Goal: Task Accomplishment & Management: Manage account settings

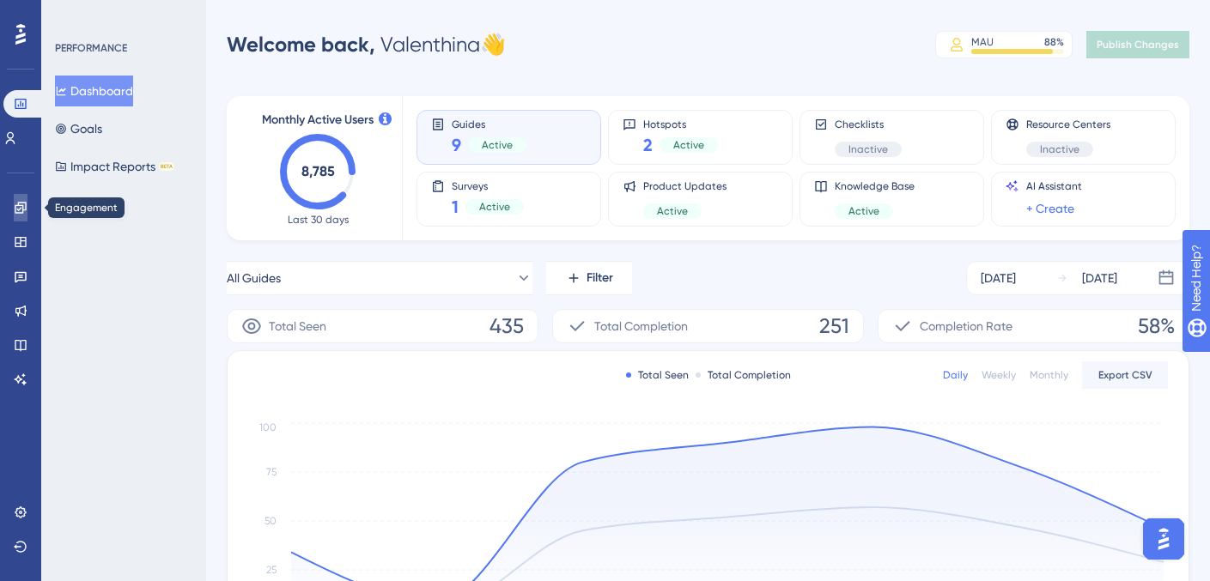
click at [15, 207] on icon at bounding box center [21, 208] width 14 height 14
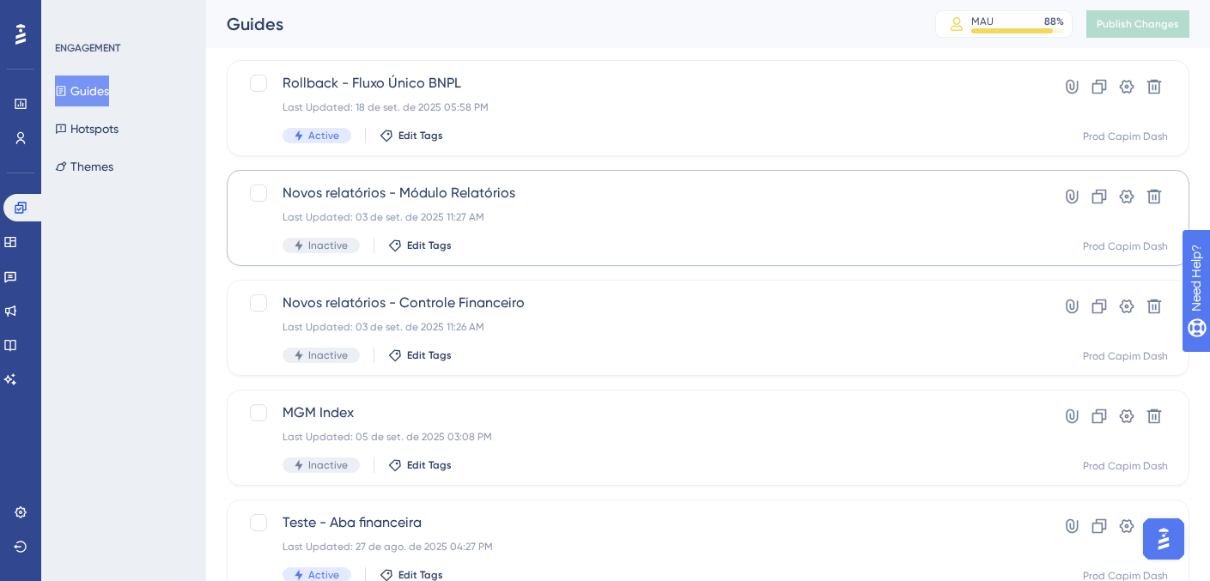
scroll to position [433, 0]
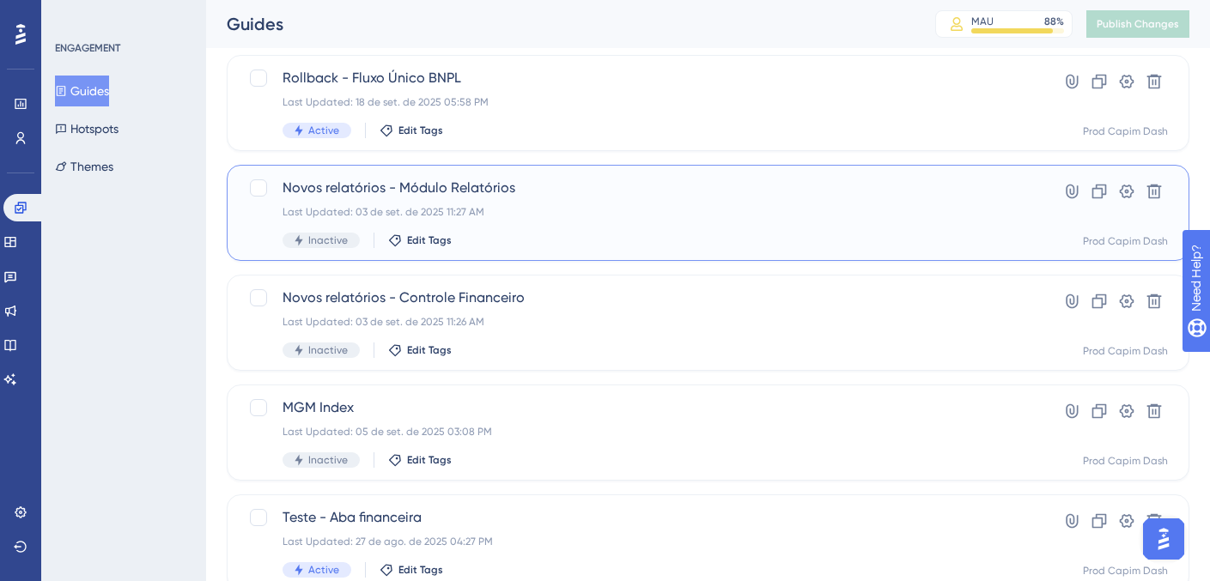
click at [578, 214] on div "Last Updated: 03 de set. de 2025 11:27 AM" at bounding box center [640, 212] width 714 height 14
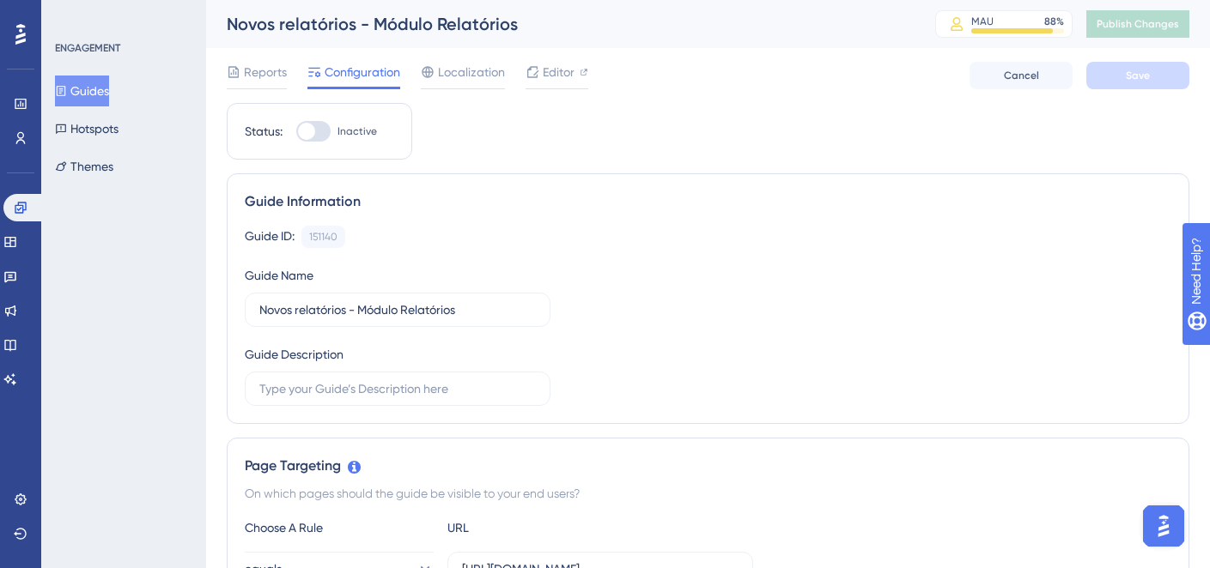
click at [313, 137] on div at bounding box center [306, 131] width 17 height 17
click at [296, 132] on input "Inactive" at bounding box center [295, 131] width 1 height 1
checkbox input "true"
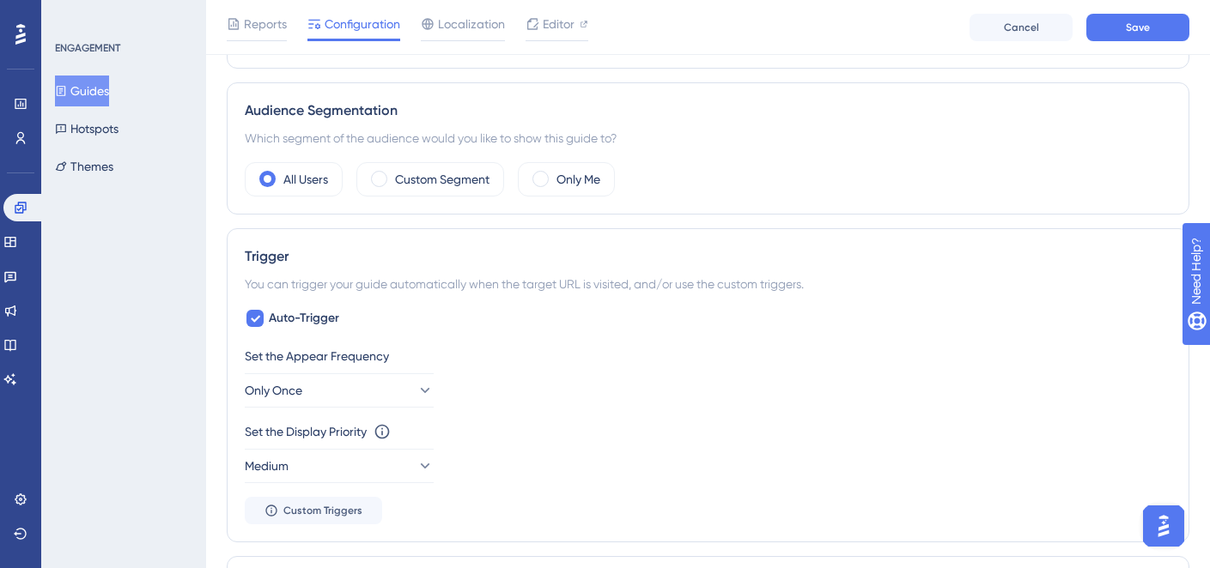
scroll to position [591, 0]
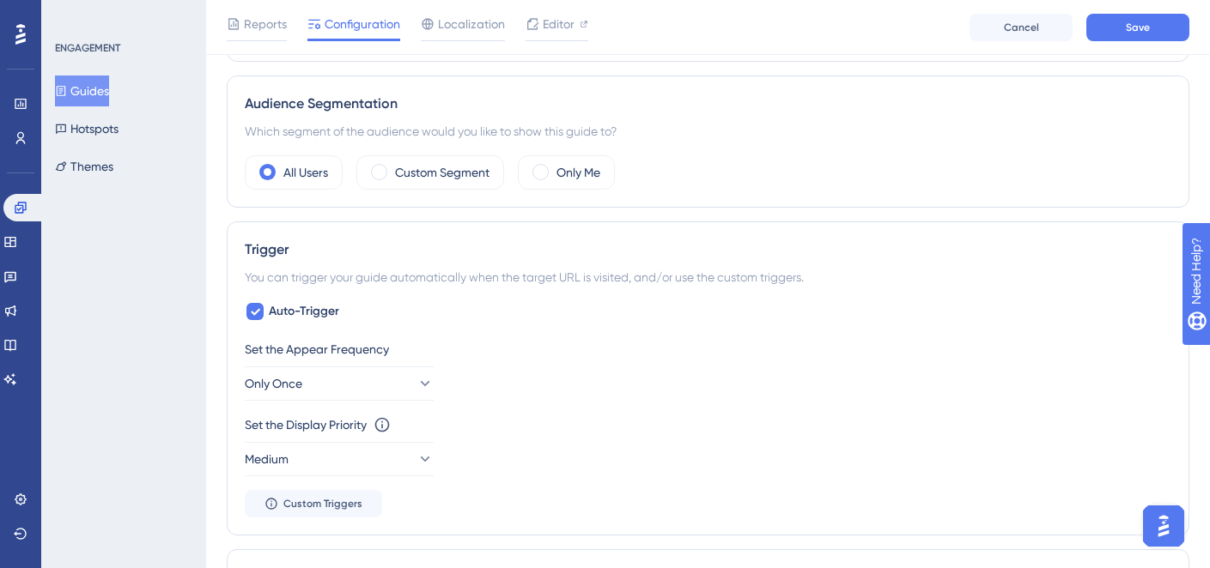
click at [435, 192] on div "Audience Segmentation Which segment of the audience would you like to show this…" at bounding box center [708, 142] width 963 height 132
click at [432, 184] on div "Custom Segment" at bounding box center [430, 172] width 148 height 34
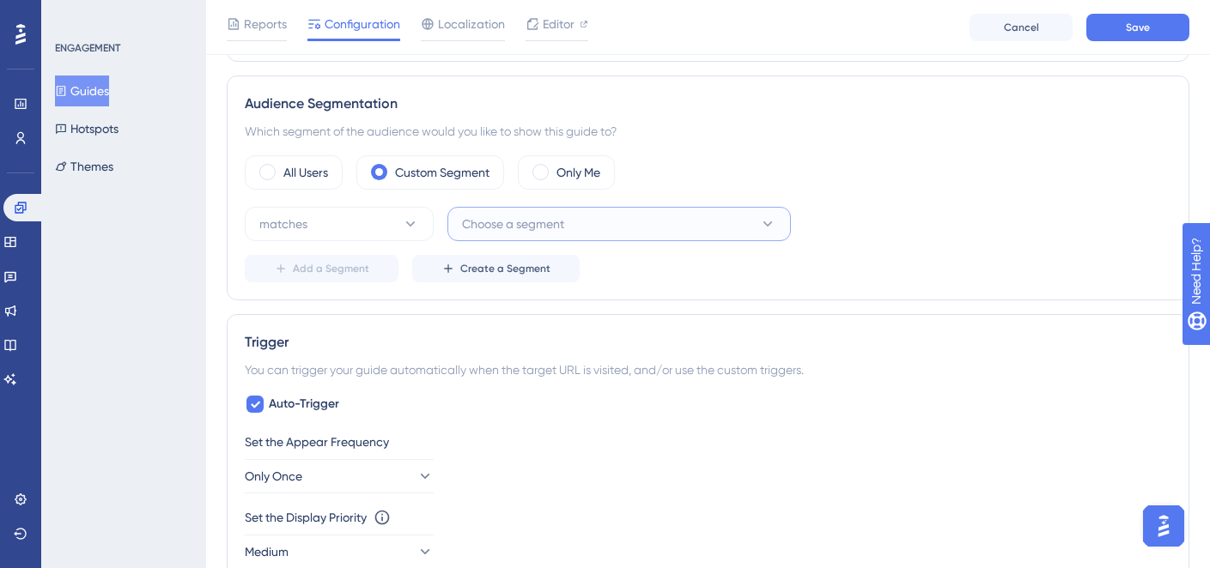
click at [534, 234] on button "Choose a segment" at bounding box center [618, 224] width 343 height 34
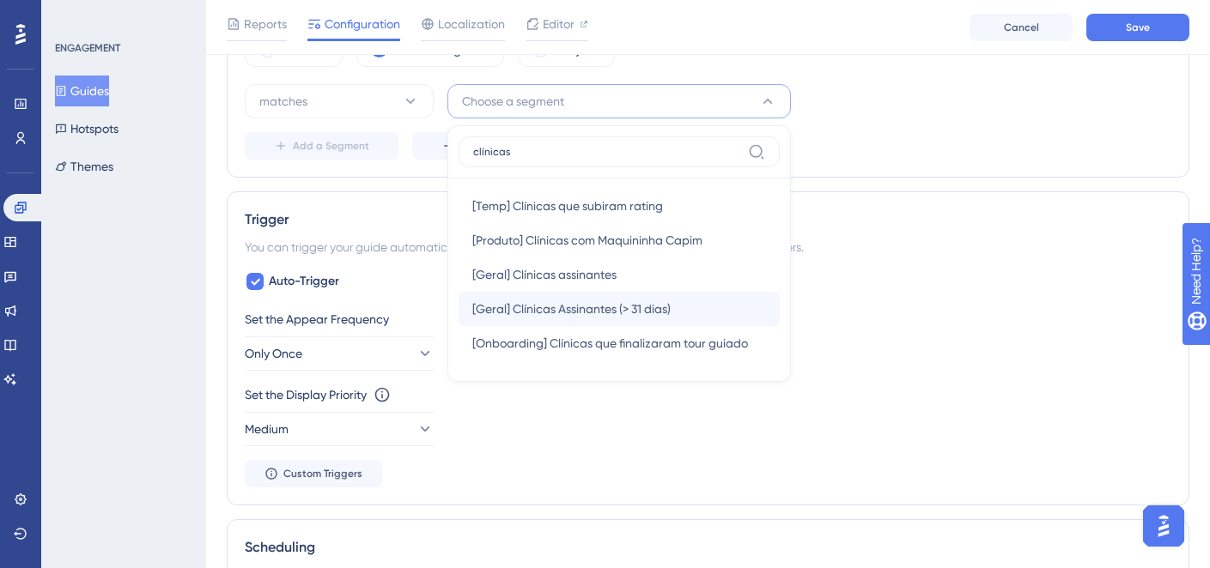
type input "clínicas"
click at [559, 325] on div "[Geral] Clínicas Assinantes (> 31 dias) [Geral] Clínicas Assinantes (> 31 dias)" at bounding box center [619, 309] width 294 height 34
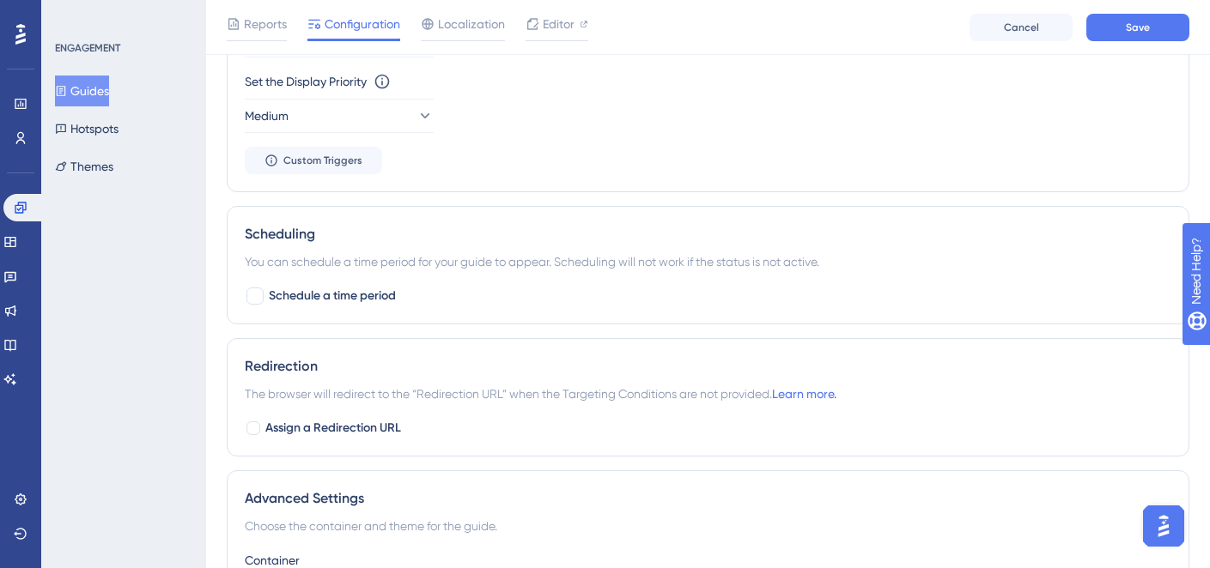
scroll to position [1126, 0]
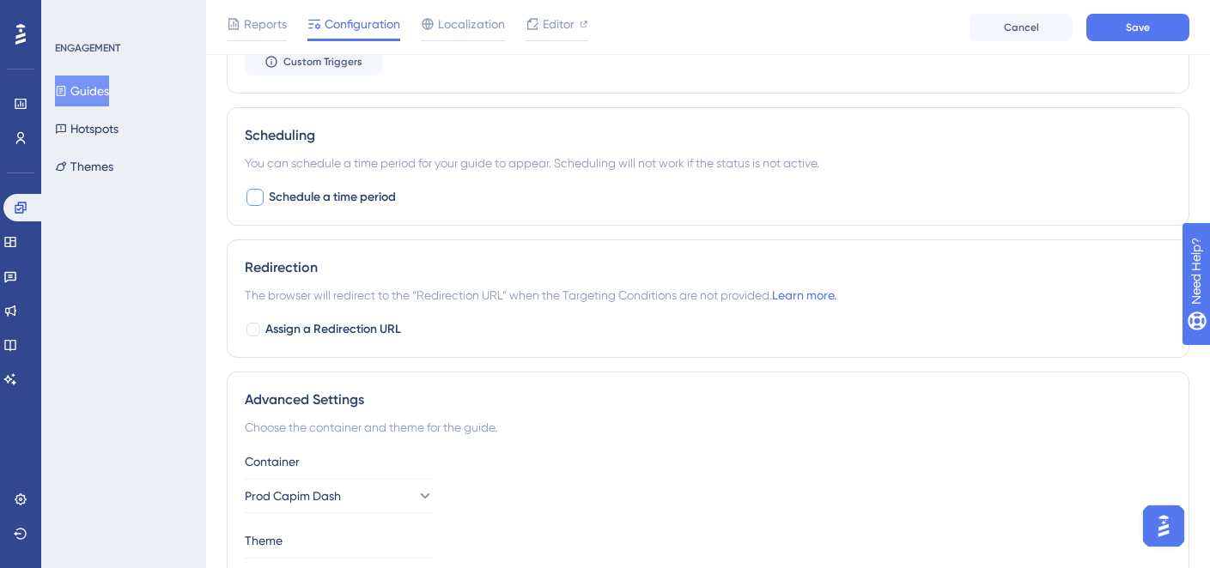
click at [307, 197] on span "Schedule a time period" at bounding box center [332, 197] width 127 height 21
checkbox input "true"
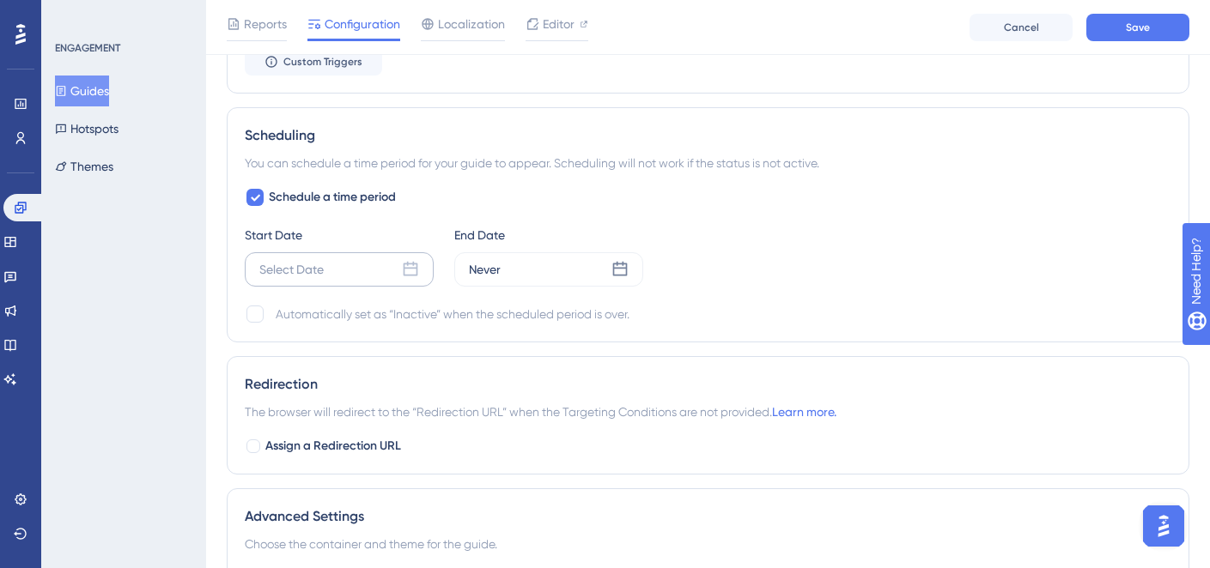
click at [331, 276] on div "Select Date" at bounding box center [339, 269] width 189 height 34
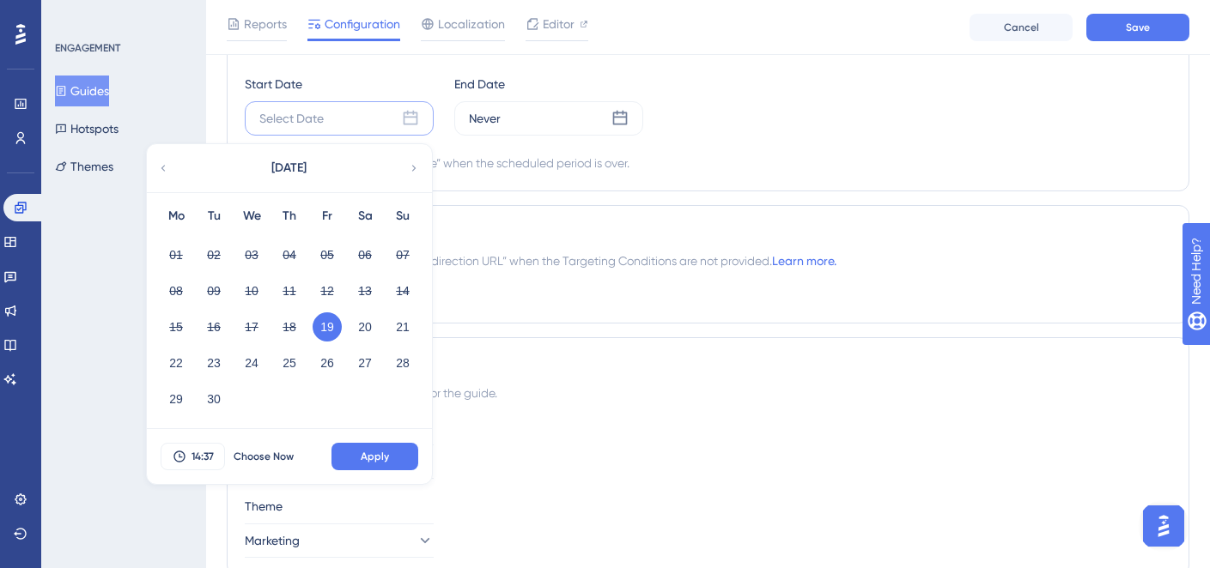
scroll to position [1353, 0]
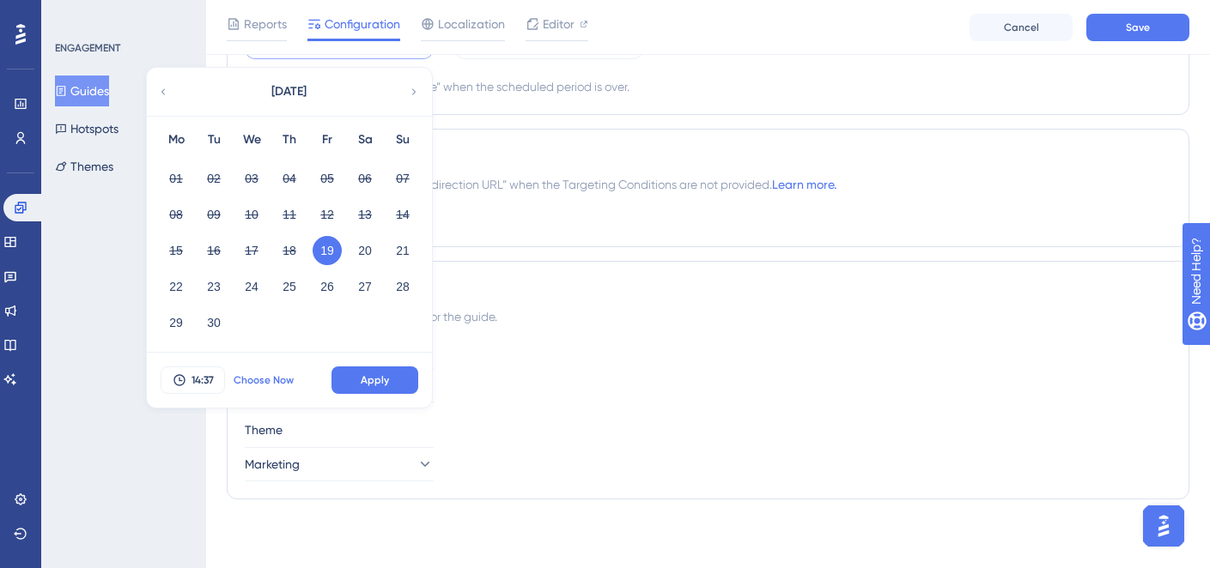
click at [250, 374] on span "Choose Now" at bounding box center [264, 381] width 60 height 14
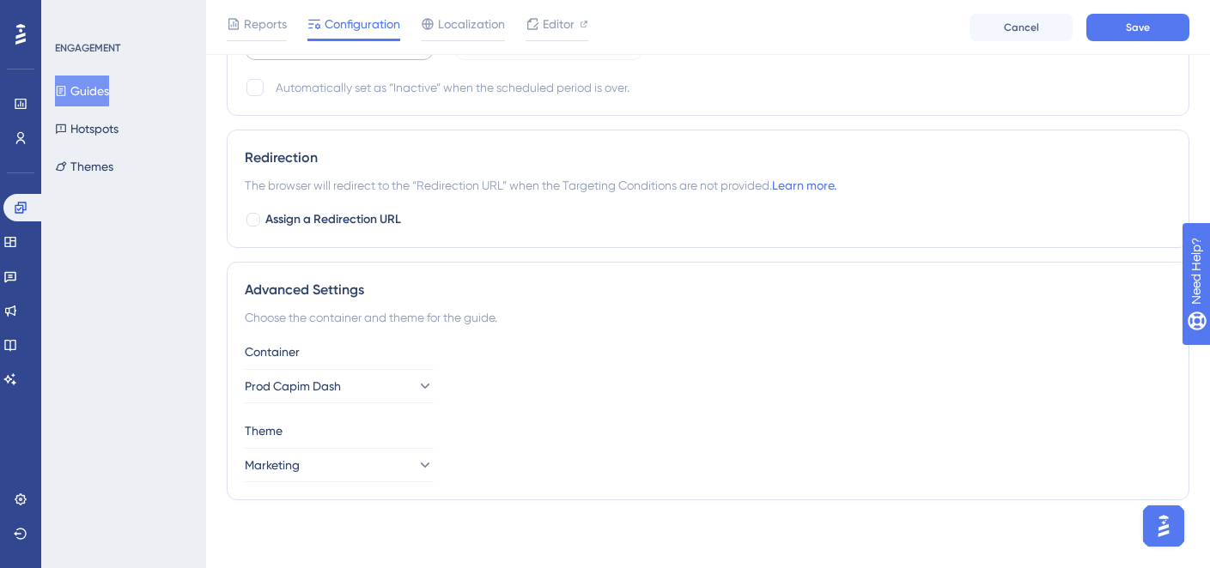
scroll to position [1106, 0]
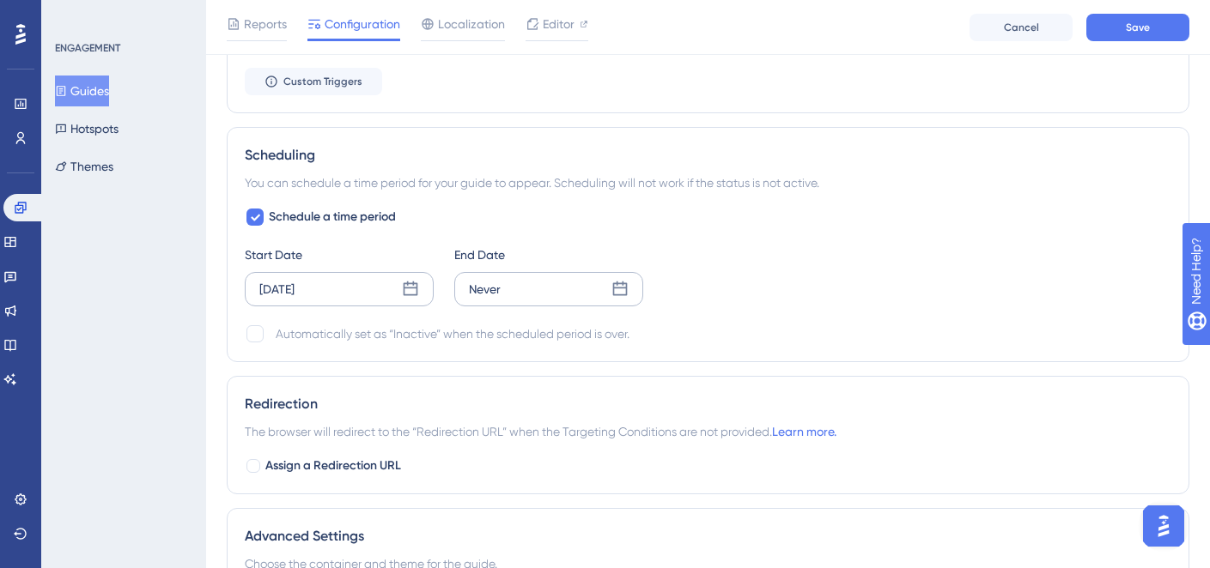
click at [524, 281] on div "Never" at bounding box center [548, 289] width 189 height 34
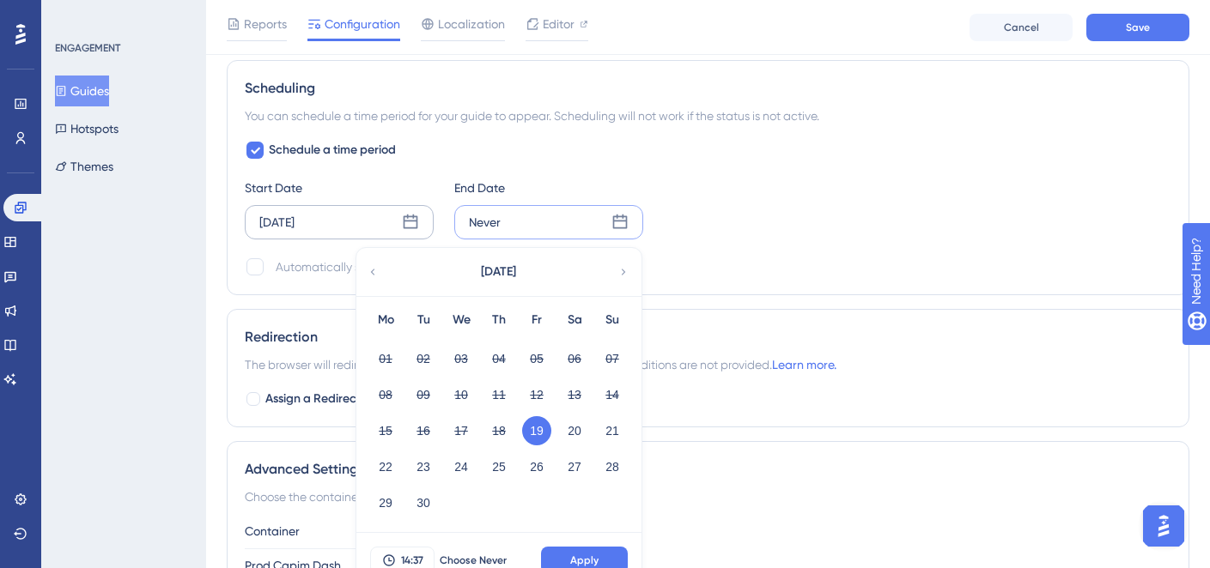
scroll to position [1188, 0]
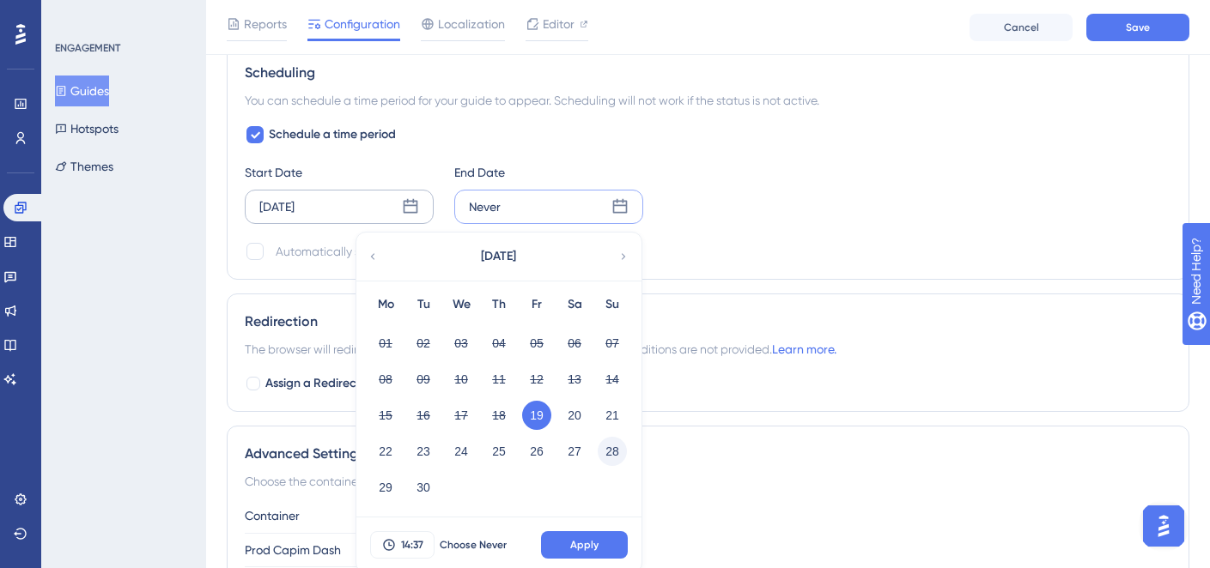
click at [605, 459] on button "28" at bounding box center [612, 451] width 29 height 29
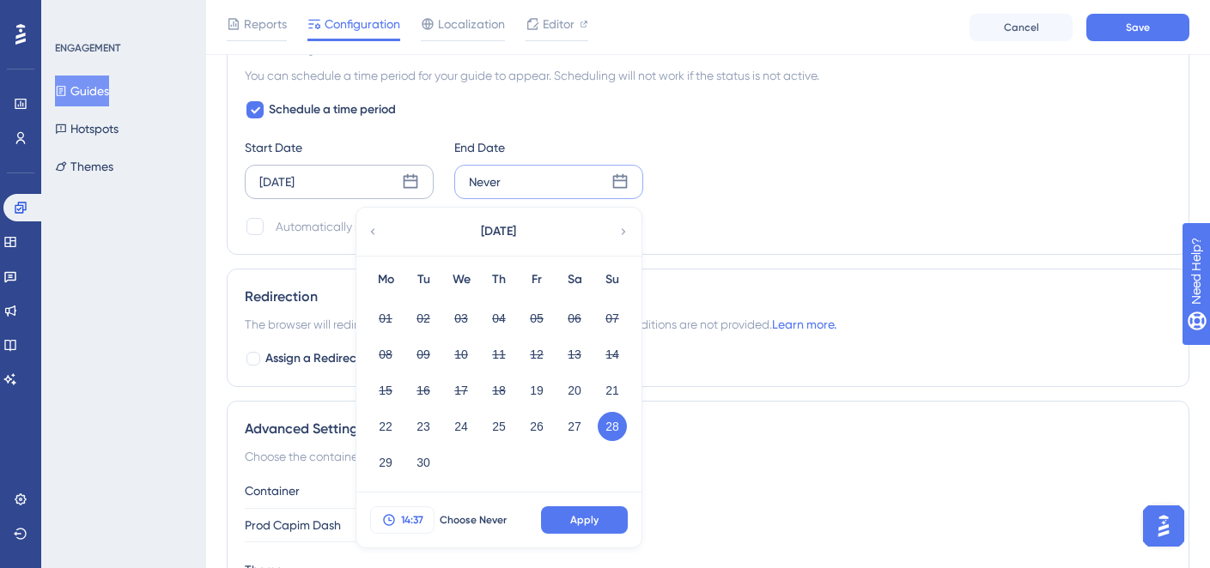
click at [423, 518] on button "14:37" at bounding box center [402, 520] width 64 height 27
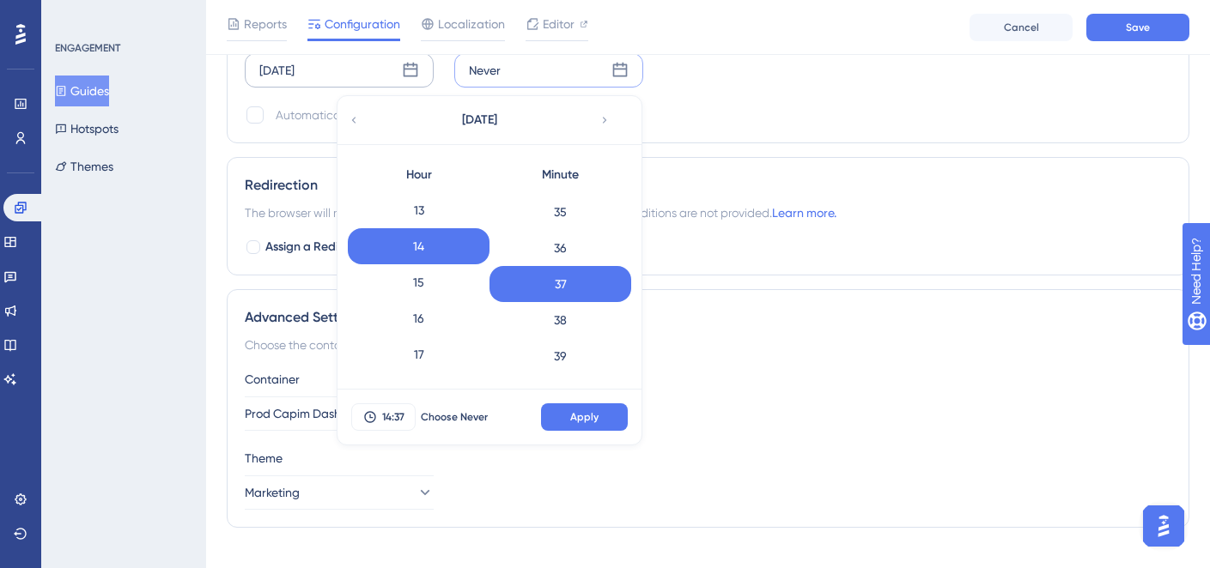
scroll to position [682, 0]
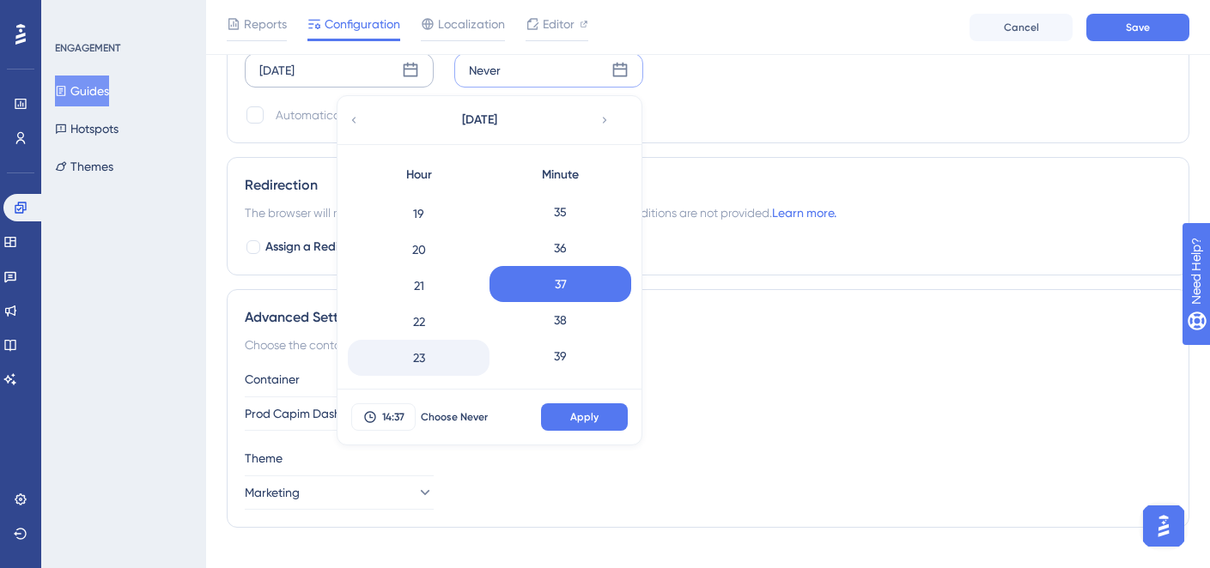
click at [427, 352] on div "23" at bounding box center [419, 358] width 142 height 36
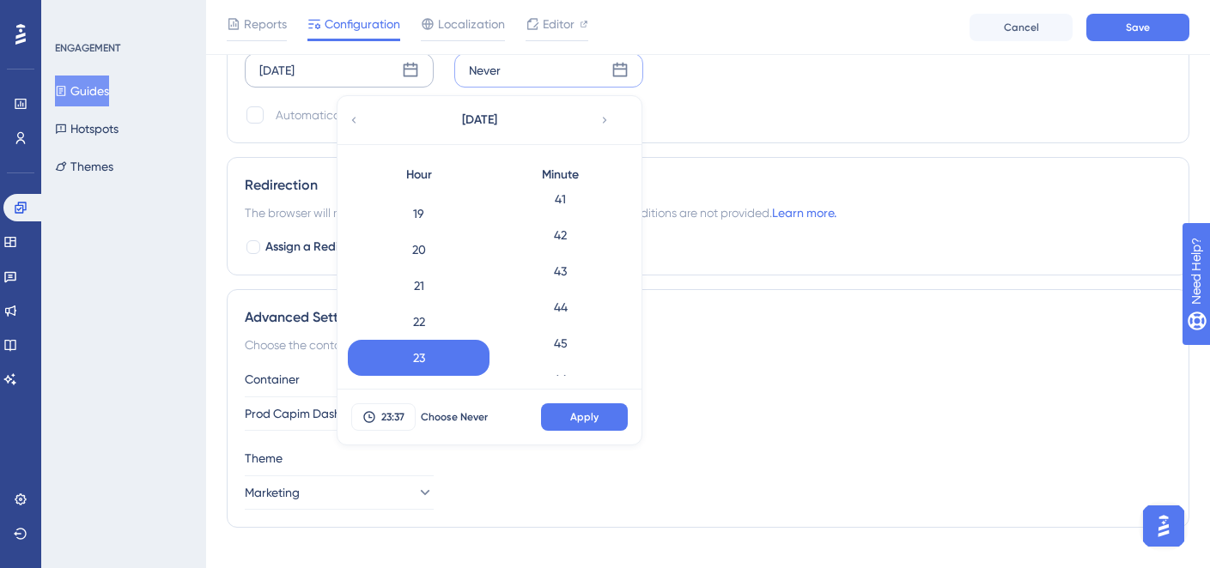
scroll to position [1980, 0]
click at [556, 356] on div "59" at bounding box center [560, 358] width 142 height 36
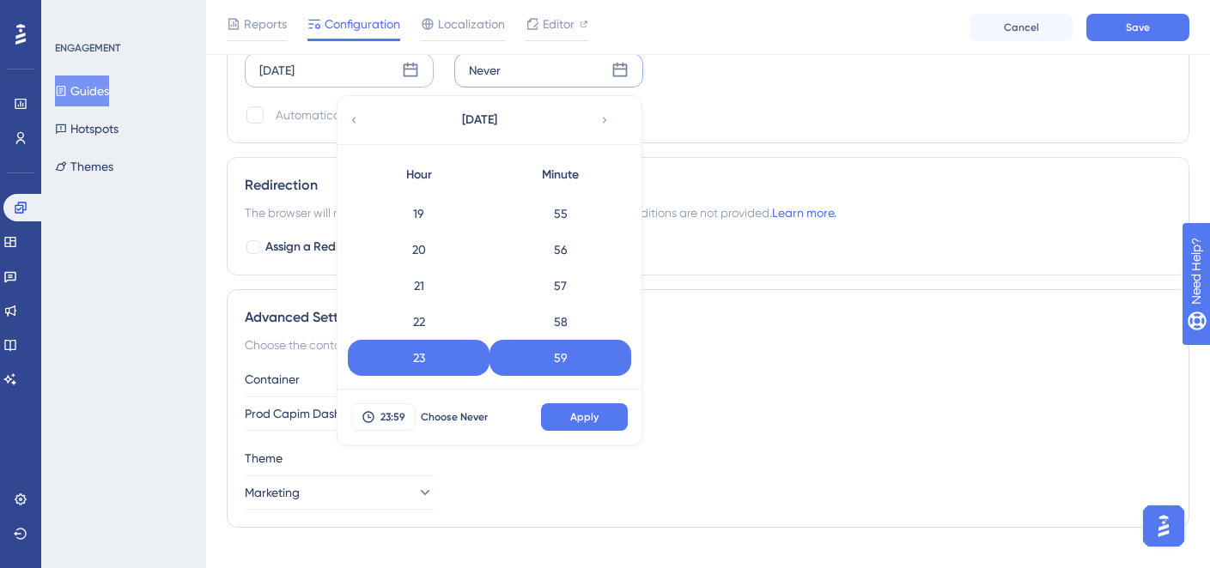
click at [570, 402] on div "23:59 Choose Never Apply" at bounding box center [489, 417] width 304 height 55
click at [592, 419] on span "Apply" at bounding box center [584, 417] width 28 height 14
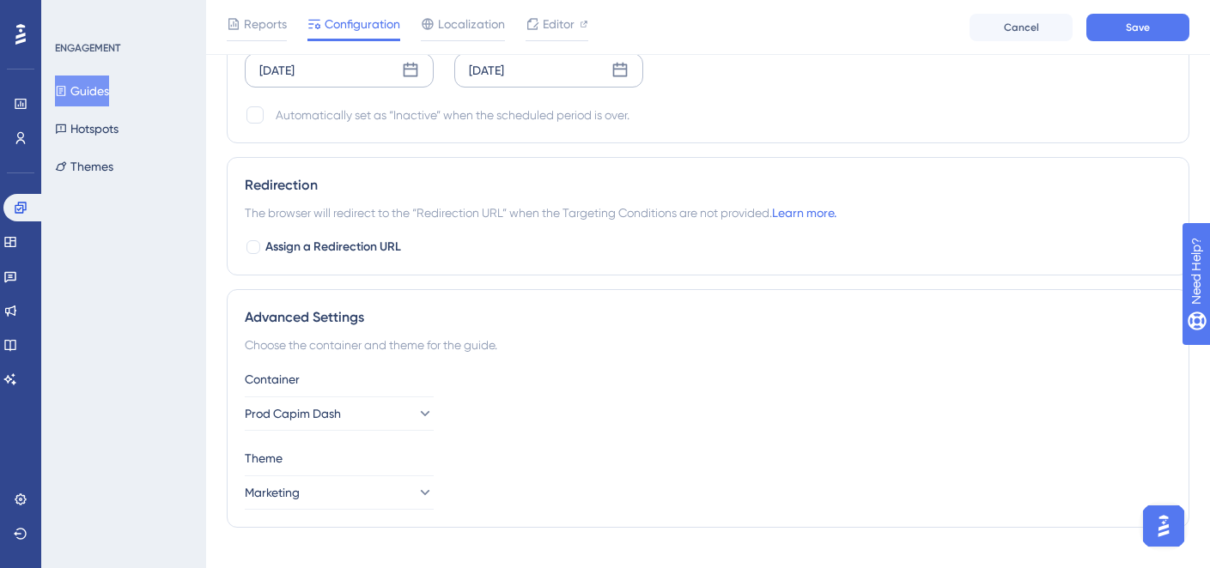
click at [284, 115] on div "Automatically set as “Inactive” when the scheduled period is over." at bounding box center [453, 115] width 354 height 21
click at [263, 119] on div at bounding box center [254, 114] width 17 height 17
checkbox input "true"
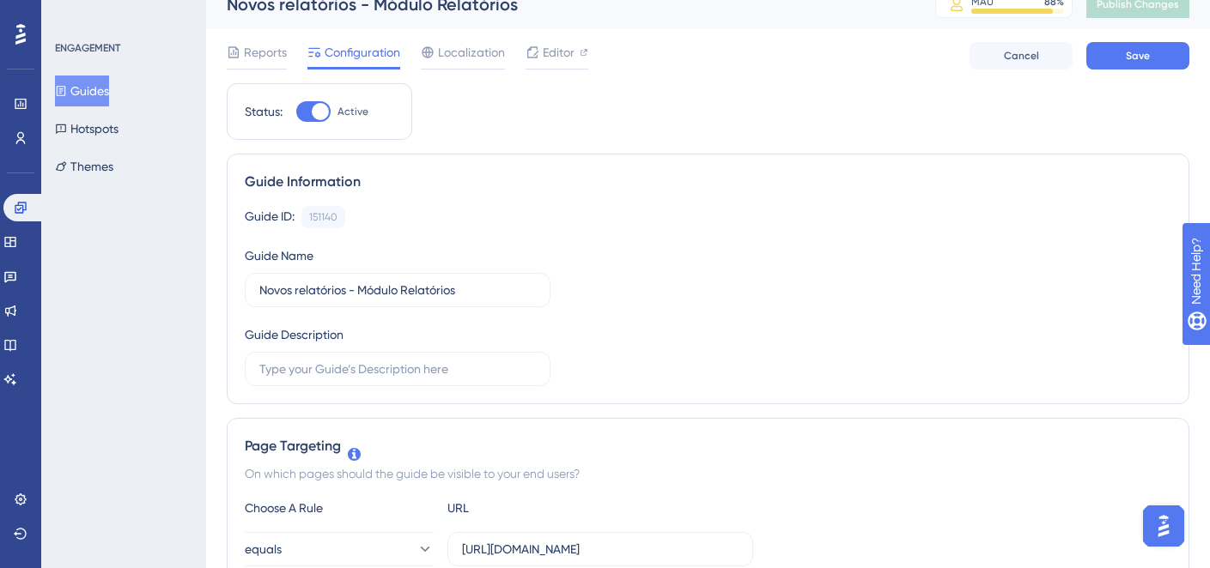
scroll to position [0, 0]
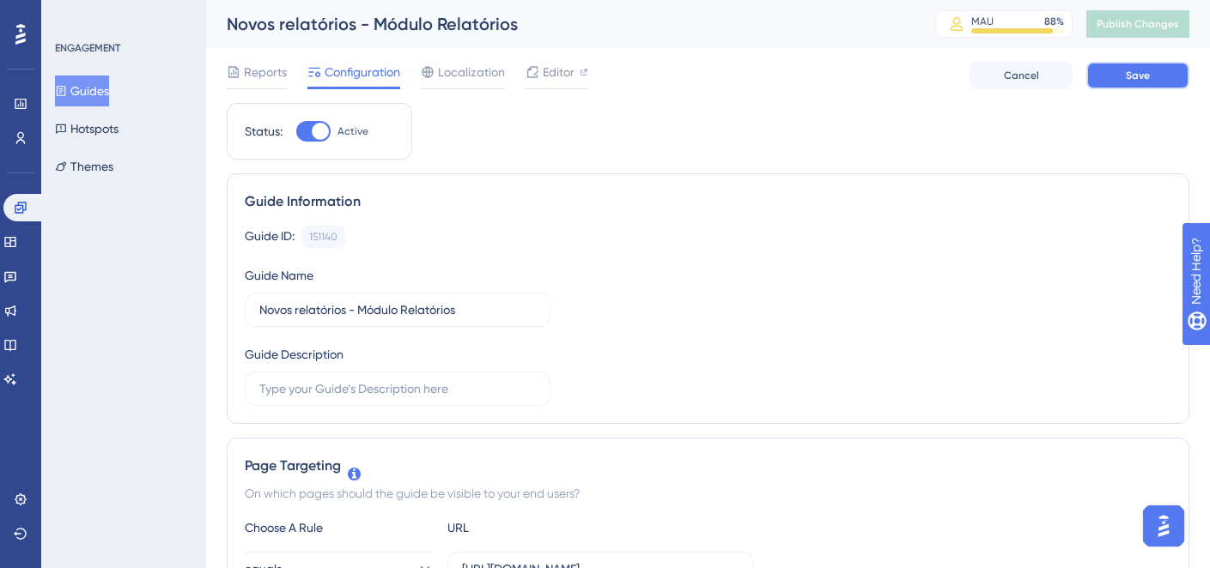
click at [1133, 87] on button "Save" at bounding box center [1137, 75] width 103 height 27
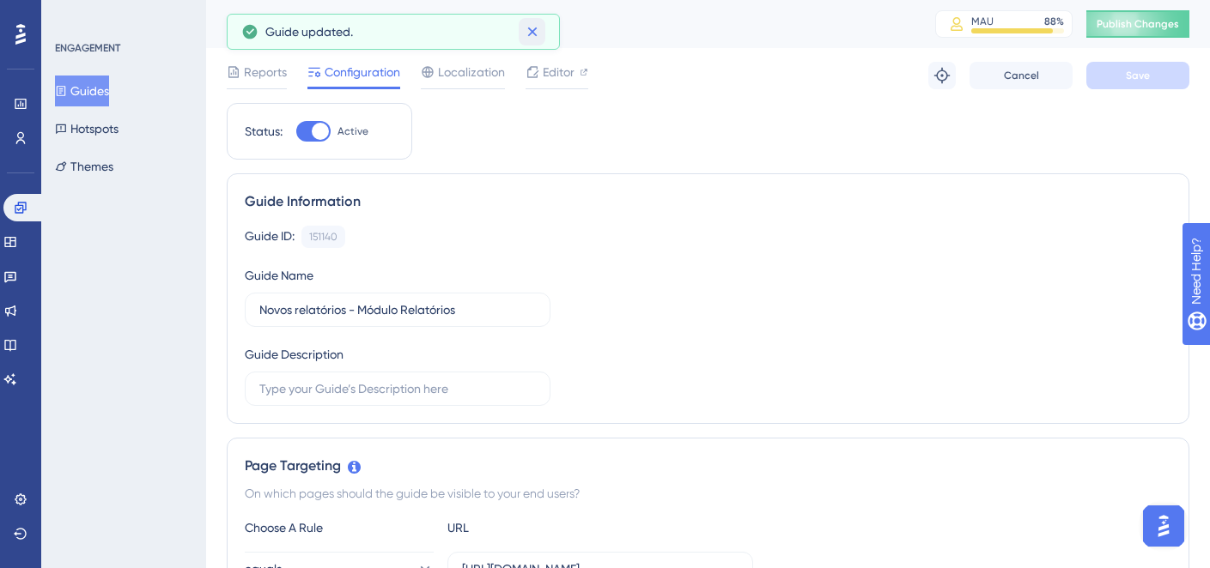
click at [532, 36] on icon at bounding box center [532, 31] width 17 height 17
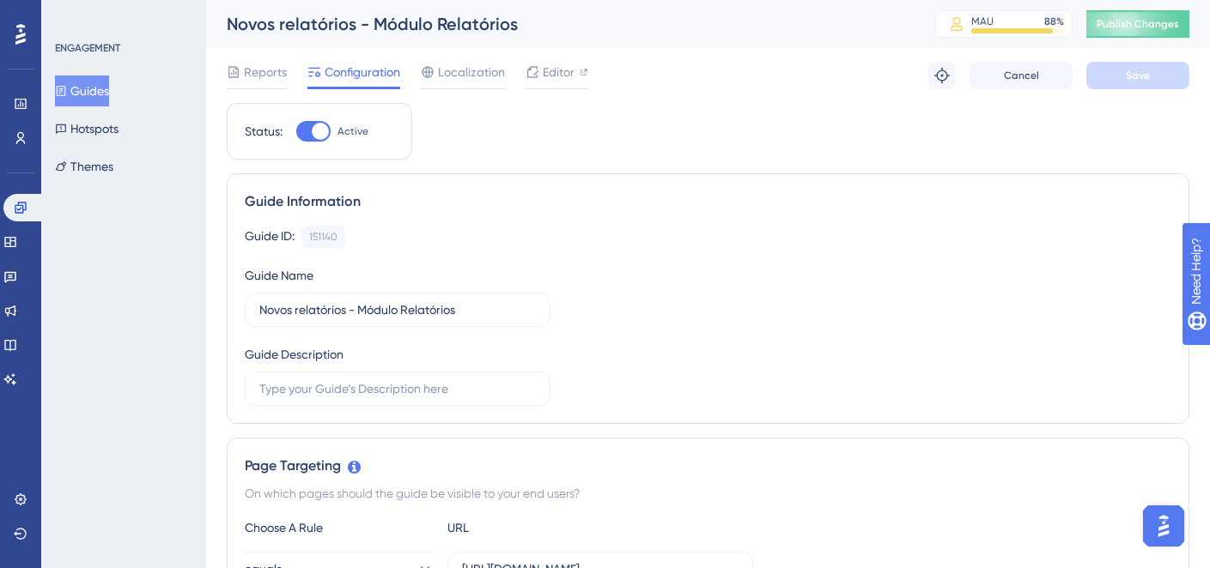
click at [86, 81] on button "Guides" at bounding box center [82, 91] width 54 height 31
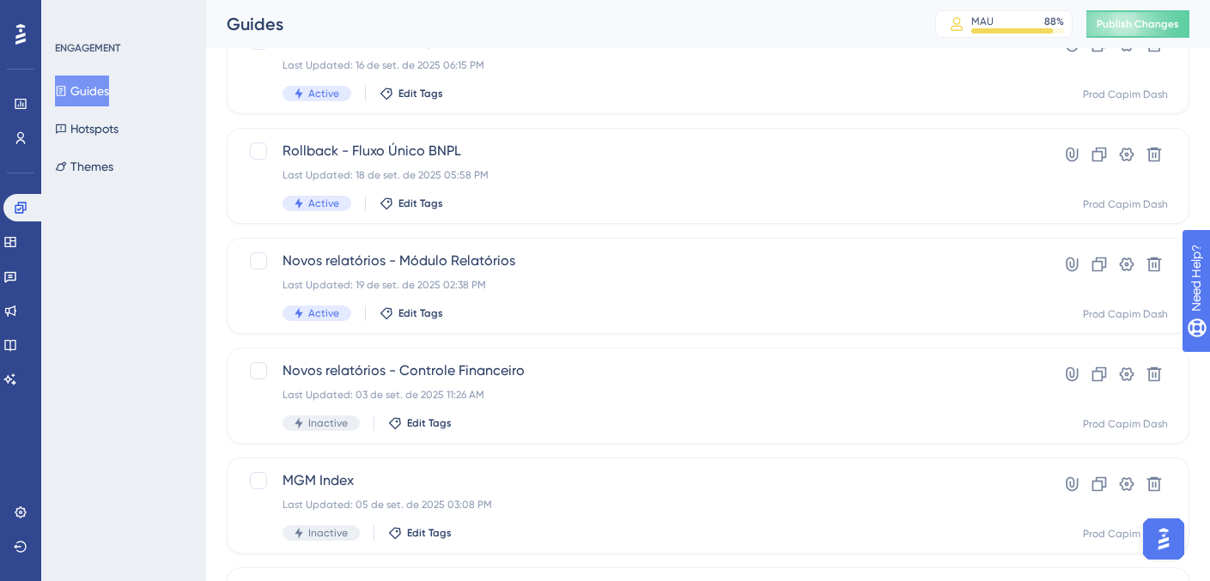
scroll to position [362, 0]
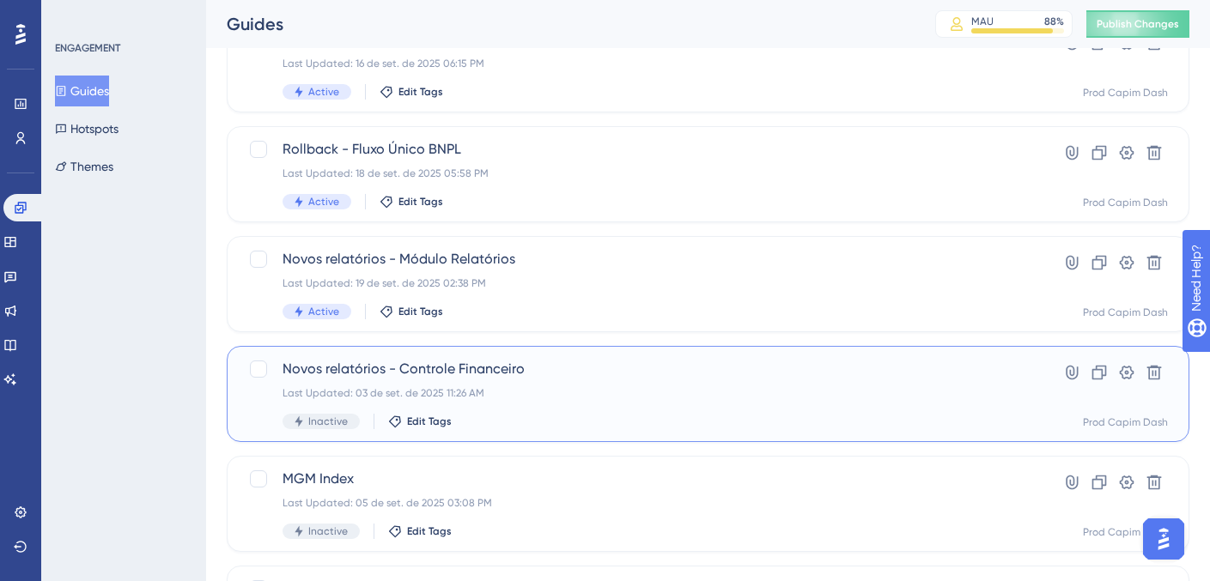
click at [521, 392] on div "Last Updated: 03 de set. de 2025 11:26 AM" at bounding box center [640, 393] width 714 height 14
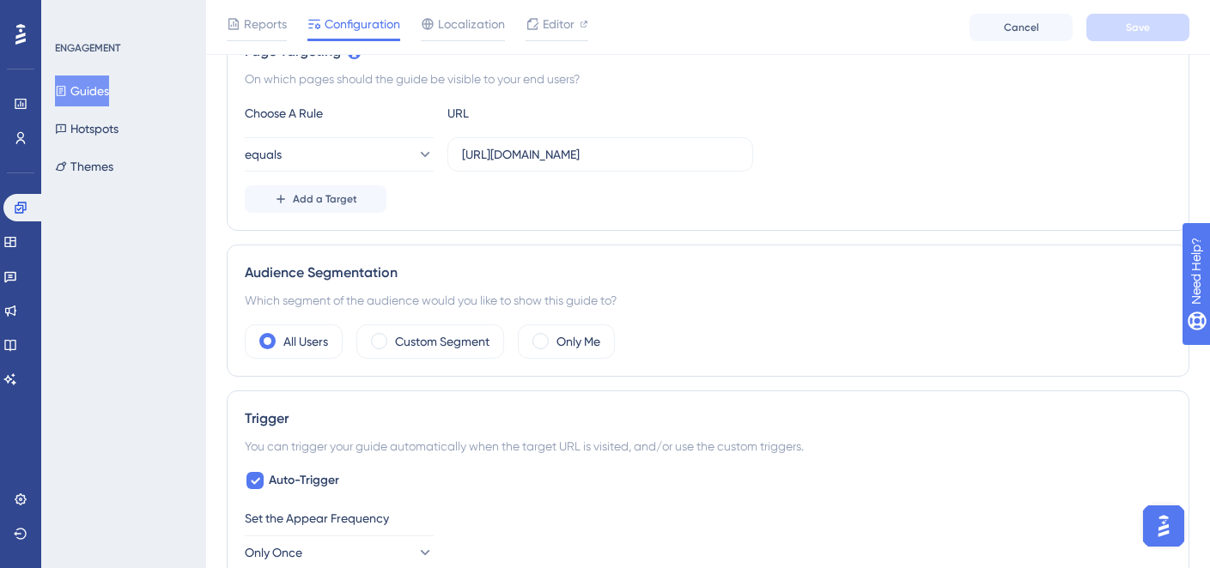
scroll to position [477, 0]
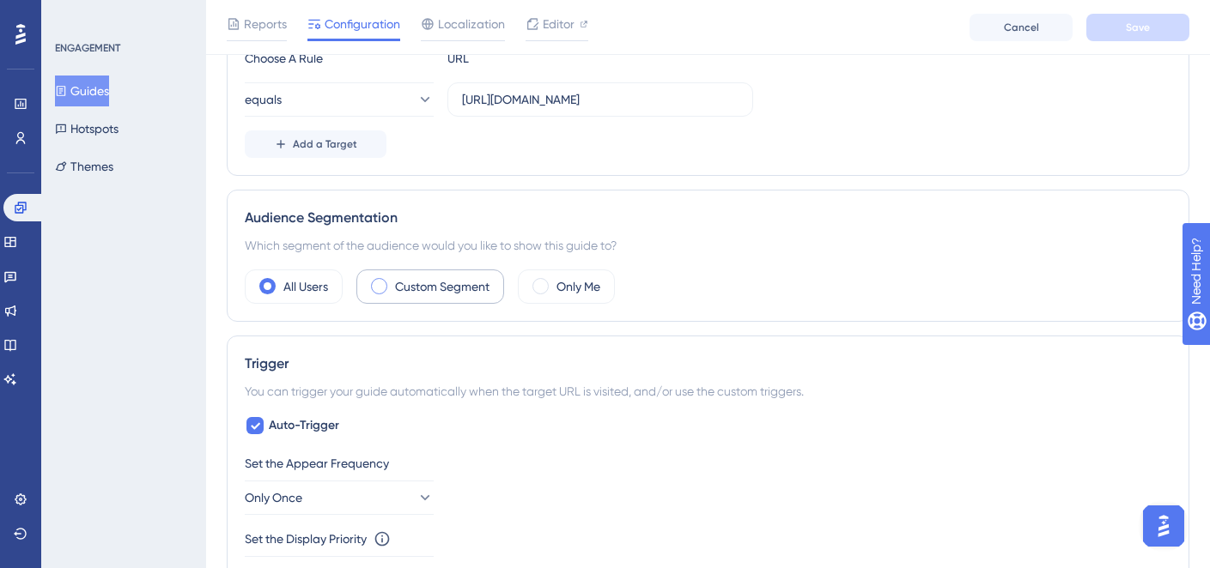
click at [457, 273] on div "Custom Segment" at bounding box center [430, 287] width 148 height 34
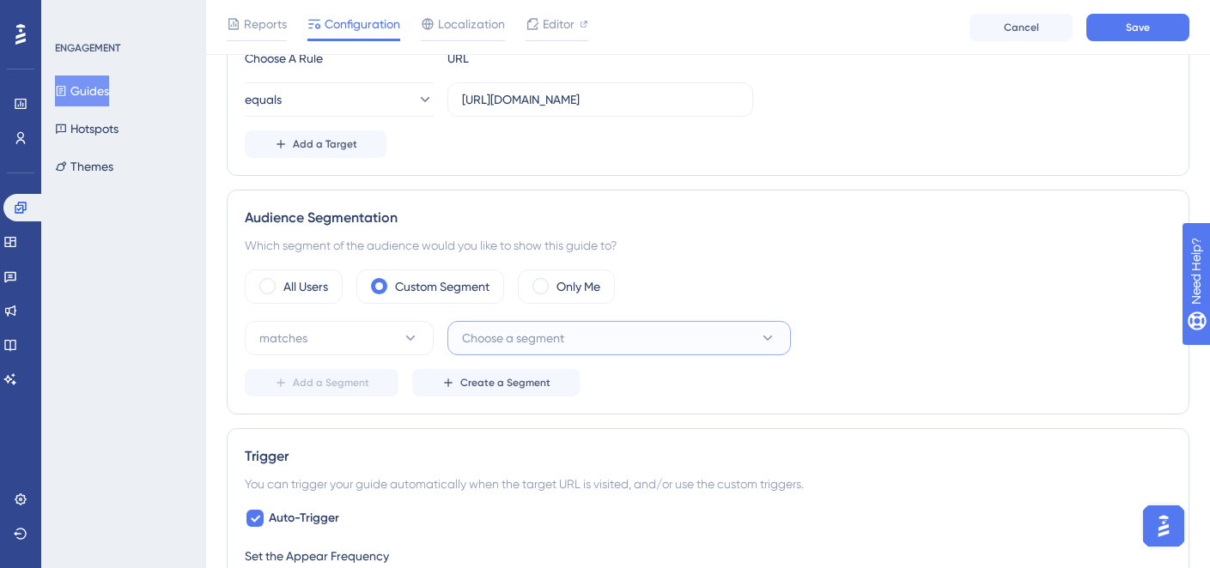
click at [485, 346] on span "Choose a segment" at bounding box center [513, 338] width 102 height 21
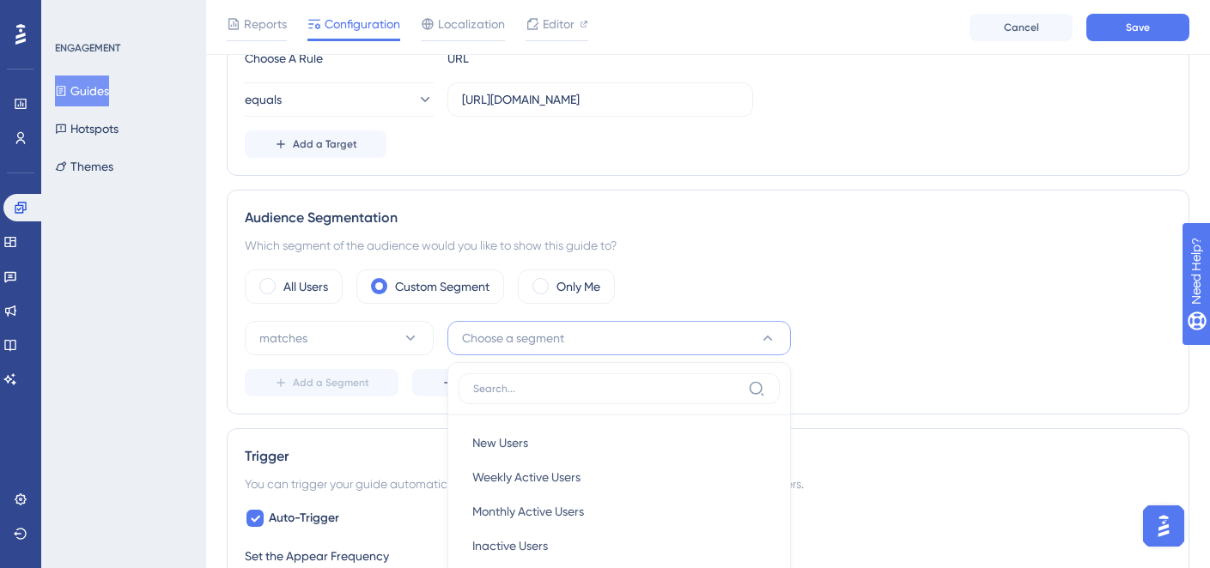
scroll to position [714, 0]
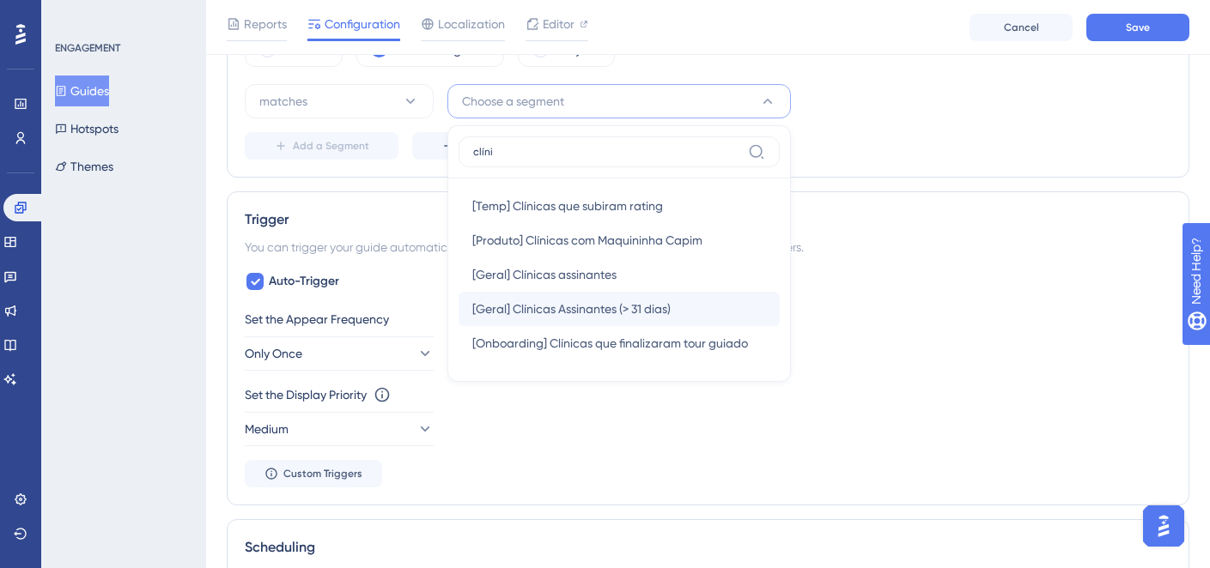
type input "clíni"
click at [618, 295] on div "[Geral] Clínicas Assinantes (> 31 dias) [Geral] Clínicas Assinantes (> 31 dias)" at bounding box center [619, 309] width 294 height 34
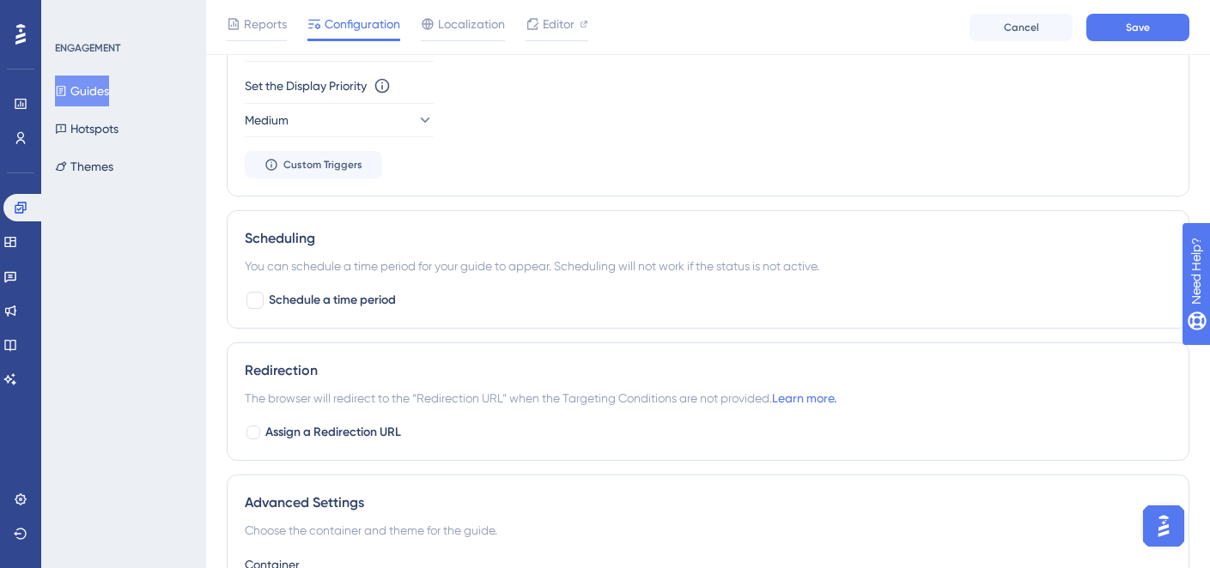
scroll to position [1039, 0]
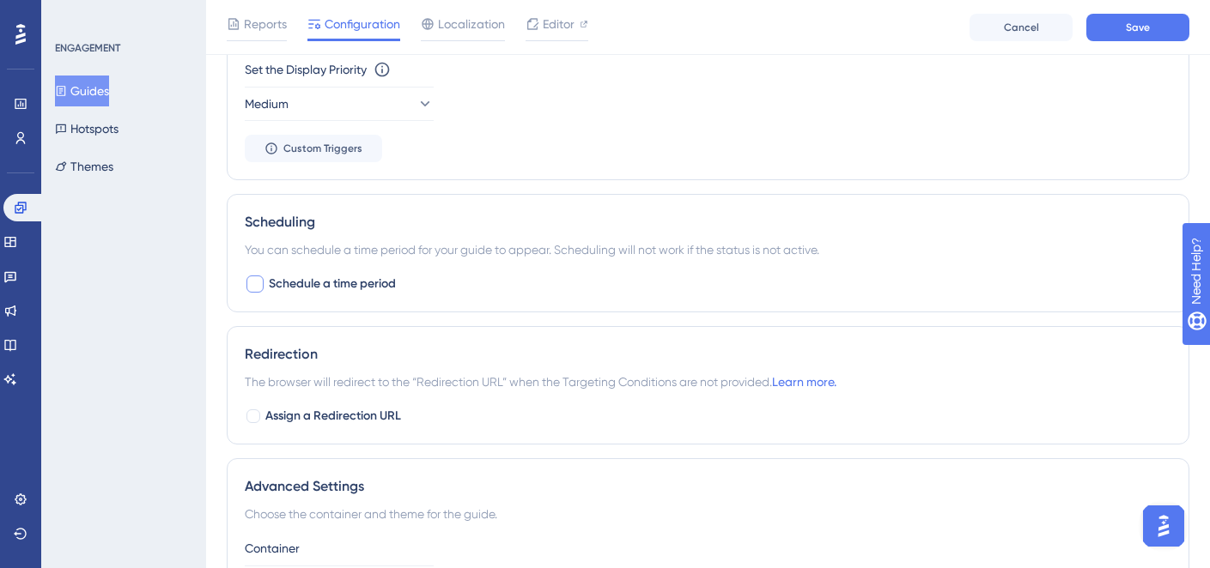
click at [362, 289] on span "Schedule a time period" at bounding box center [332, 284] width 127 height 21
checkbox input "true"
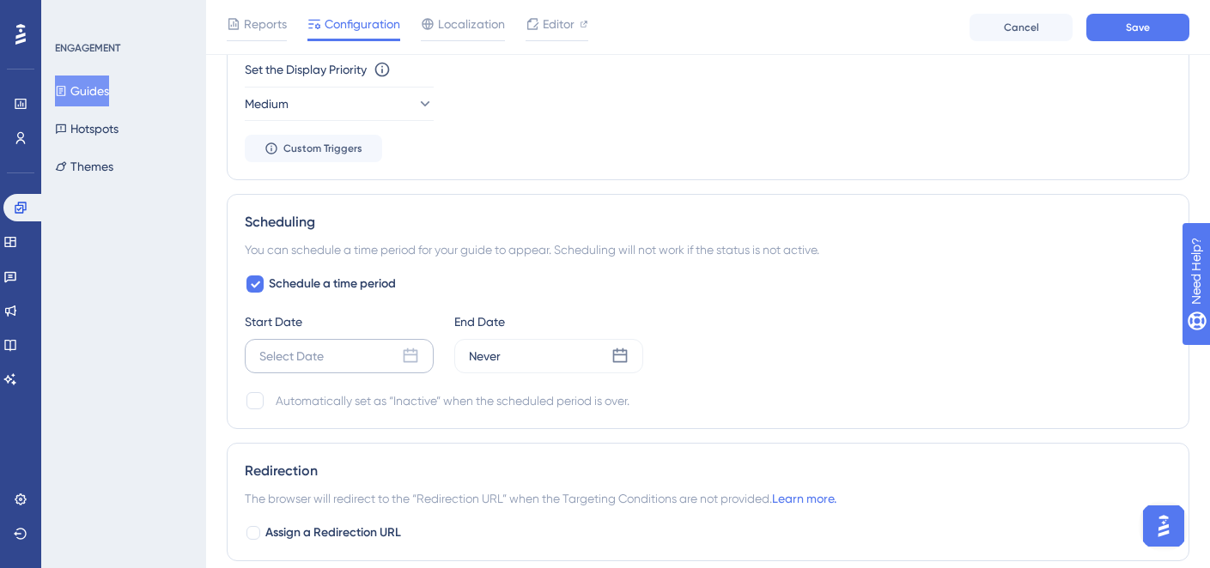
click at [339, 357] on div "Select Date" at bounding box center [339, 356] width 189 height 34
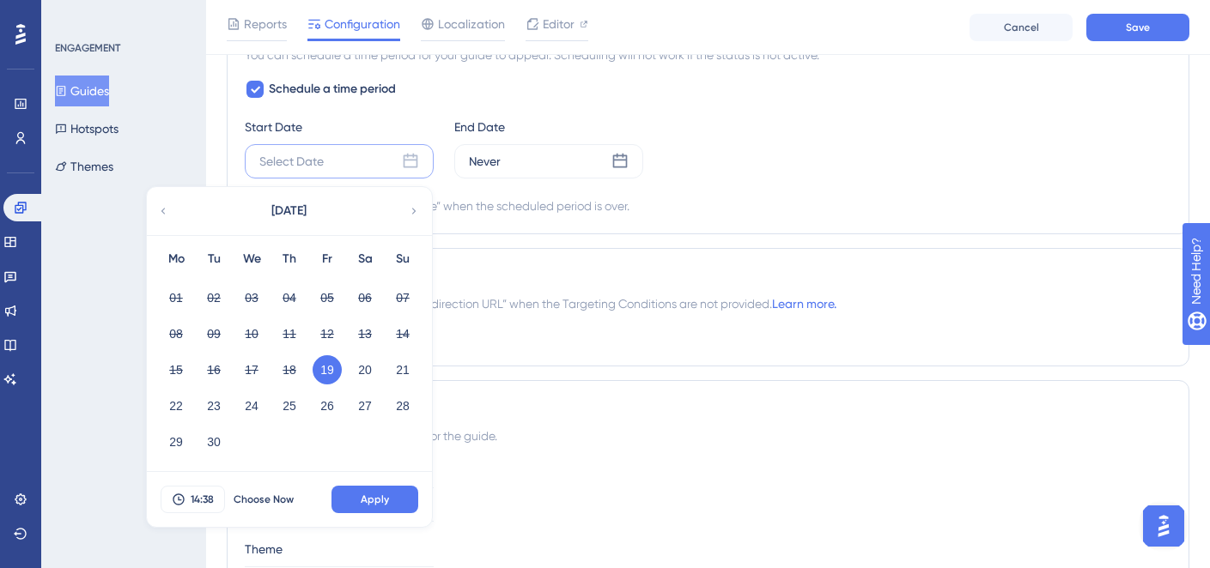
scroll to position [1270, 0]
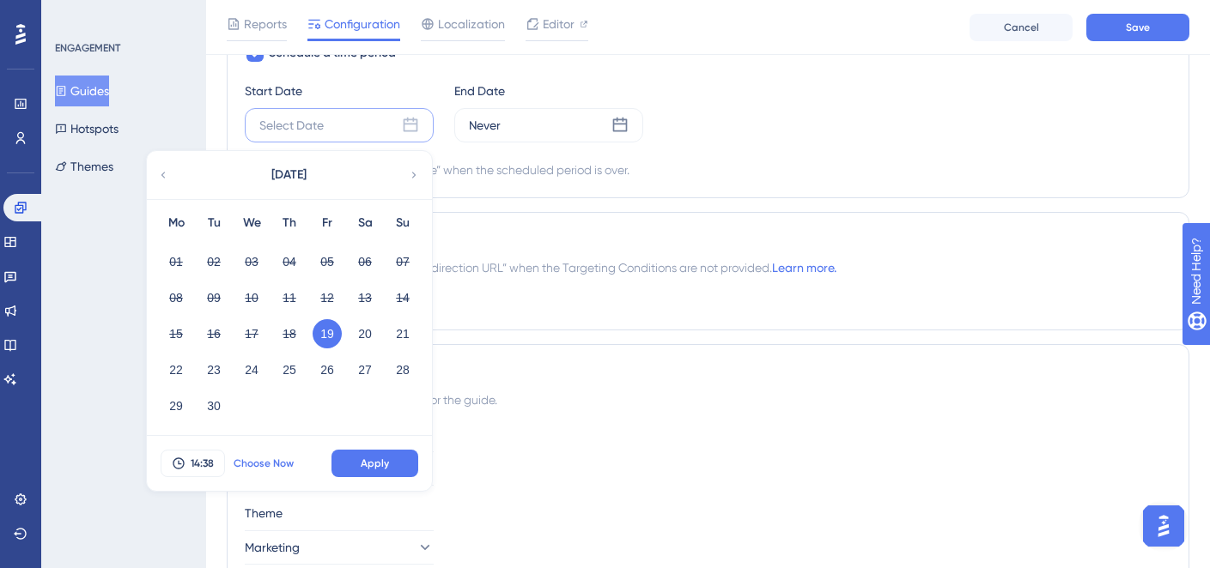
click at [261, 460] on span "Choose Now" at bounding box center [264, 464] width 60 height 14
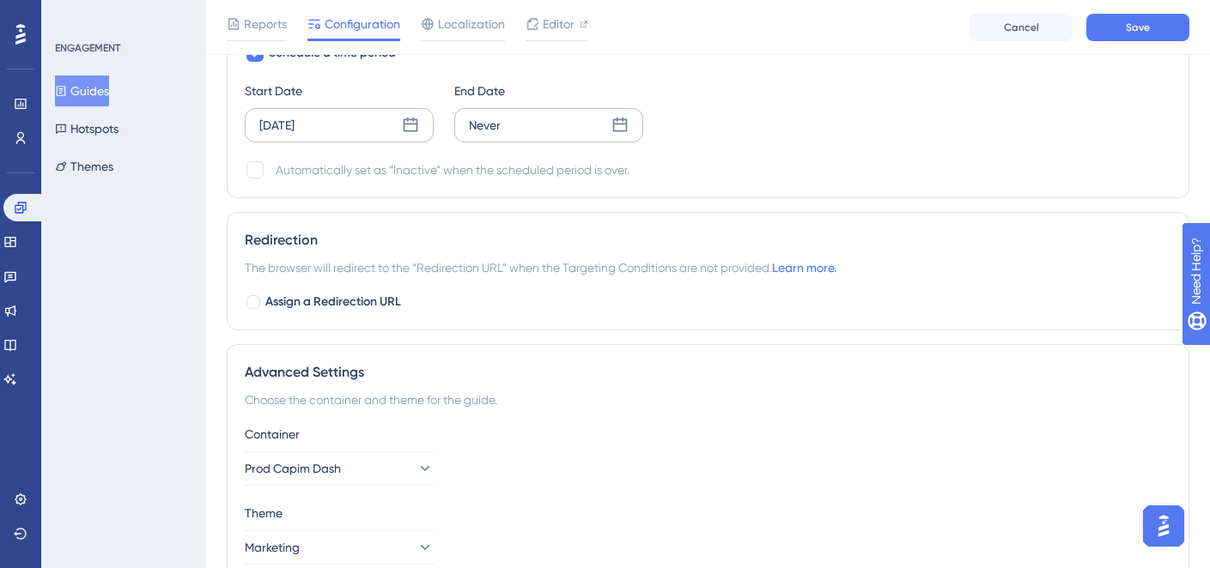
click at [483, 124] on div "Never" at bounding box center [485, 125] width 32 height 21
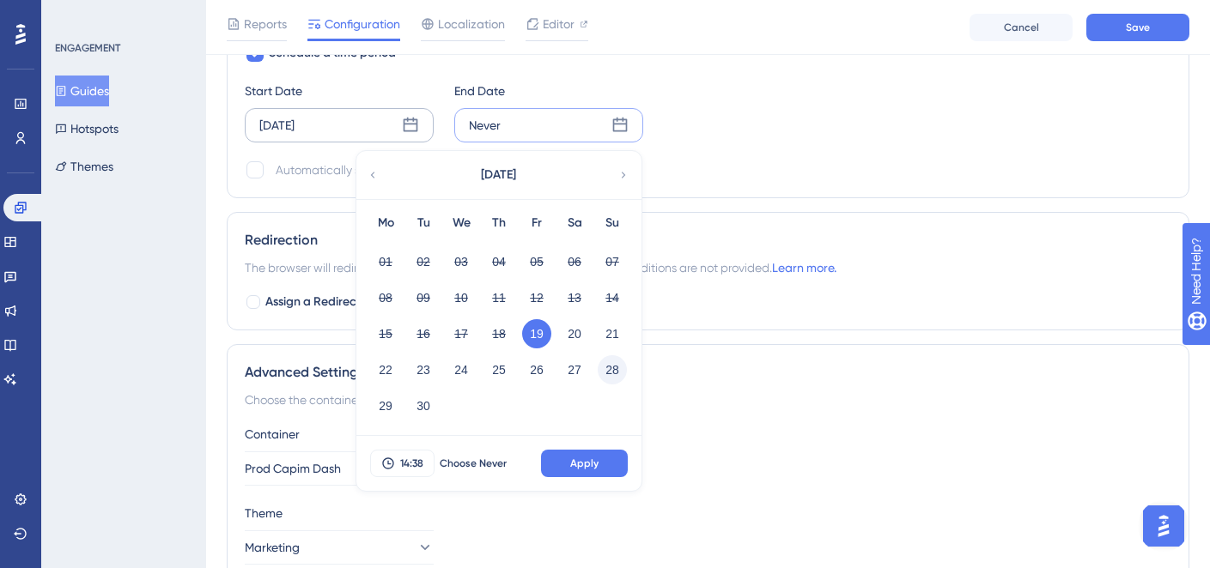
click at [613, 365] on button "28" at bounding box center [612, 369] width 29 height 29
click at [407, 459] on span "14:38" at bounding box center [411, 464] width 23 height 14
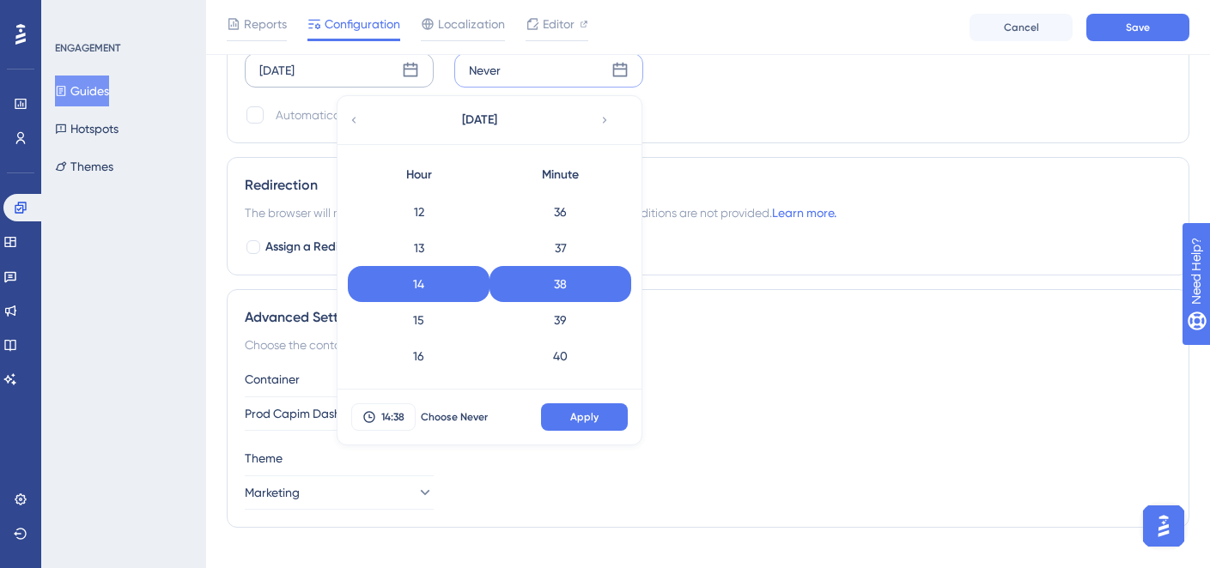
scroll to position [682, 0]
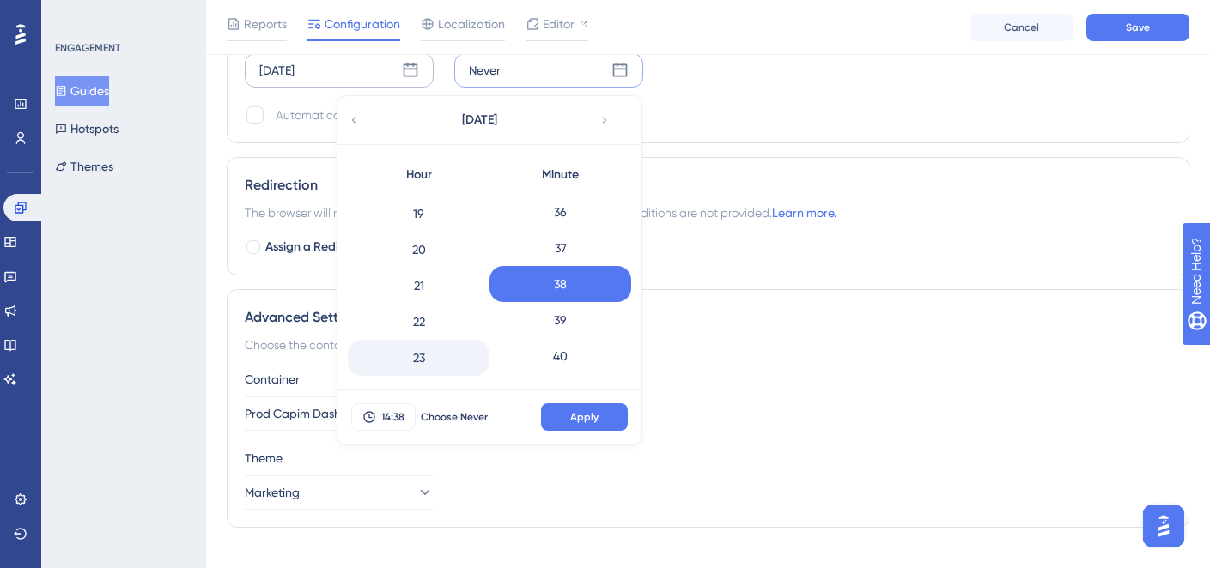
click at [430, 350] on div "23" at bounding box center [419, 358] width 142 height 36
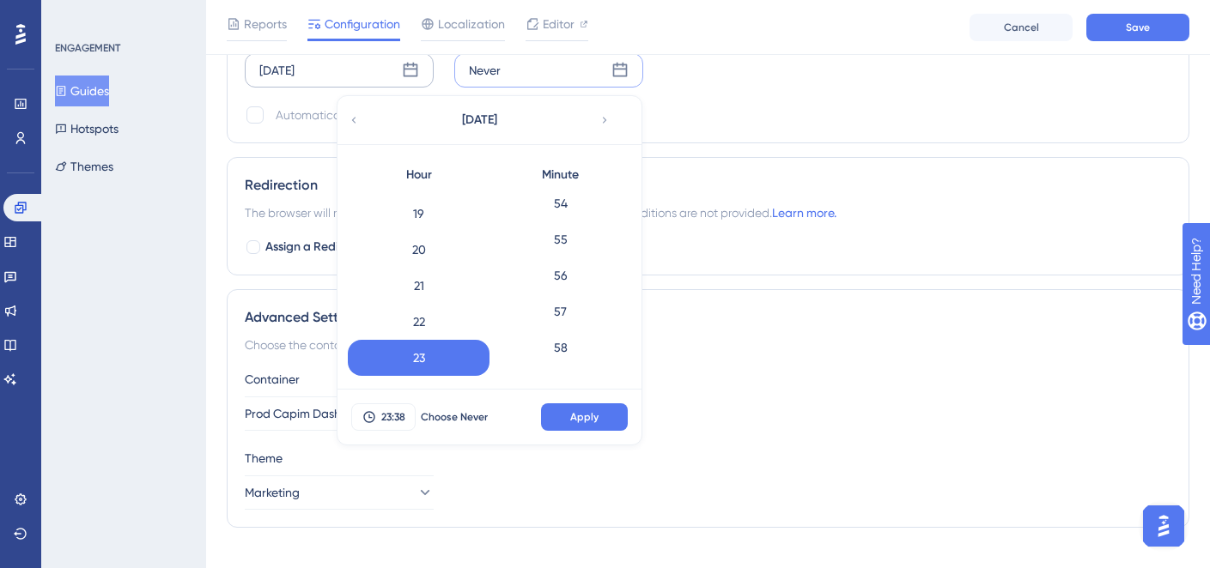
scroll to position [1980, 0]
click at [554, 360] on div "59" at bounding box center [560, 358] width 142 height 36
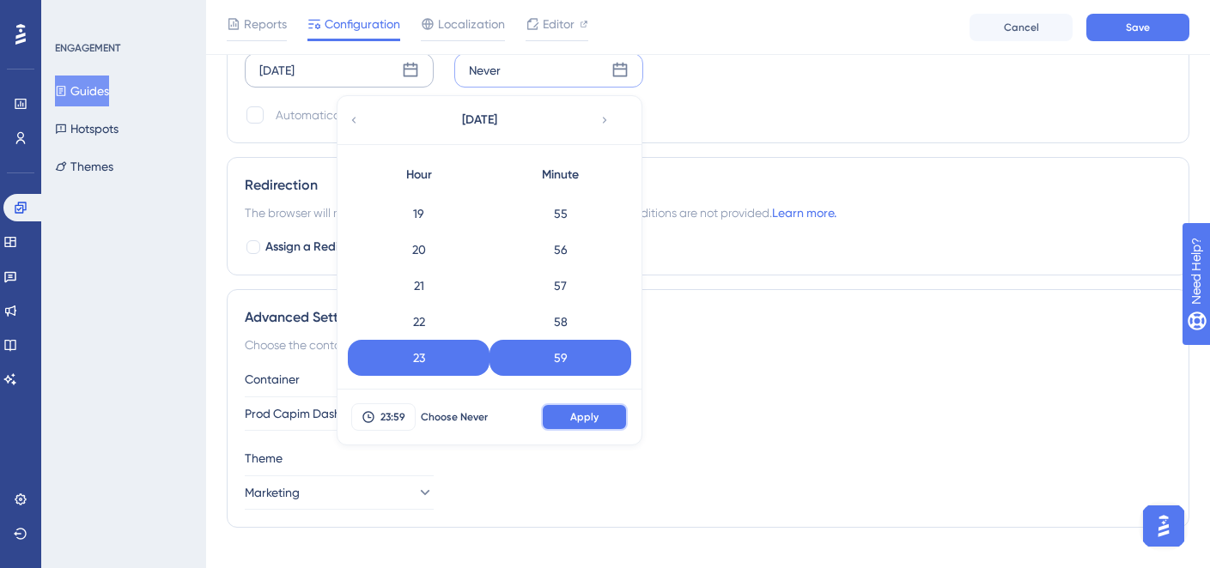
click at [592, 407] on button "Apply" at bounding box center [584, 417] width 87 height 27
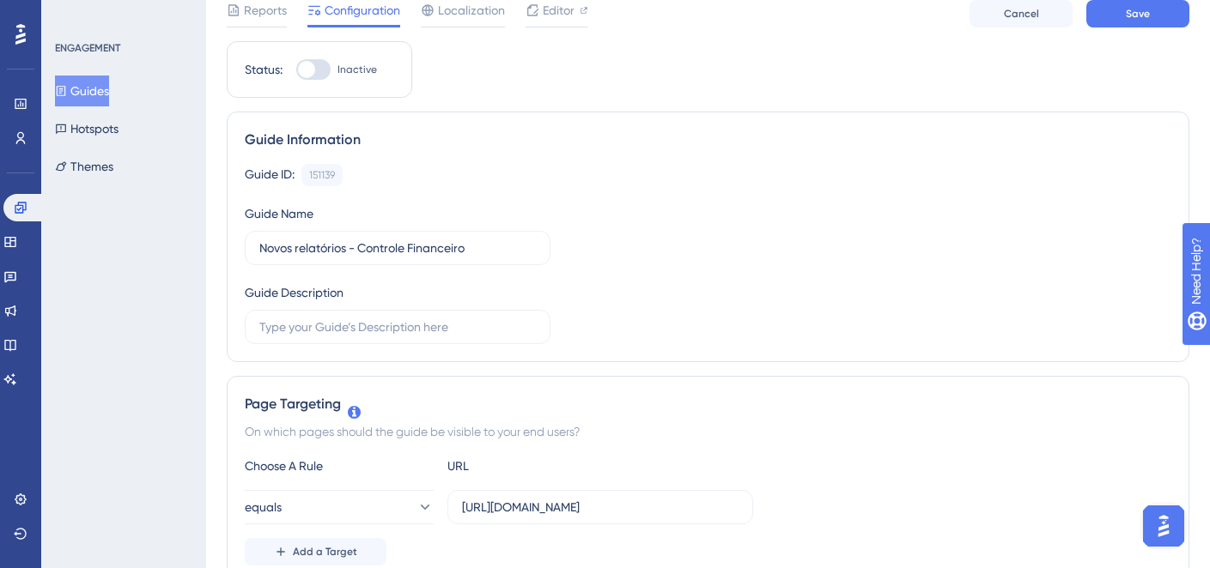
scroll to position [0, 0]
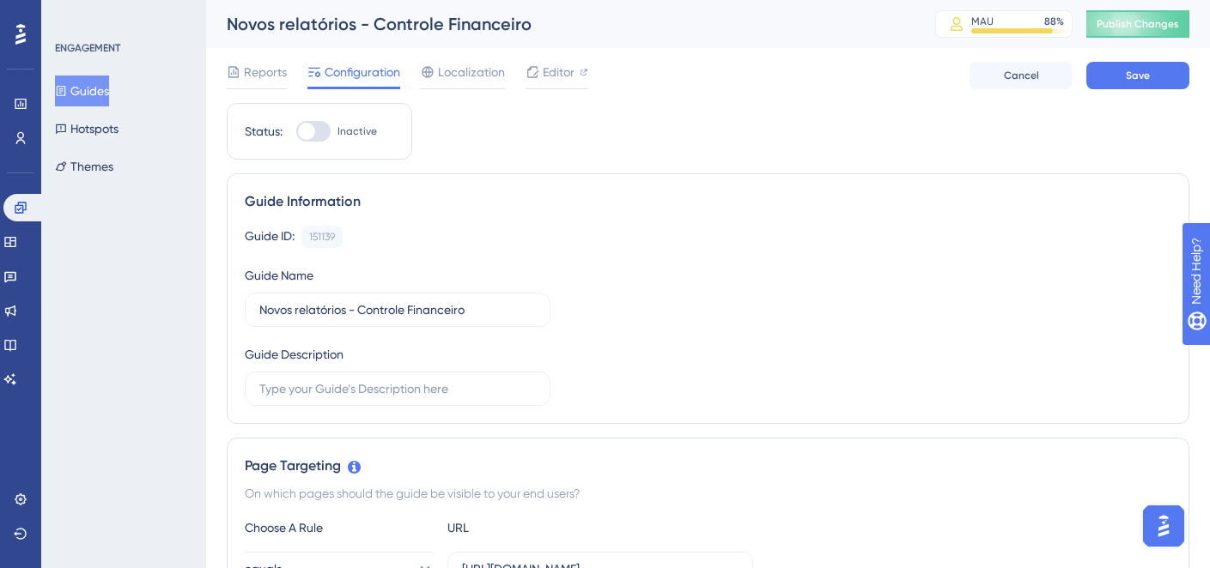
click at [344, 141] on label "Inactive" at bounding box center [336, 131] width 81 height 21
click at [296, 132] on input "Inactive" at bounding box center [295, 131] width 1 height 1
checkbox input "true"
click at [1086, 62] on div "Cancel Save" at bounding box center [1079, 75] width 220 height 27
click at [1101, 70] on button "Save" at bounding box center [1137, 75] width 103 height 27
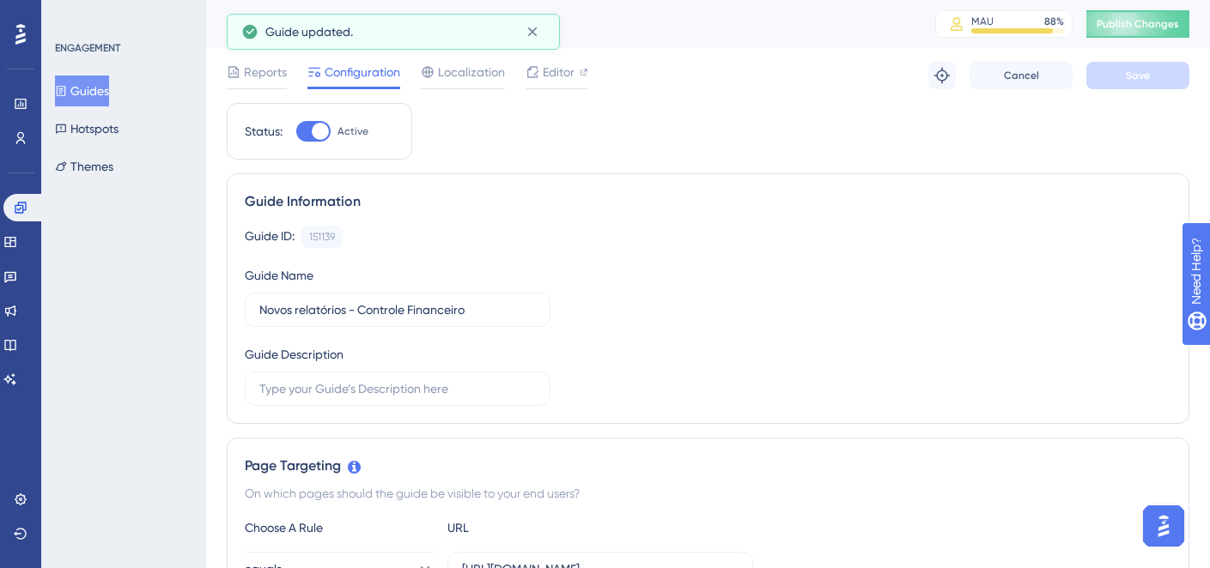
click at [109, 91] on button "Guides" at bounding box center [82, 91] width 54 height 31
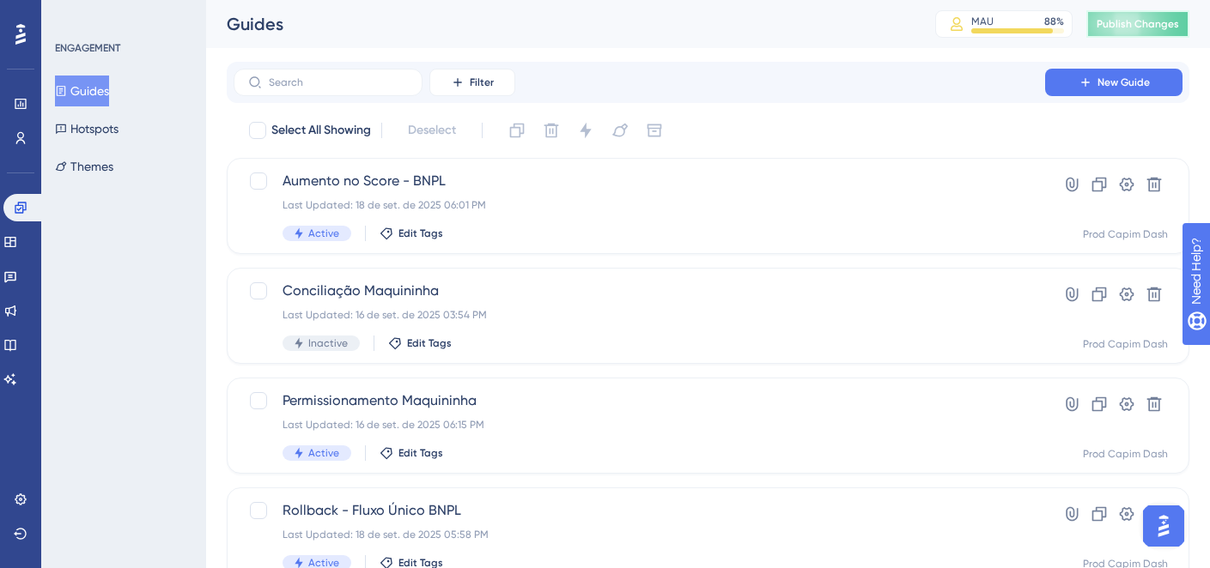
click at [1167, 22] on span "Publish Changes" at bounding box center [1138, 24] width 82 height 14
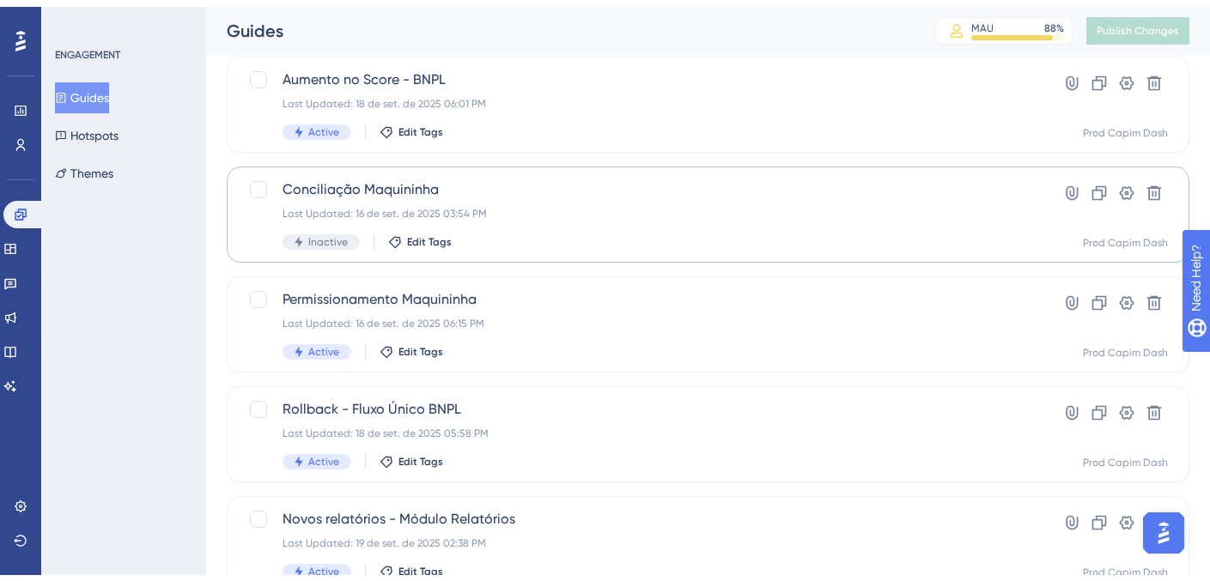
scroll to position [168, 0]
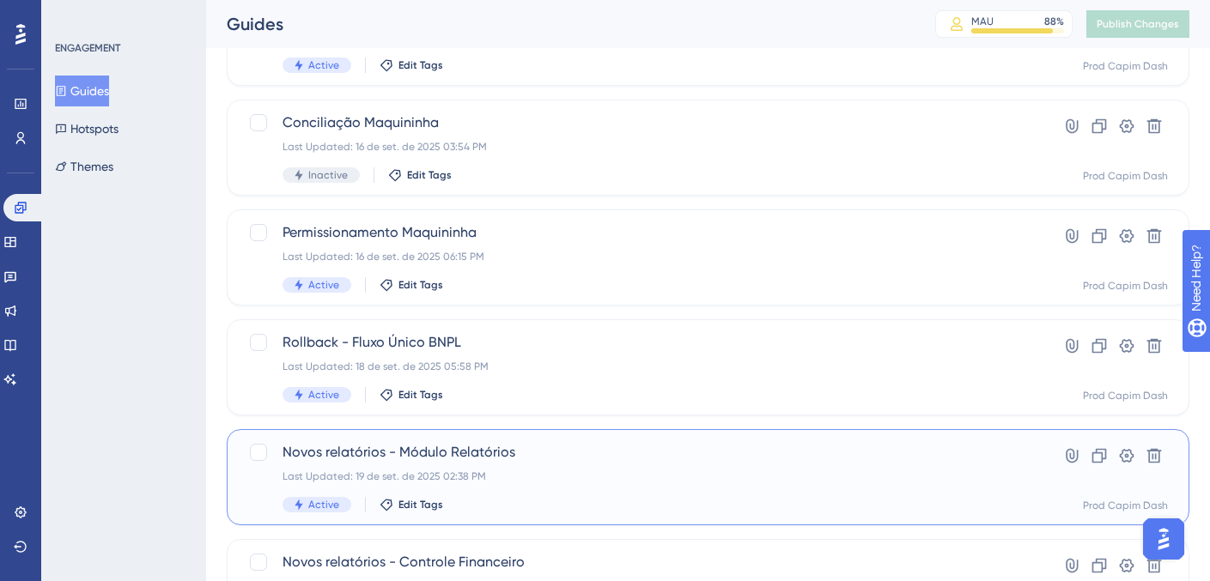
click at [558, 479] on div "Last Updated: 19 de set. de 2025 02:38 PM" at bounding box center [640, 477] width 714 height 14
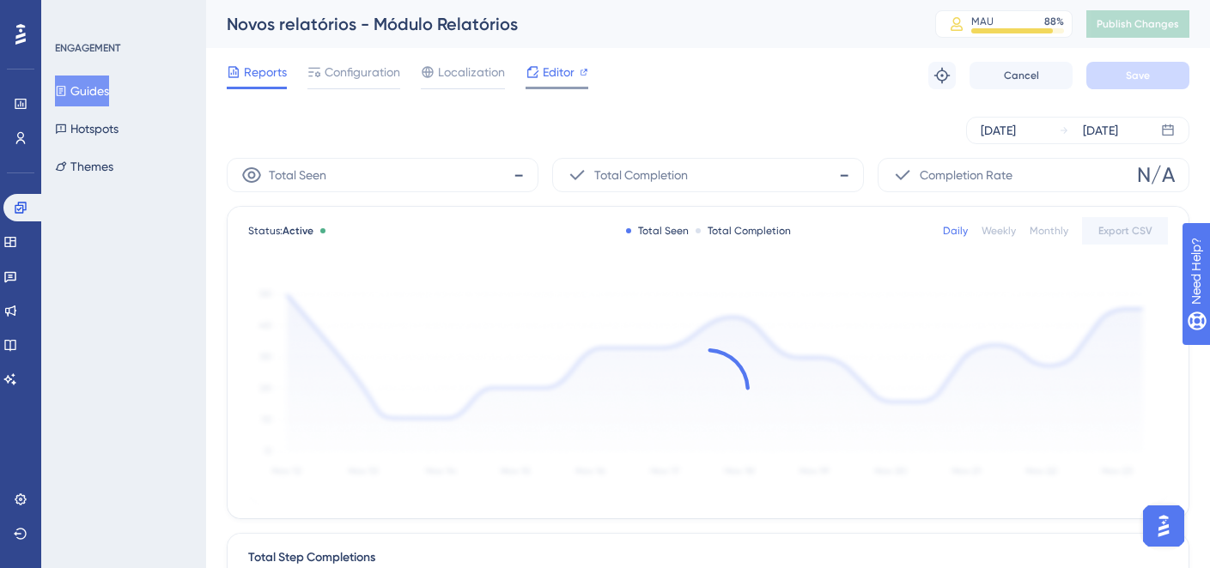
click at [556, 65] on span "Editor" at bounding box center [559, 72] width 32 height 21
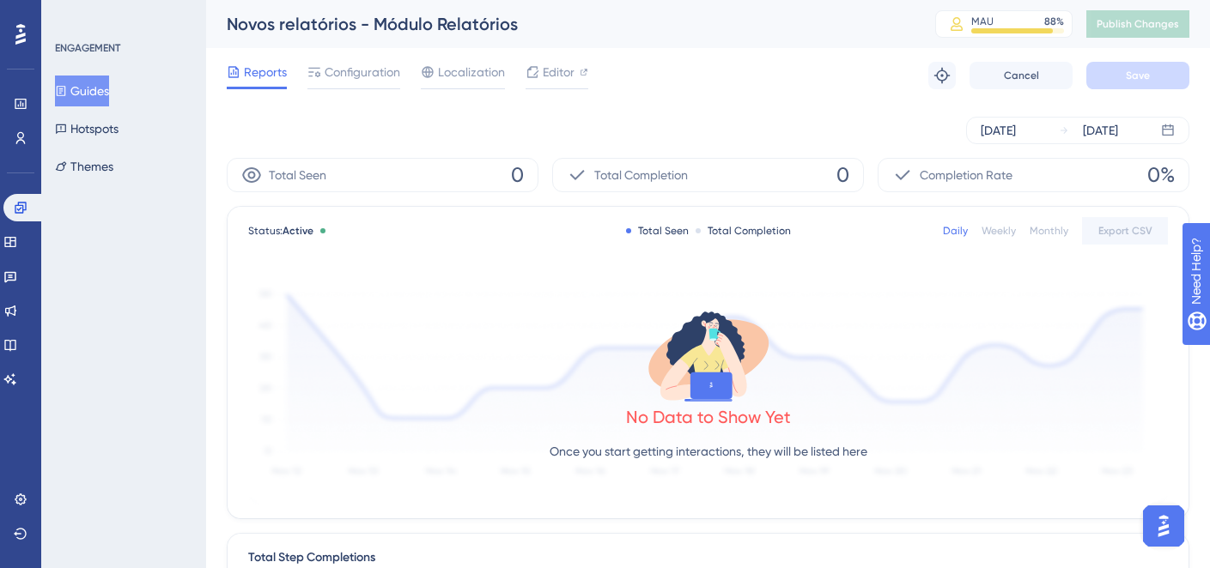
click at [264, 80] on span "Reports" at bounding box center [265, 72] width 43 height 21
click at [91, 88] on button "Guides" at bounding box center [82, 91] width 54 height 31
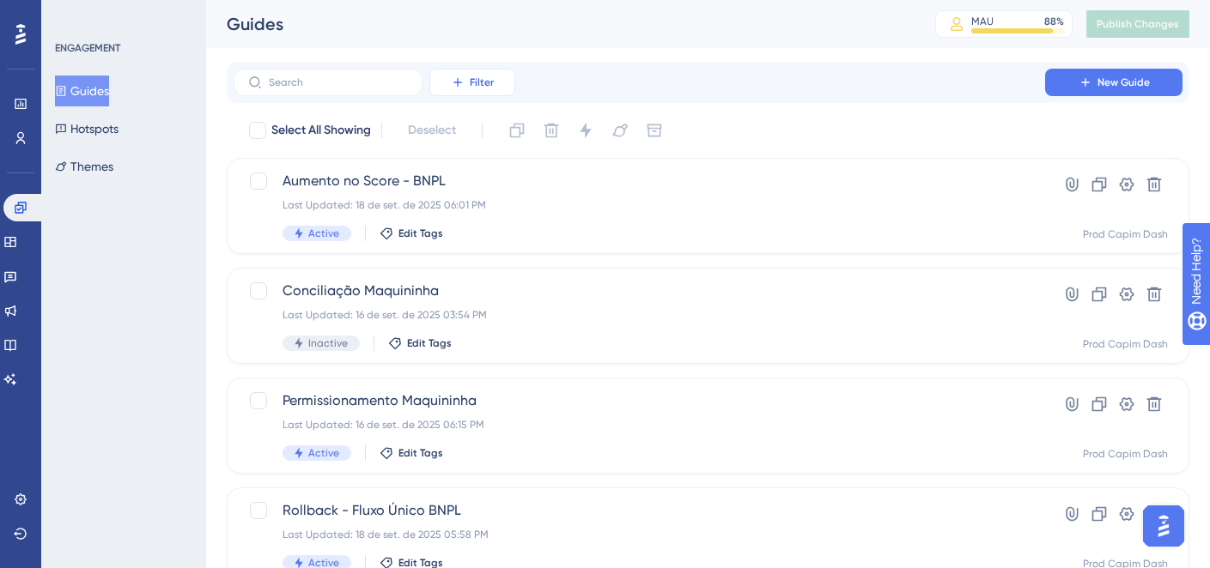
click at [454, 78] on icon at bounding box center [458, 83] width 14 height 14
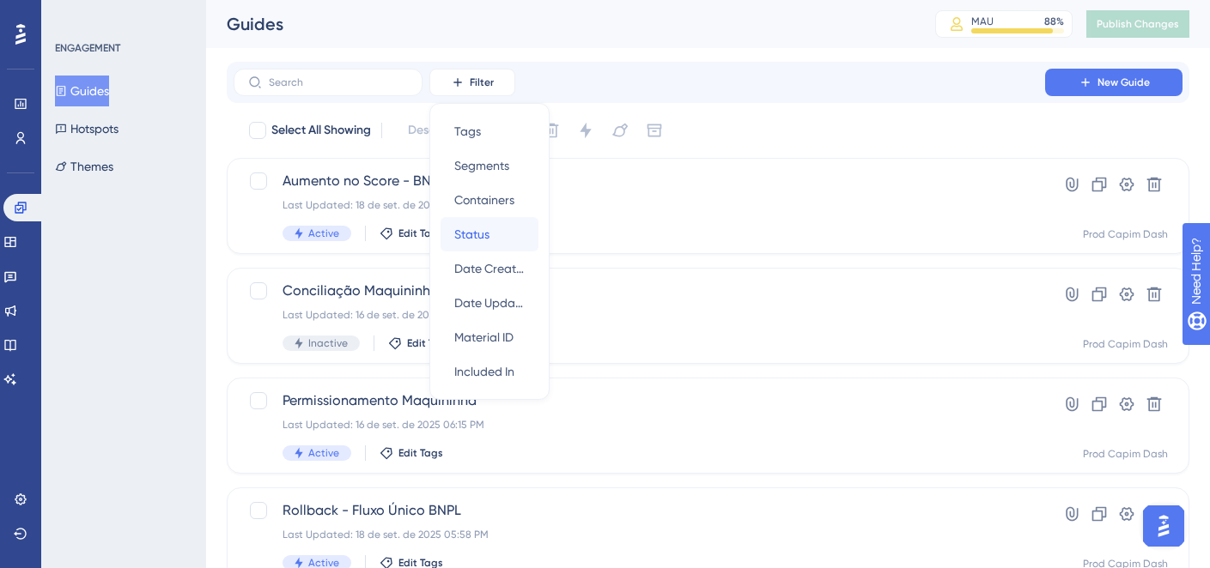
click at [484, 230] on span "Status" at bounding box center [471, 234] width 35 height 21
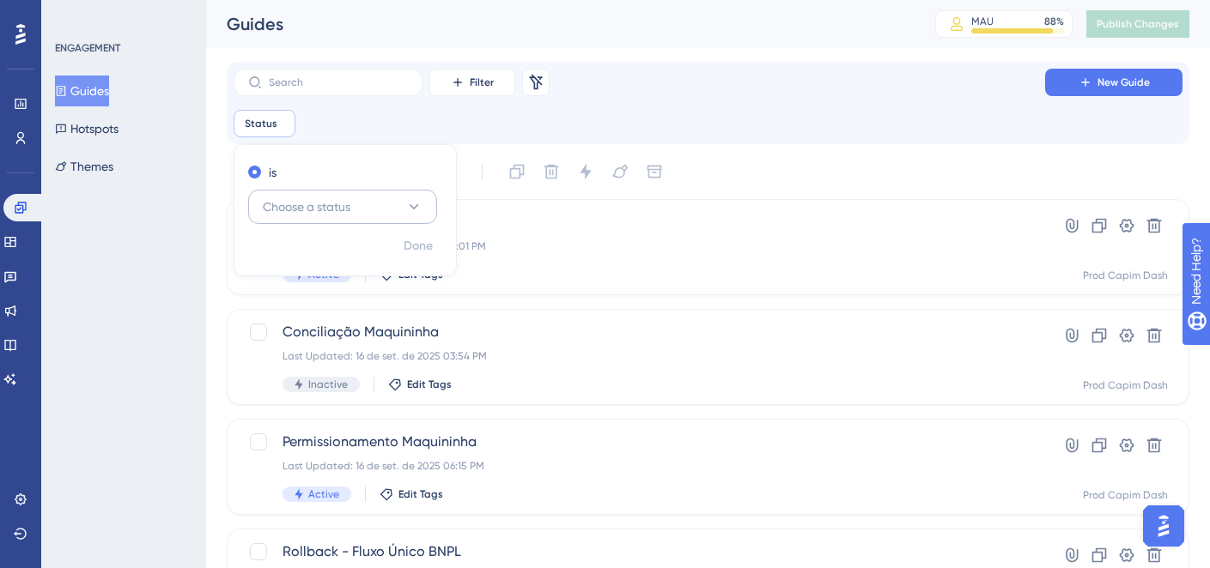
click at [337, 204] on span "Choose a status" at bounding box center [307, 207] width 88 height 21
click at [344, 270] on div "Active Active" at bounding box center [342, 259] width 139 height 34
click at [408, 238] on span "Done" at bounding box center [418, 246] width 29 height 21
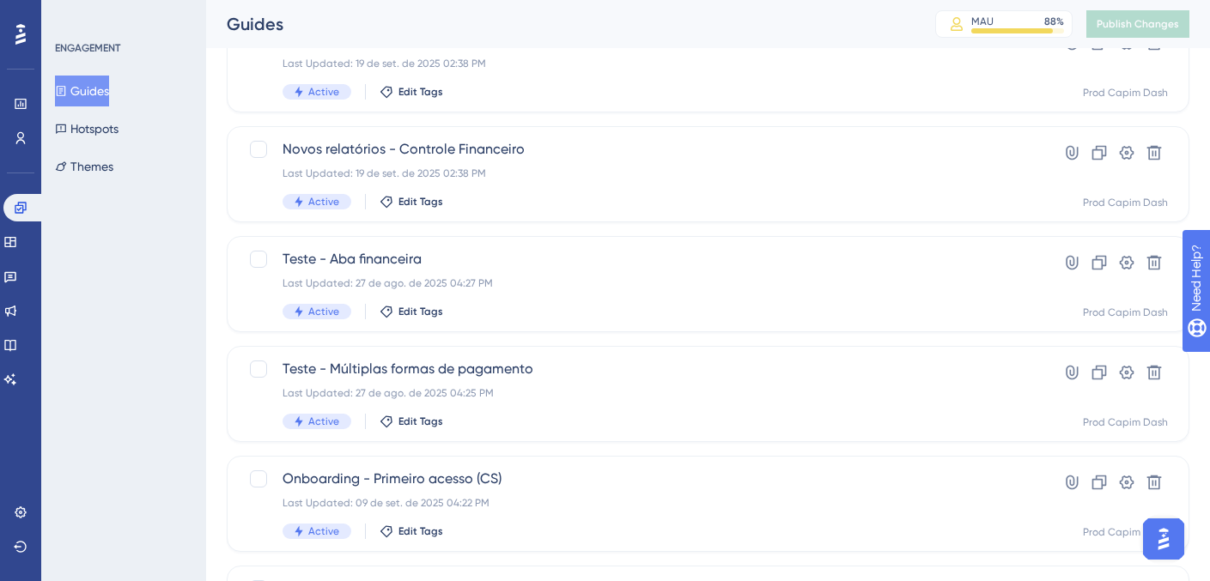
scroll to position [647, 0]
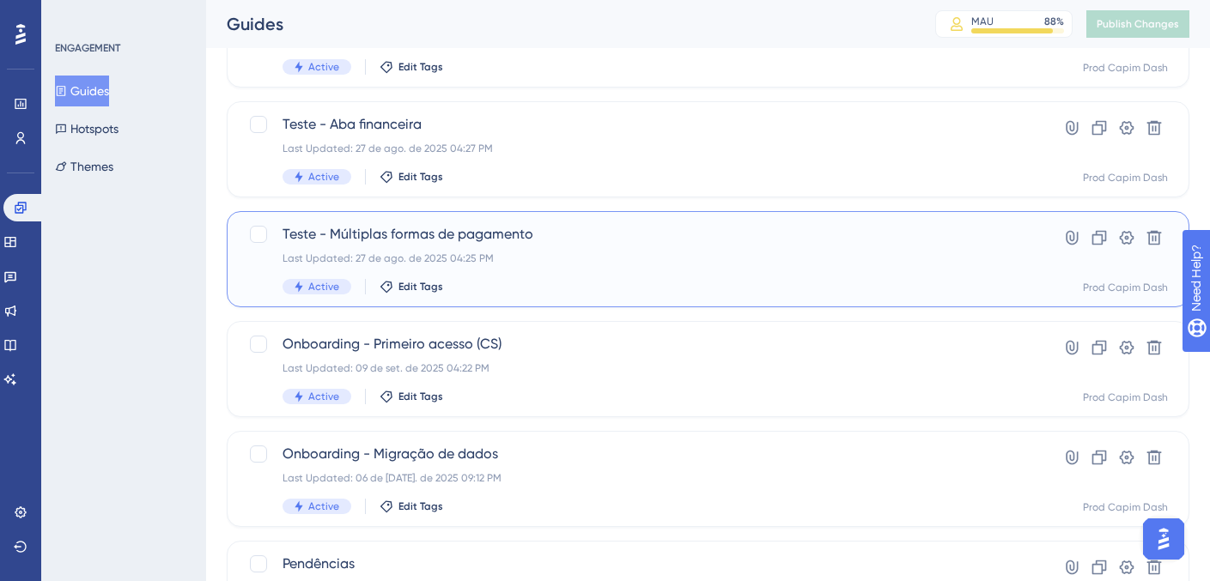
click at [589, 234] on span "Teste - Múltiplas formas de pagamento" at bounding box center [640, 234] width 714 height 21
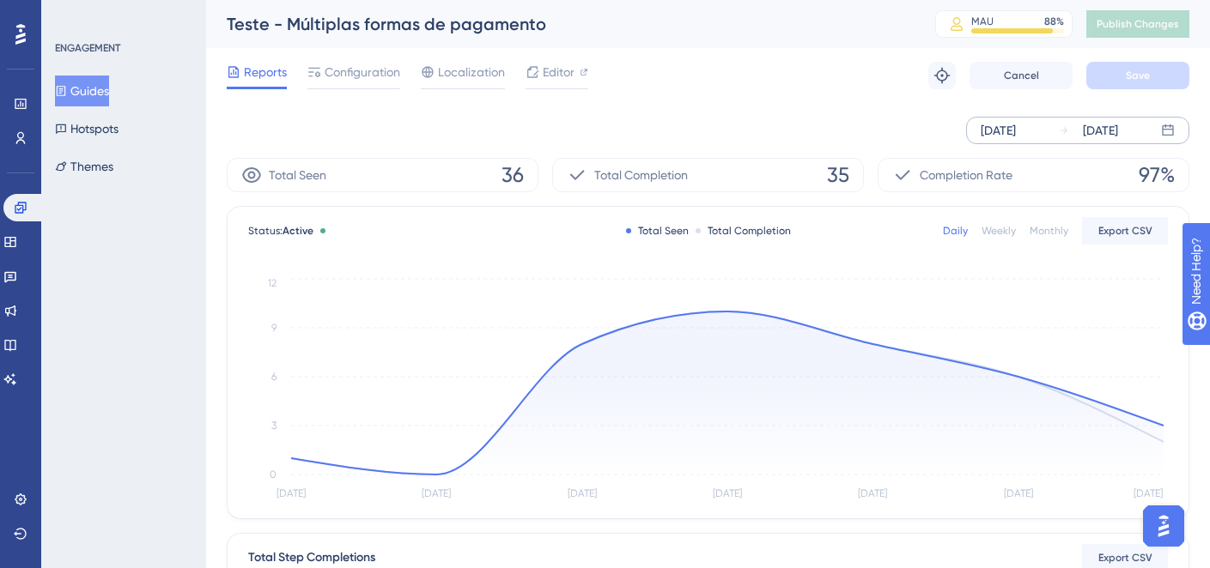
click at [1016, 121] on div "[DATE]" at bounding box center [998, 130] width 35 height 21
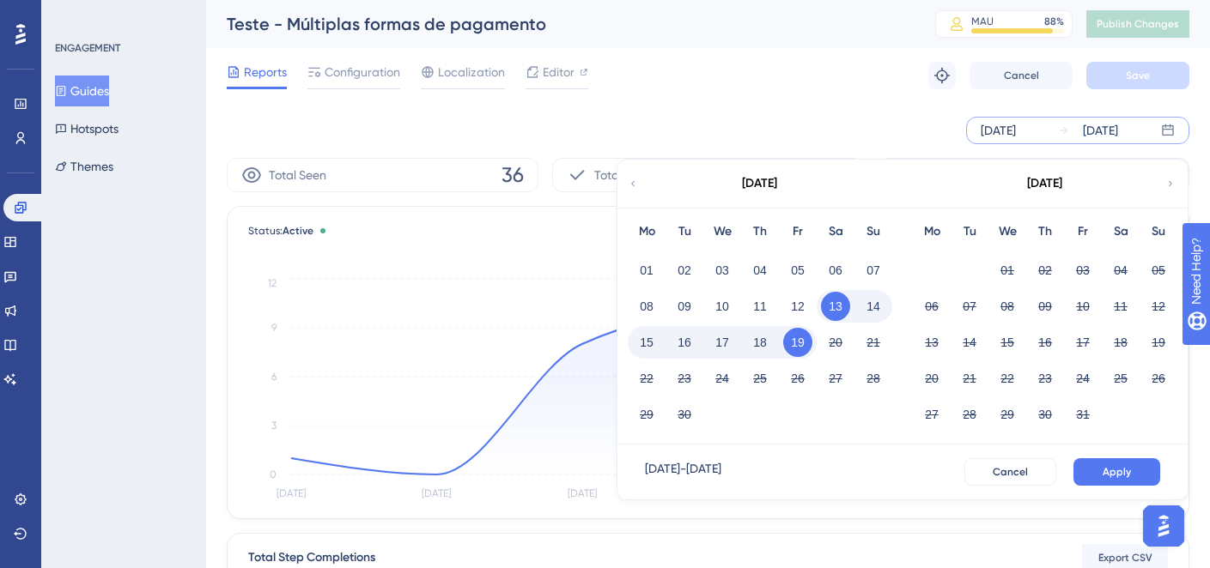
click at [641, 190] on div "[DATE]" at bounding box center [758, 184] width 283 height 48
click at [638, 183] on div "[DATE]" at bounding box center [758, 184] width 283 height 48
click at [635, 183] on icon at bounding box center [633, 183] width 10 height 15
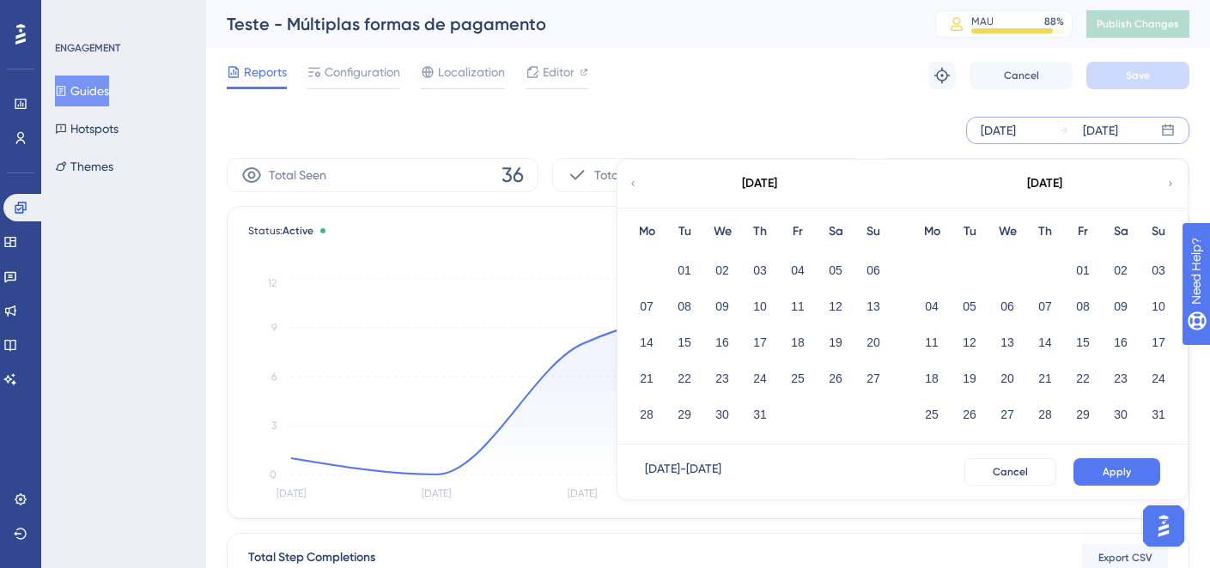
click at [1064, 265] on div "01" at bounding box center [1083, 270] width 38 height 33
click at [1072, 264] on button "01" at bounding box center [1082, 270] width 29 height 29
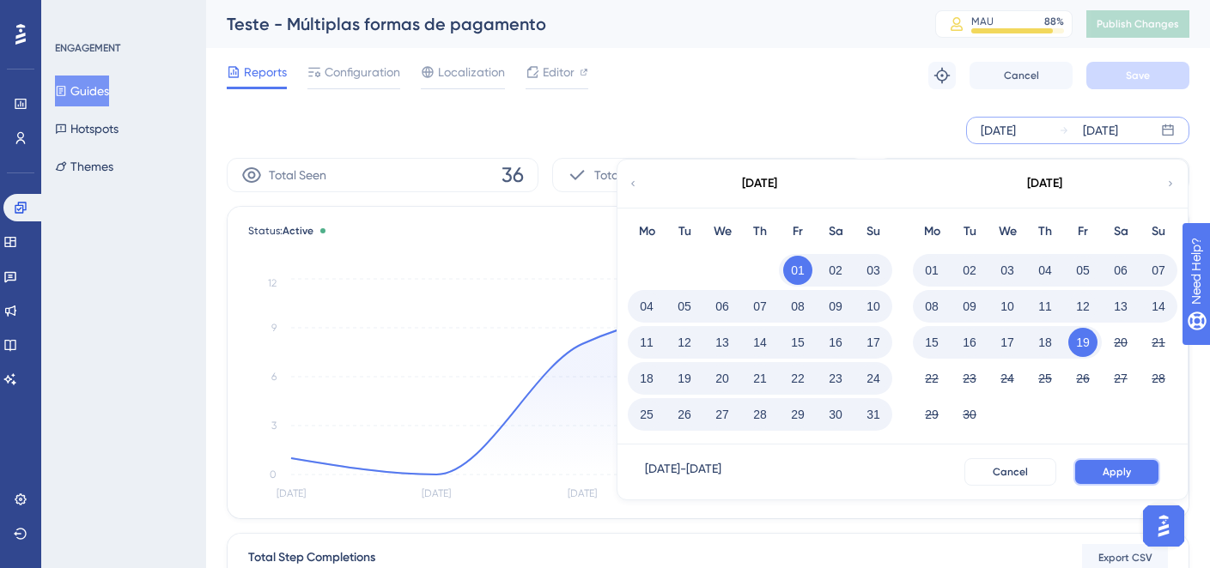
click at [1111, 483] on button "Apply" at bounding box center [1116, 472] width 87 height 27
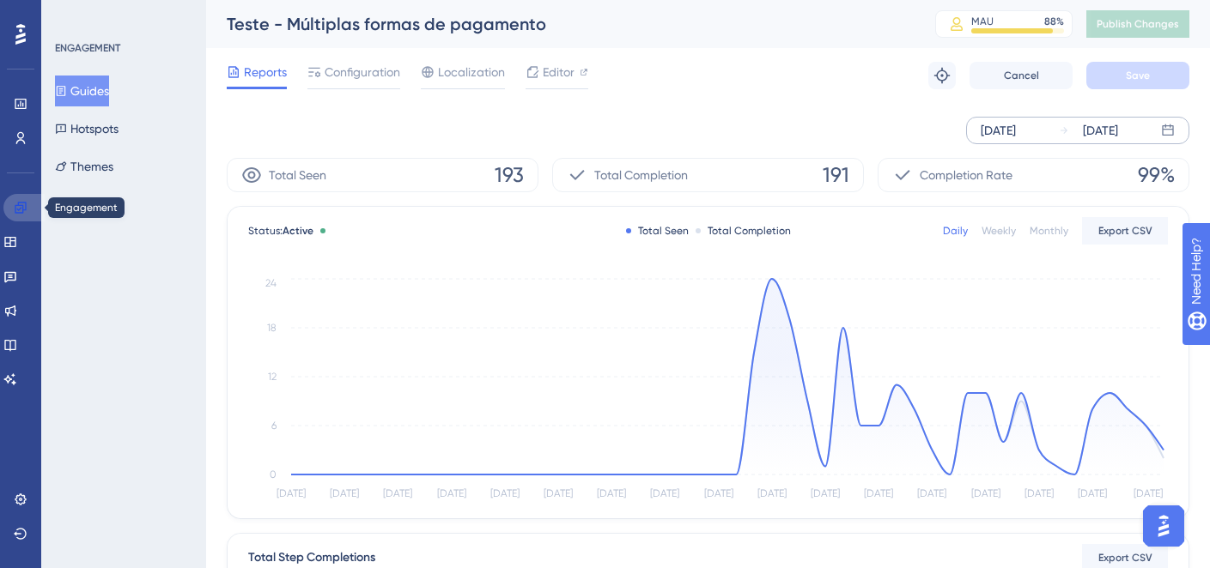
click at [15, 210] on icon at bounding box center [20, 207] width 11 height 11
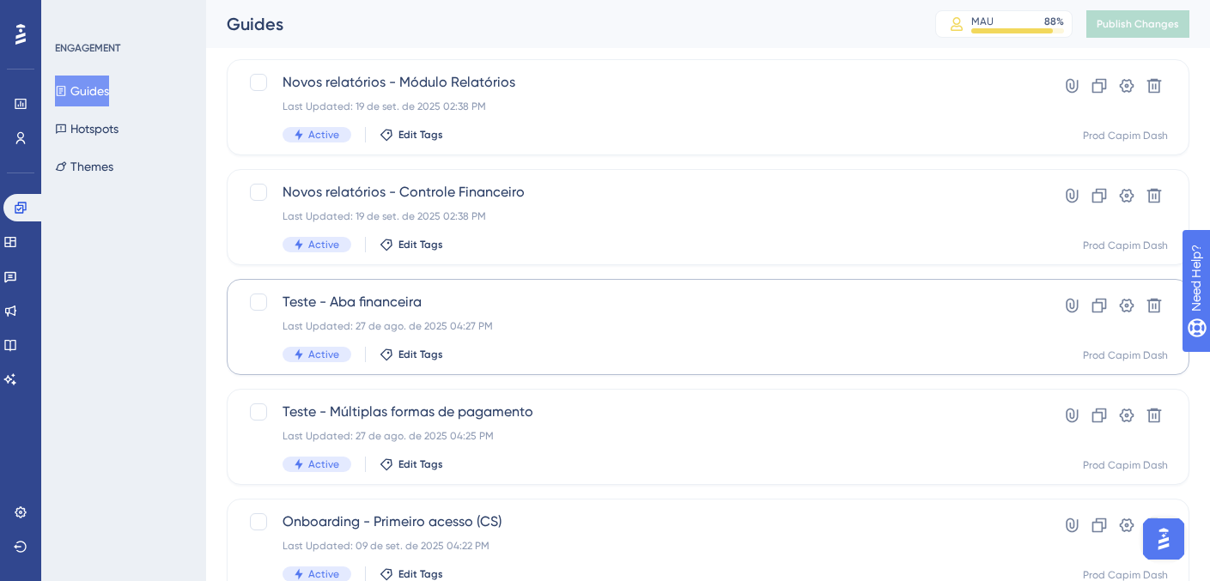
scroll to position [472, 0]
click at [491, 321] on div "Last Updated: 27 de ago. de 2025 04:27 PM" at bounding box center [640, 324] width 714 height 14
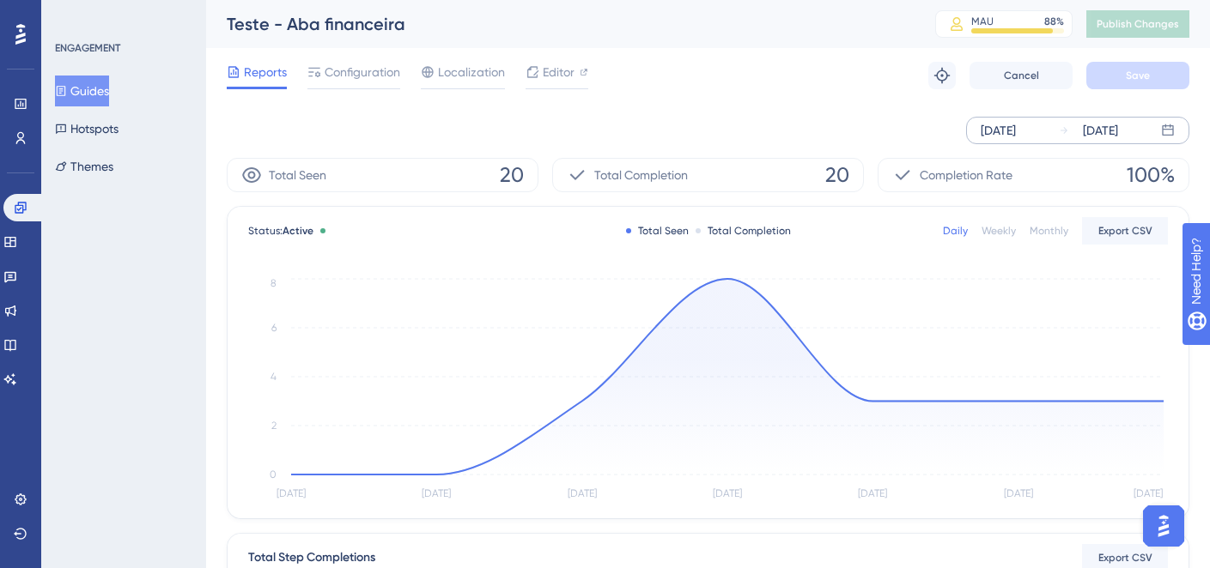
click at [981, 126] on div "[DATE]" at bounding box center [998, 130] width 35 height 21
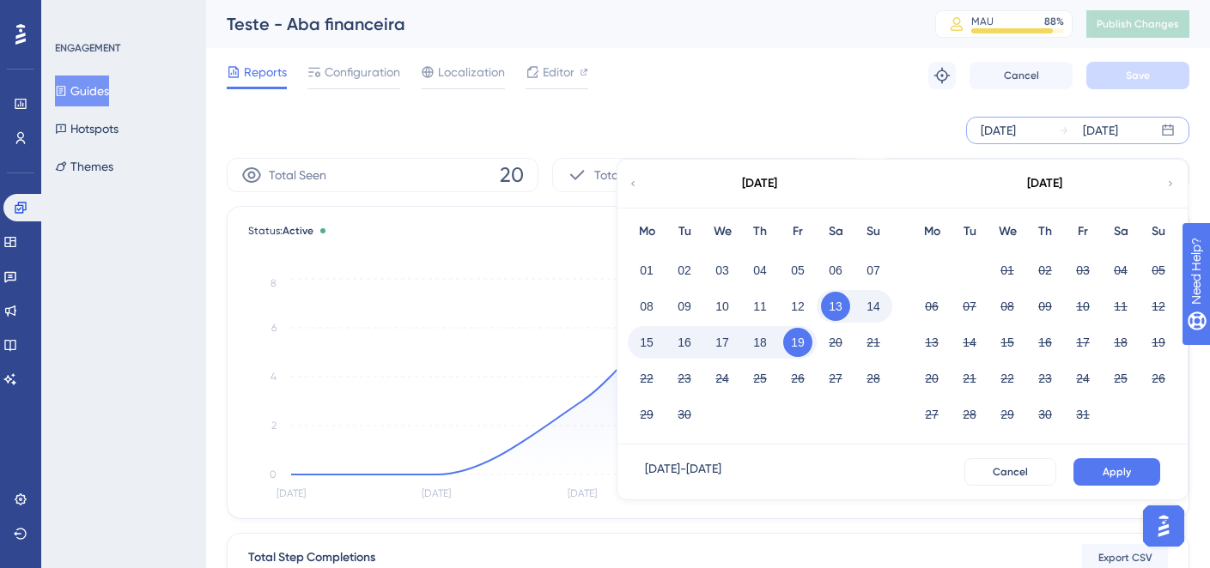
click at [628, 176] on icon at bounding box center [633, 183] width 10 height 15
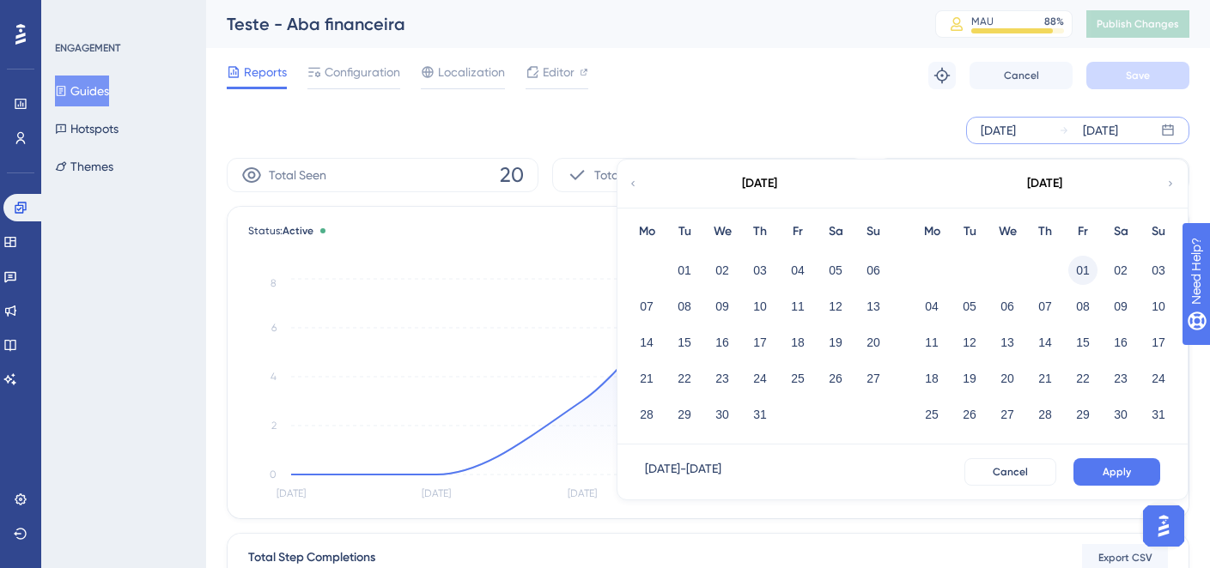
click at [1080, 270] on button "01" at bounding box center [1082, 270] width 29 height 29
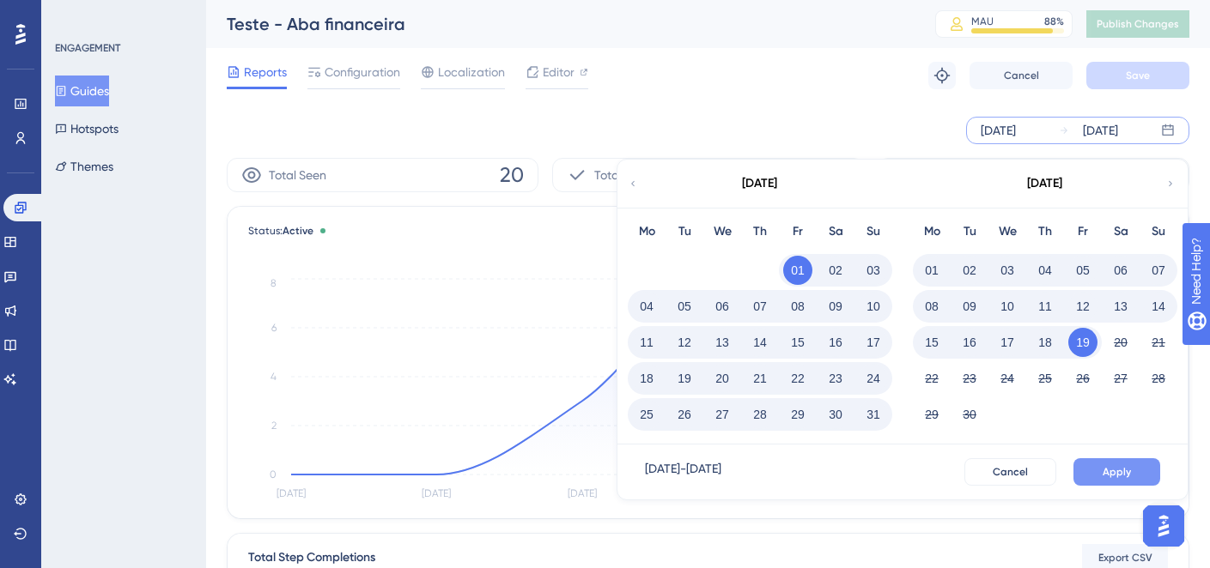
click at [1121, 465] on button "Apply" at bounding box center [1116, 472] width 87 height 27
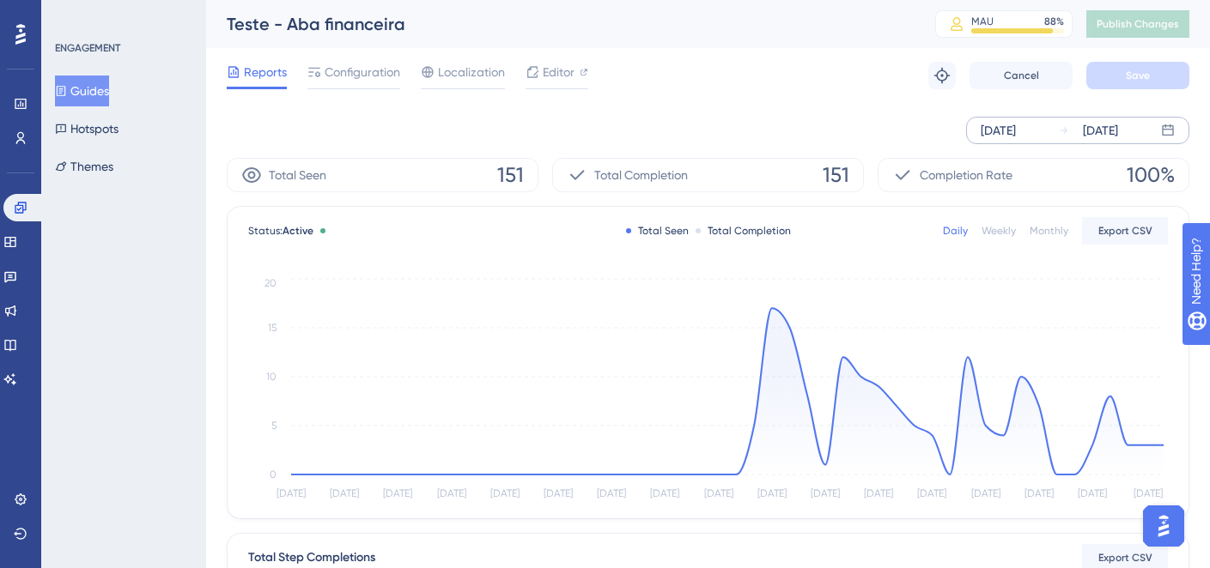
click at [271, 76] on span "Reports" at bounding box center [265, 72] width 43 height 21
click at [91, 84] on button "Guides" at bounding box center [82, 91] width 54 height 31
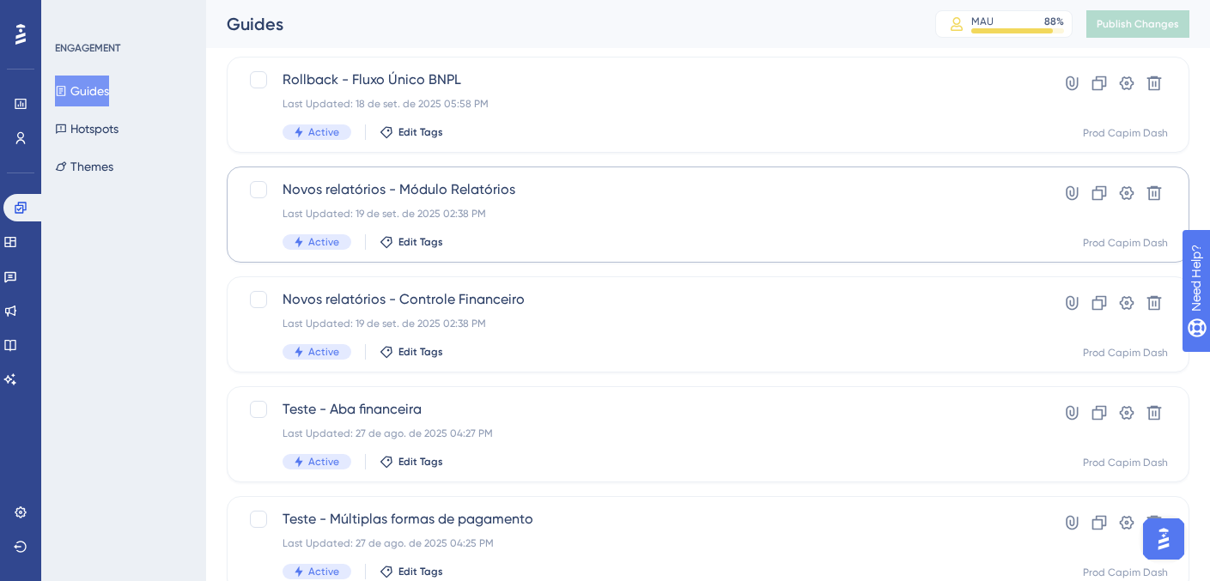
scroll to position [366, 0]
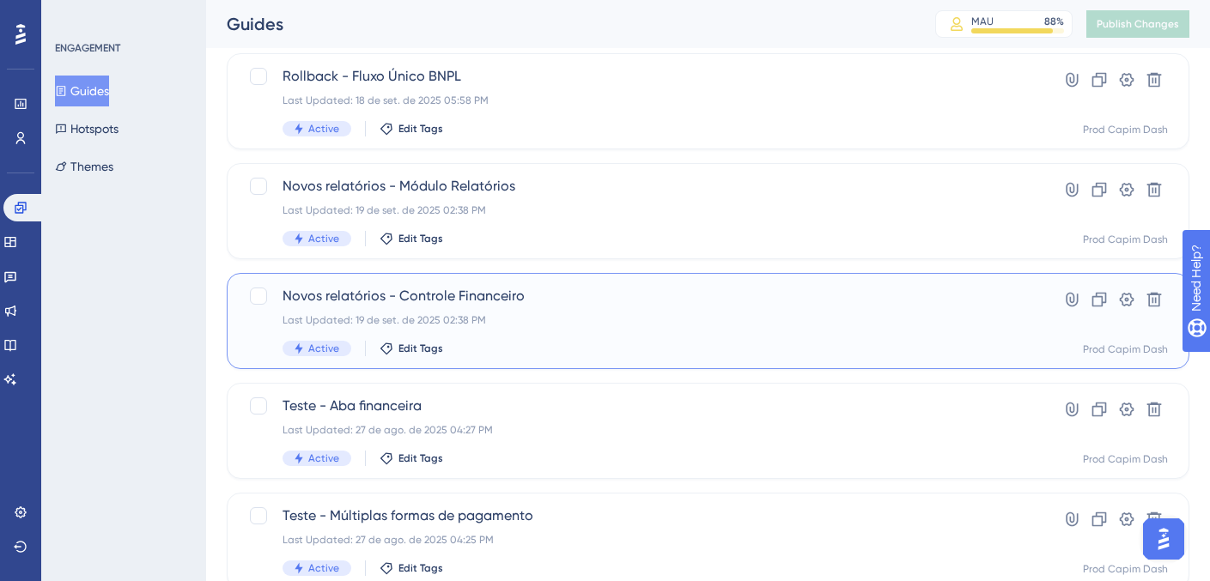
click at [635, 346] on div "Active Edit Tags" at bounding box center [640, 348] width 714 height 15
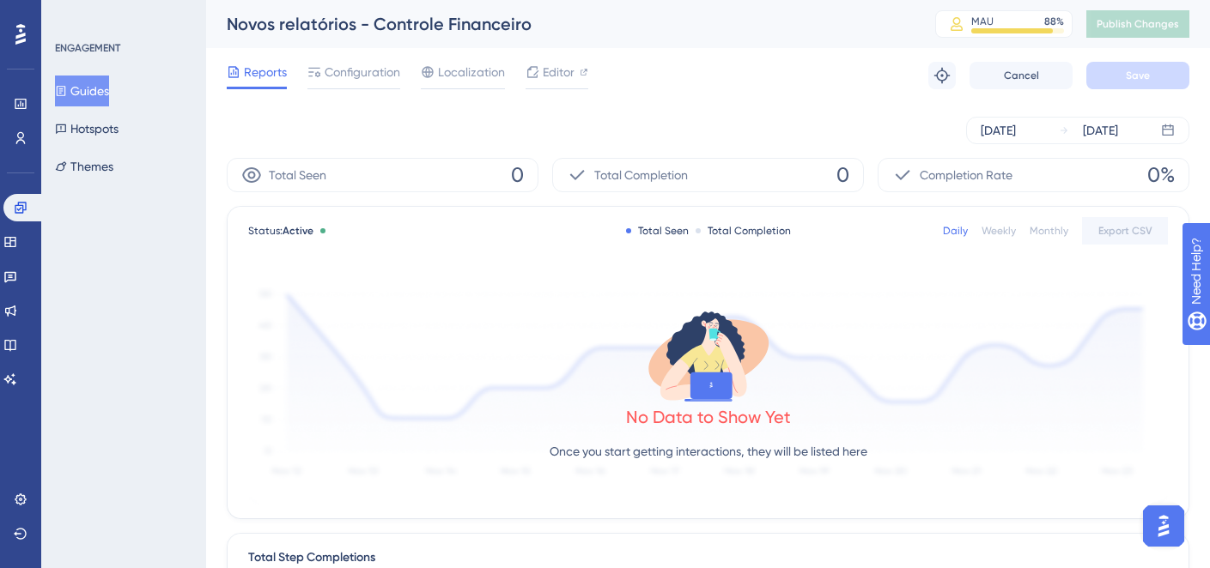
scroll to position [3, 0]
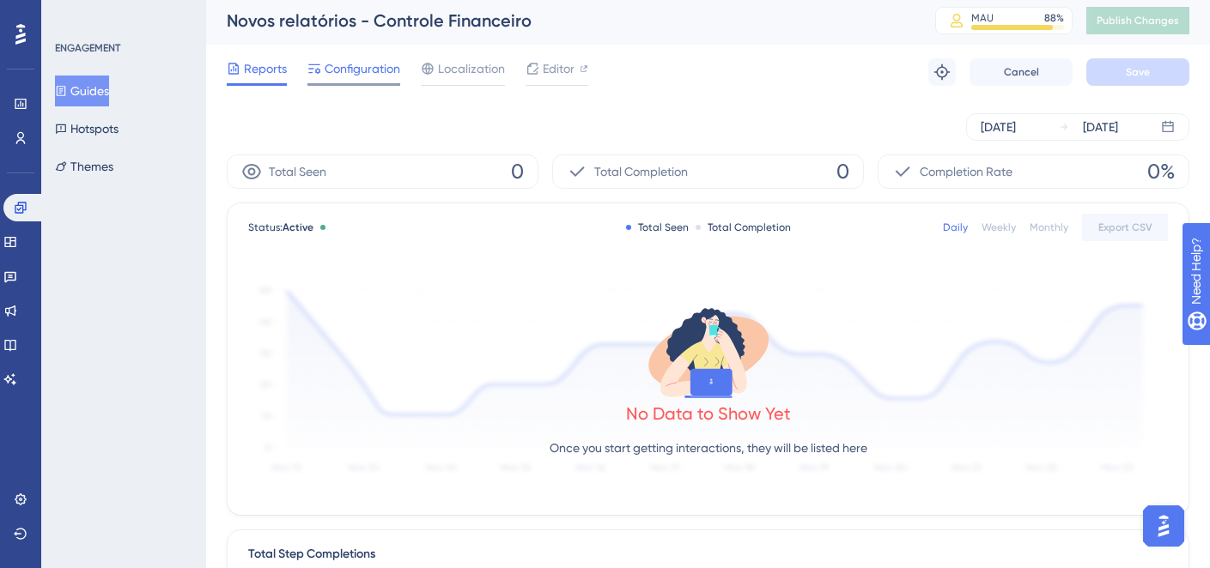
click at [344, 70] on span "Configuration" at bounding box center [363, 68] width 76 height 21
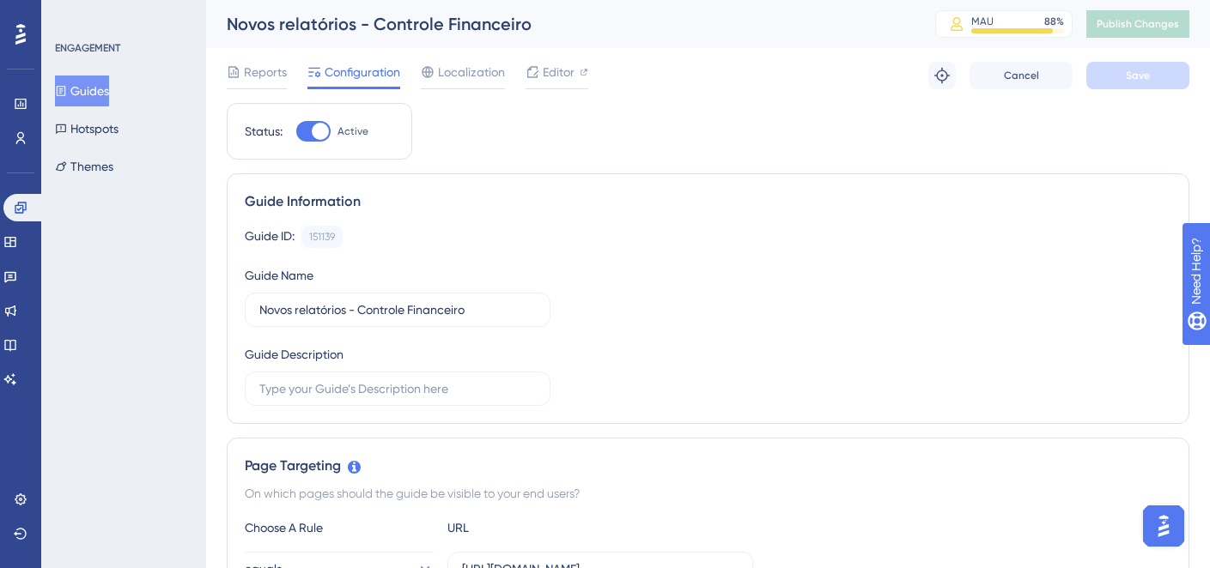
click at [98, 78] on button "Guides" at bounding box center [82, 91] width 54 height 31
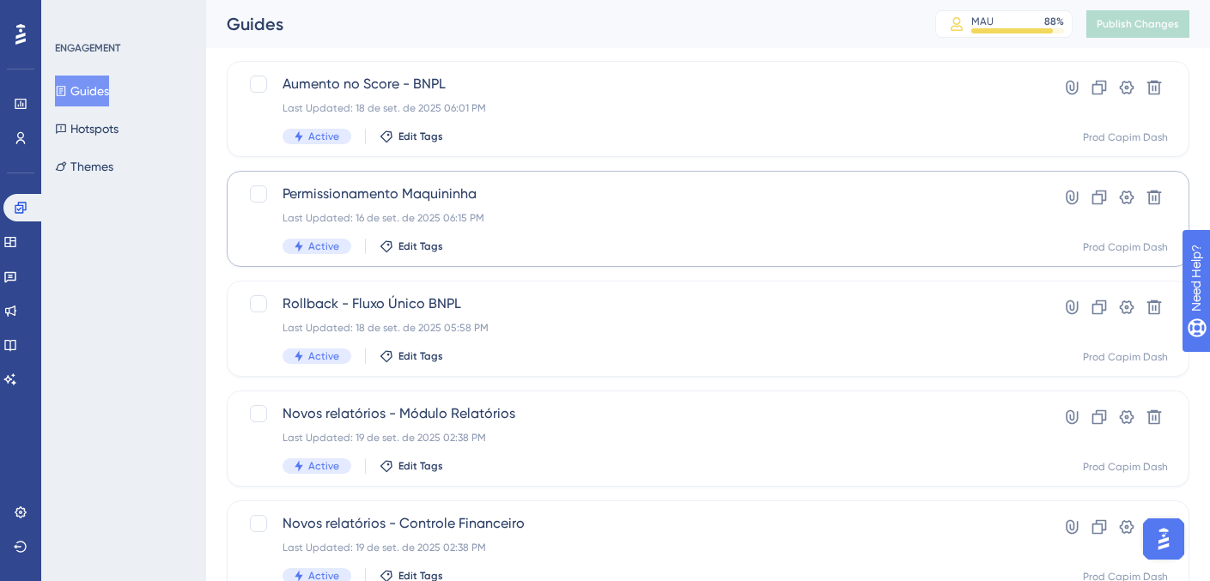
scroll to position [186, 0]
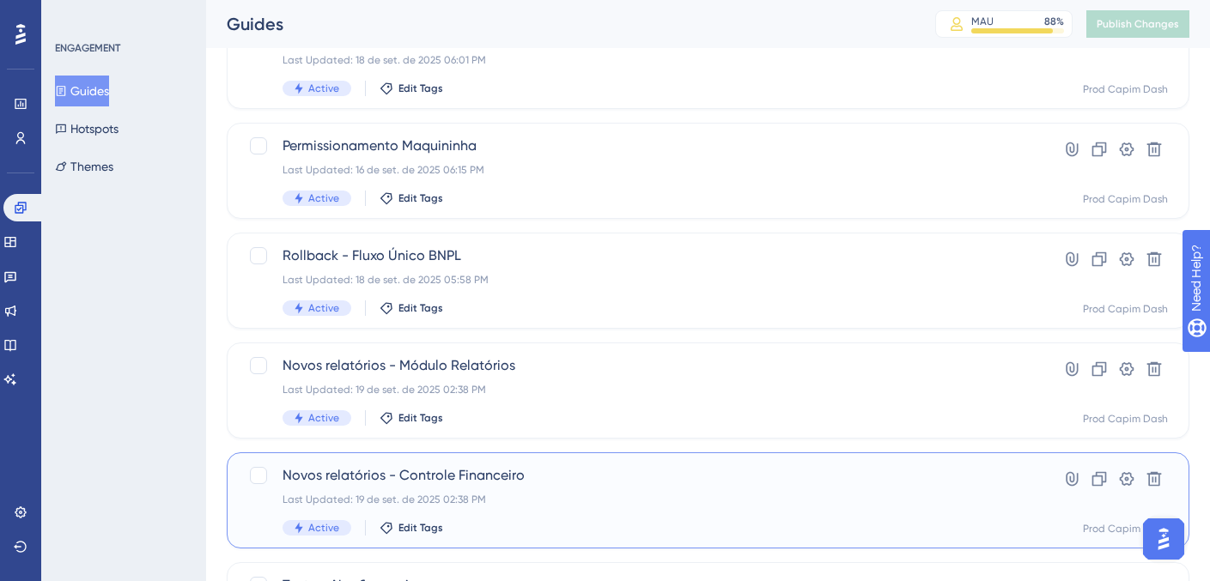
click at [578, 478] on span "Novos relatórios - Controle Financeiro" at bounding box center [640, 475] width 714 height 21
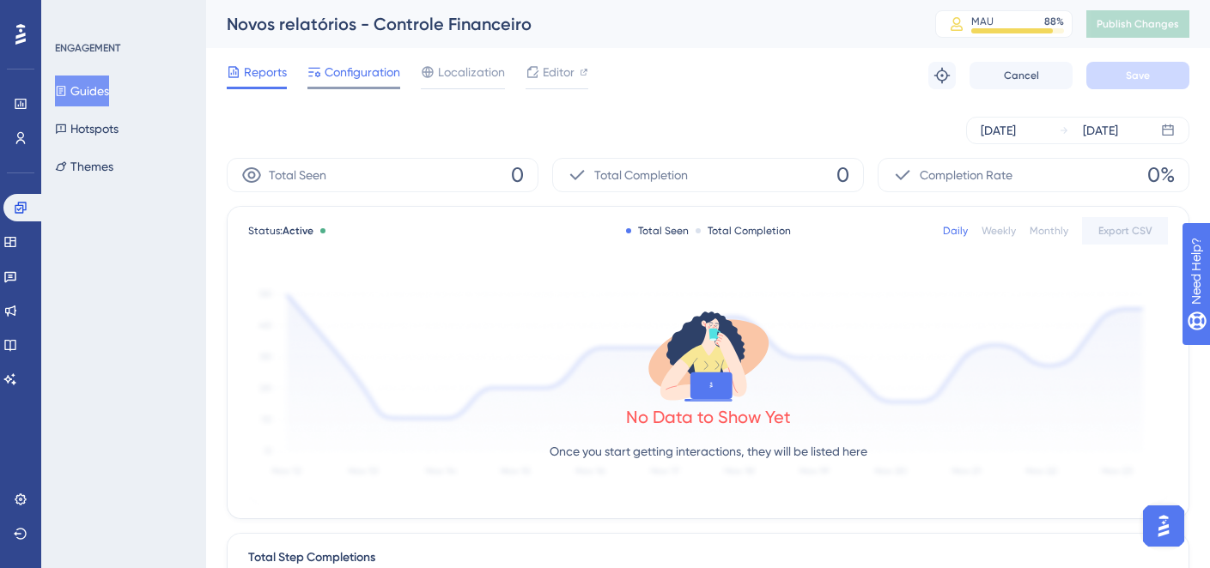
click at [362, 76] on span "Configuration" at bounding box center [363, 72] width 76 height 21
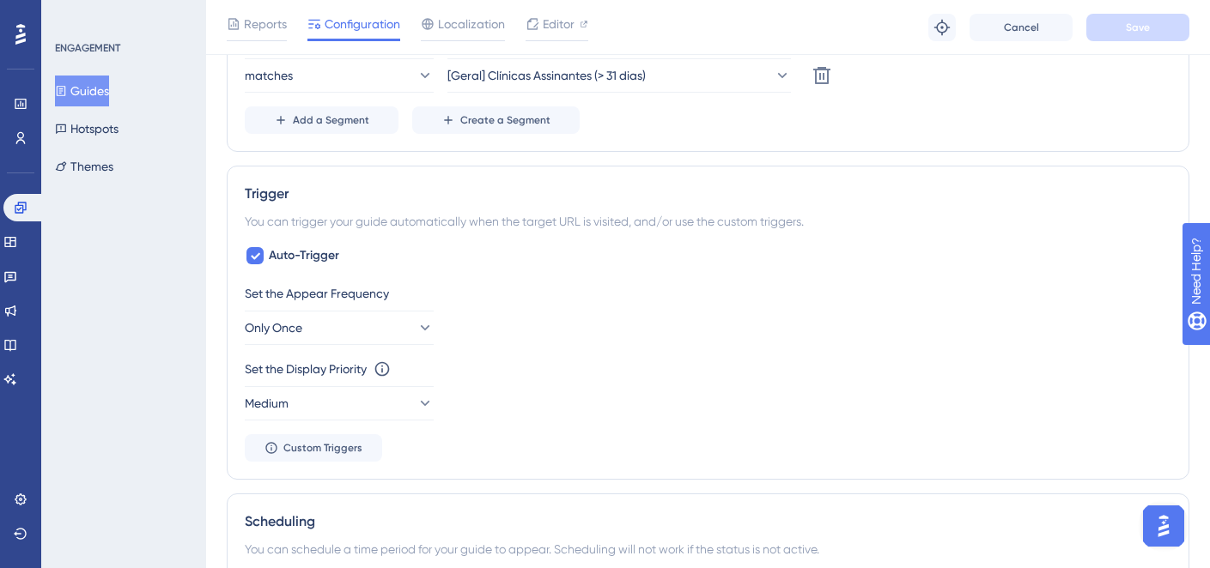
scroll to position [832, 0]
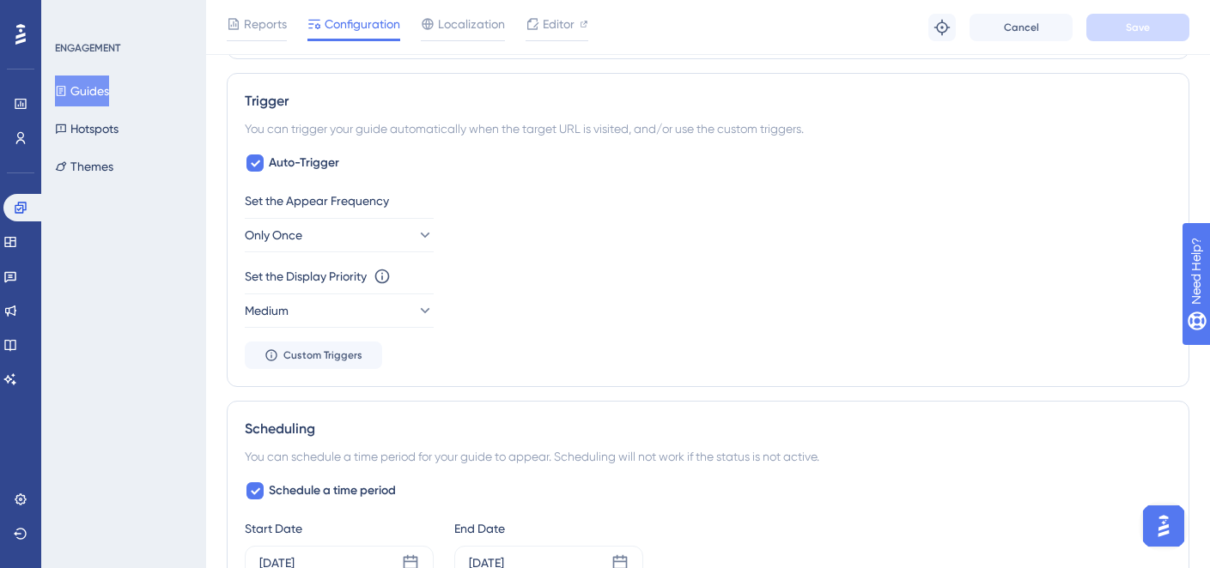
click at [84, 91] on button "Guides" at bounding box center [82, 91] width 54 height 31
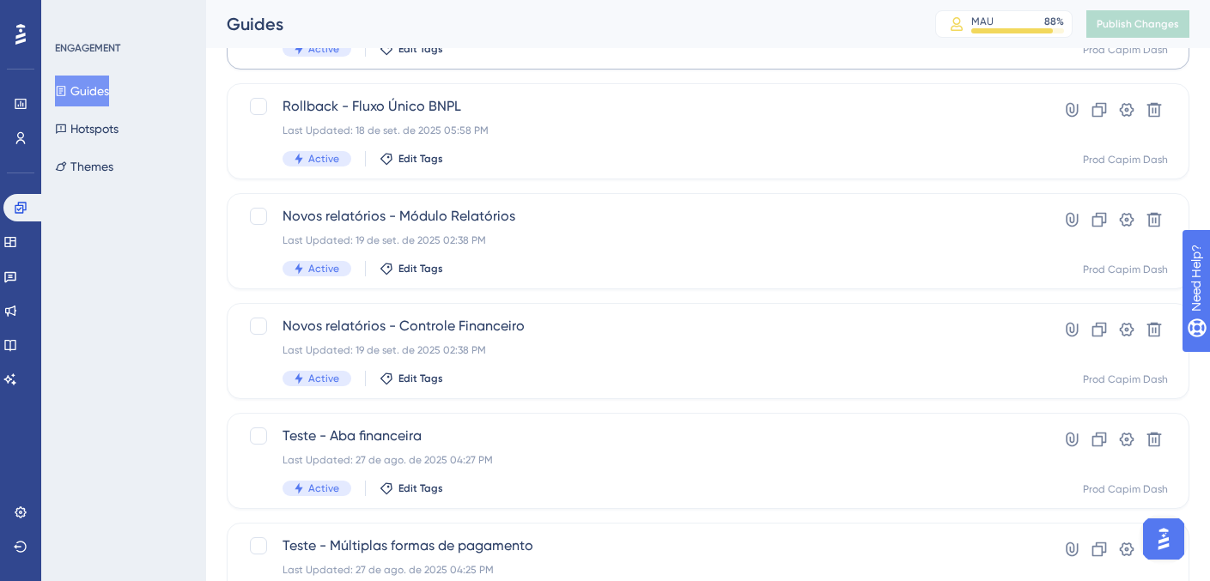
scroll to position [355, 0]
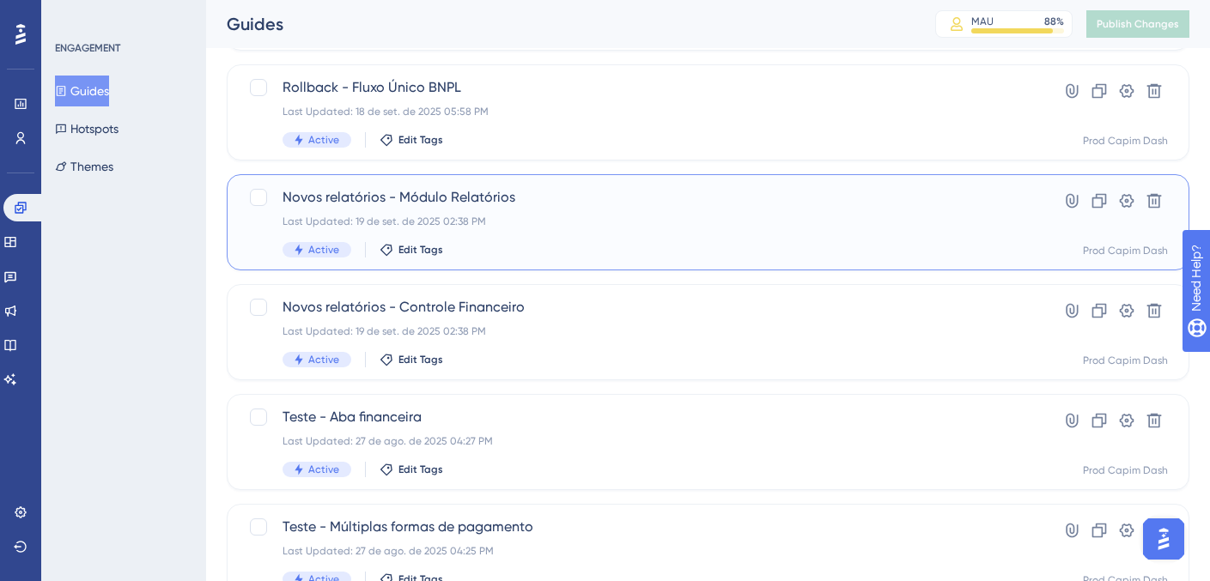
drag, startPoint x: 526, startPoint y: 195, endPoint x: 291, endPoint y: 194, distance: 234.4
click at [291, 194] on span "Novos relatórios - Módulo Relatórios" at bounding box center [640, 197] width 714 height 21
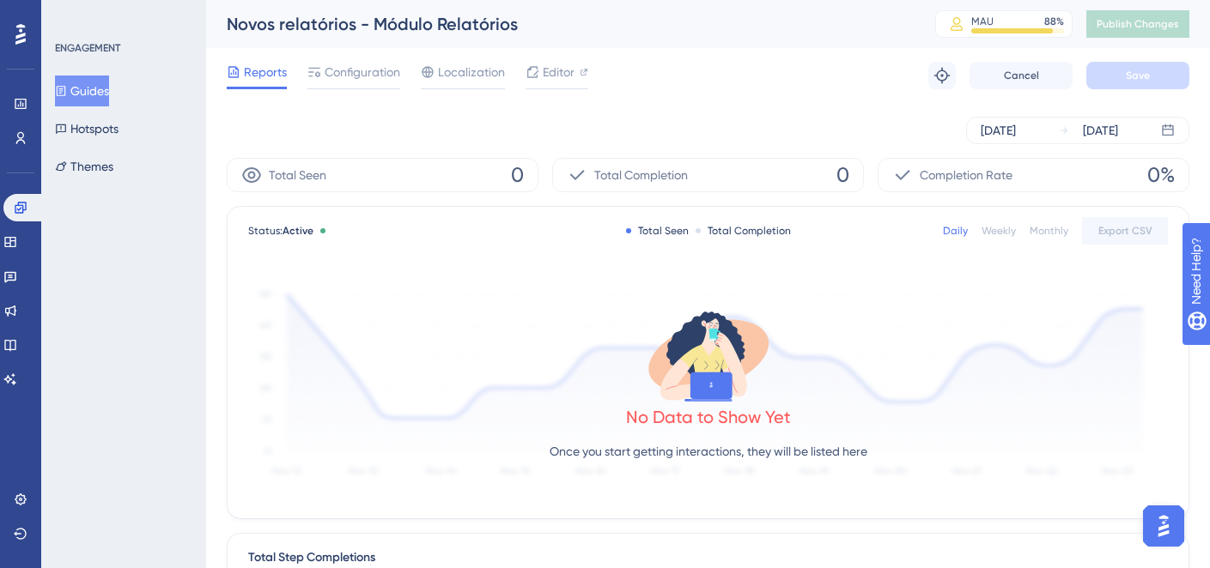
click at [397, 33] on div "Novos relatórios - Módulo Relatórios" at bounding box center [559, 24] width 665 height 24
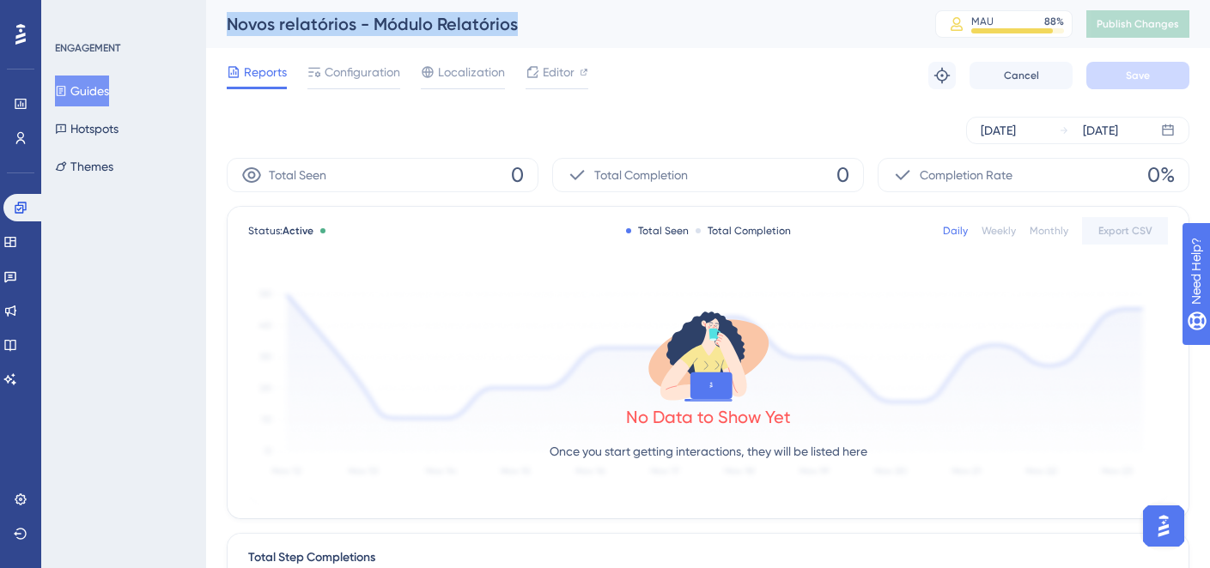
click at [397, 33] on div "Novos relatórios - Módulo Relatórios" at bounding box center [559, 24] width 665 height 24
copy div "Novos relatórios - Módulo Relatórios"
click at [448, 21] on div "Novos relatórios - Módulo Relatórios" at bounding box center [559, 24] width 665 height 24
click at [443, 19] on div "Novos relatórios - Módulo Relatórios" at bounding box center [559, 24] width 665 height 24
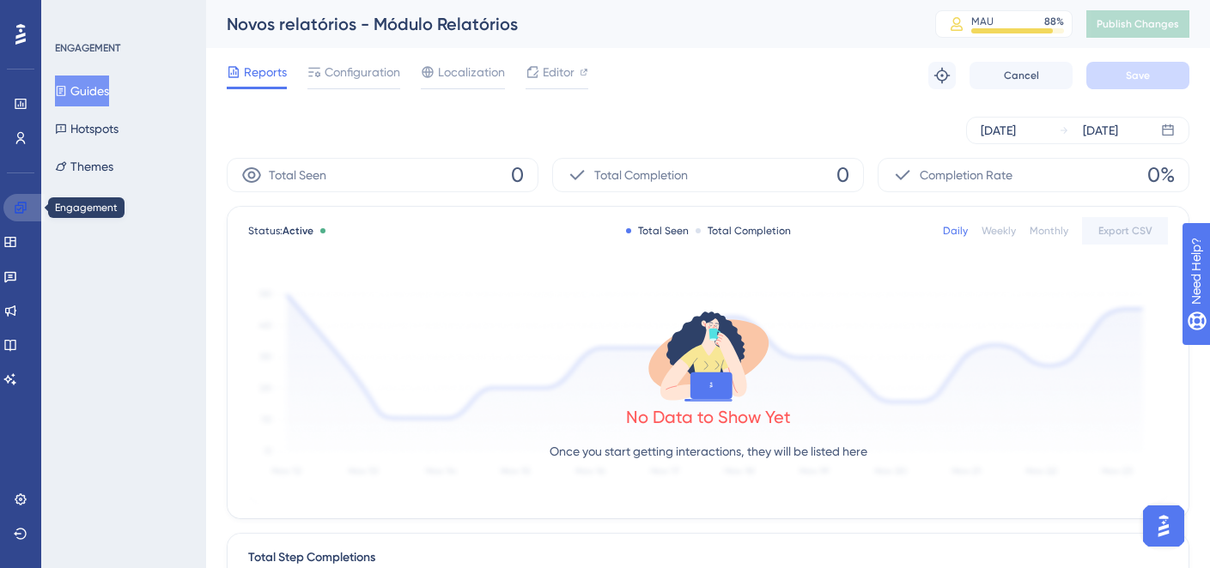
click at [21, 210] on icon at bounding box center [21, 208] width 14 height 14
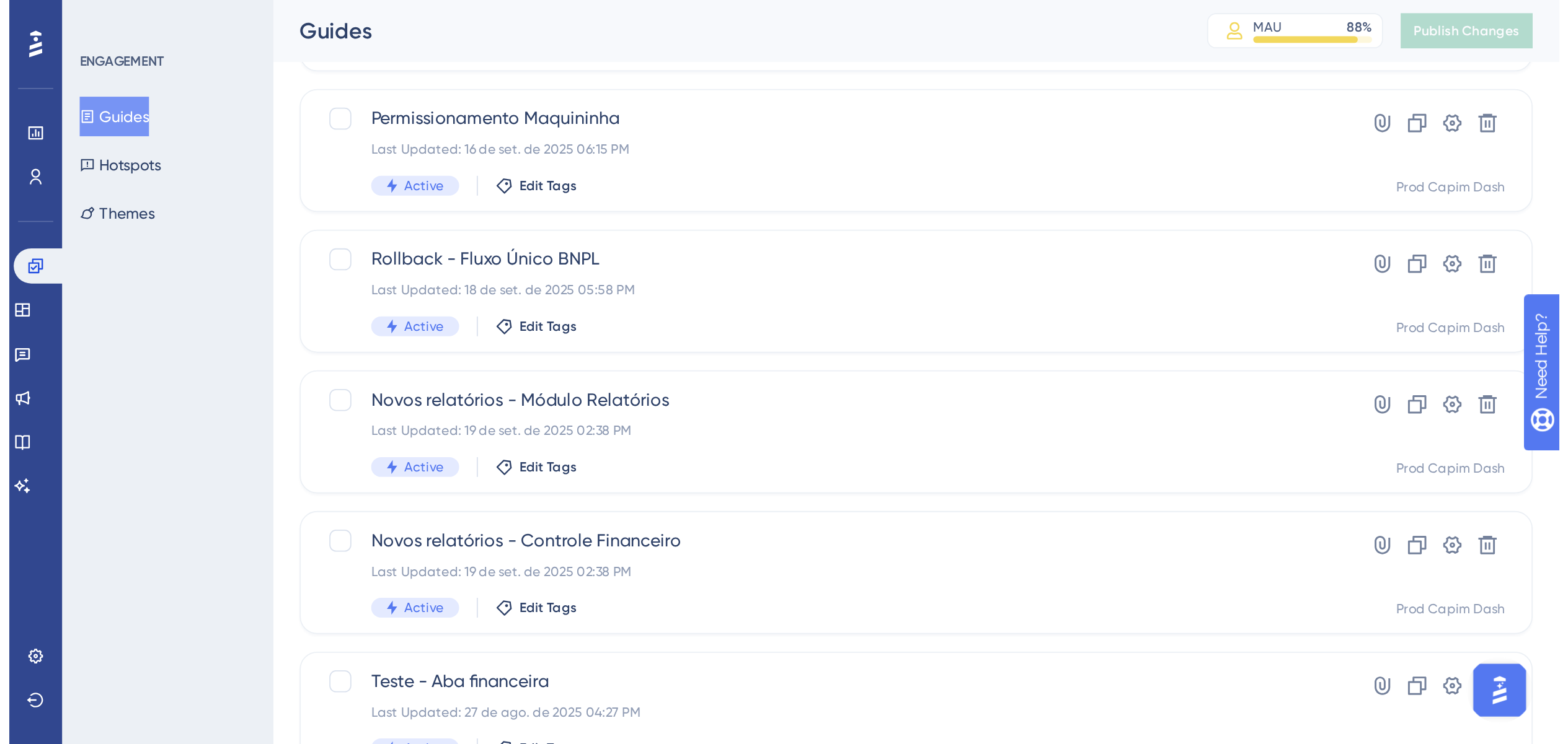
scroll to position [192, 0]
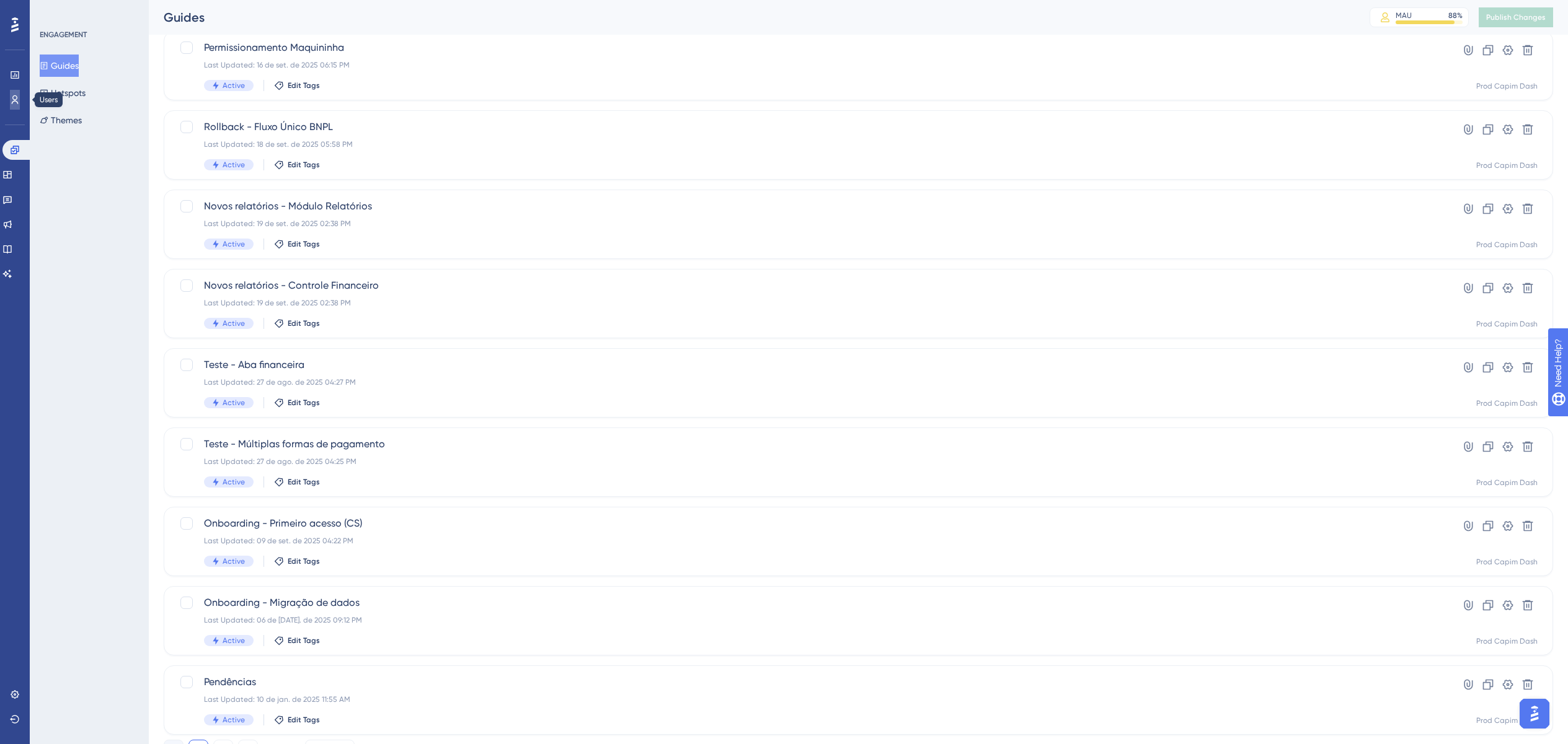
click at [19, 105] on link at bounding box center [15, 100] width 10 height 19
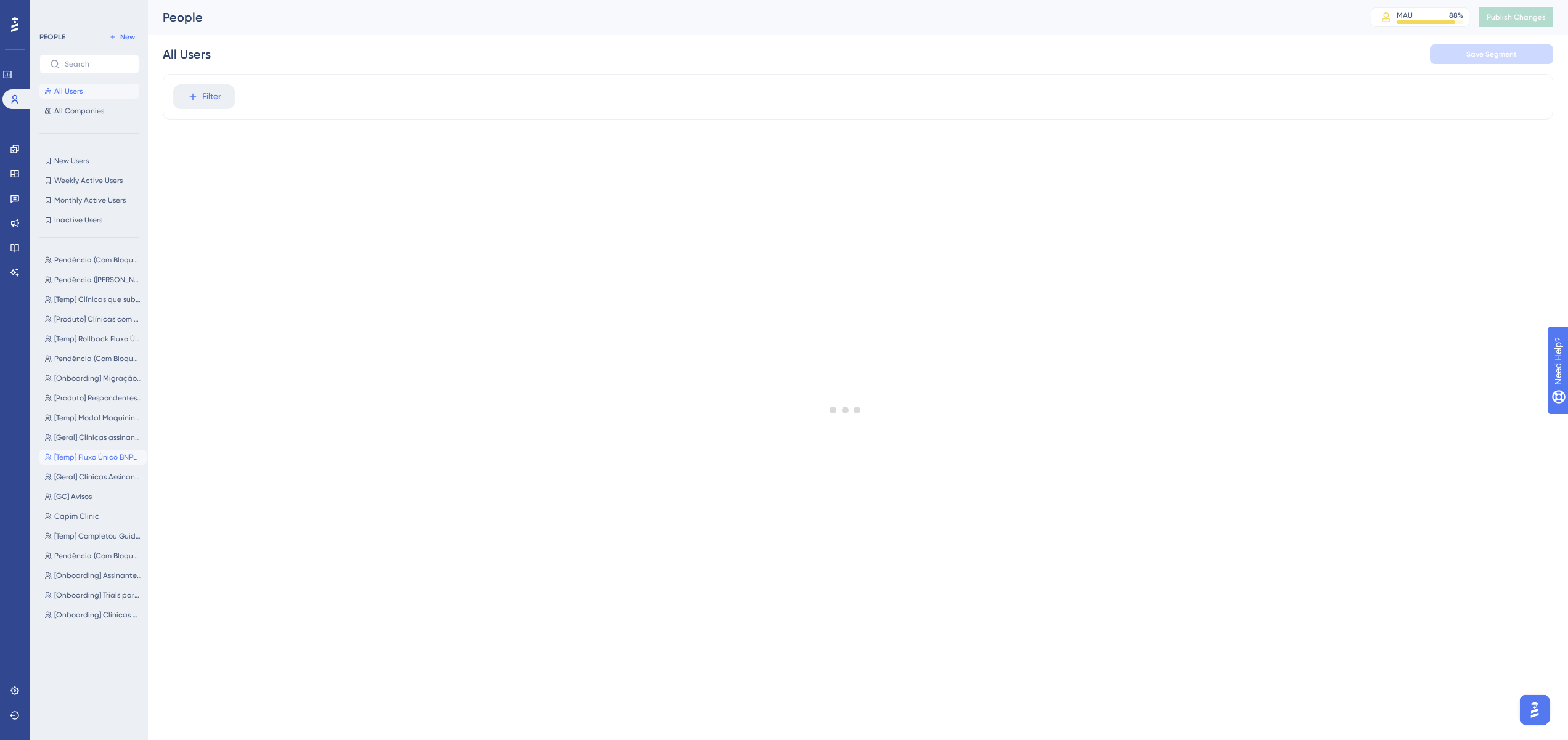
click at [82, 416] on span "[Temp] Fluxo Único BNPL" at bounding box center [95, 457] width 83 height 10
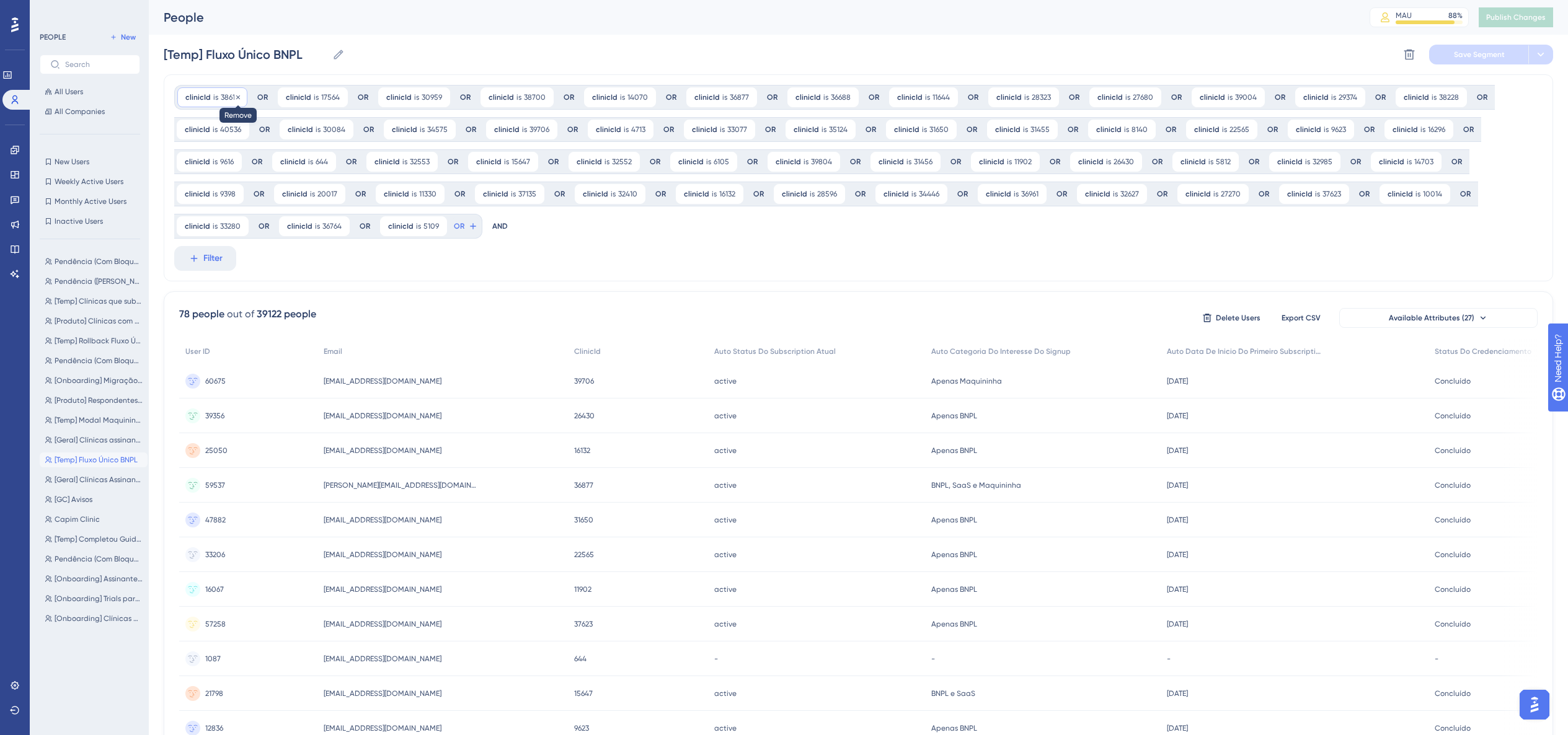
click at [238, 97] on icon at bounding box center [238, 97] width 7 height 7
click at [238, 97] on div at bounding box center [846, 407] width 1444 height 646
click at [240, 97] on icon at bounding box center [238, 97] width 7 height 7
click at [242, 97] on div "clinicId is 30959 30959 Remove" at bounding box center [214, 97] width 72 height 19
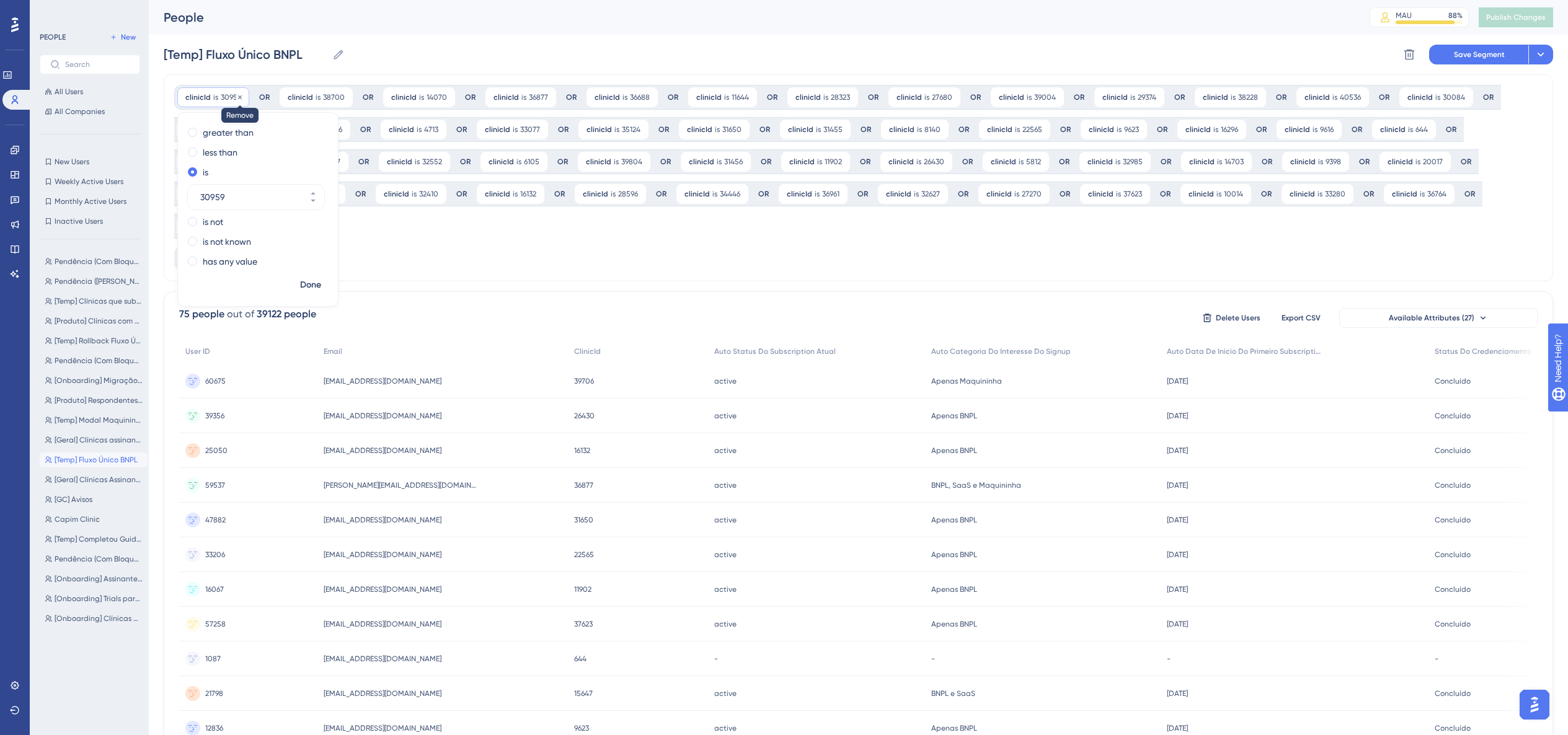
click at [240, 97] on icon at bounding box center [240, 97] width 7 height 7
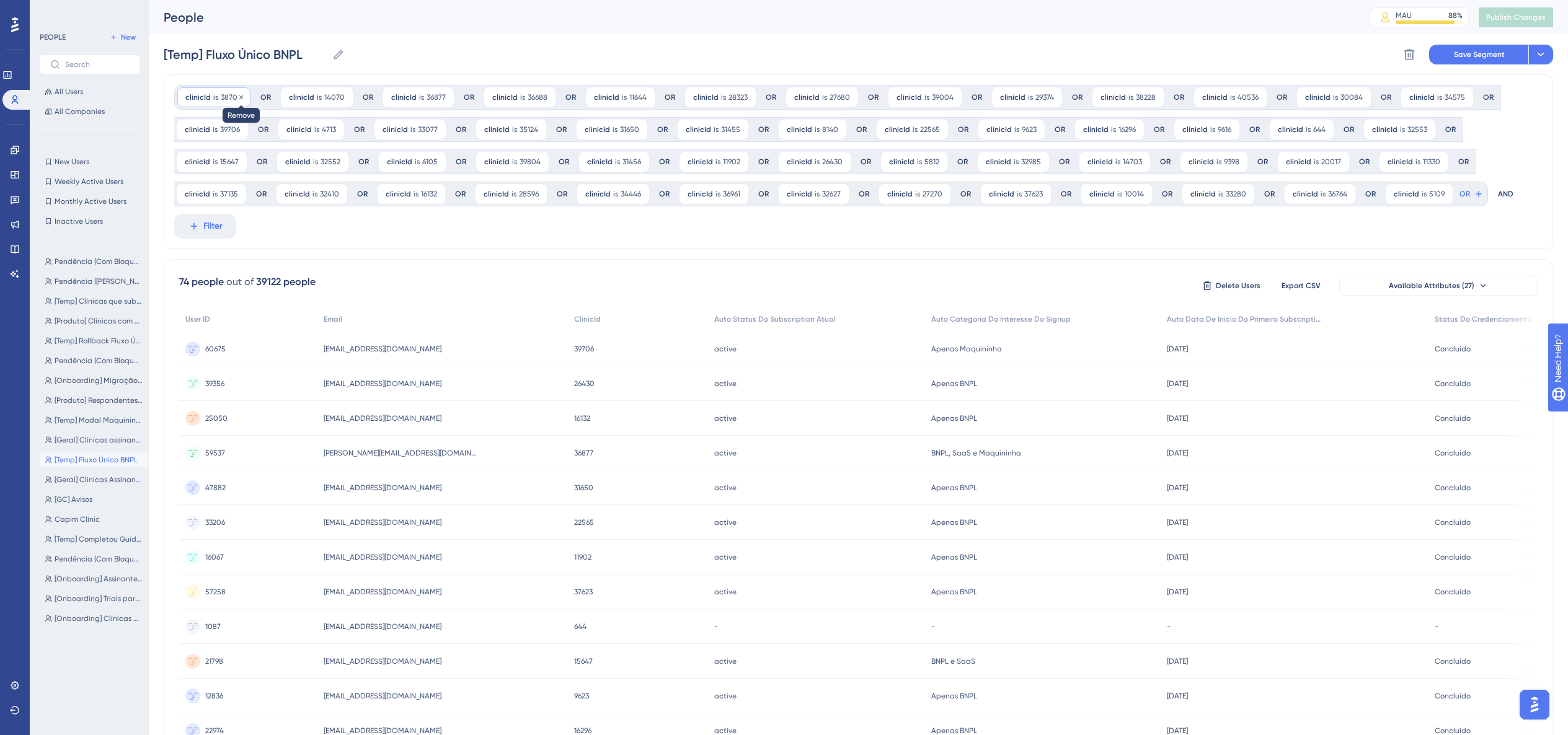
click at [242, 97] on icon at bounding box center [241, 97] width 7 height 7
click at [243, 96] on div "clinicId is 14070 14070 Remove" at bounding box center [214, 97] width 72 height 19
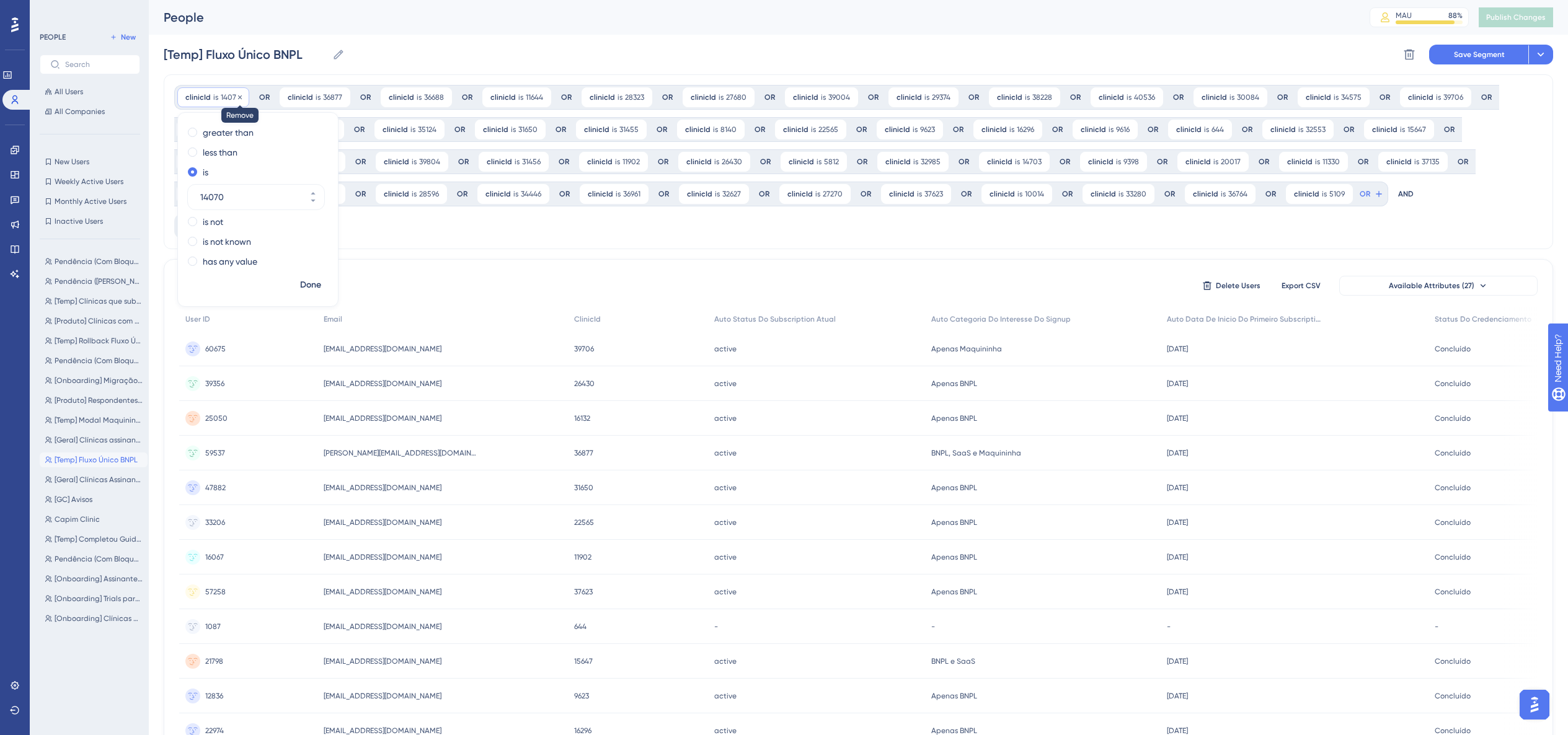
click at [240, 97] on icon at bounding box center [240, 97] width 7 height 7
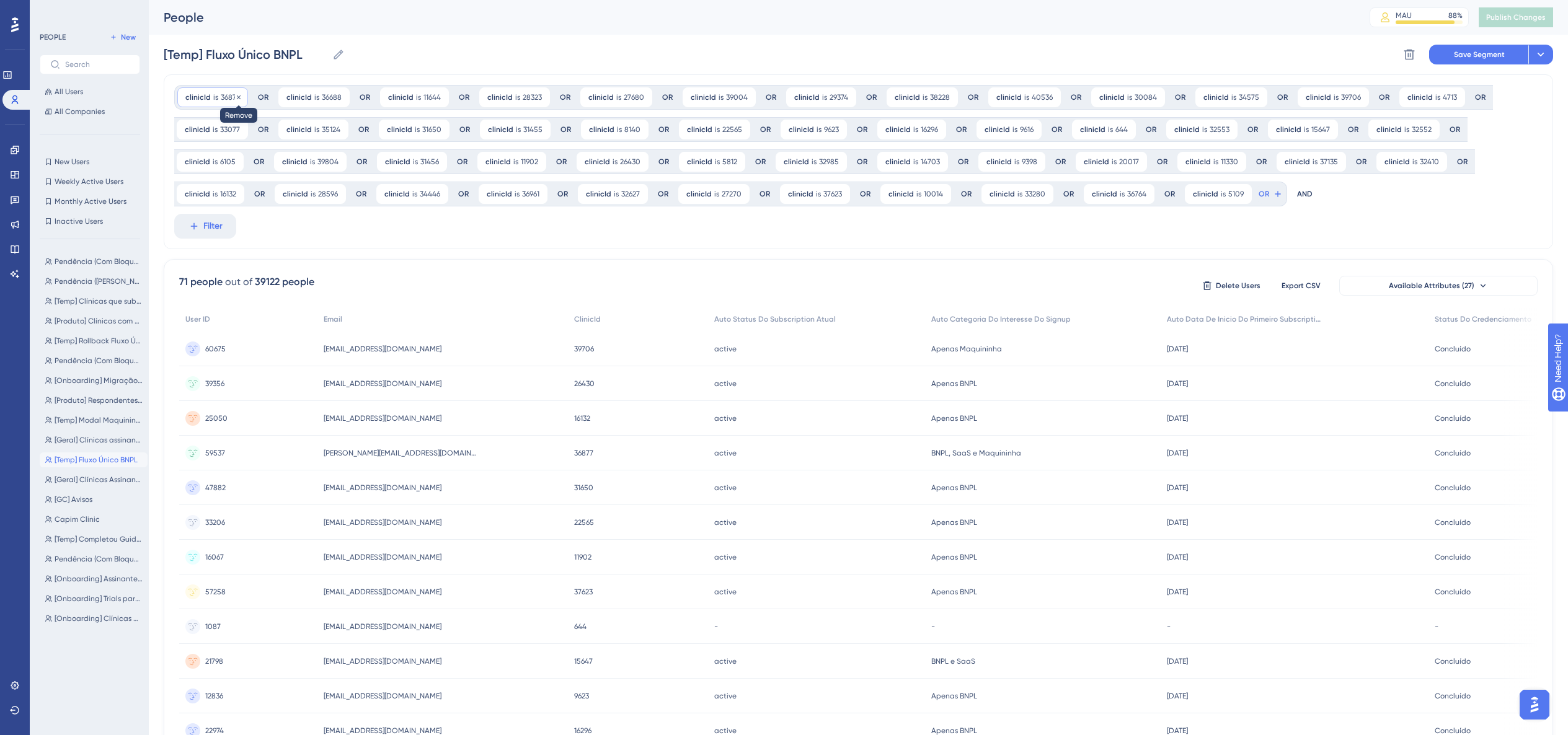
click at [238, 96] on icon at bounding box center [238, 96] width 4 height 4
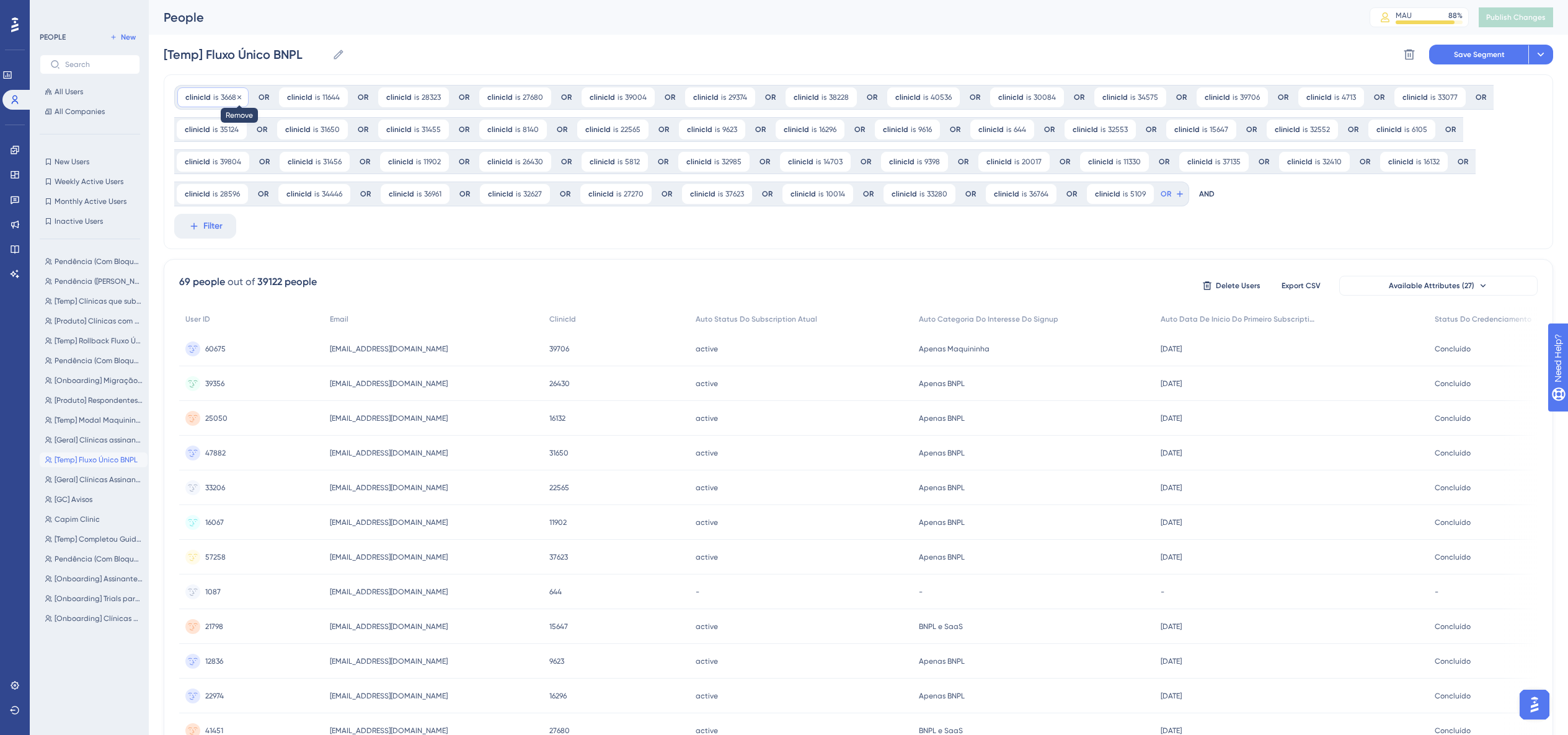
click at [238, 96] on icon at bounding box center [239, 96] width 4 height 4
click at [240, 97] on div at bounding box center [846, 407] width 1444 height 646
click at [238, 97] on icon at bounding box center [237, 97] width 7 height 7
click at [238, 97] on icon at bounding box center [238, 96] width 4 height 4
click at [240, 97] on div at bounding box center [846, 407] width 1444 height 646
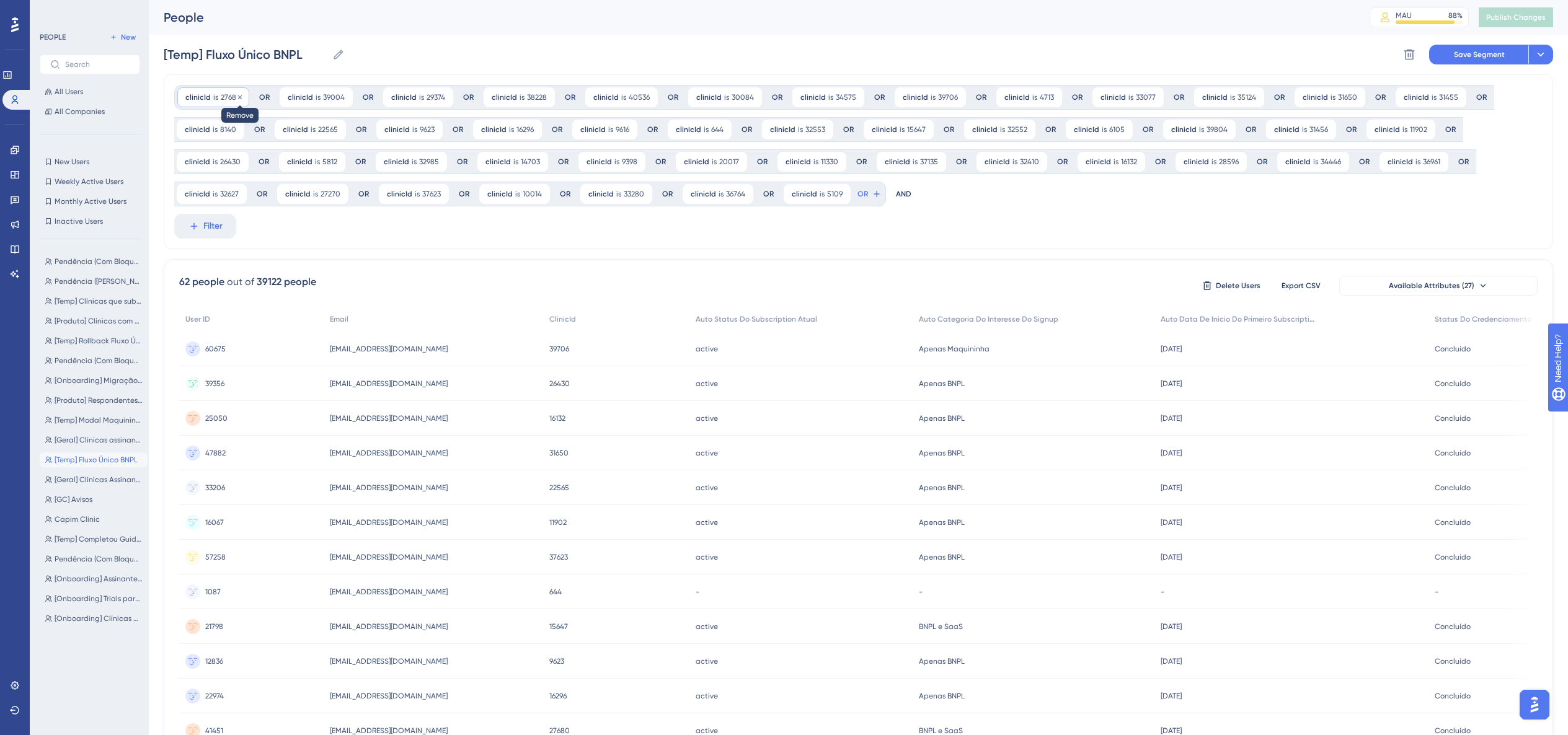
click at [239, 97] on icon at bounding box center [240, 97] width 7 height 7
click at [239, 97] on div at bounding box center [846, 407] width 1444 height 646
click at [240, 97] on div at bounding box center [846, 407] width 1444 height 646
click at [240, 97] on div "clinicId is 39004 39004 Remove" at bounding box center [214, 97] width 73 height 19
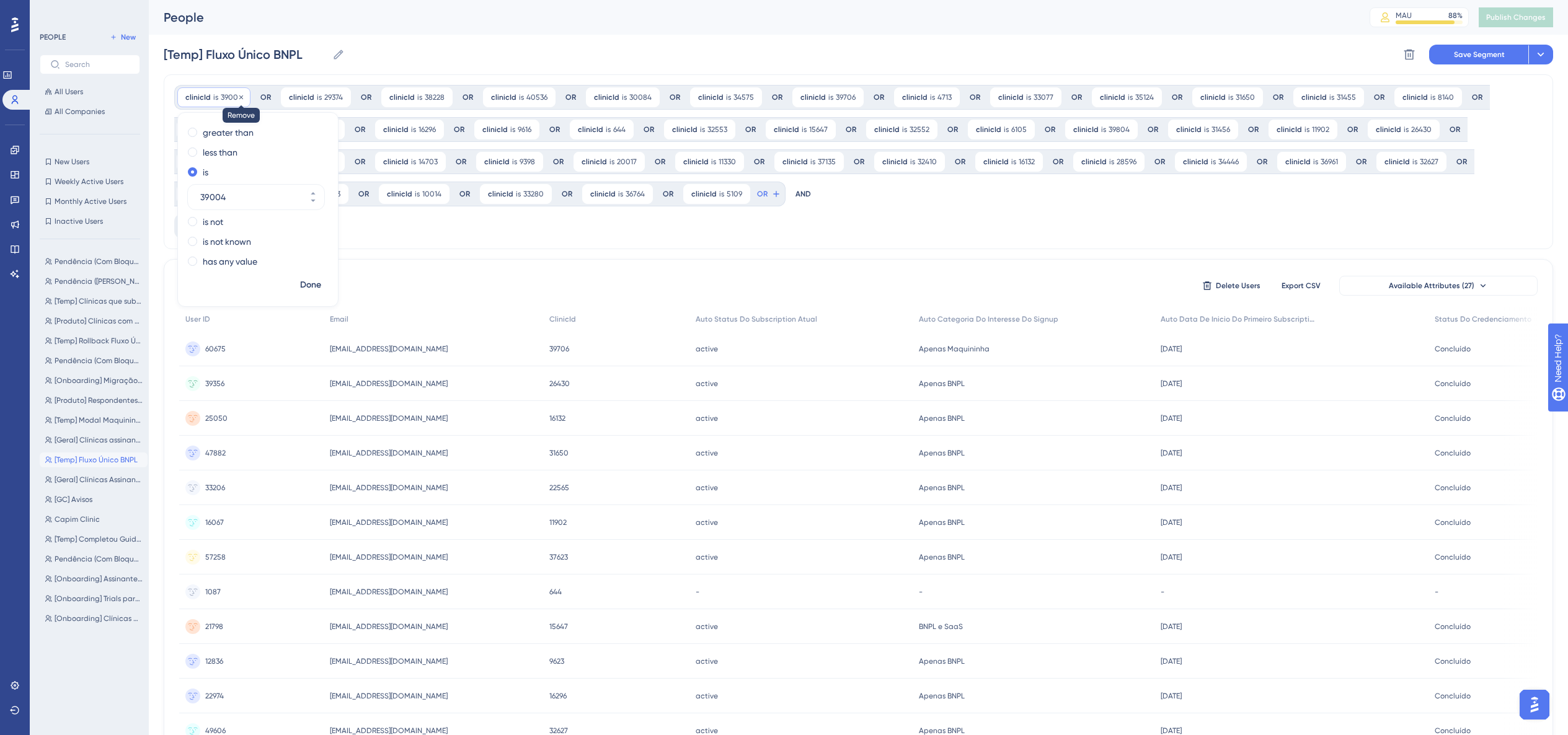
click at [239, 97] on icon at bounding box center [241, 97] width 7 height 7
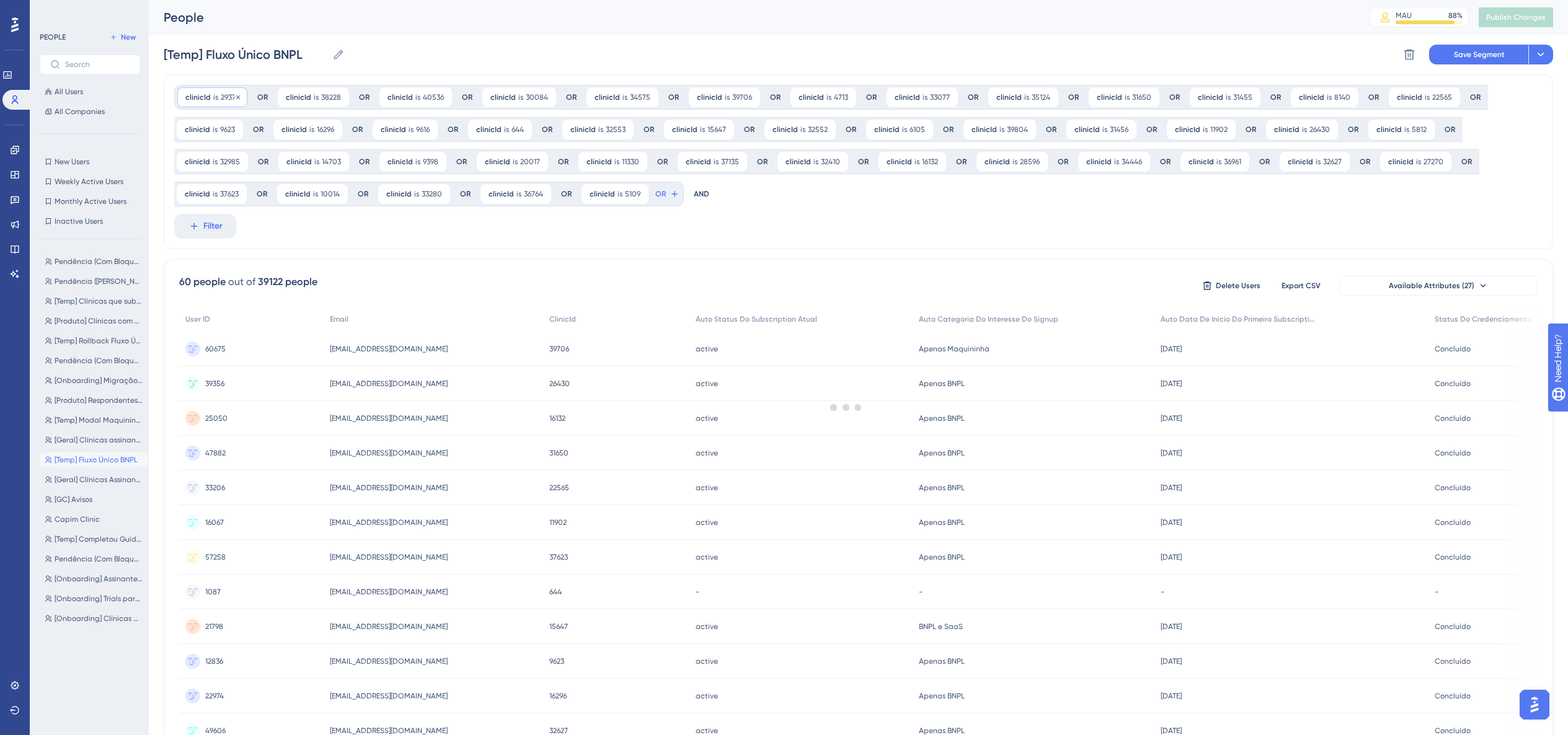
click at [239, 97] on div at bounding box center [846, 407] width 1444 height 646
click at [241, 97] on div at bounding box center [846, 407] width 1444 height 646
click at [239, 97] on div at bounding box center [846, 407] width 1444 height 646
click at [239, 97] on icon at bounding box center [238, 97] width 7 height 7
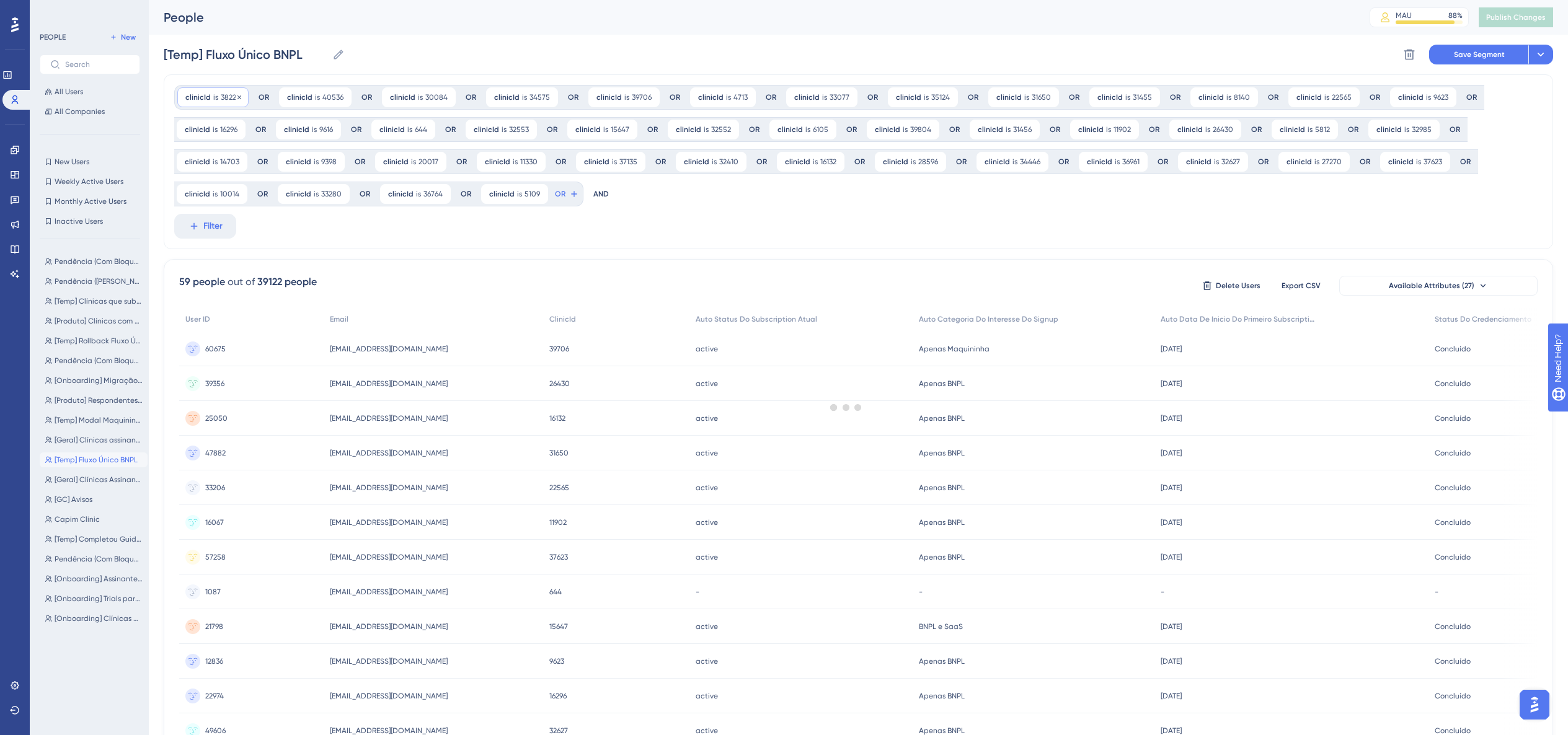
click at [238, 97] on div at bounding box center [846, 407] width 1444 height 646
click at [241, 97] on icon at bounding box center [239, 97] width 7 height 7
click at [239, 97] on icon at bounding box center [240, 96] width 4 height 4
click at [239, 97] on div at bounding box center [846, 407] width 1444 height 646
click at [240, 97] on icon at bounding box center [241, 96] width 4 height 4
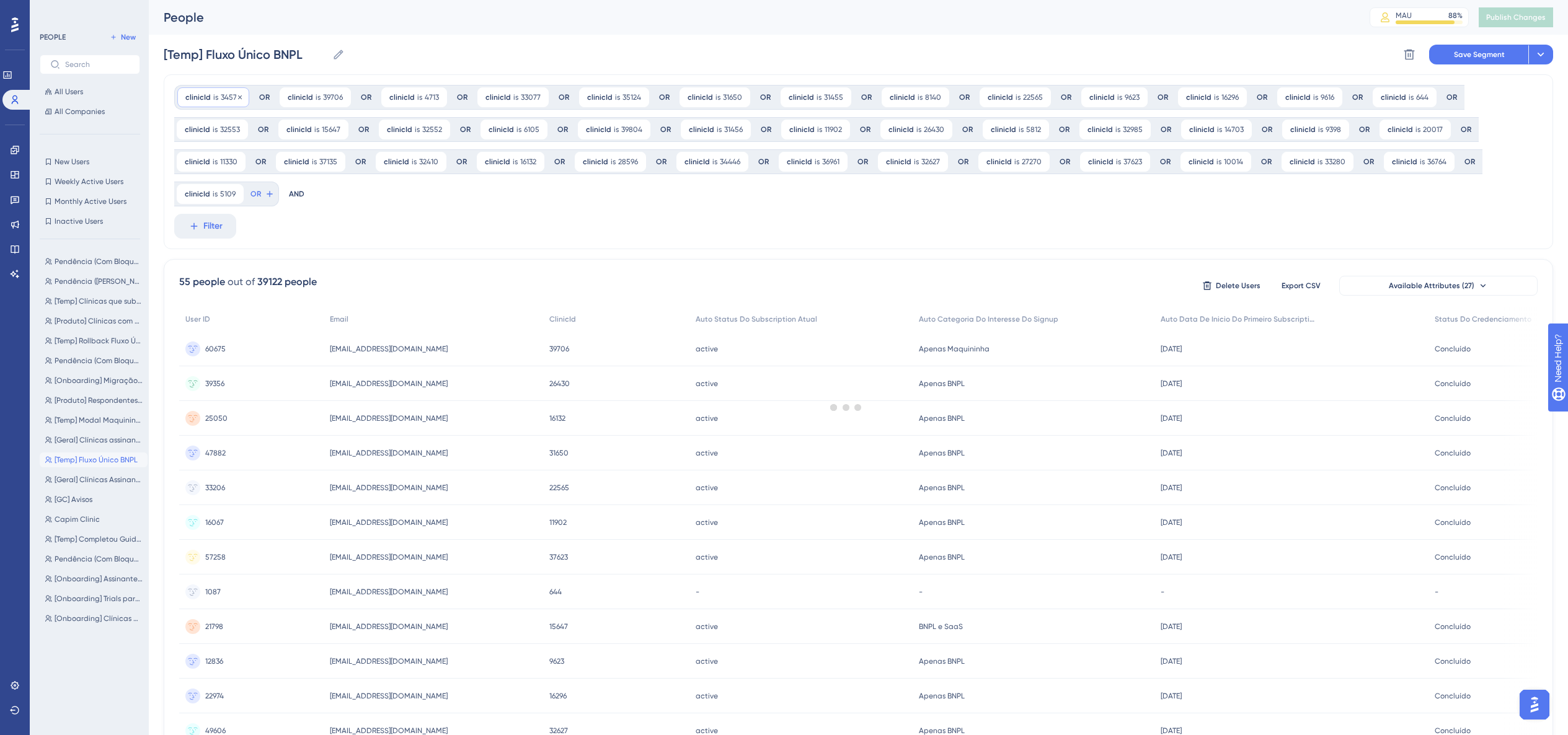
click at [243, 96] on div at bounding box center [846, 407] width 1444 height 646
click at [240, 97] on icon at bounding box center [240, 97] width 7 height 7
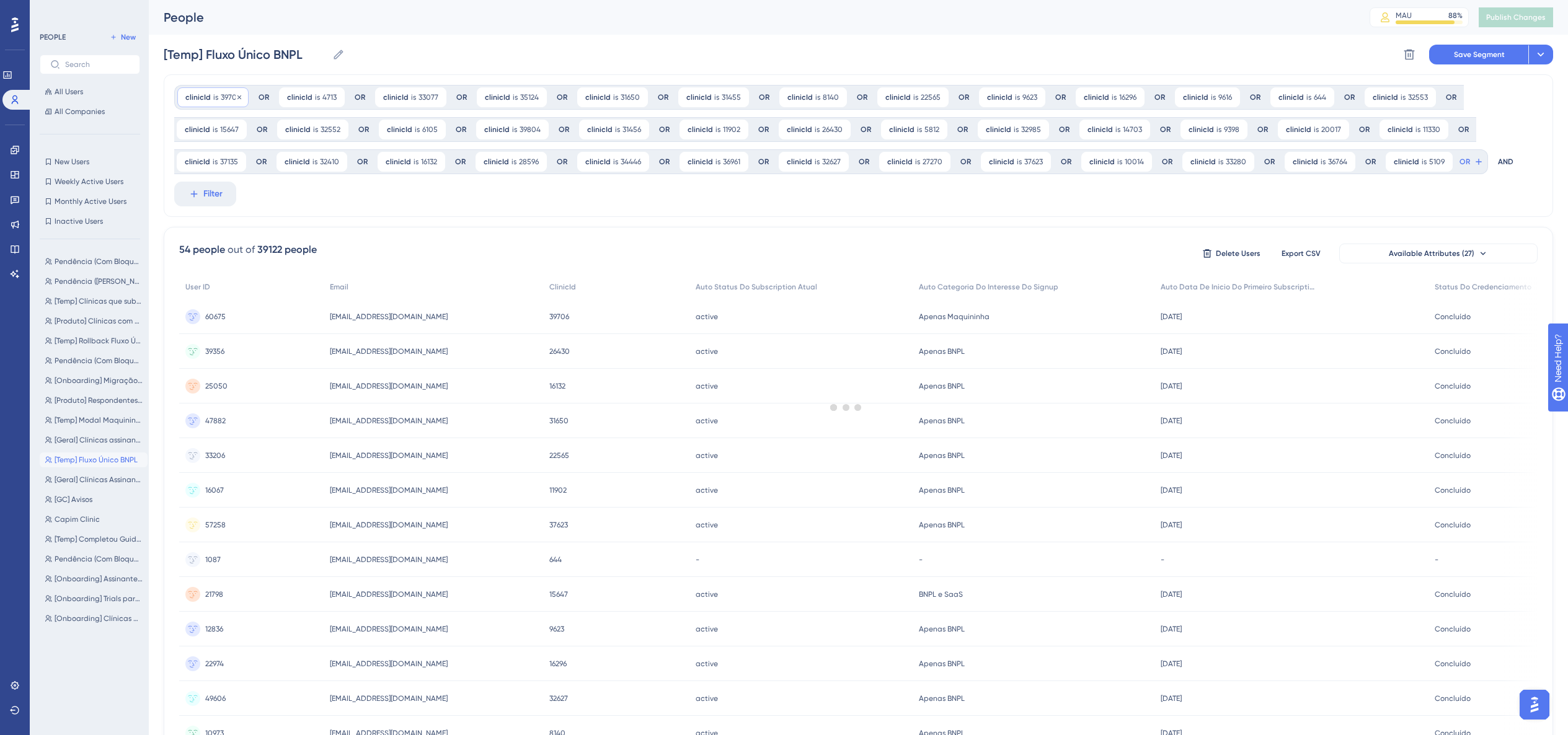
click at [240, 97] on div at bounding box center [846, 407] width 1444 height 646
click at [240, 97] on icon at bounding box center [239, 97] width 7 height 7
click at [238, 98] on div at bounding box center [846, 407] width 1444 height 646
click at [238, 98] on div at bounding box center [846, 407] width 1444 height 646
click at [236, 98] on div "clinicId is 4713 4713 Remove" at bounding box center [210, 97] width 66 height 19
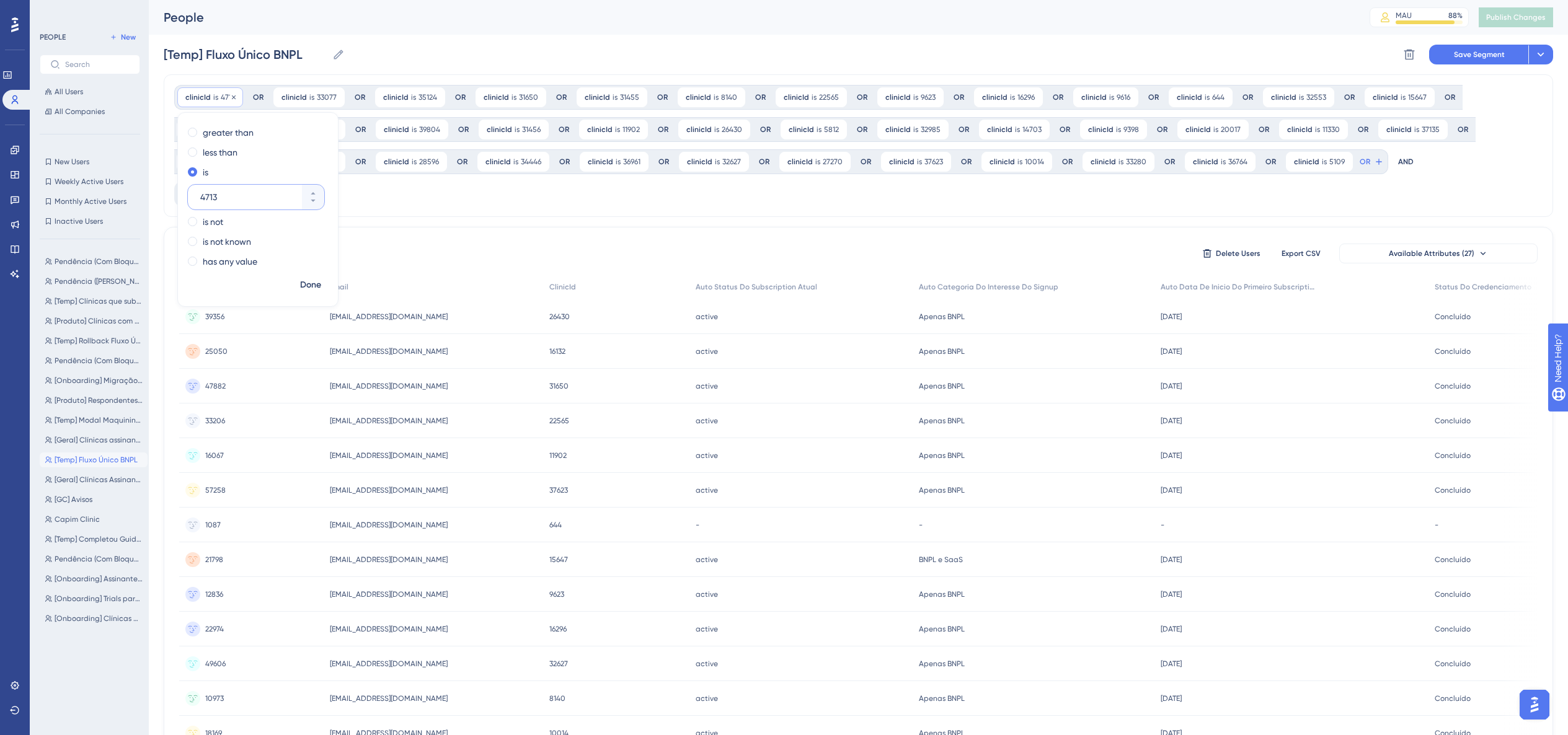
click at [236, 98] on div "clinicId is 4713 4713 Remove" at bounding box center [210, 97] width 66 height 19
click at [235, 98] on icon at bounding box center [234, 97] width 7 height 7
click at [235, 96] on icon at bounding box center [239, 97] width 7 height 7
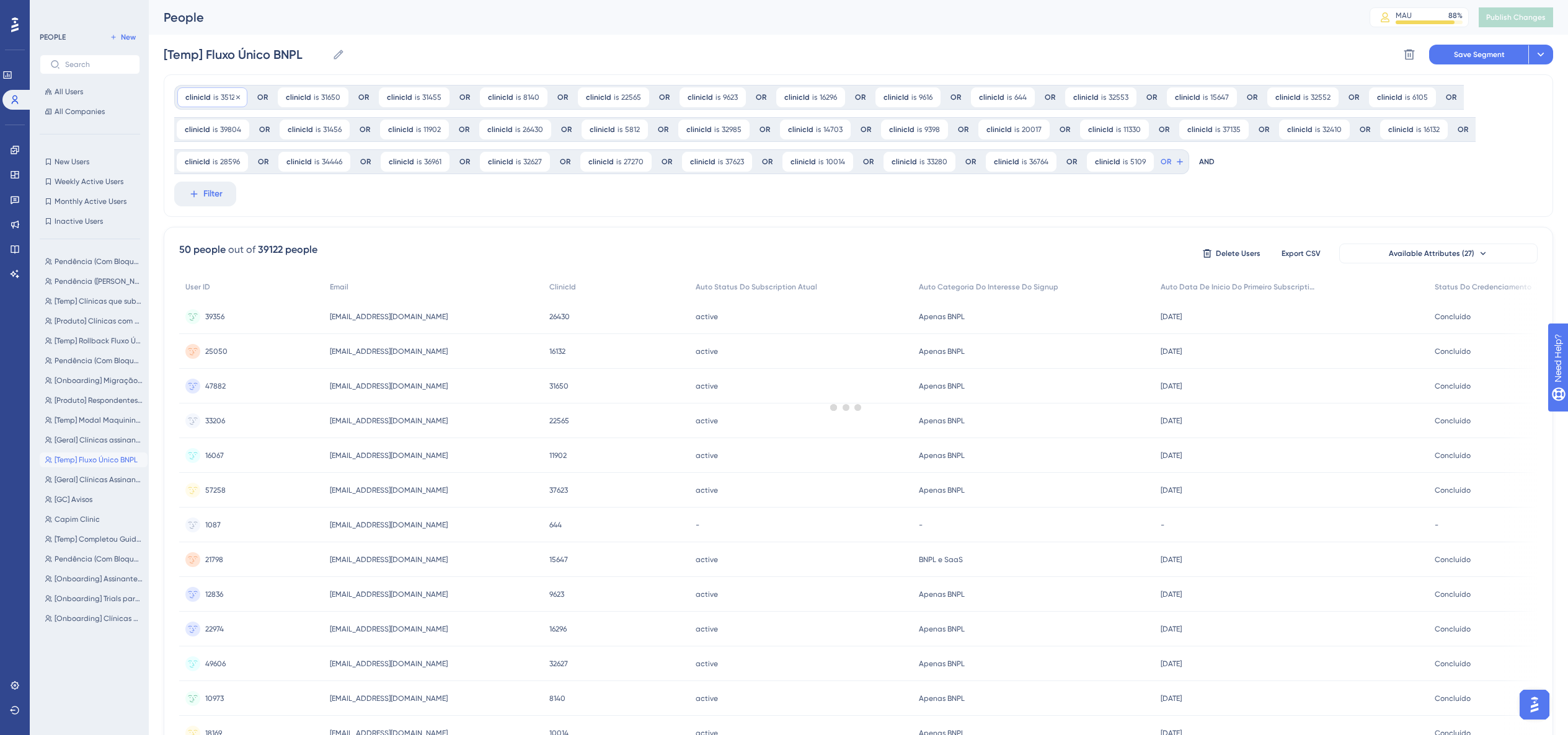
click at [235, 96] on div at bounding box center [846, 407] width 1444 height 646
click at [236, 97] on div at bounding box center [846, 407] width 1444 height 646
click at [238, 97] on icon at bounding box center [238, 96] width 4 height 4
click at [238, 97] on div at bounding box center [846, 407] width 1444 height 646
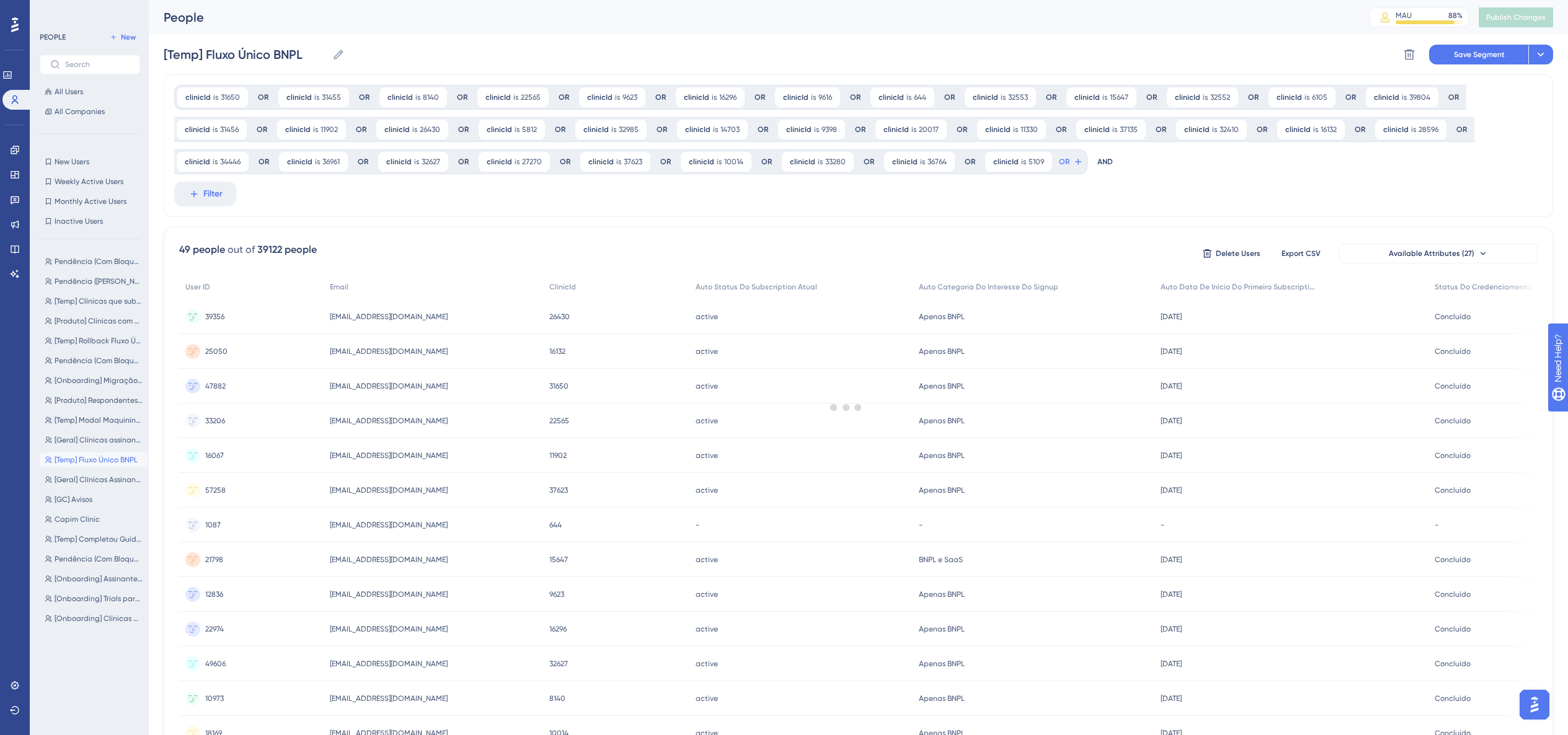
click at [238, 98] on div at bounding box center [846, 407] width 1444 height 646
click at [236, 98] on div at bounding box center [846, 407] width 1444 height 646
click at [237, 98] on div at bounding box center [846, 407] width 1444 height 646
click at [238, 98] on icon at bounding box center [238, 97] width 7 height 7
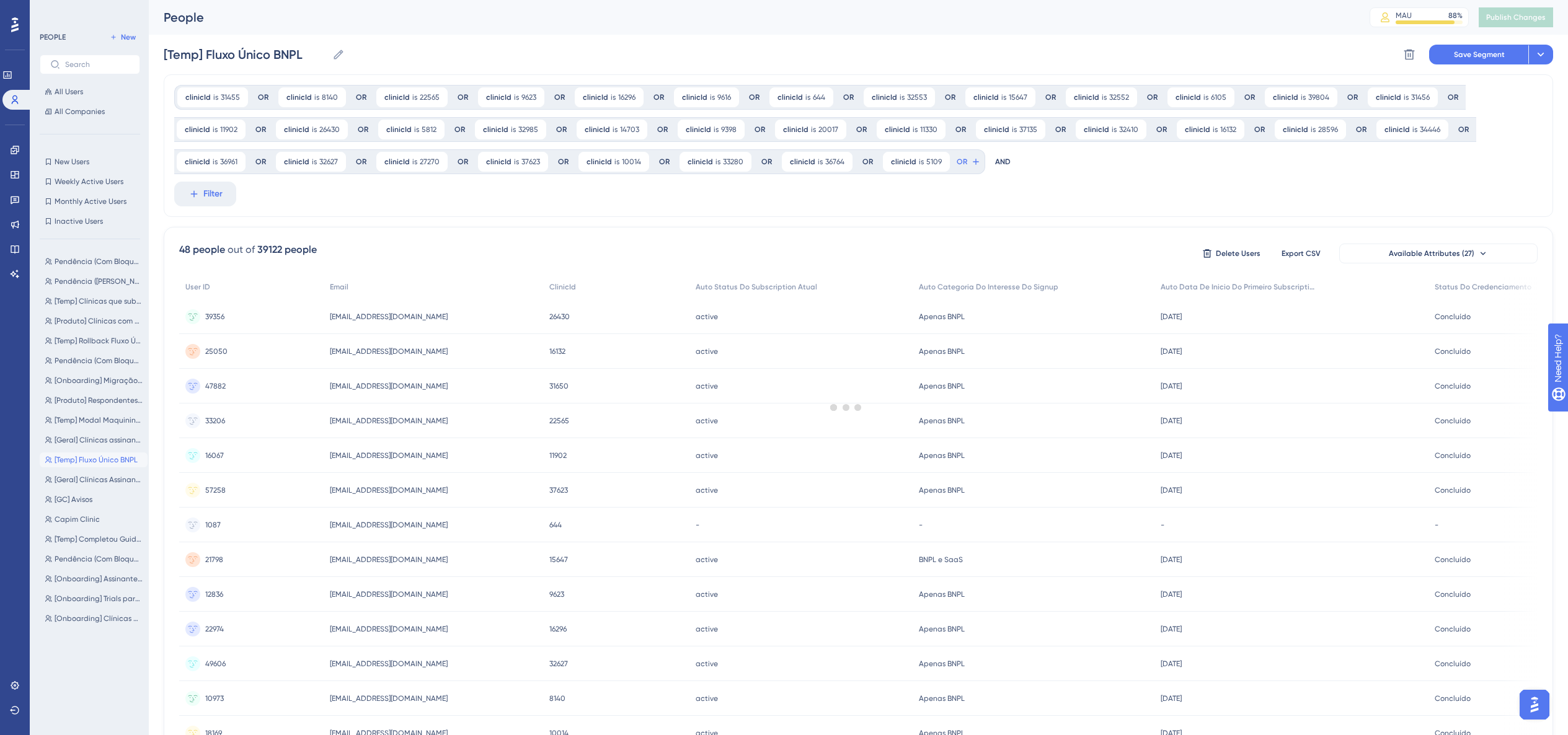
click at [239, 98] on div at bounding box center [846, 407] width 1444 height 646
click at [239, 98] on icon at bounding box center [238, 97] width 7 height 7
click at [238, 98] on div at bounding box center [846, 407] width 1444 height 646
click at [236, 97] on icon at bounding box center [235, 97] width 7 height 7
click at [236, 97] on div "clinicId is 22565 22565 Remove" at bounding box center [213, 97] width 71 height 19
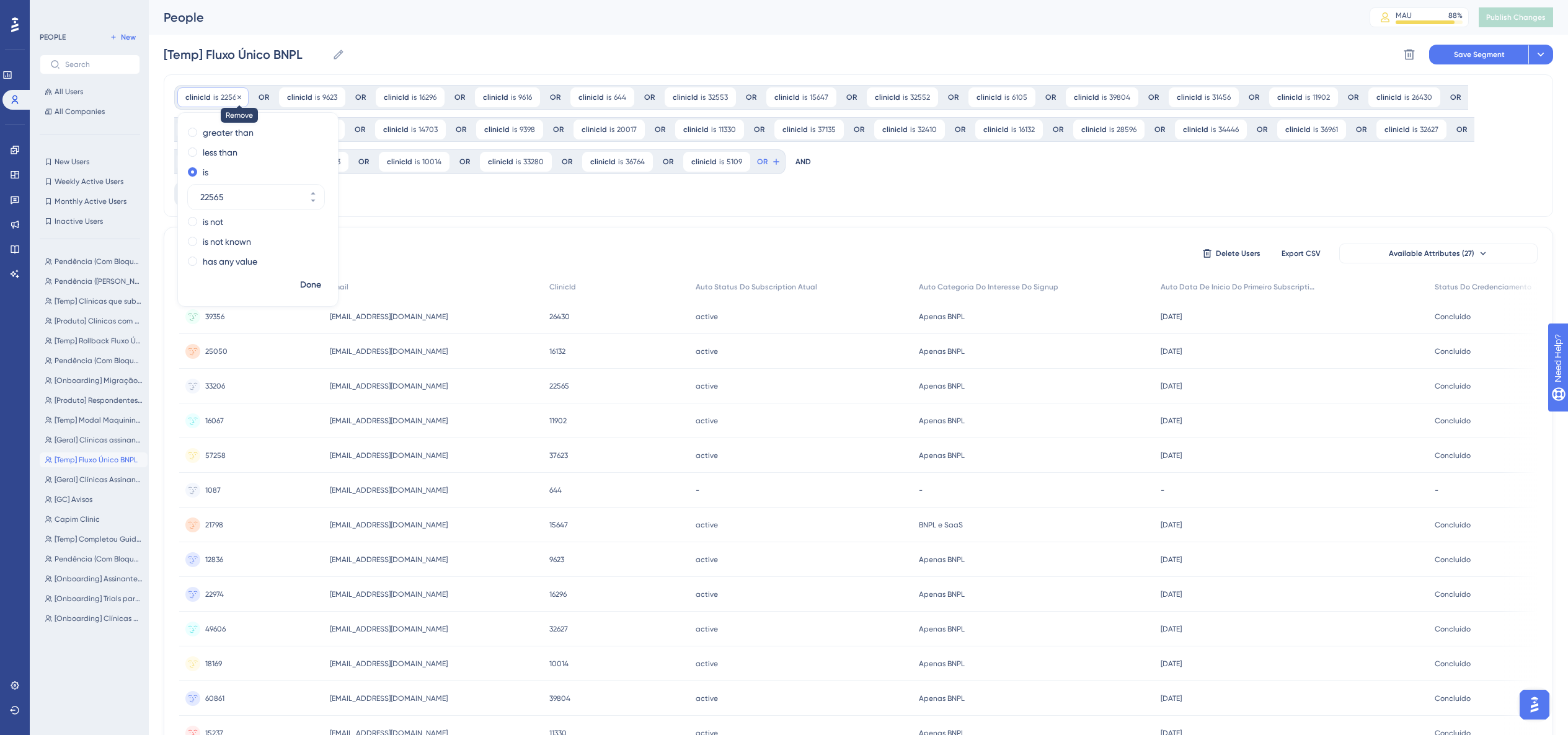
click at [238, 97] on icon at bounding box center [239, 96] width 4 height 4
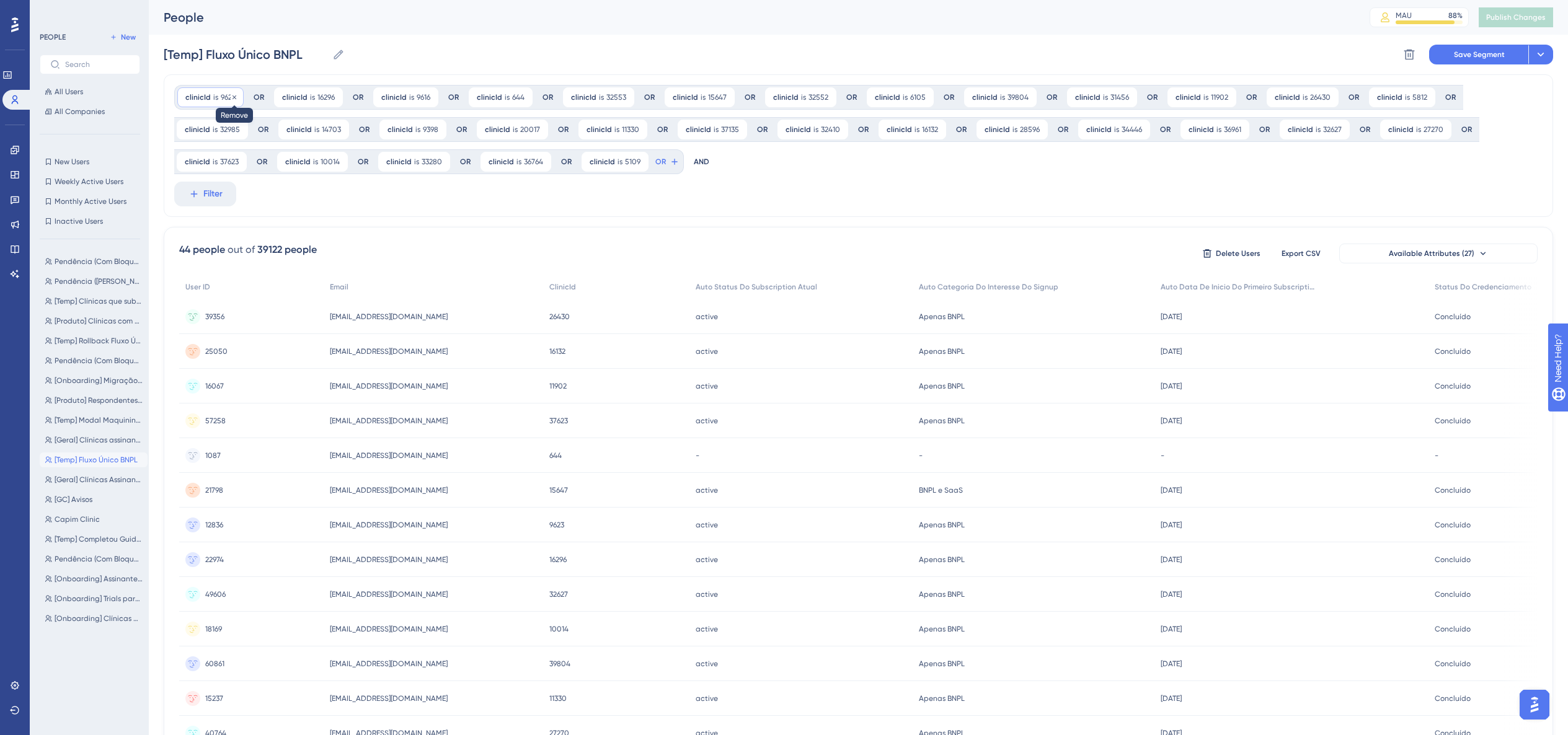
click at [237, 97] on div "clinicId is 9623 9623 Remove" at bounding box center [211, 97] width 66 height 19
click at [236, 97] on icon at bounding box center [234, 97] width 7 height 7
click at [236, 97] on div at bounding box center [846, 407] width 1444 height 646
click at [236, 97] on div "clinicId is 16296 16296 Remove" at bounding box center [212, 97] width 69 height 19
click at [236, 97] on icon at bounding box center [237, 97] width 7 height 7
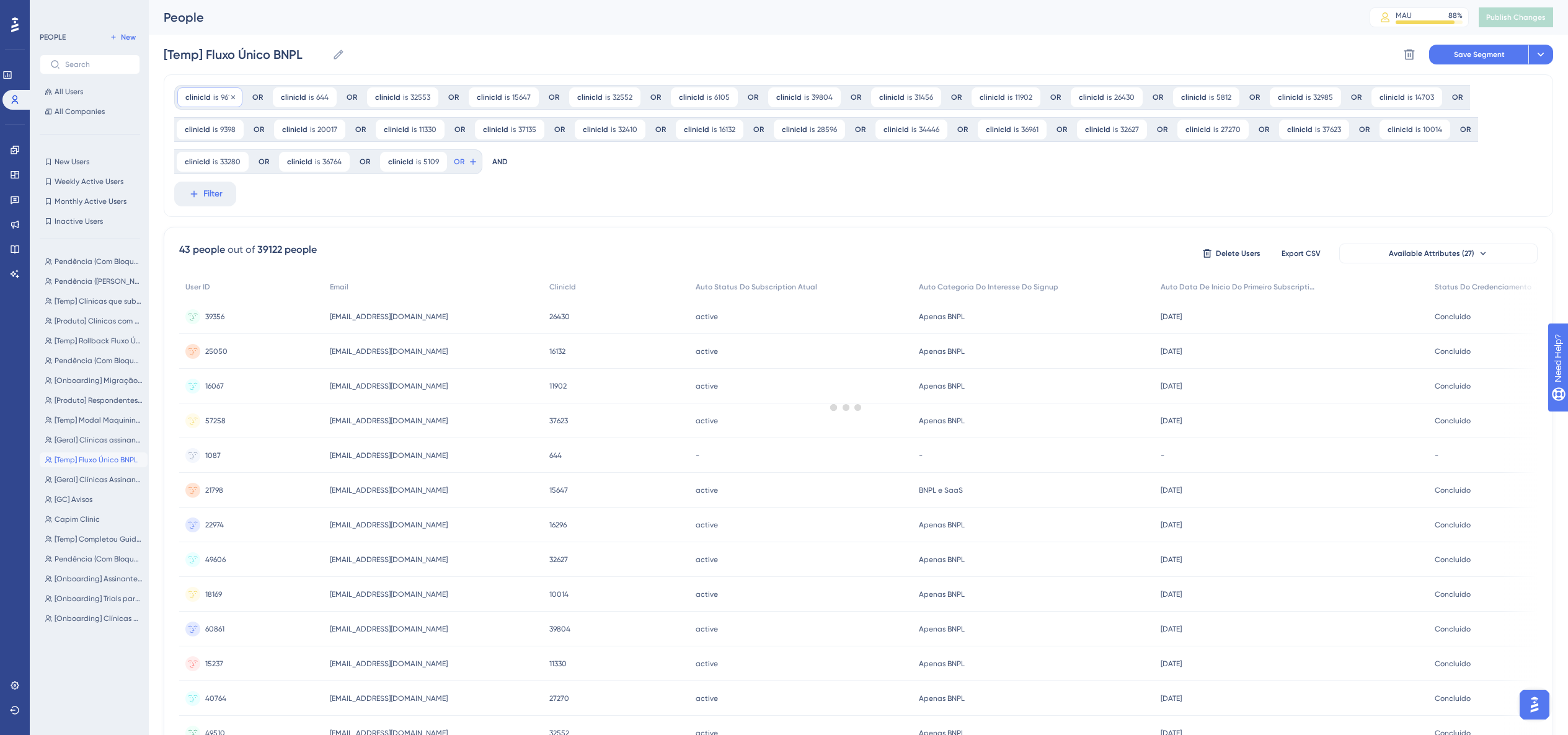
click at [237, 97] on div at bounding box center [846, 407] width 1444 height 646
click at [237, 97] on div "clinicId is 9616 9616 Remove" at bounding box center [210, 97] width 65 height 19
click at [236, 97] on div "clinicId is 9616 9616 Remove" at bounding box center [210, 97] width 65 height 19
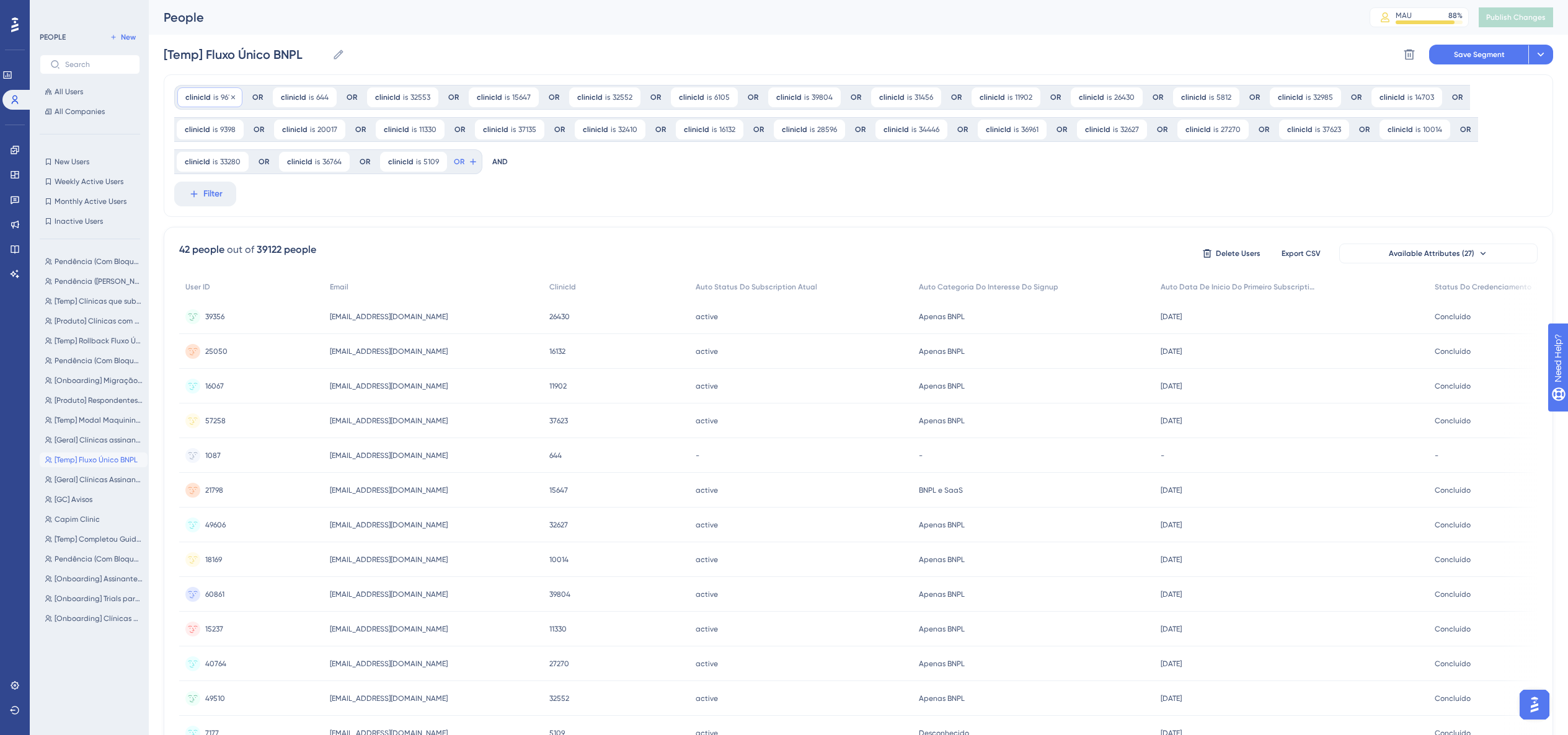
click at [235, 97] on icon at bounding box center [233, 97] width 7 height 7
click at [235, 97] on div at bounding box center [846, 407] width 1444 height 646
click at [235, 97] on div "clinicId is 644 644 Remove" at bounding box center [209, 97] width 64 height 19
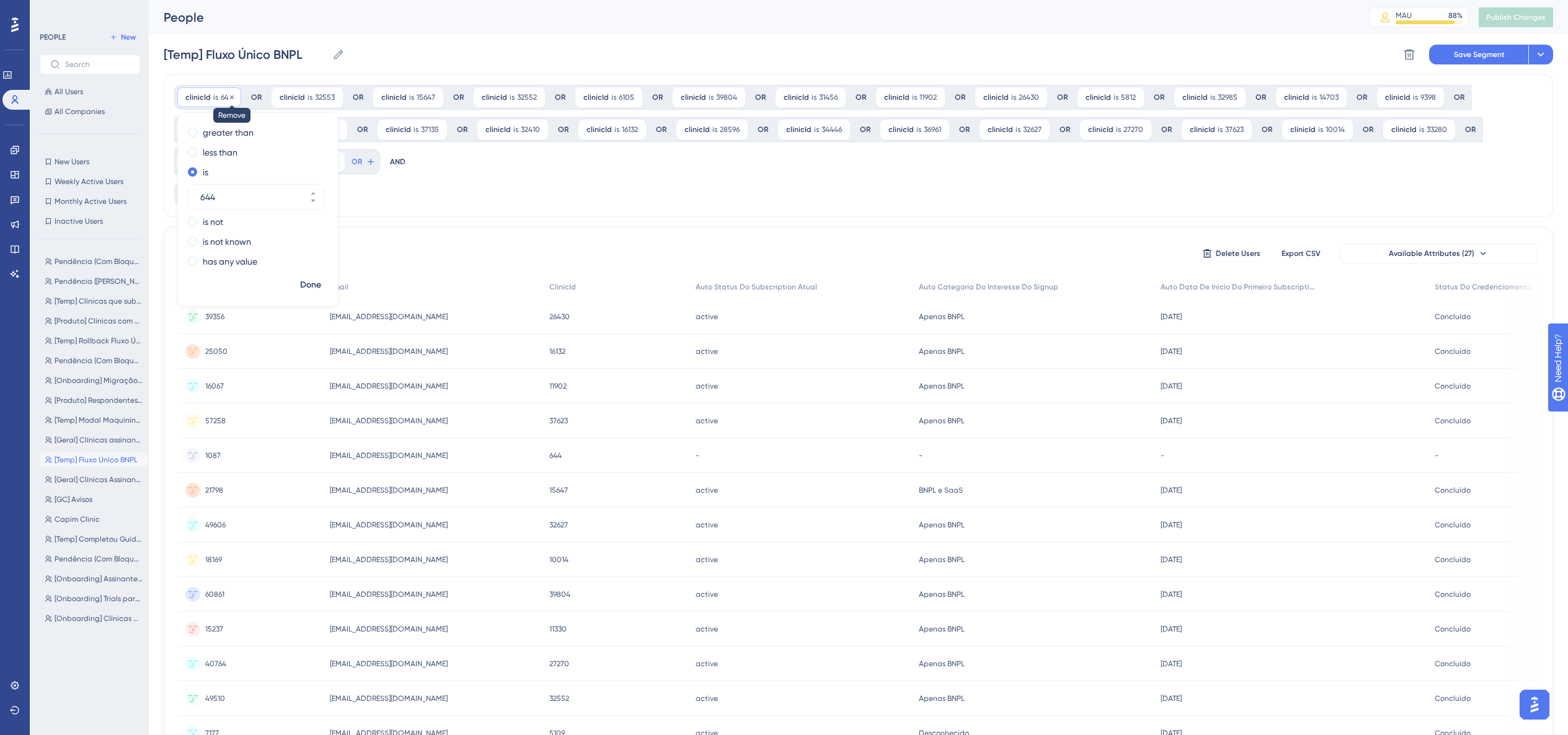
click at [233, 97] on icon at bounding box center [232, 97] width 7 height 7
click at [233, 97] on div at bounding box center [846, 407] width 1444 height 646
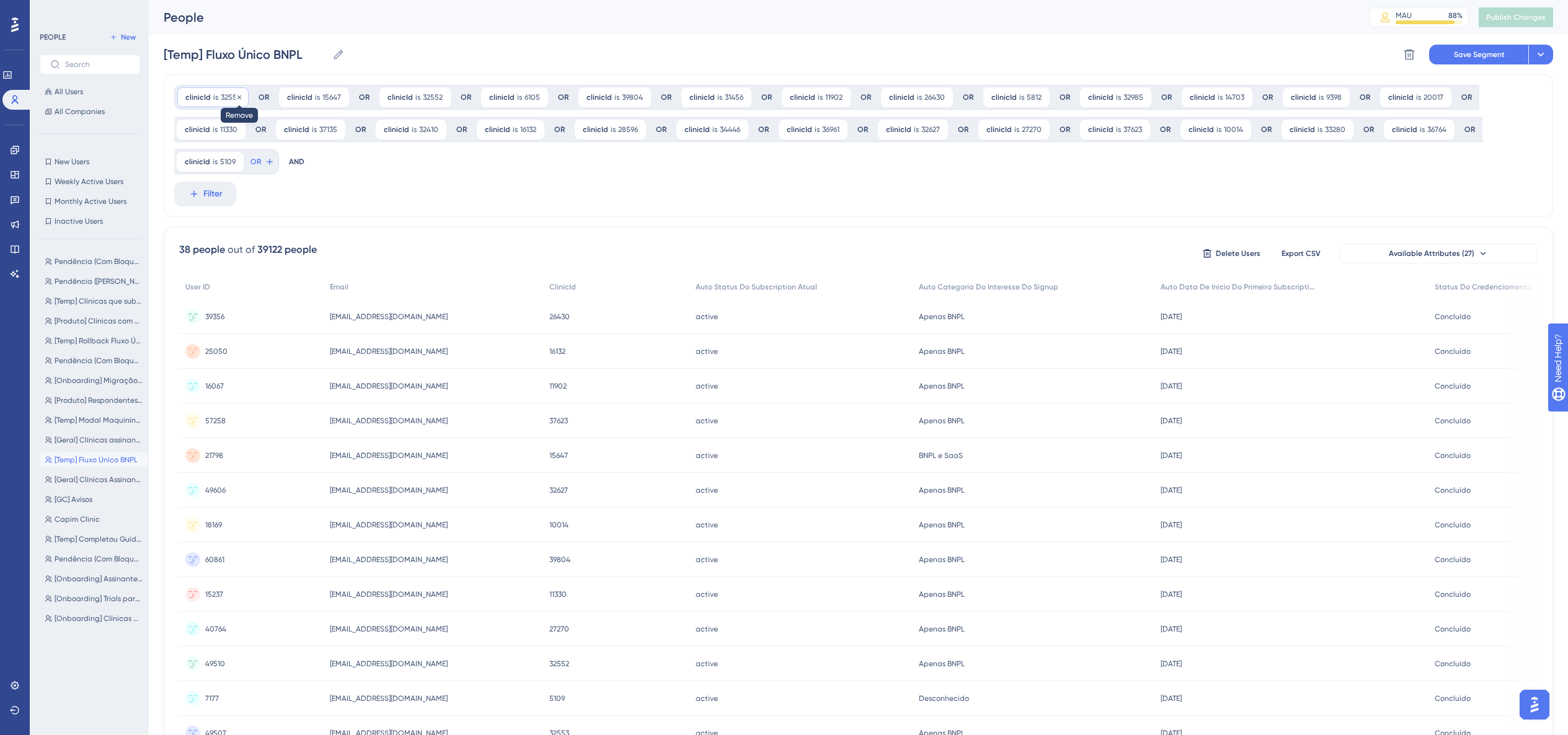
click at [236, 97] on icon at bounding box center [239, 97] width 7 height 7
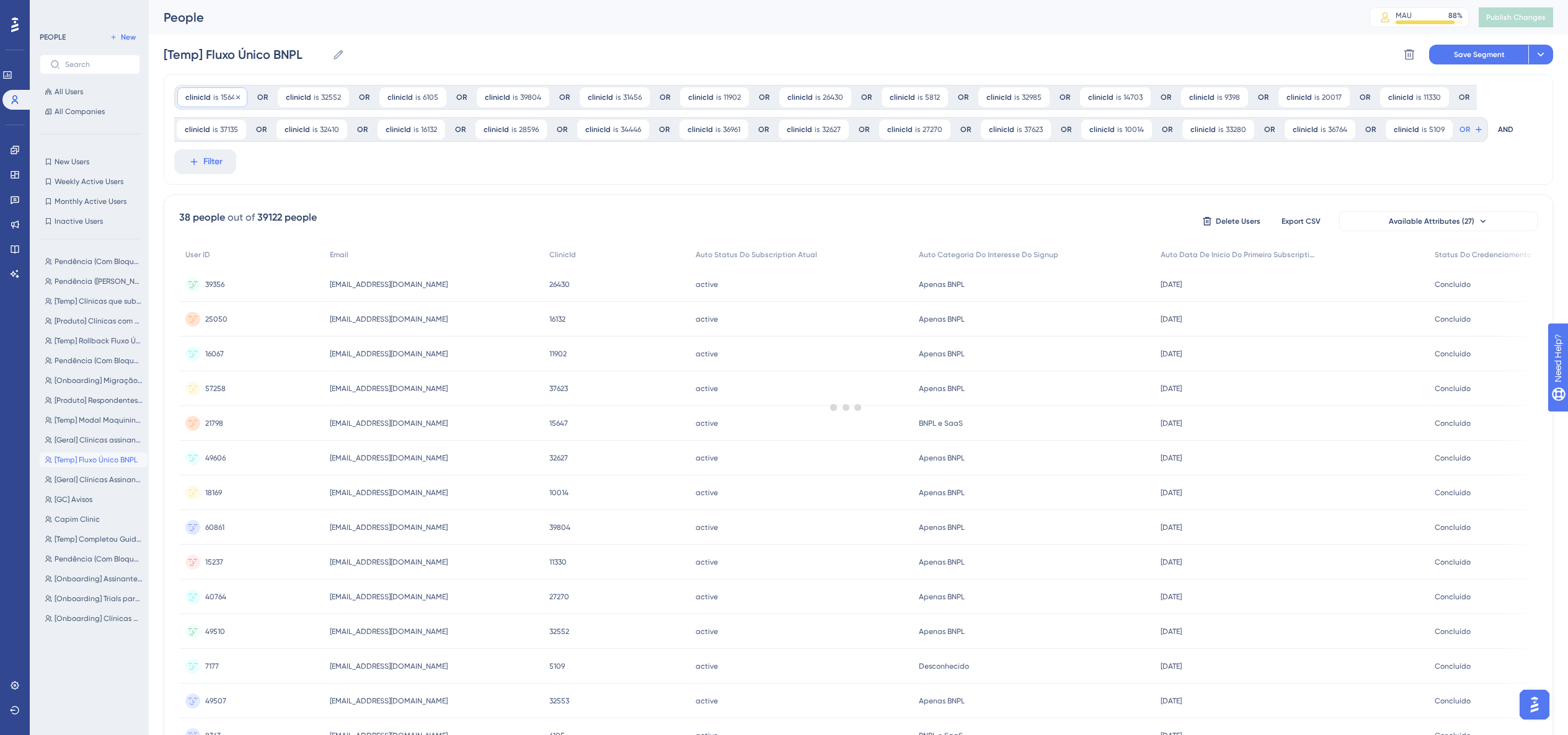
click at [236, 97] on div at bounding box center [846, 407] width 1444 height 646
click at [236, 97] on icon at bounding box center [238, 96] width 4 height 4
click at [236, 97] on div at bounding box center [846, 407] width 1444 height 646
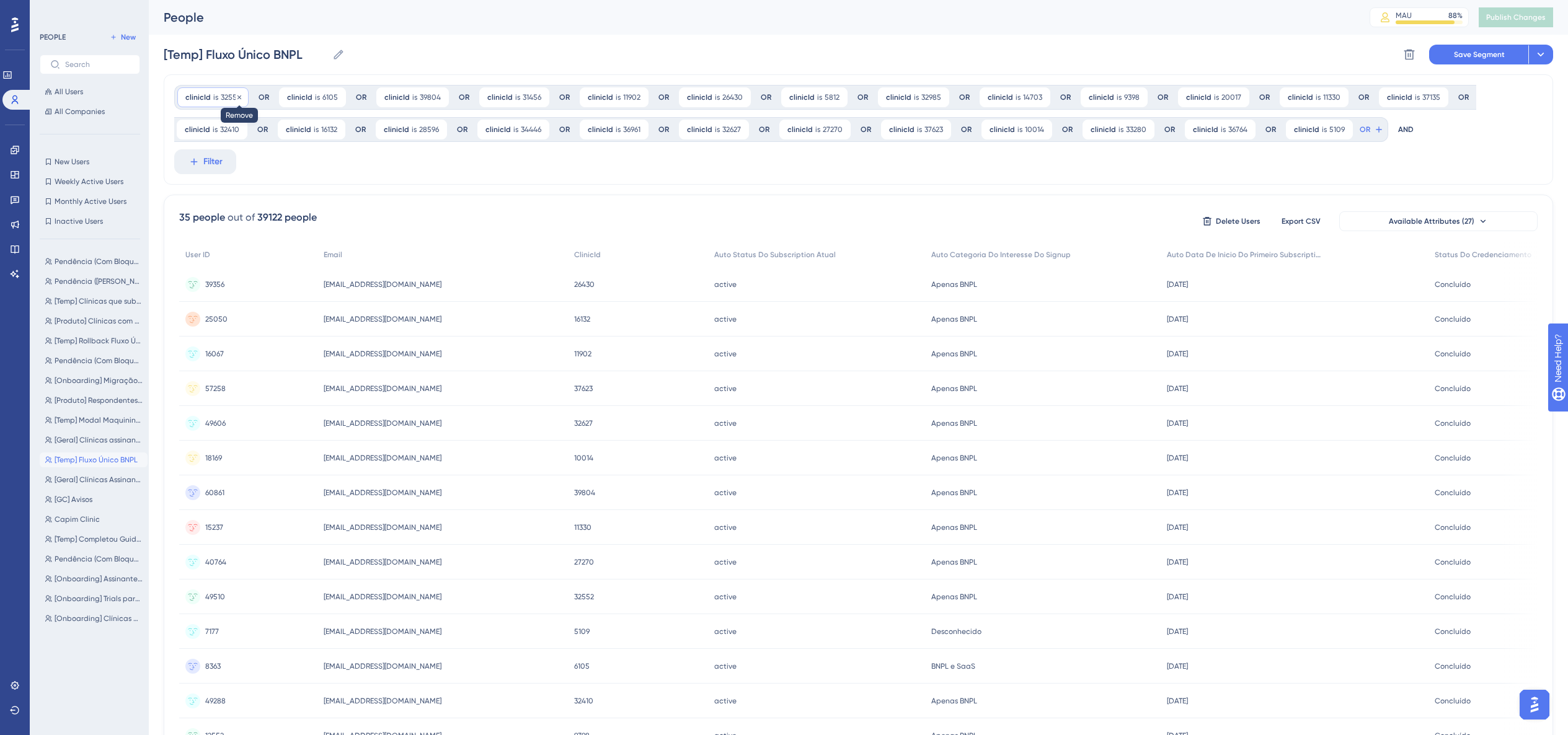
click at [236, 97] on icon at bounding box center [239, 97] width 7 height 7
click at [236, 97] on icon at bounding box center [235, 97] width 7 height 7
click at [236, 97] on div at bounding box center [846, 407] width 1444 height 646
click at [237, 97] on icon at bounding box center [240, 97] width 7 height 7
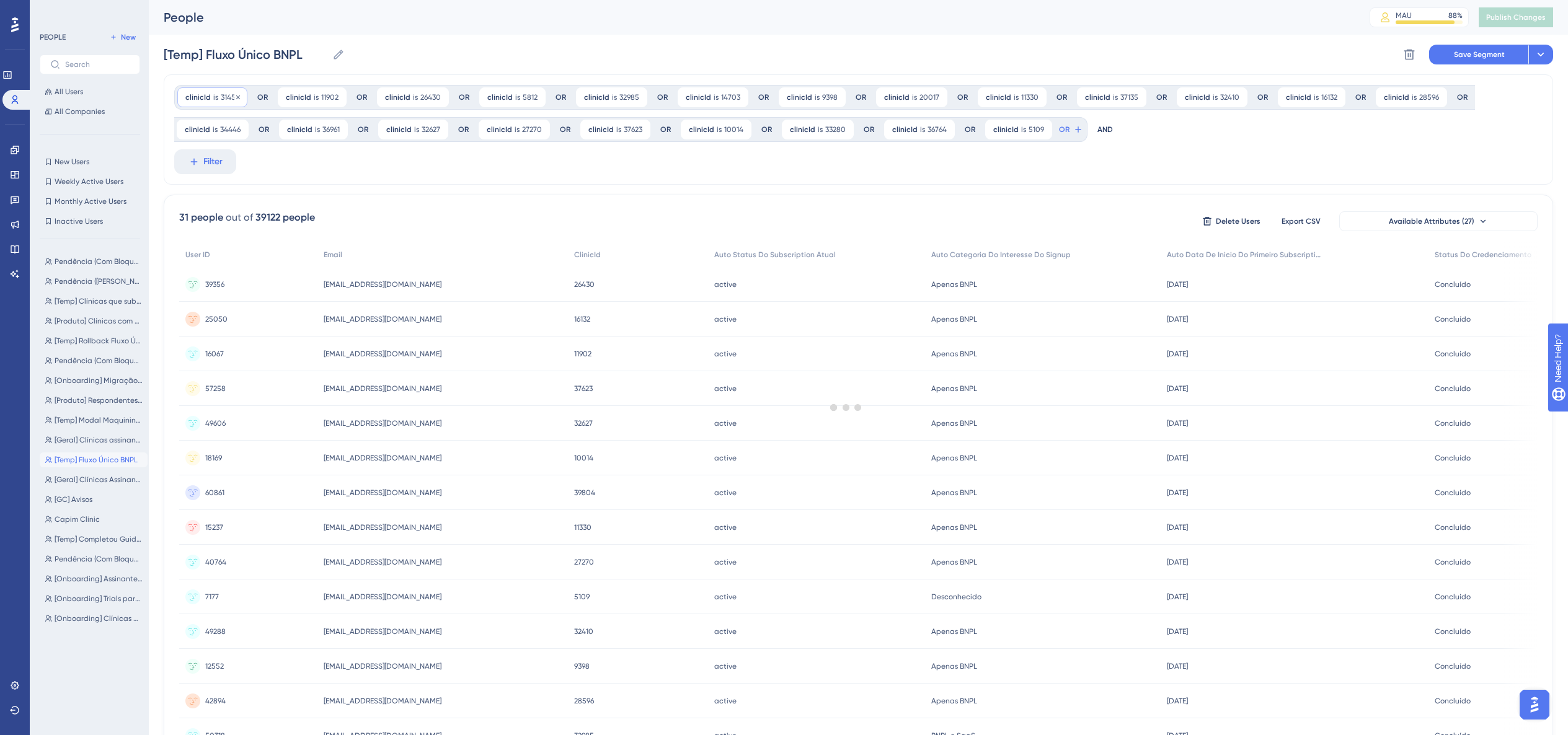
click at [236, 97] on div at bounding box center [846, 407] width 1444 height 646
click at [236, 97] on icon at bounding box center [238, 96] width 4 height 4
click at [236, 97] on div at bounding box center [846, 407] width 1444 height 646
click at [236, 97] on div "clinicId is 11902 11902 Remove" at bounding box center [212, 97] width 69 height 19
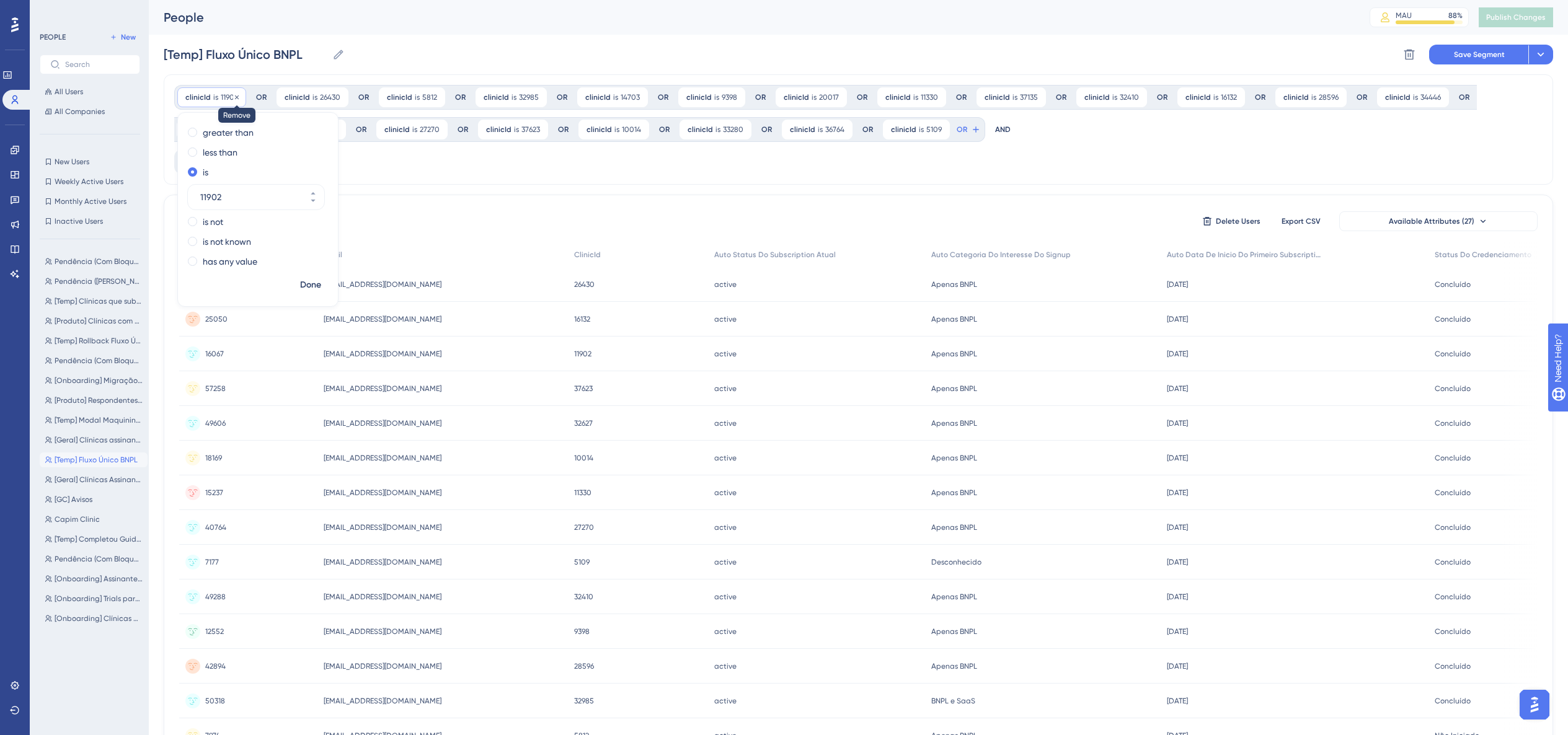
click at [236, 97] on icon at bounding box center [237, 97] width 7 height 7
click at [236, 97] on div at bounding box center [846, 407] width 1444 height 646
click at [236, 97] on div "clinicId is 26430 26430 Remove" at bounding box center [214, 97] width 72 height 19
click at [236, 97] on icon at bounding box center [240, 97] width 7 height 7
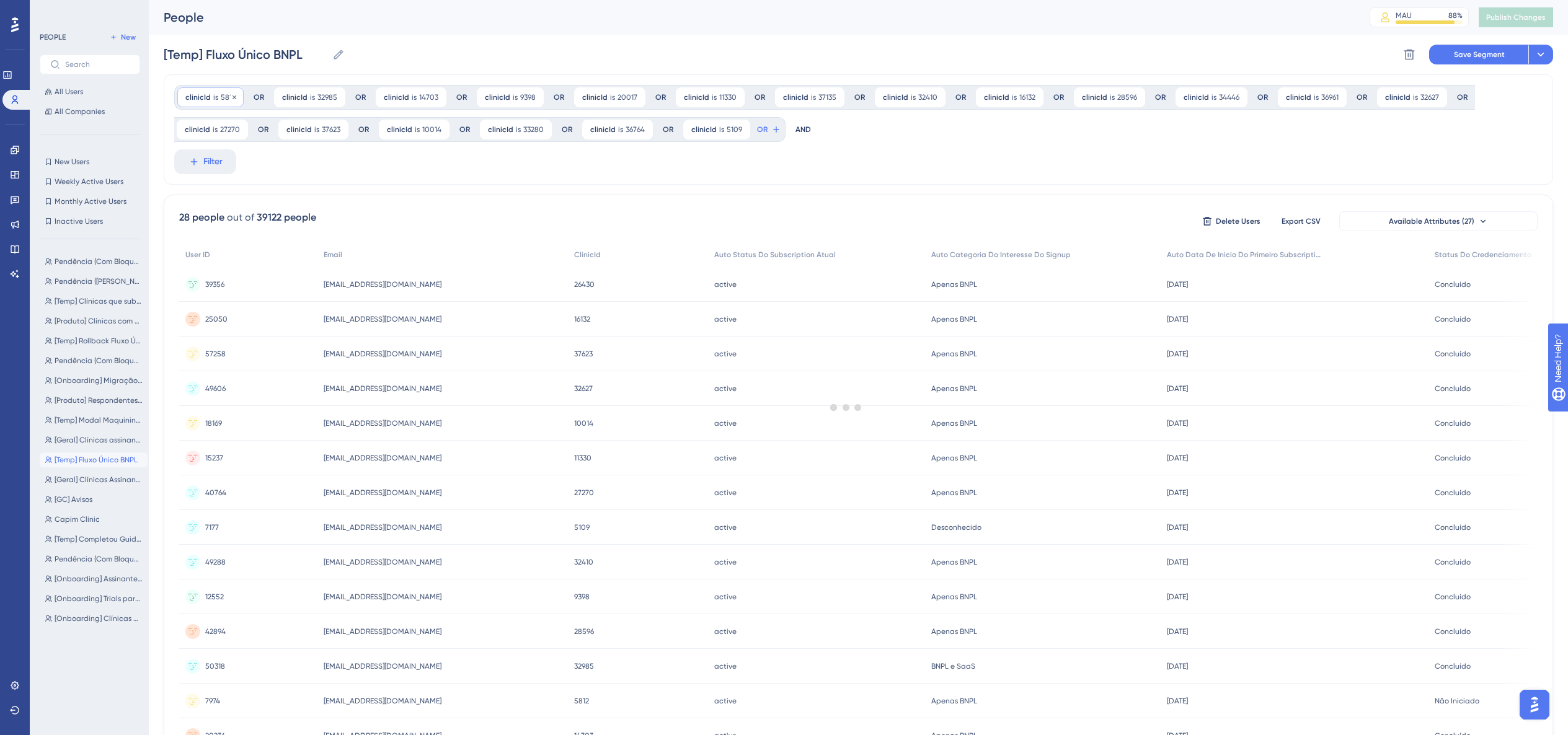
click at [236, 97] on div at bounding box center [846, 407] width 1444 height 646
click at [236, 97] on div "clinicId is 5812 5812 Remove" at bounding box center [211, 97] width 66 height 19
click at [236, 97] on icon at bounding box center [234, 97] width 7 height 7
click at [236, 97] on div at bounding box center [846, 407] width 1444 height 646
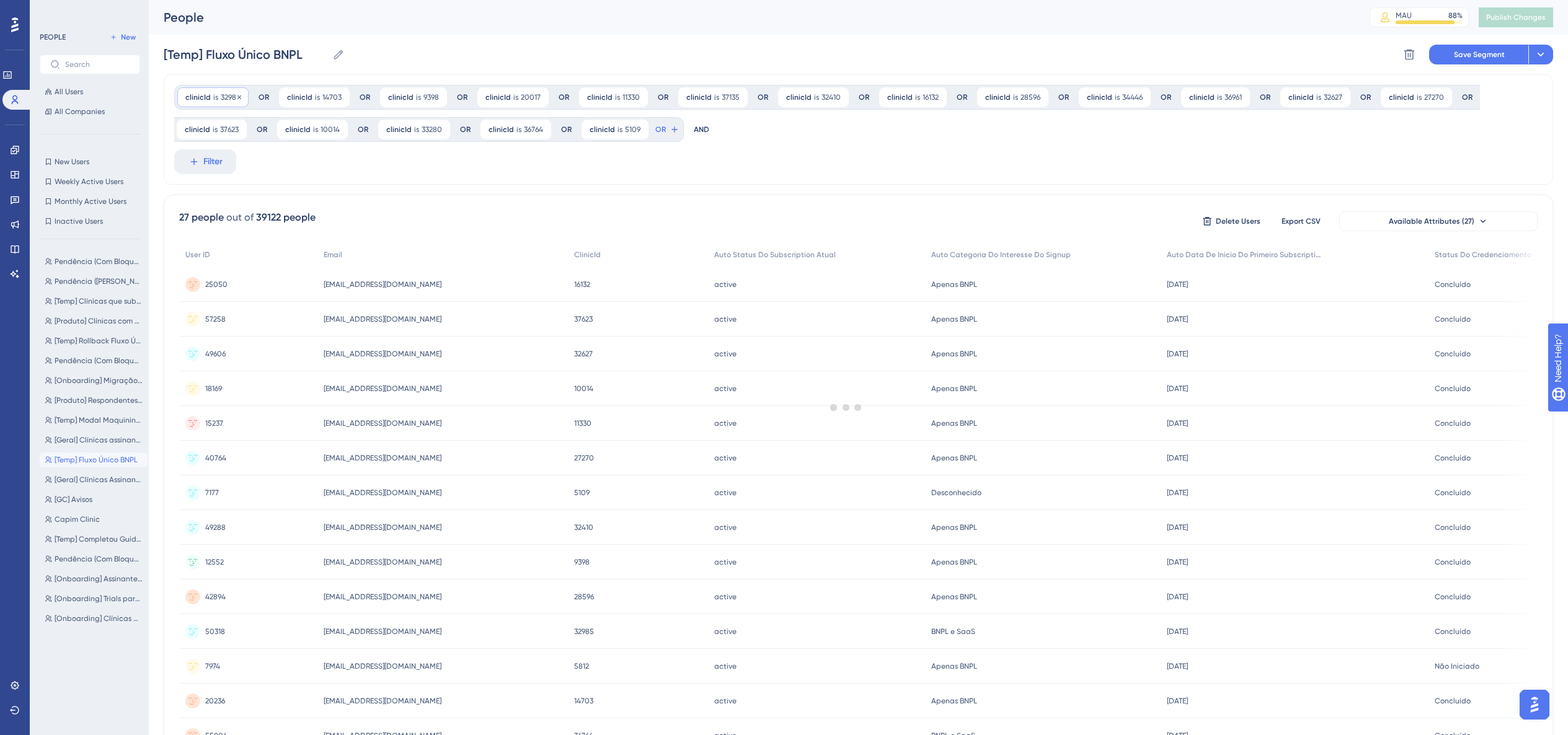
click at [236, 97] on div at bounding box center [846, 407] width 1444 height 646
click at [236, 97] on icon at bounding box center [239, 97] width 7 height 7
click at [236, 97] on div at bounding box center [846, 407] width 1444 height 646
click at [237, 97] on icon at bounding box center [238, 96] width 4 height 4
click at [236, 97] on div at bounding box center [846, 407] width 1444 height 646
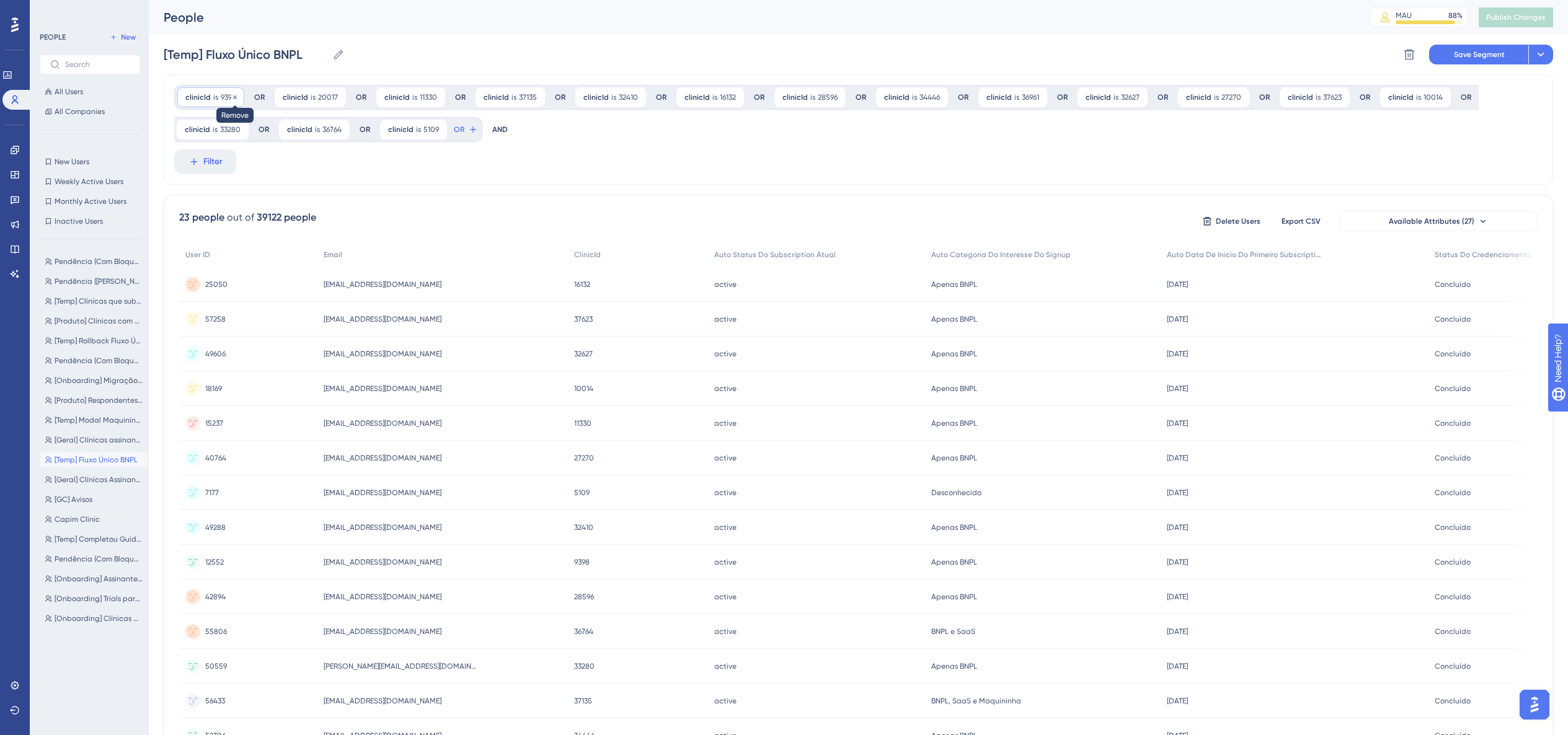
click at [236, 97] on icon at bounding box center [235, 97] width 7 height 7
click at [236, 97] on div at bounding box center [846, 407] width 1444 height 646
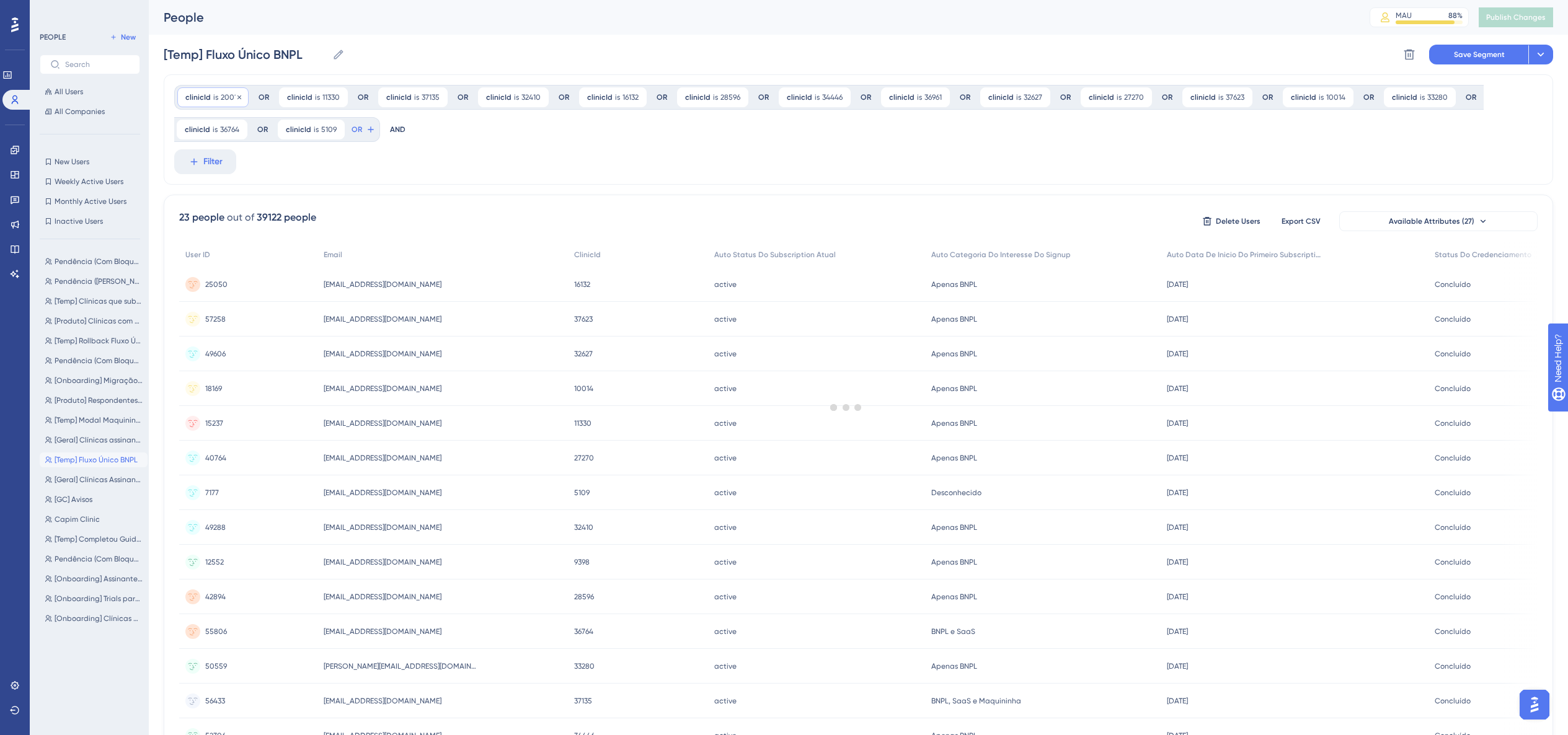
click at [236, 97] on div at bounding box center [846, 407] width 1444 height 646
click at [236, 97] on div "clinicId is 20017 20017 Remove" at bounding box center [213, 97] width 71 height 19
click at [236, 97] on icon at bounding box center [239, 97] width 7 height 7
click at [236, 97] on div at bounding box center [846, 407] width 1444 height 646
click at [237, 97] on div "clinicId is 11330 11330 Remove" at bounding box center [212, 97] width 69 height 19
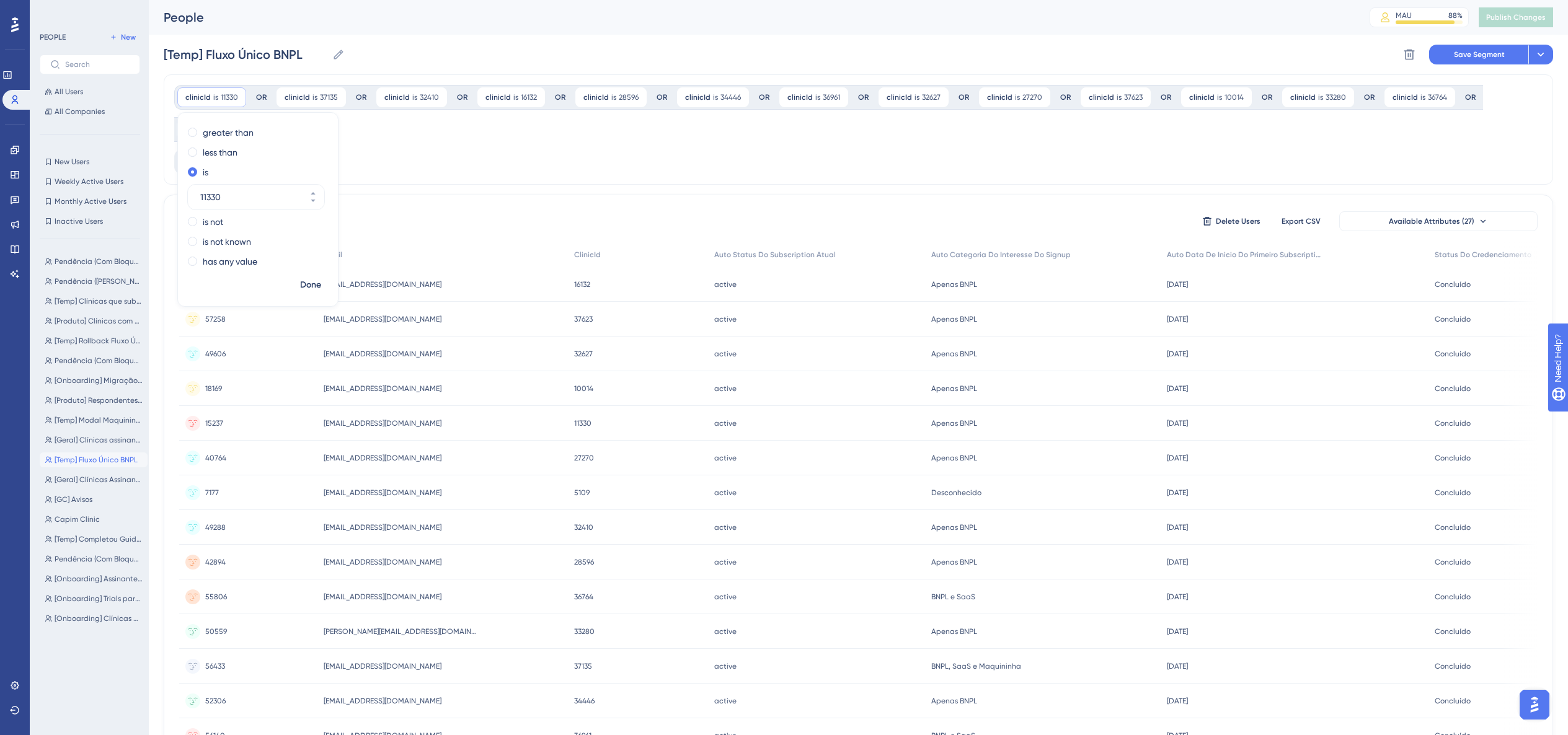
click at [237, 97] on icon at bounding box center [236, 96] width 4 height 4
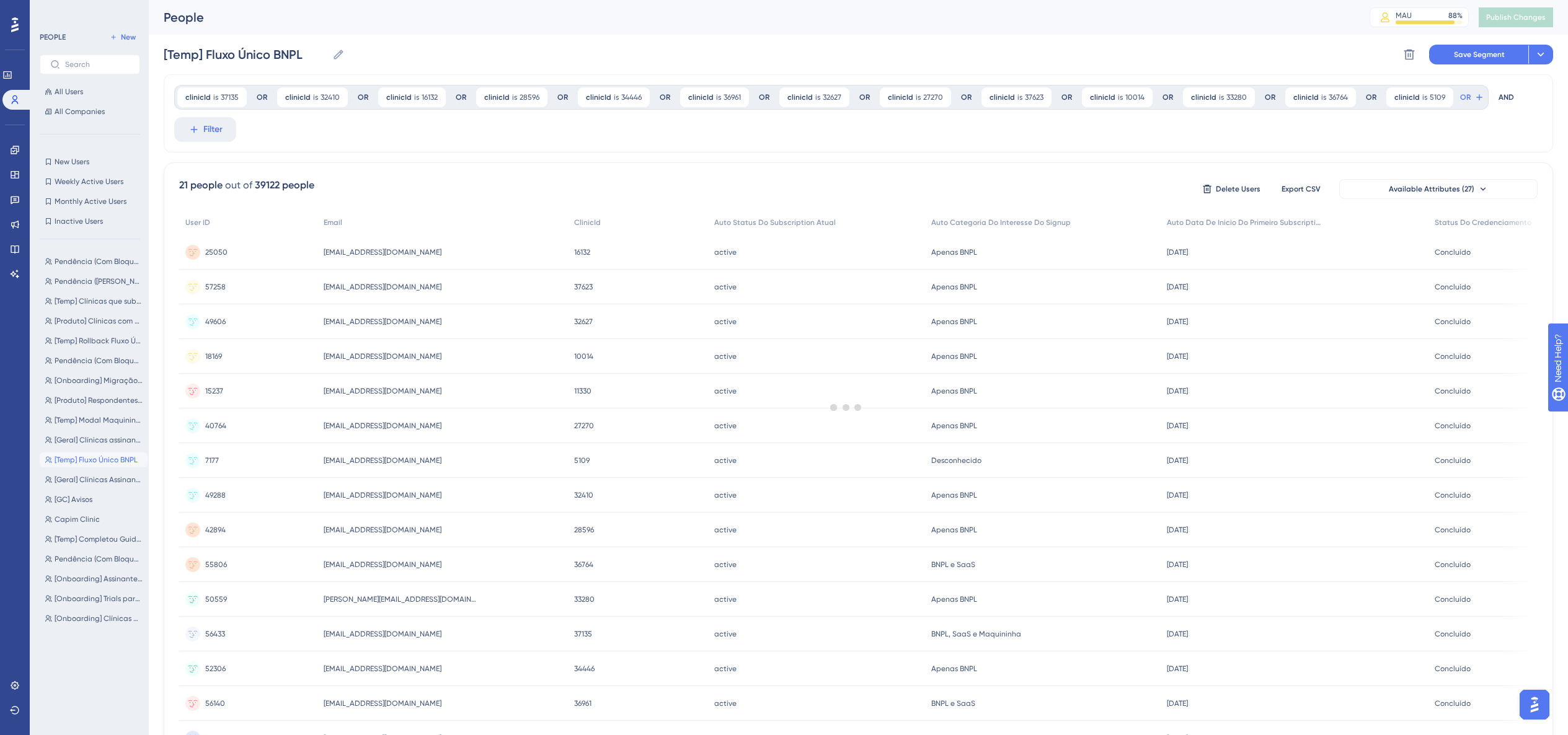
click at [237, 97] on div at bounding box center [846, 407] width 1444 height 646
click at [237, 97] on icon at bounding box center [237, 96] width 4 height 4
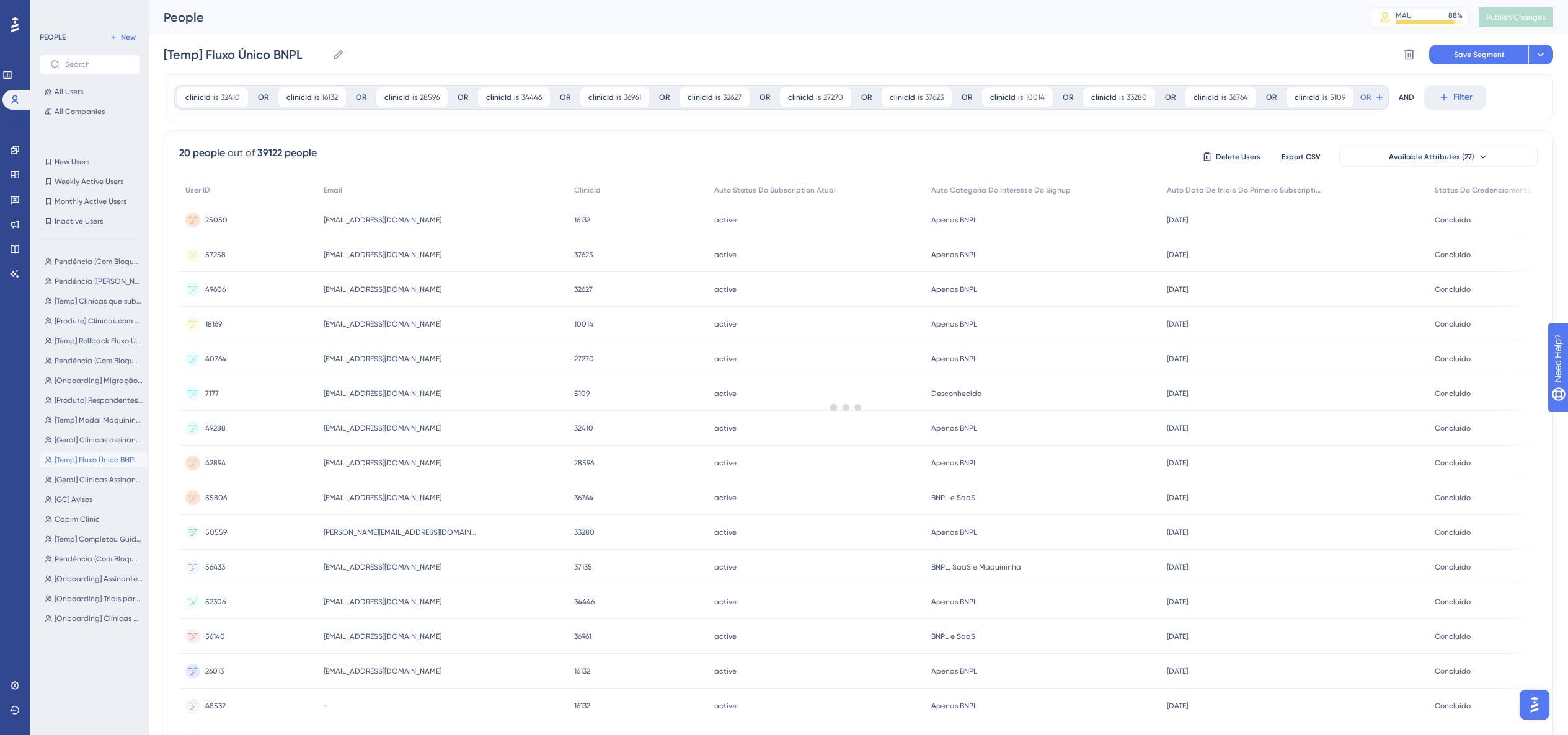
click at [237, 97] on div at bounding box center [846, 407] width 1444 height 646
click at [237, 97] on icon at bounding box center [238, 96] width 4 height 4
click at [237, 97] on div at bounding box center [846, 407] width 1444 height 646
click at [237, 97] on div "clinicId is 16132 16132 Remove" at bounding box center [212, 97] width 68 height 19
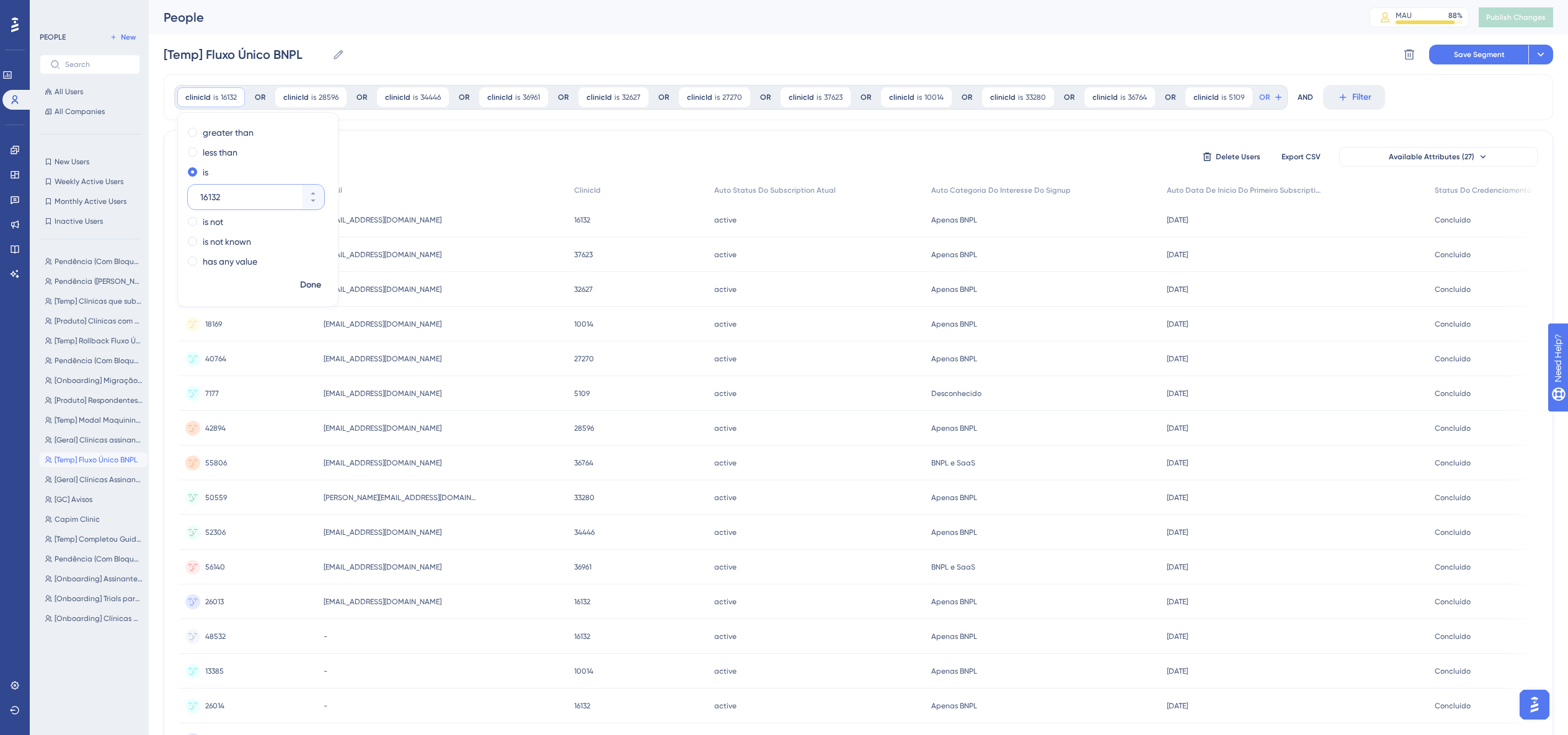
click at [237, 97] on icon at bounding box center [235, 97] width 7 height 7
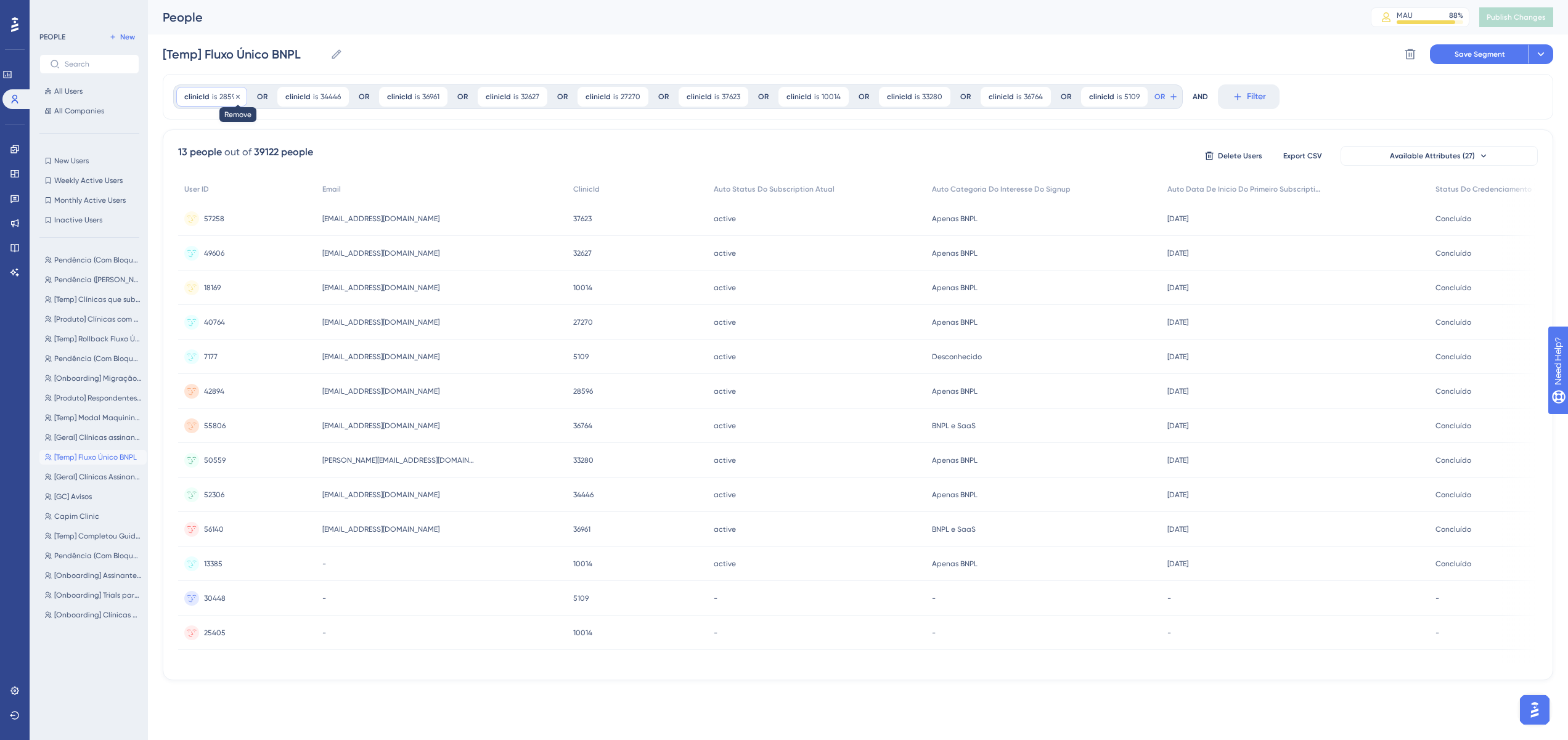
click at [238, 96] on icon at bounding box center [238, 97] width 7 height 7
click at [238, 96] on div "clinicId is 28596 28596 Remove OR clinicId is 34446 34446 Remove OR clinicId is…" at bounding box center [858, 377] width 1391 height 606
click at [238, 96] on div at bounding box center [846, 410] width 1445 height 652
click at [238, 96] on icon at bounding box center [238, 95] width 4 height 4
click at [238, 96] on div at bounding box center [846, 410] width 1445 height 652
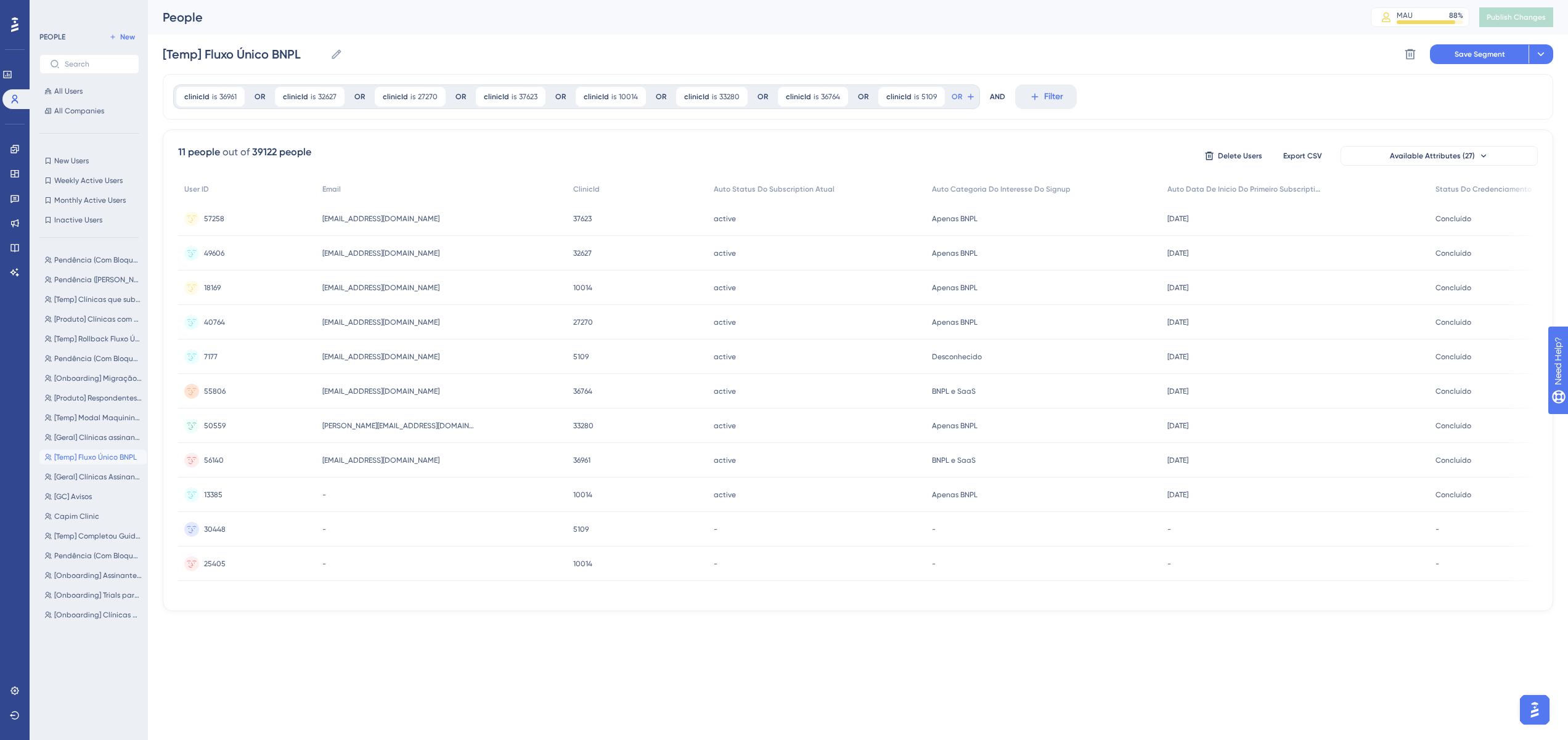
click at [238, 96] on div "clinicId is 36961 36961 Remove" at bounding box center [210, 96] width 68 height 19
click at [237, 97] on icon at bounding box center [235, 97] width 7 height 7
click at [237, 97] on div at bounding box center [846, 410] width 1445 height 652
click at [237, 97] on icon at bounding box center [236, 95] width 4 height 4
click at [237, 97] on div at bounding box center [846, 410] width 1445 height 652
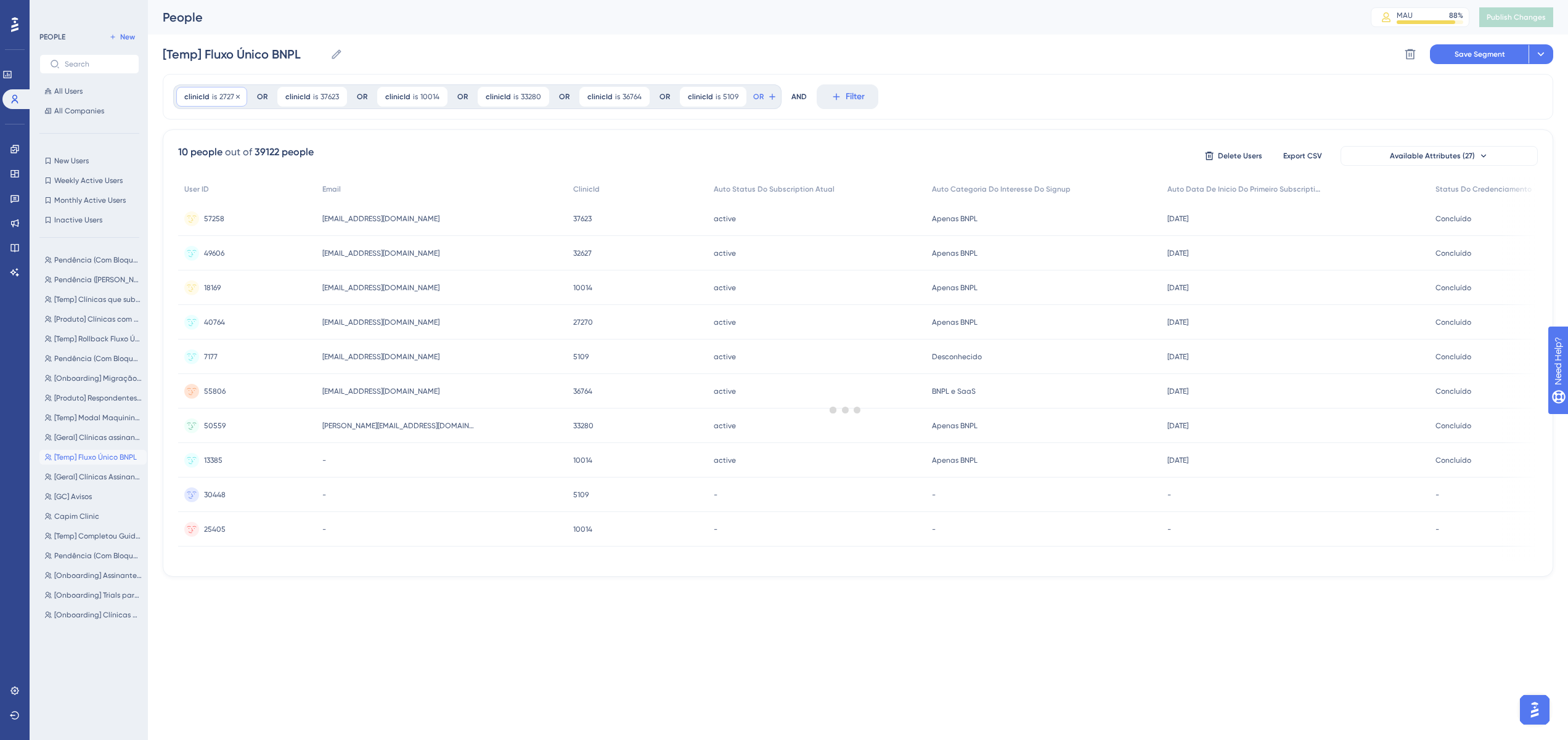
click at [237, 97] on div at bounding box center [846, 410] width 1445 height 652
click at [238, 96] on div at bounding box center [846, 410] width 1445 height 652
click at [238, 96] on div "clinicId is 27270 27270 Remove" at bounding box center [212, 96] width 71 height 19
click at [238, 96] on icon at bounding box center [238, 97] width 7 height 7
click at [238, 96] on div at bounding box center [846, 410] width 1445 height 652
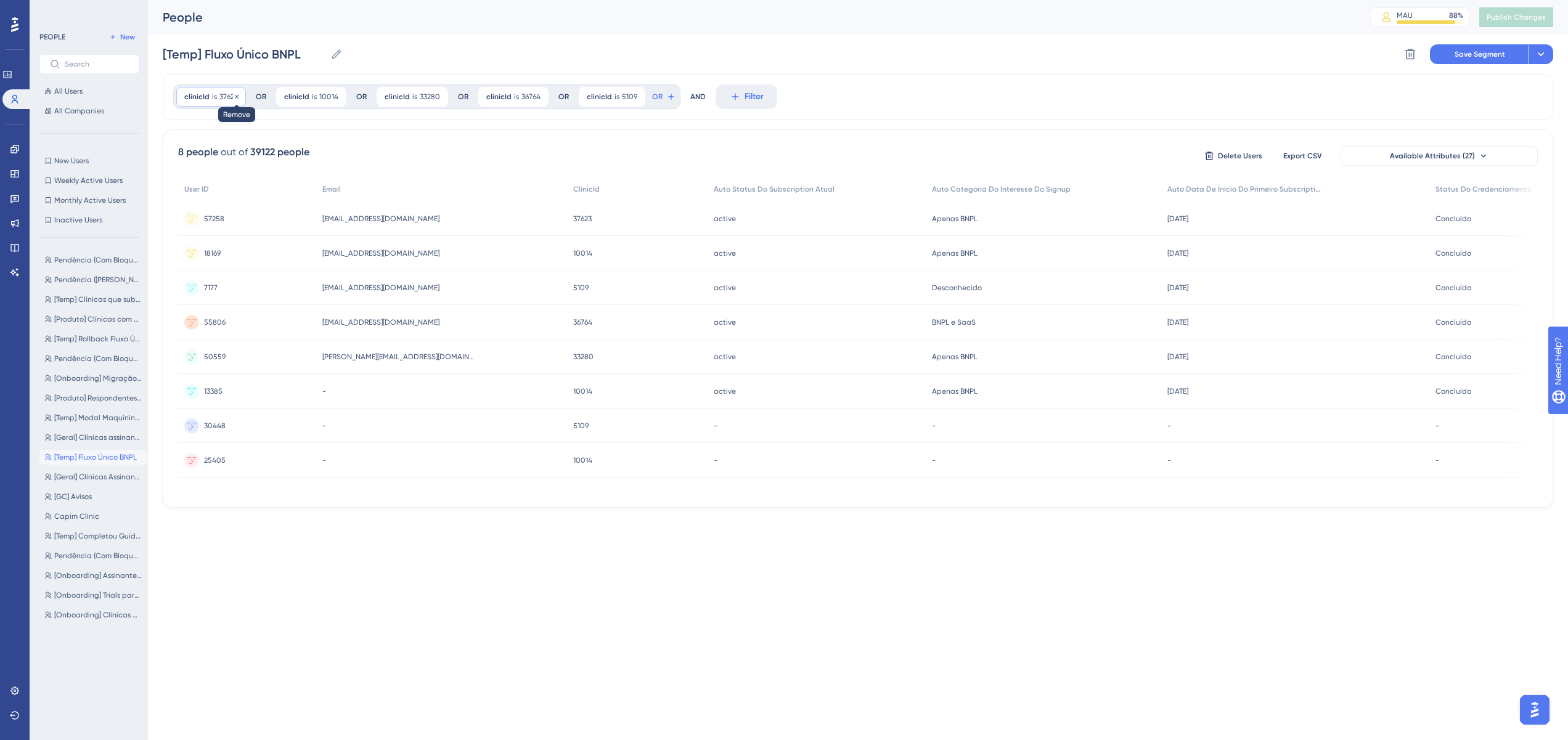
click at [236, 98] on icon at bounding box center [237, 97] width 7 height 7
click at [236, 98] on div at bounding box center [846, 410] width 1445 height 652
click at [238, 97] on div at bounding box center [846, 410] width 1445 height 652
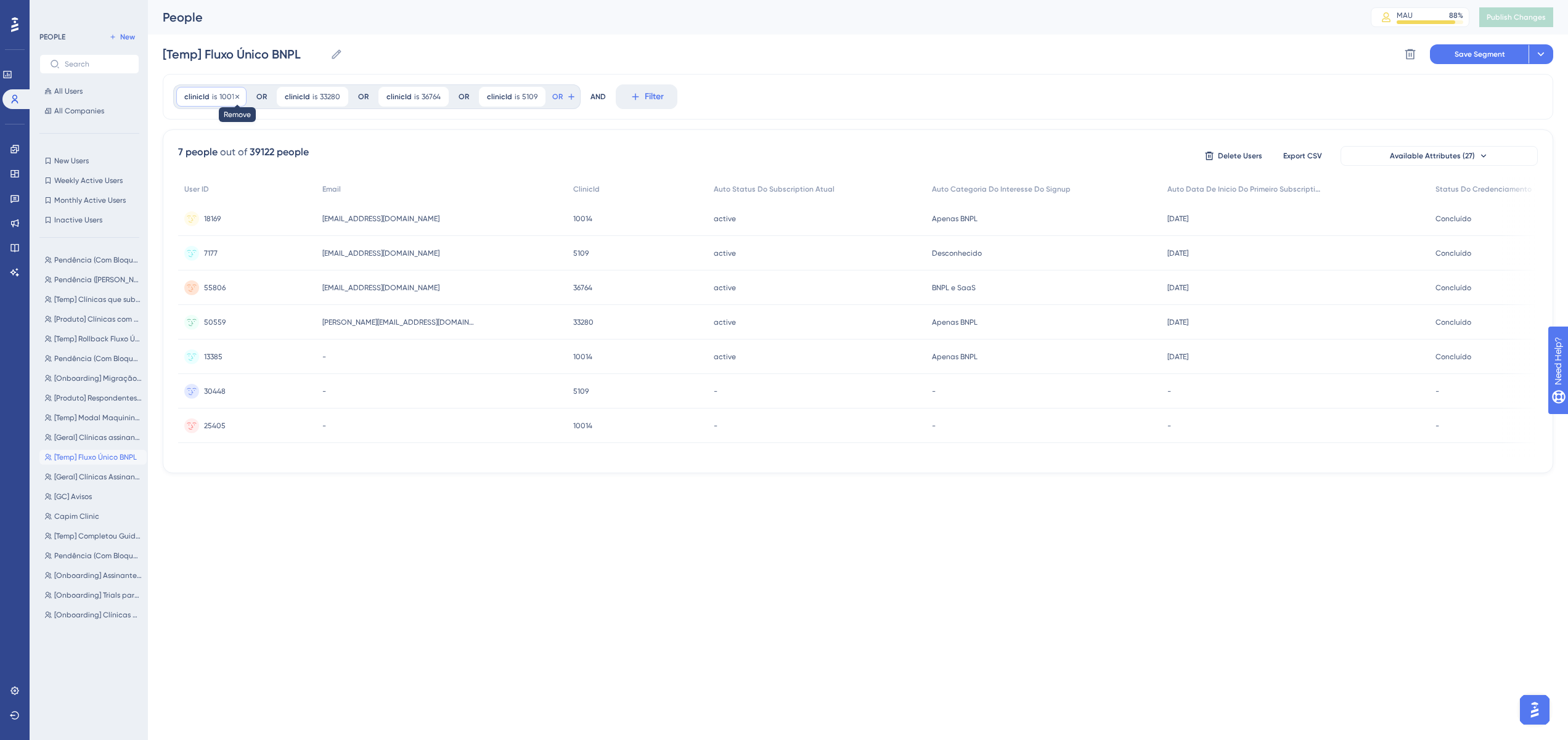
click at [237, 97] on icon at bounding box center [237, 97] width 7 height 7
click at [236, 97] on div at bounding box center [846, 410] width 1445 height 652
click at [238, 96] on icon at bounding box center [238, 97] width 7 height 7
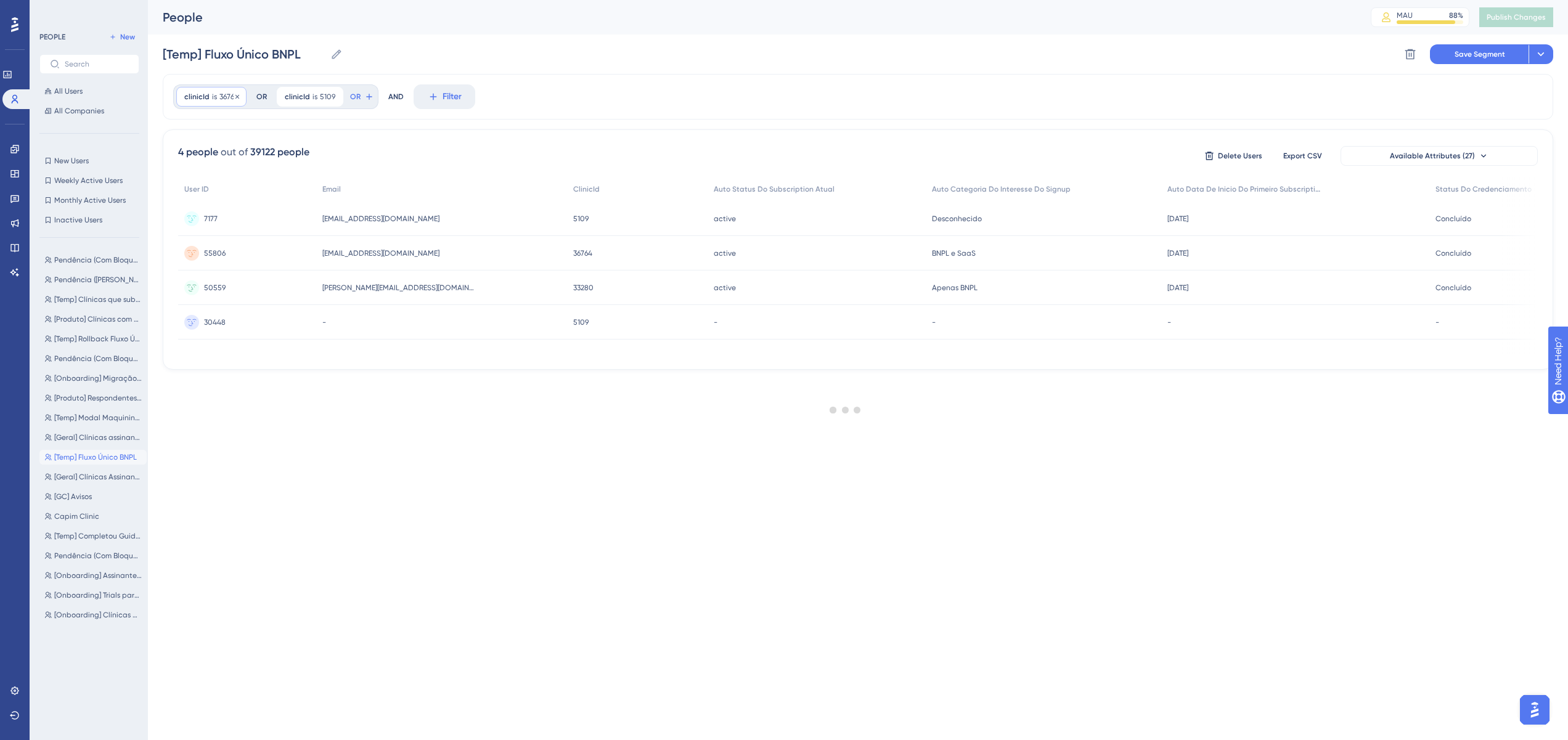
click at [238, 96] on div at bounding box center [846, 410] width 1445 height 652
click at [238, 96] on icon at bounding box center [237, 97] width 7 height 7
click at [238, 96] on div at bounding box center [846, 410] width 1445 height 652
click at [233, 96] on icon at bounding box center [233, 97] width 7 height 7
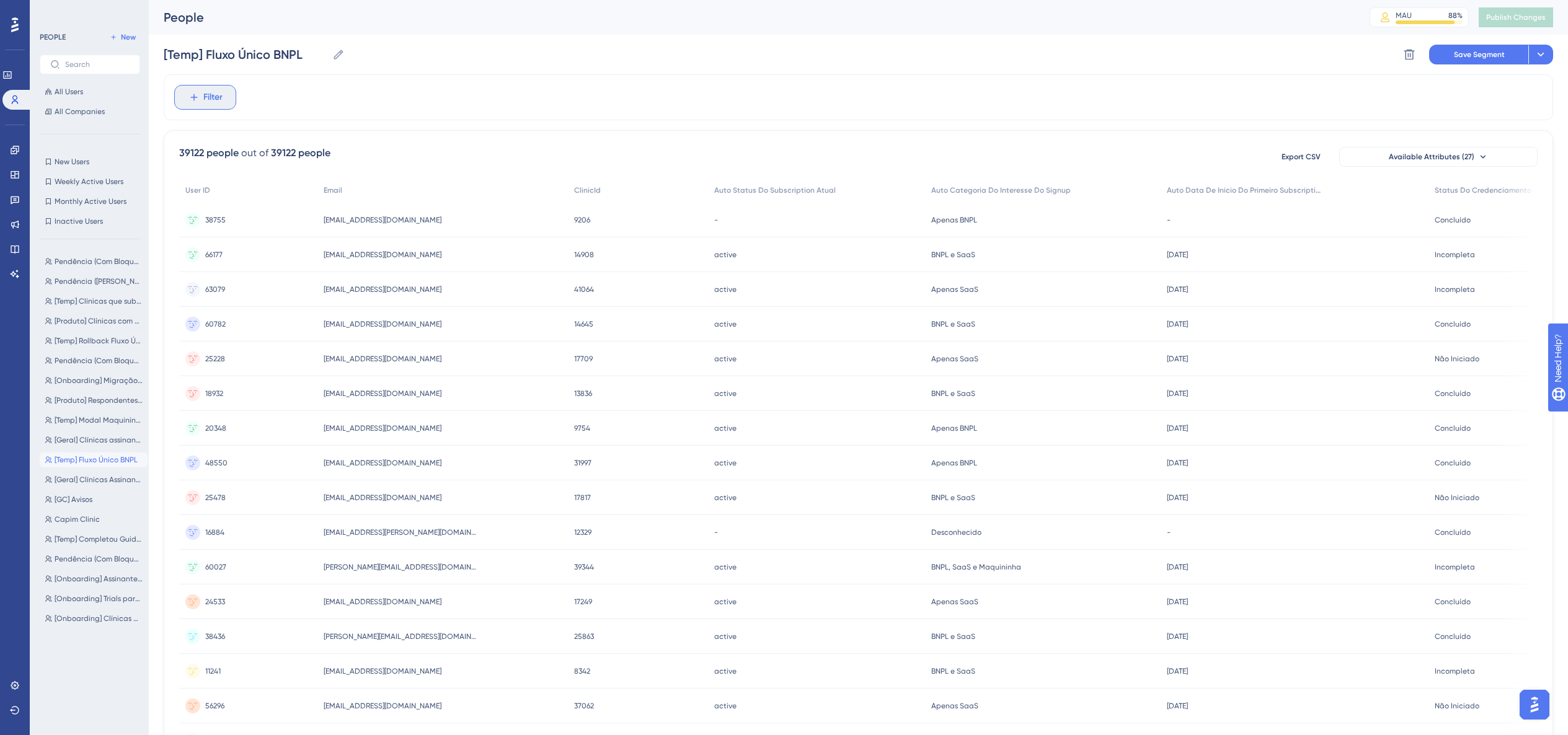
click at [221, 90] on span "Filter" at bounding box center [213, 97] width 19 height 15
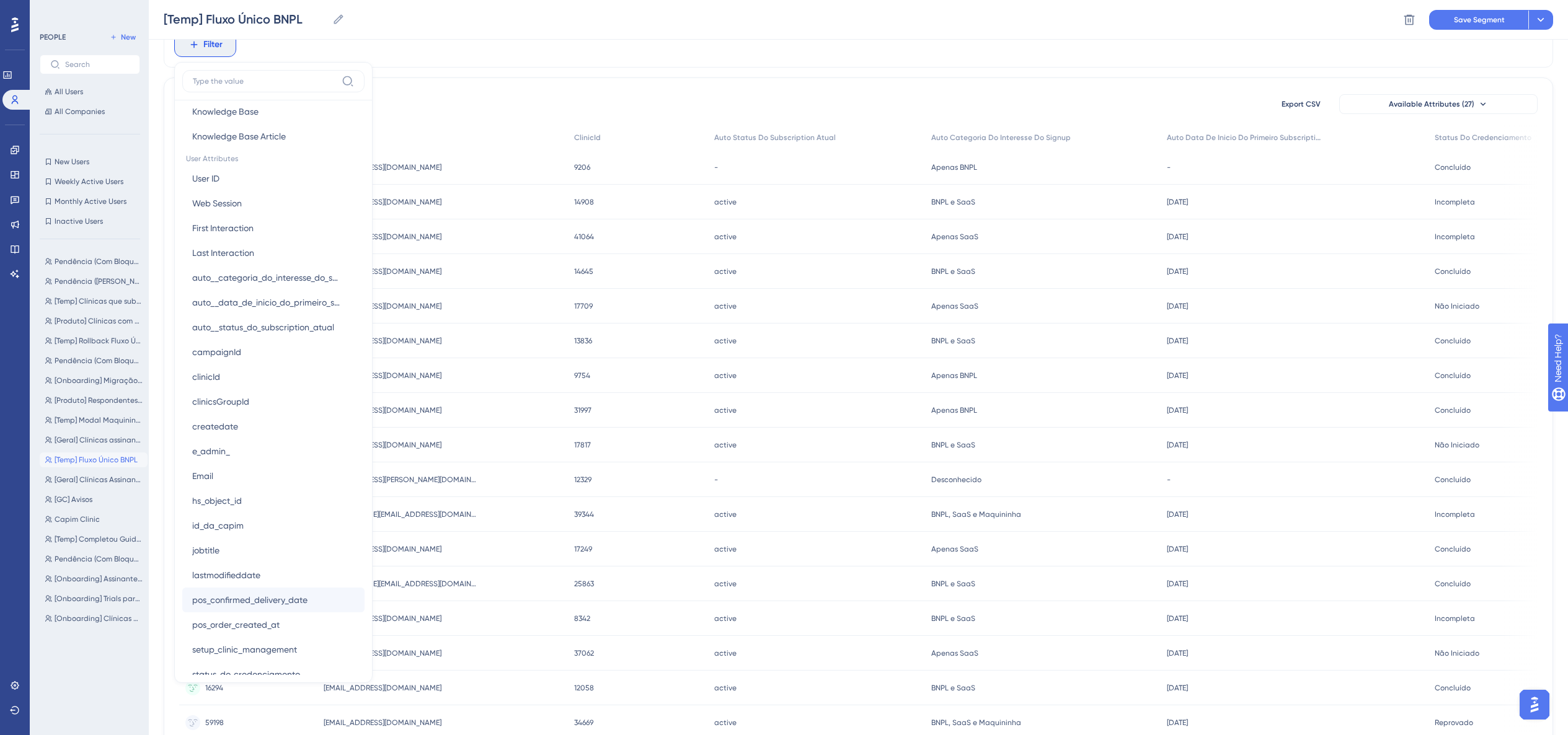
scroll to position [675, 0]
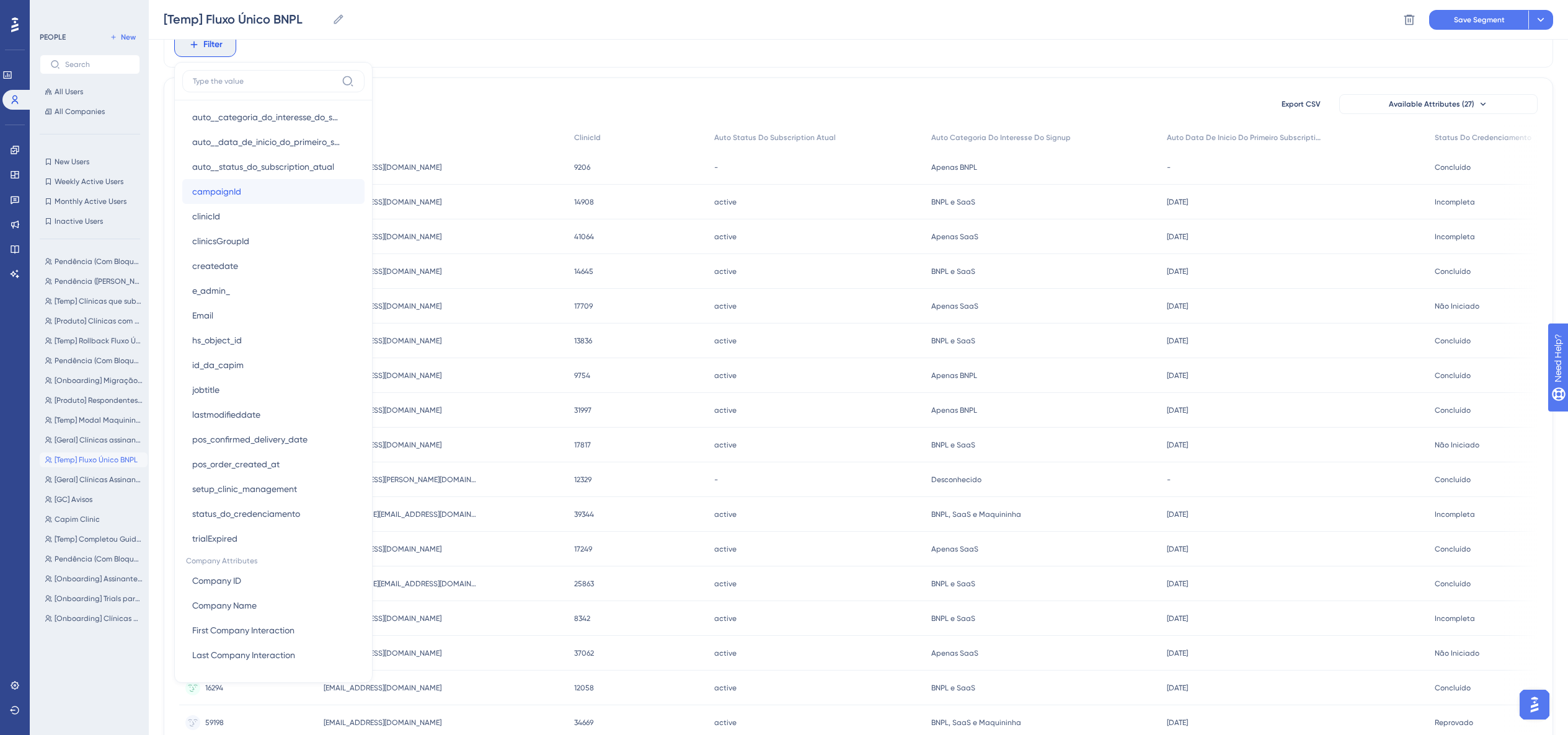
click at [236, 188] on span "campaignId" at bounding box center [217, 191] width 49 height 15
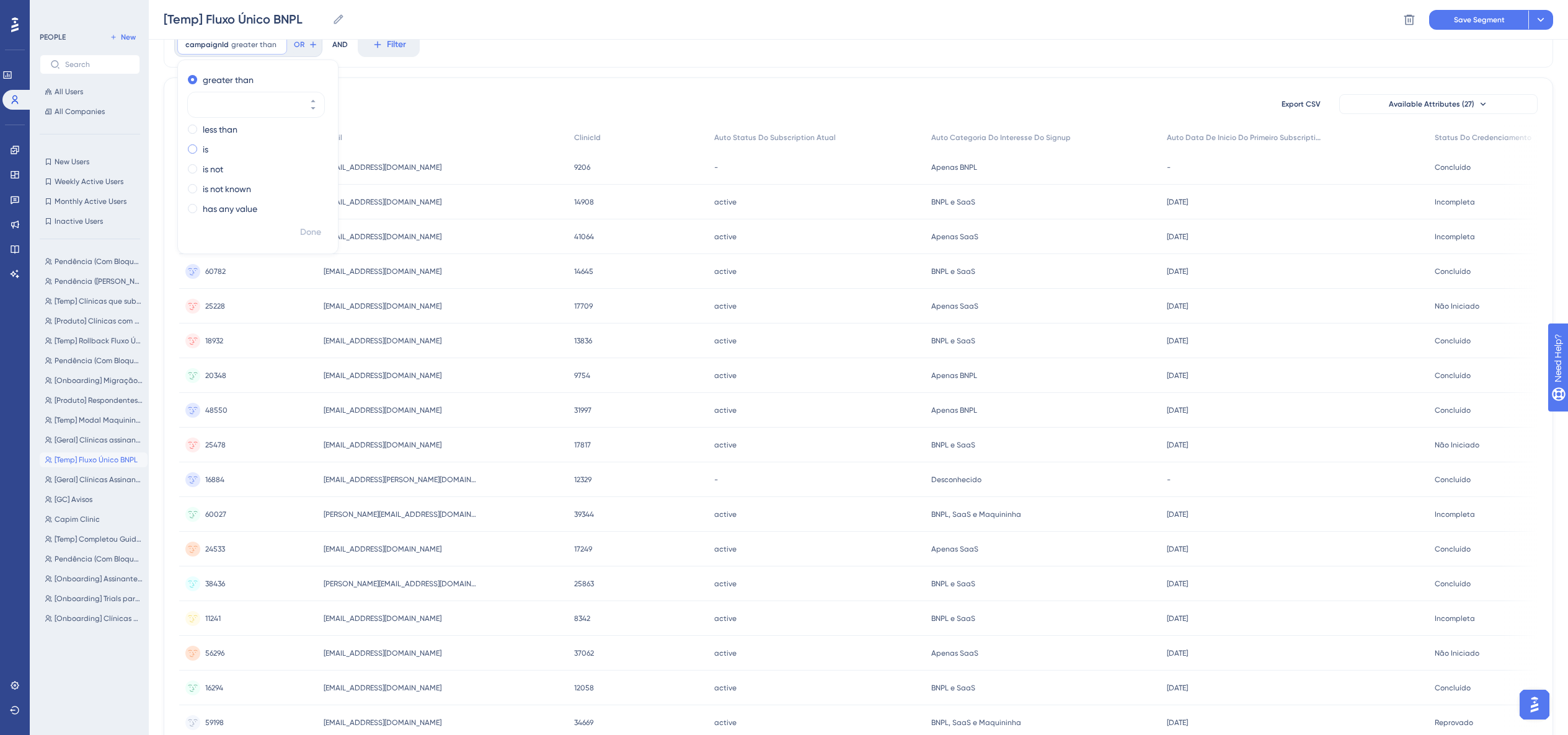
click at [204, 152] on label "is" at bounding box center [206, 149] width 6 height 15
paste input "3000015"
type input "3000015"
click at [312, 235] on span "Done" at bounding box center [310, 232] width 21 height 15
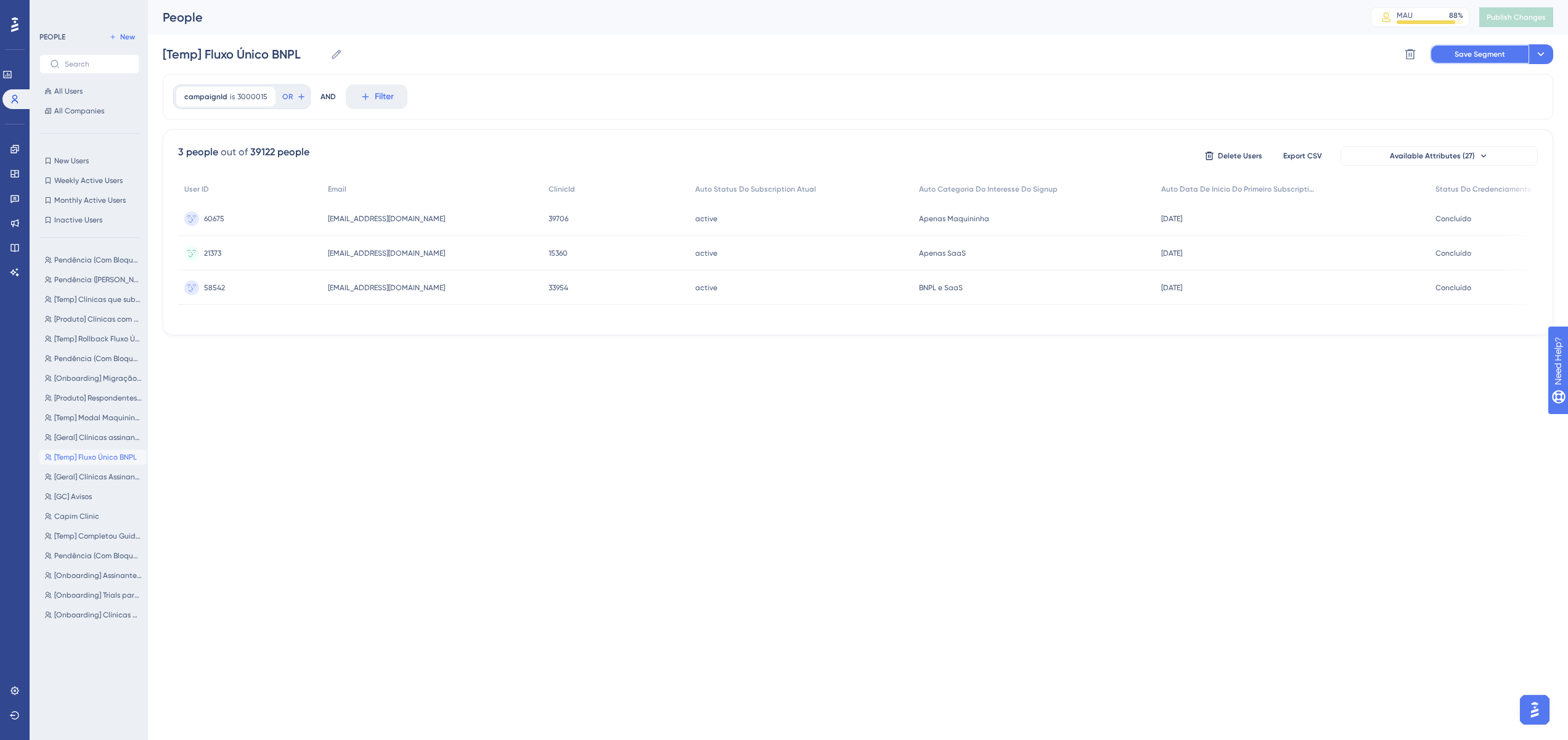
click at [868, 60] on button "Save Segment" at bounding box center [1479, 54] width 98 height 19
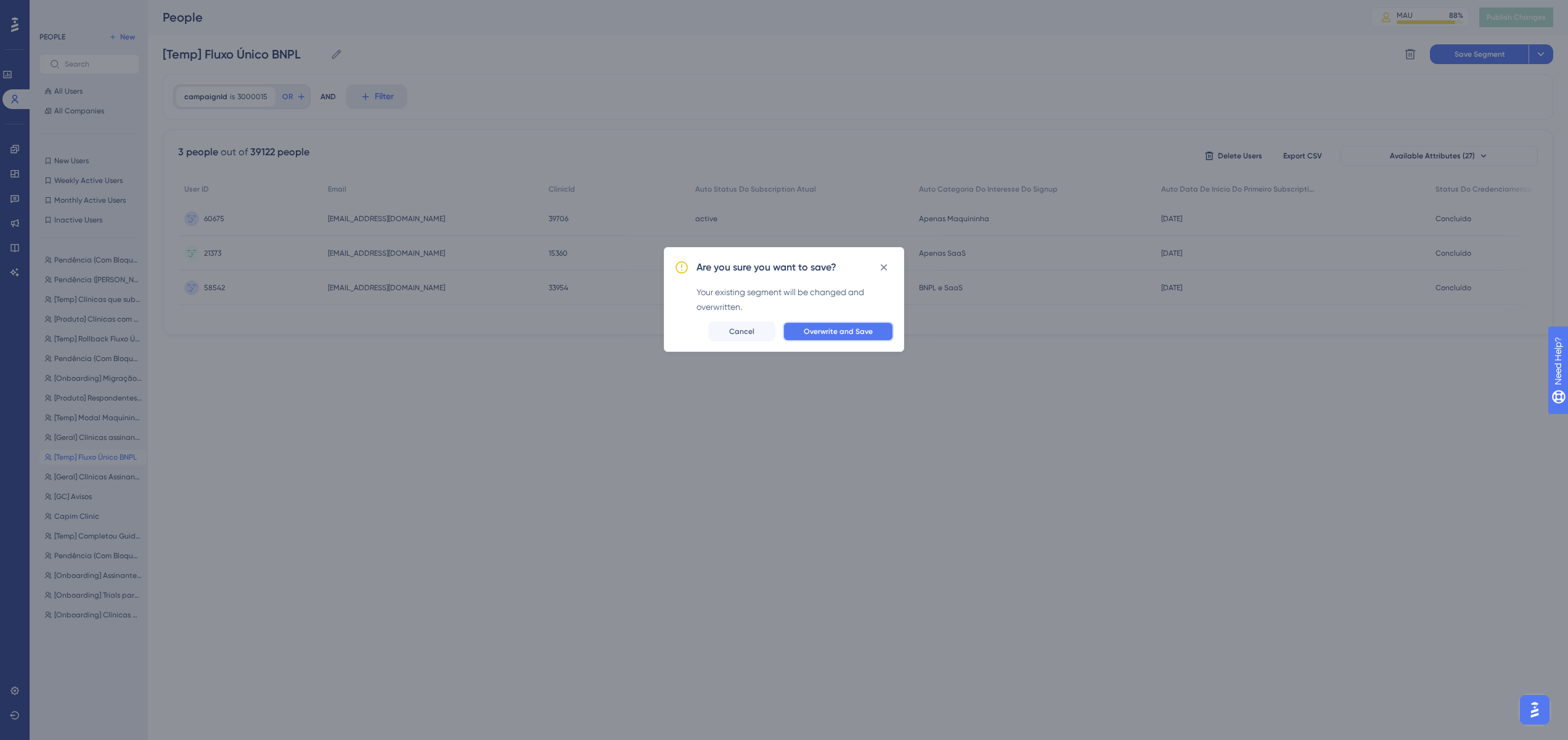
click at [860, 329] on span "Overwrite and Save" at bounding box center [839, 332] width 69 height 10
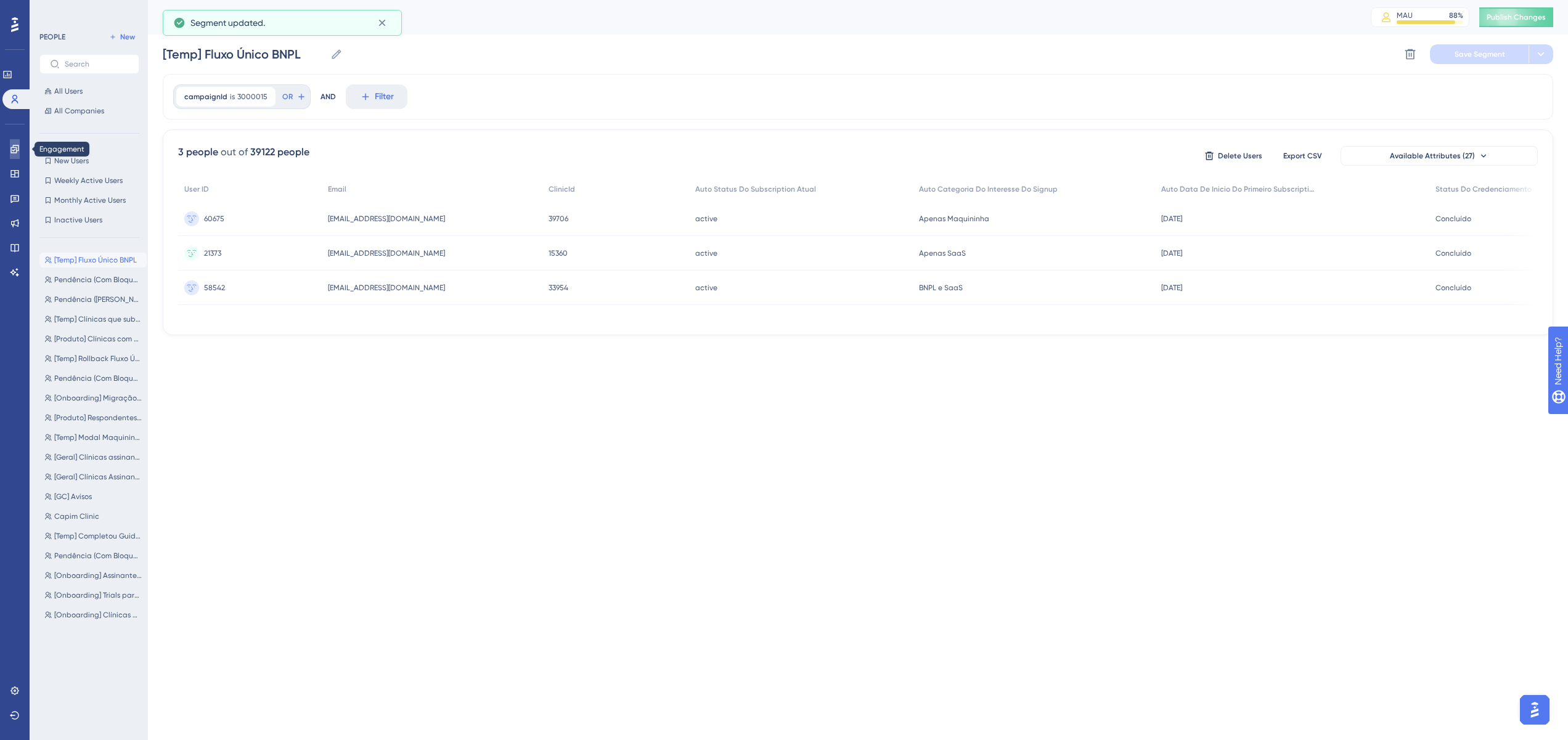
click at [15, 149] on icon at bounding box center [14, 149] width 8 height 8
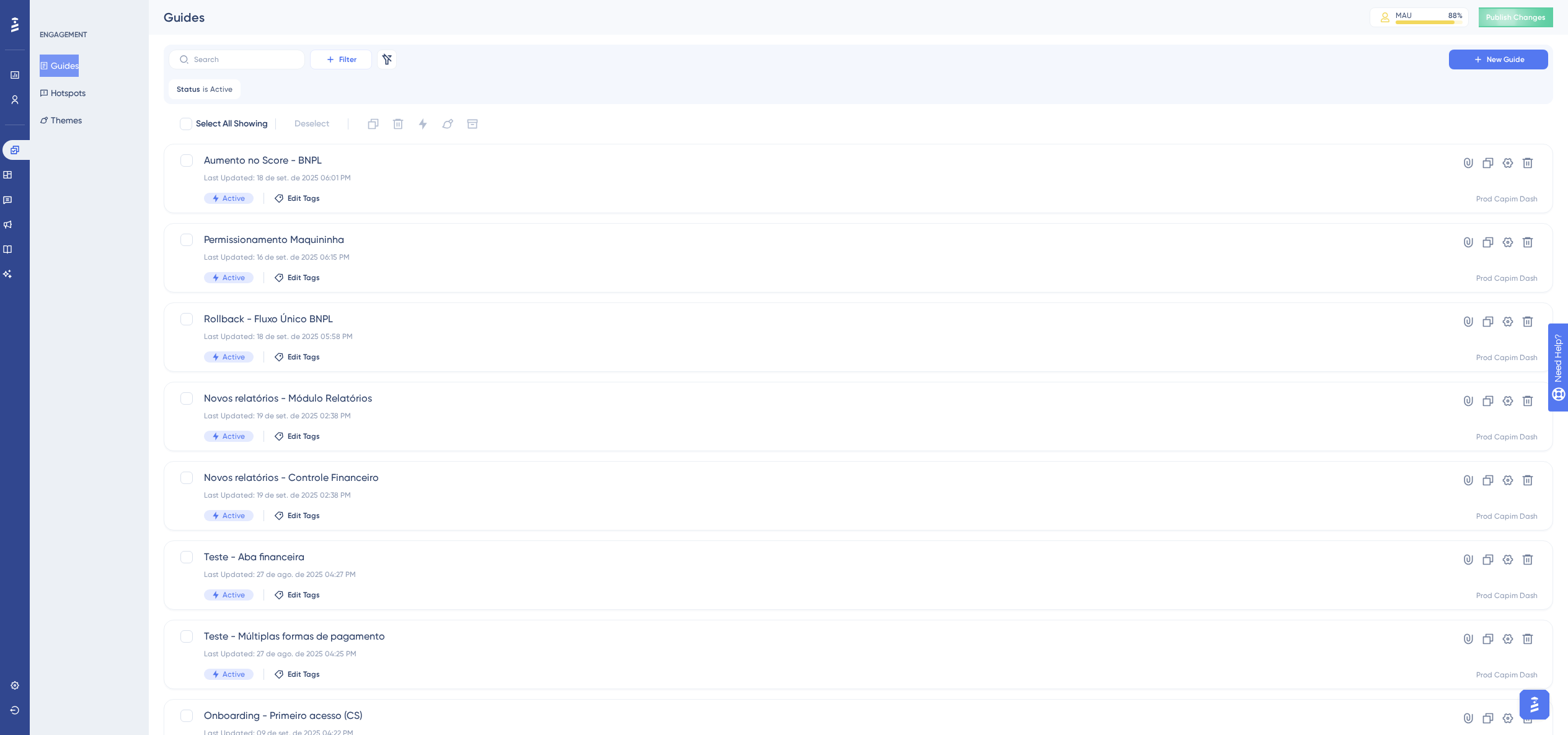
click at [338, 66] on button "Filter" at bounding box center [341, 59] width 62 height 19
click at [220, 78] on div "Filter Tags Tags Segments Segments Containers Containers Status Status Date Cre…" at bounding box center [858, 74] width 1380 height 50
click at [227, 87] on icon at bounding box center [231, 89] width 7 height 7
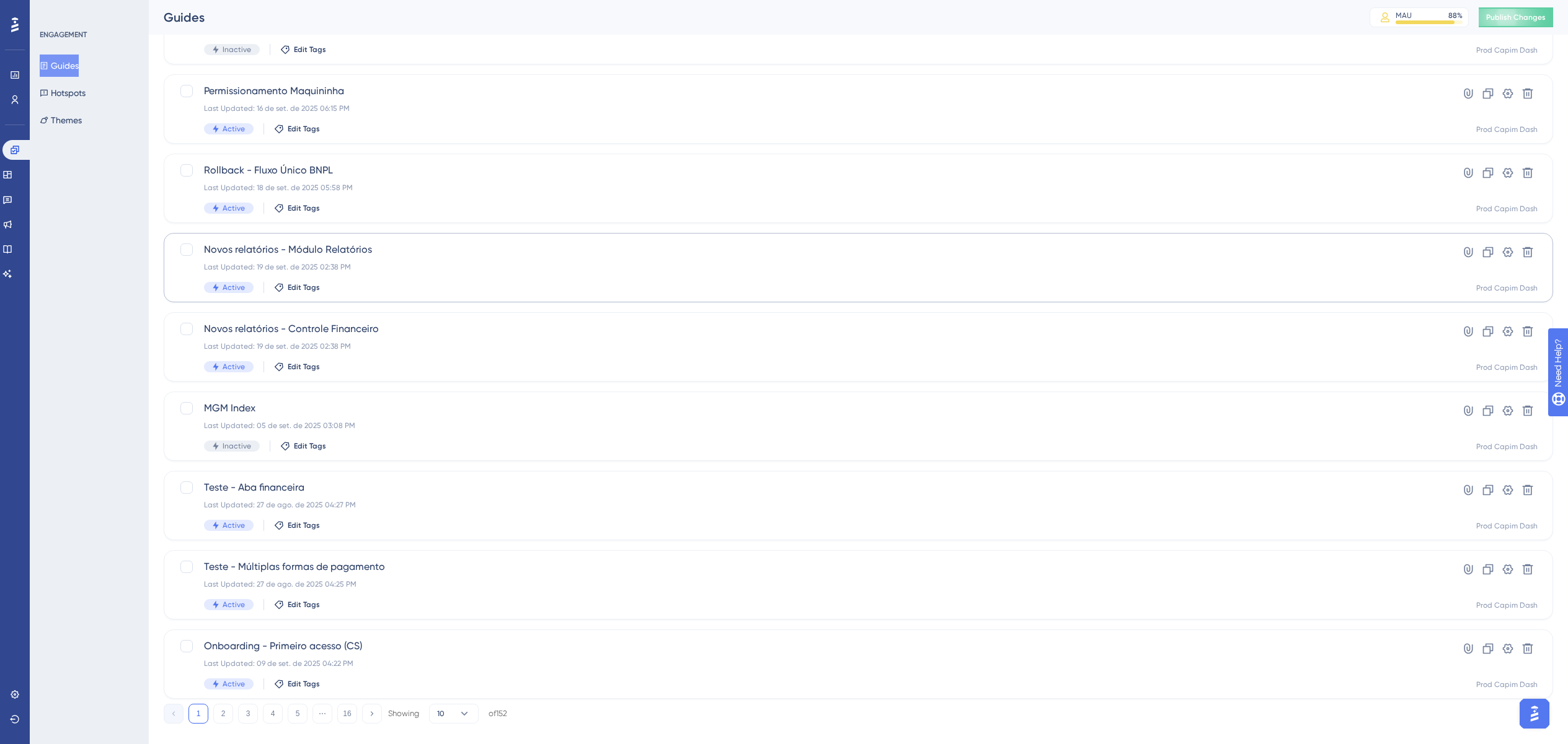
scroll to position [217, 0]
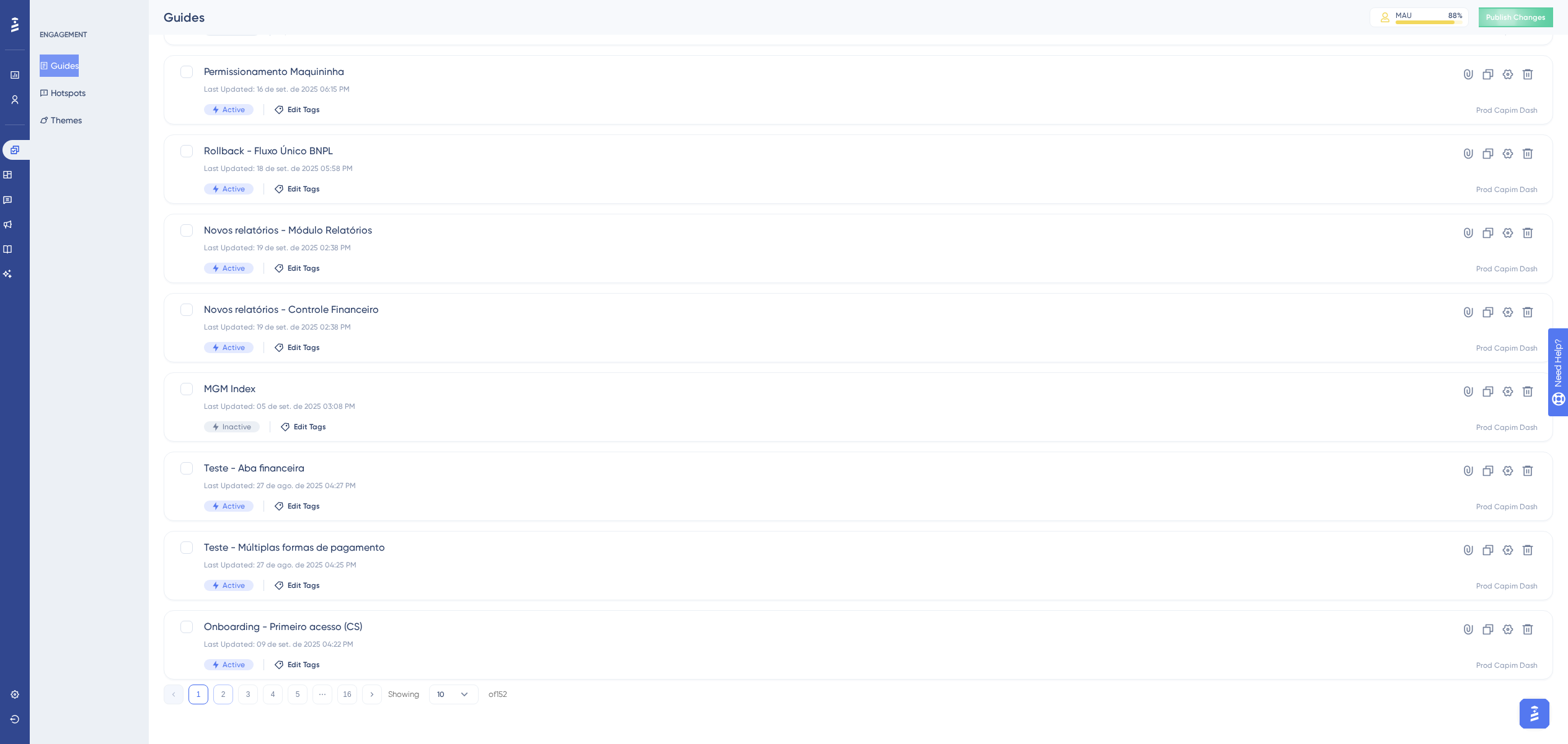
click at [230, 419] on button "2" at bounding box center [222, 694] width 19 height 19
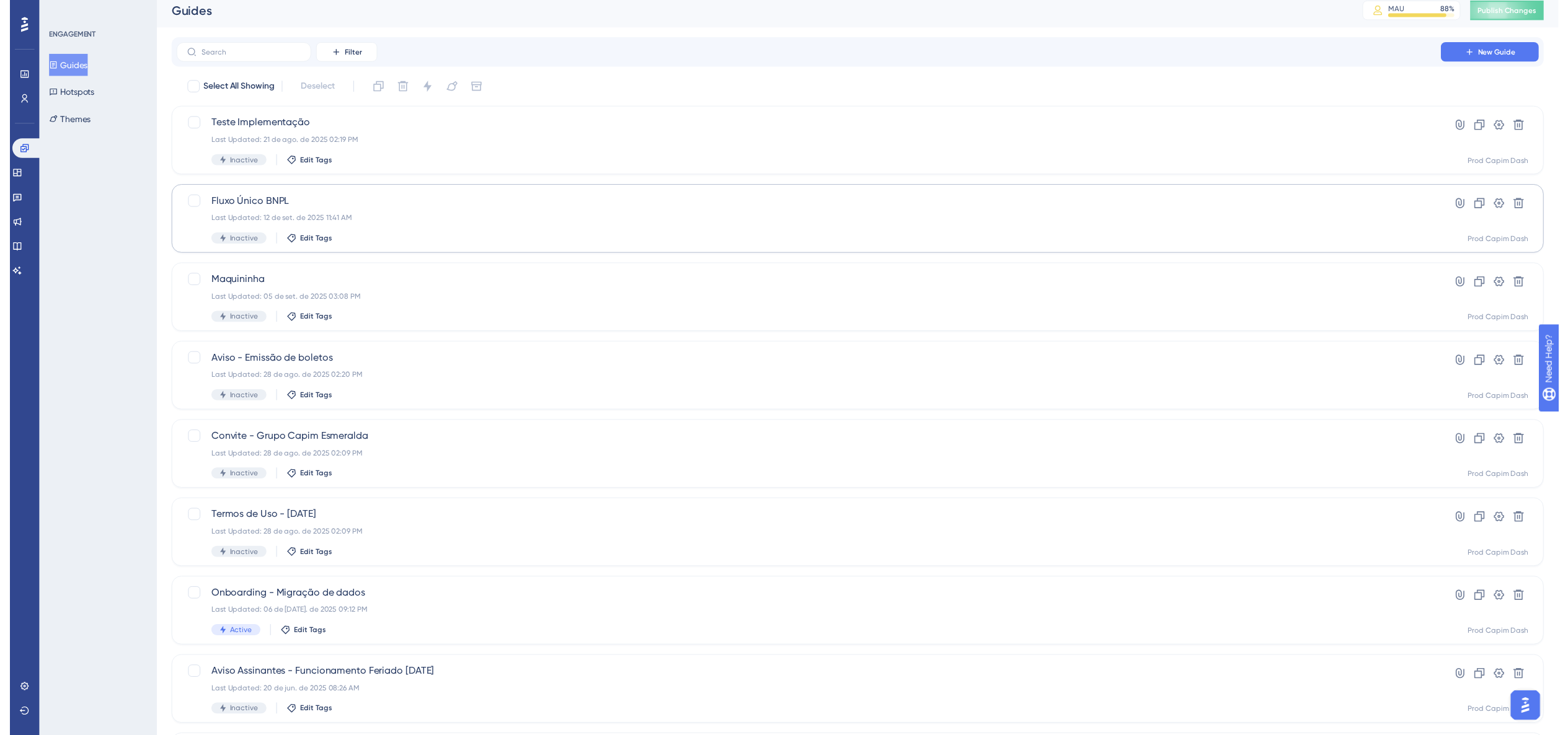
scroll to position [0, 0]
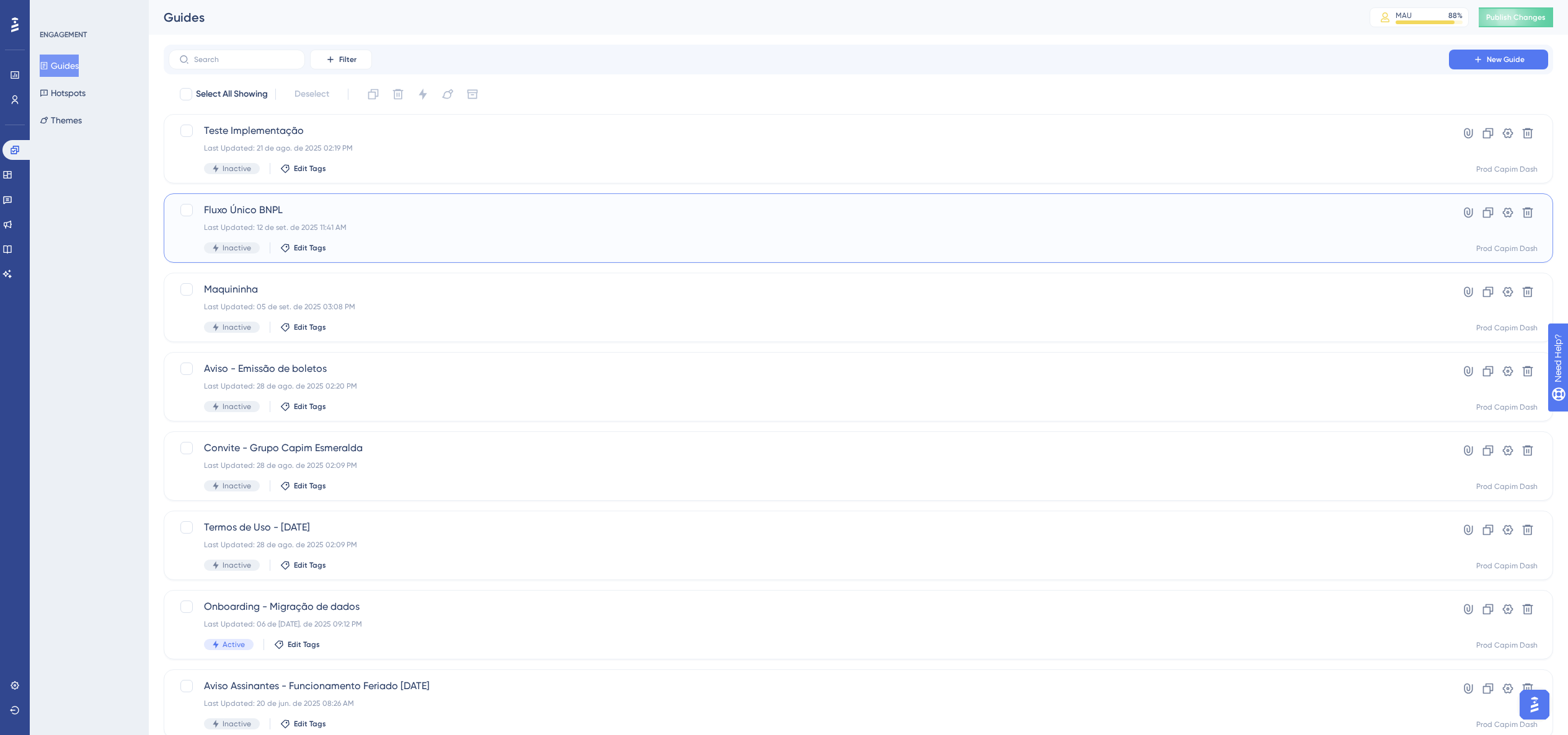
click at [349, 227] on div "Last Updated: 12 de set. de 2025 11:41 AM" at bounding box center [809, 227] width 1209 height 10
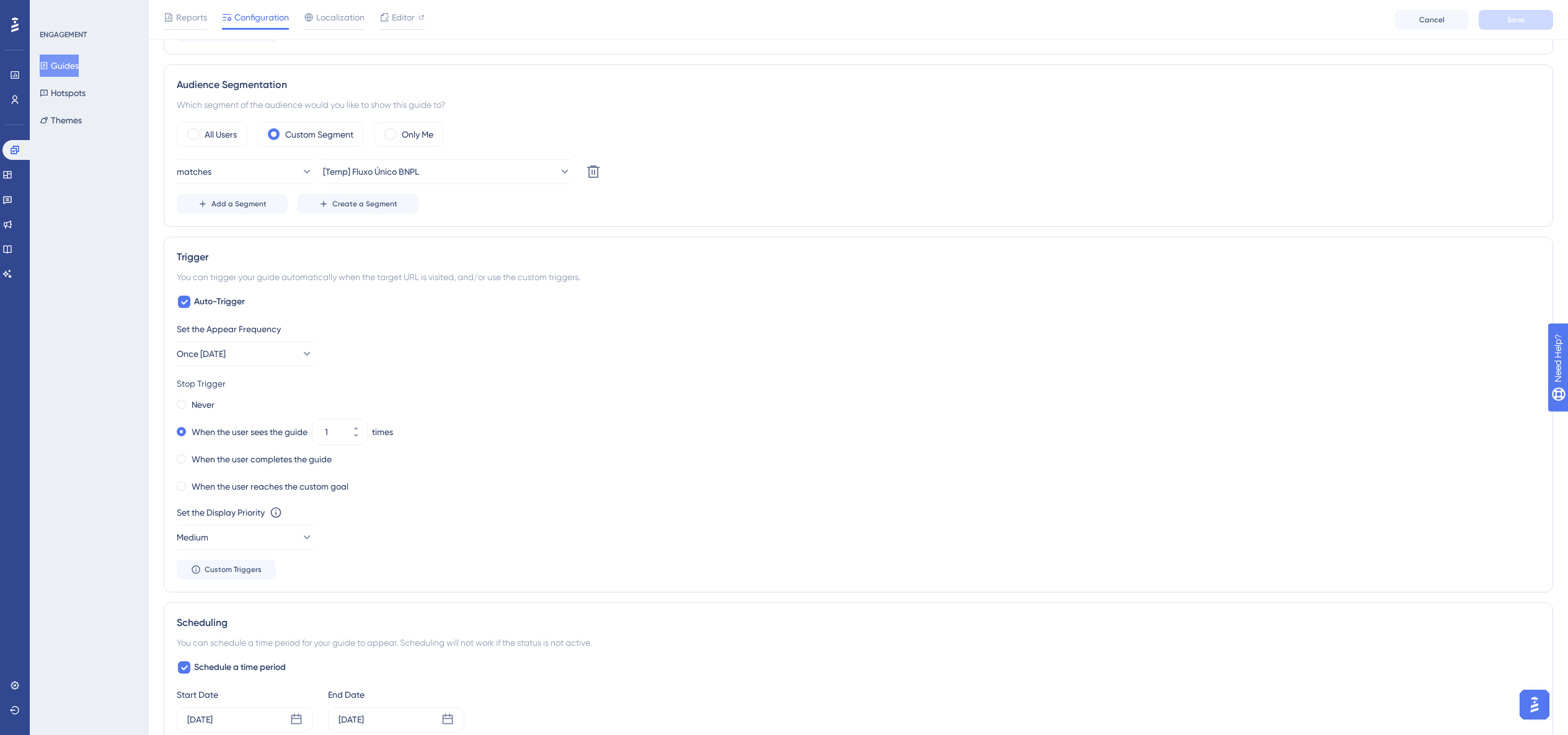
scroll to position [432, 0]
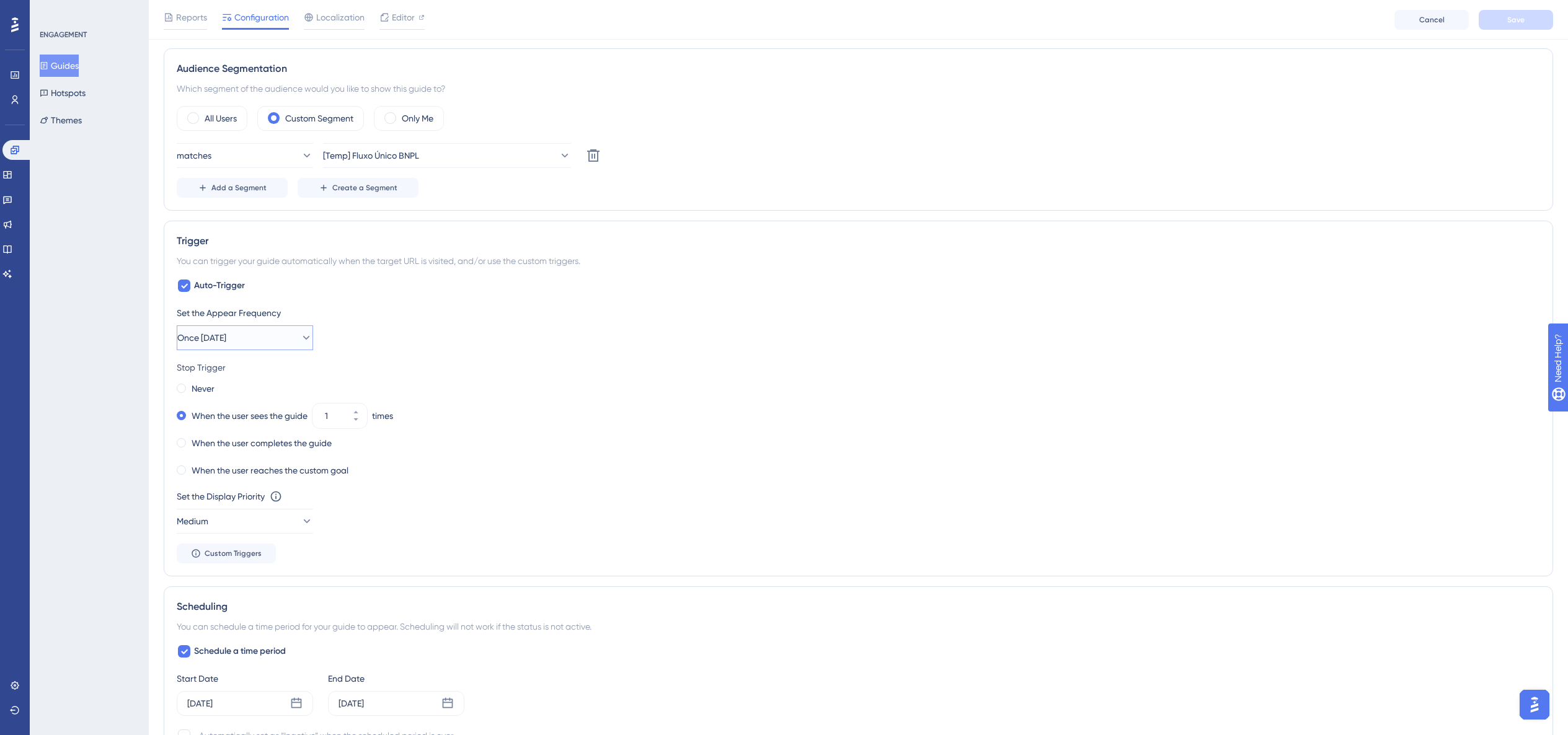
click at [201, 344] on span "Once [DATE]" at bounding box center [202, 338] width 49 height 15
click at [214, 370] on span "Only Once" at bounding box center [216, 375] width 42 height 15
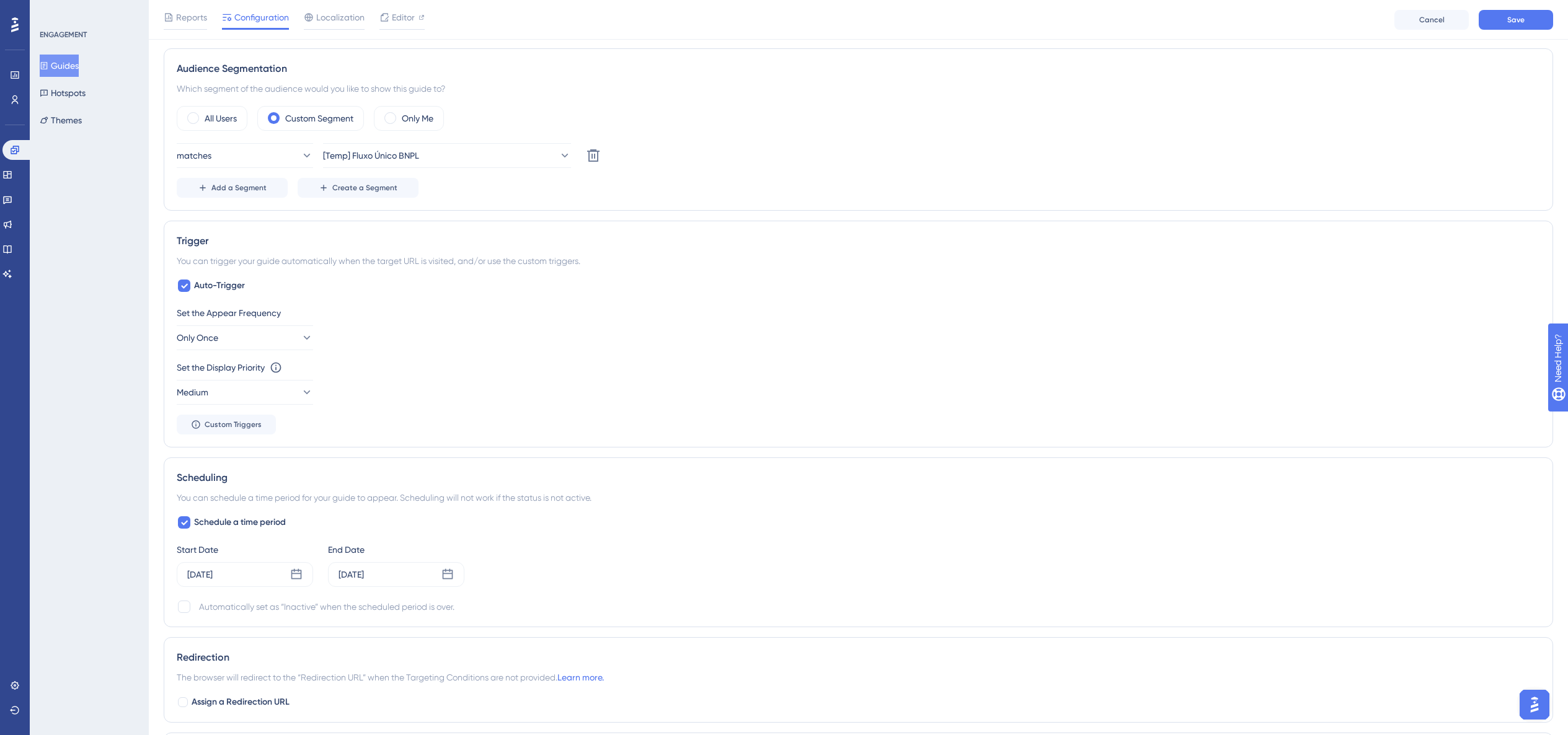
click at [421, 342] on div "Set the Appear Frequency Only Once" at bounding box center [858, 328] width 1363 height 45
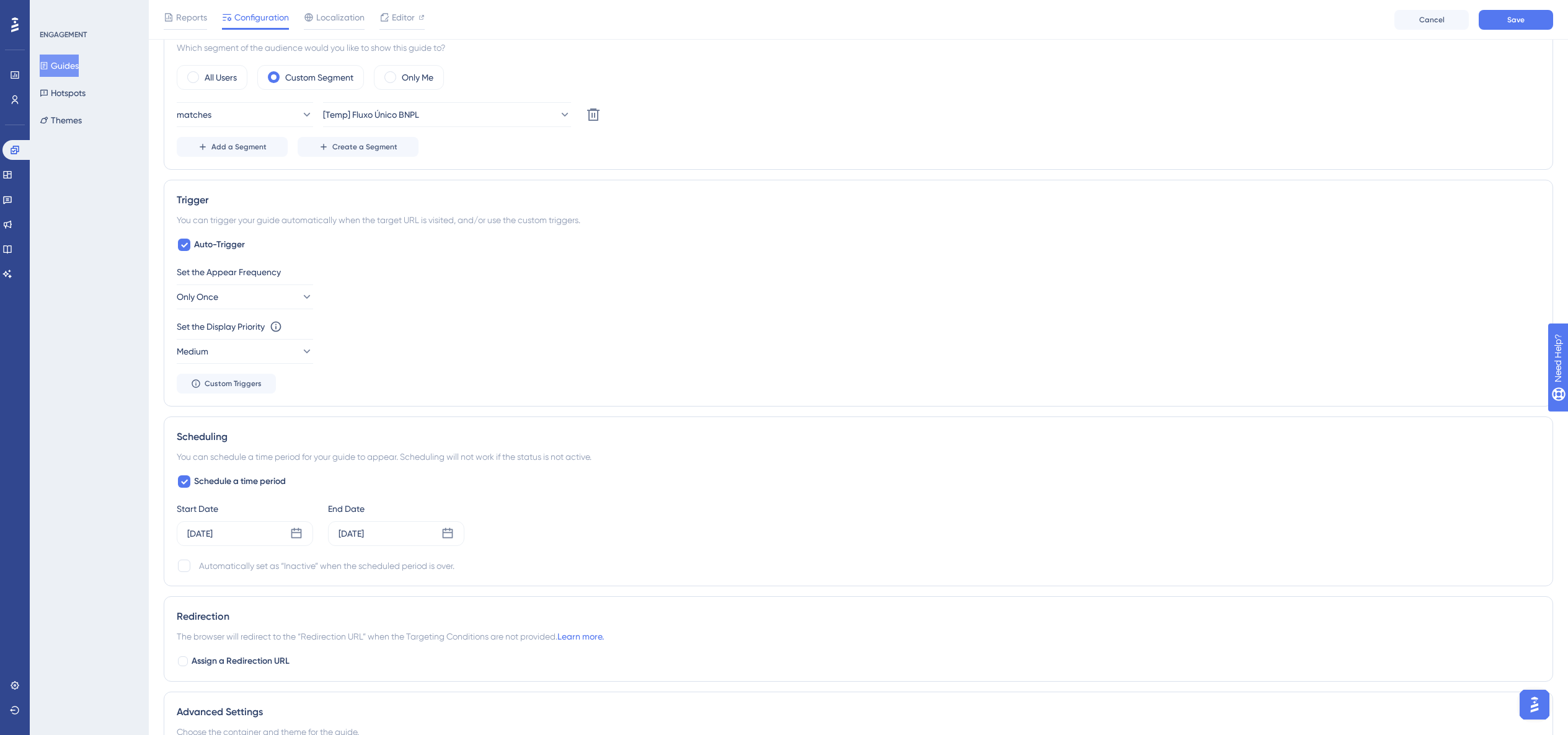
scroll to position [500, 0]
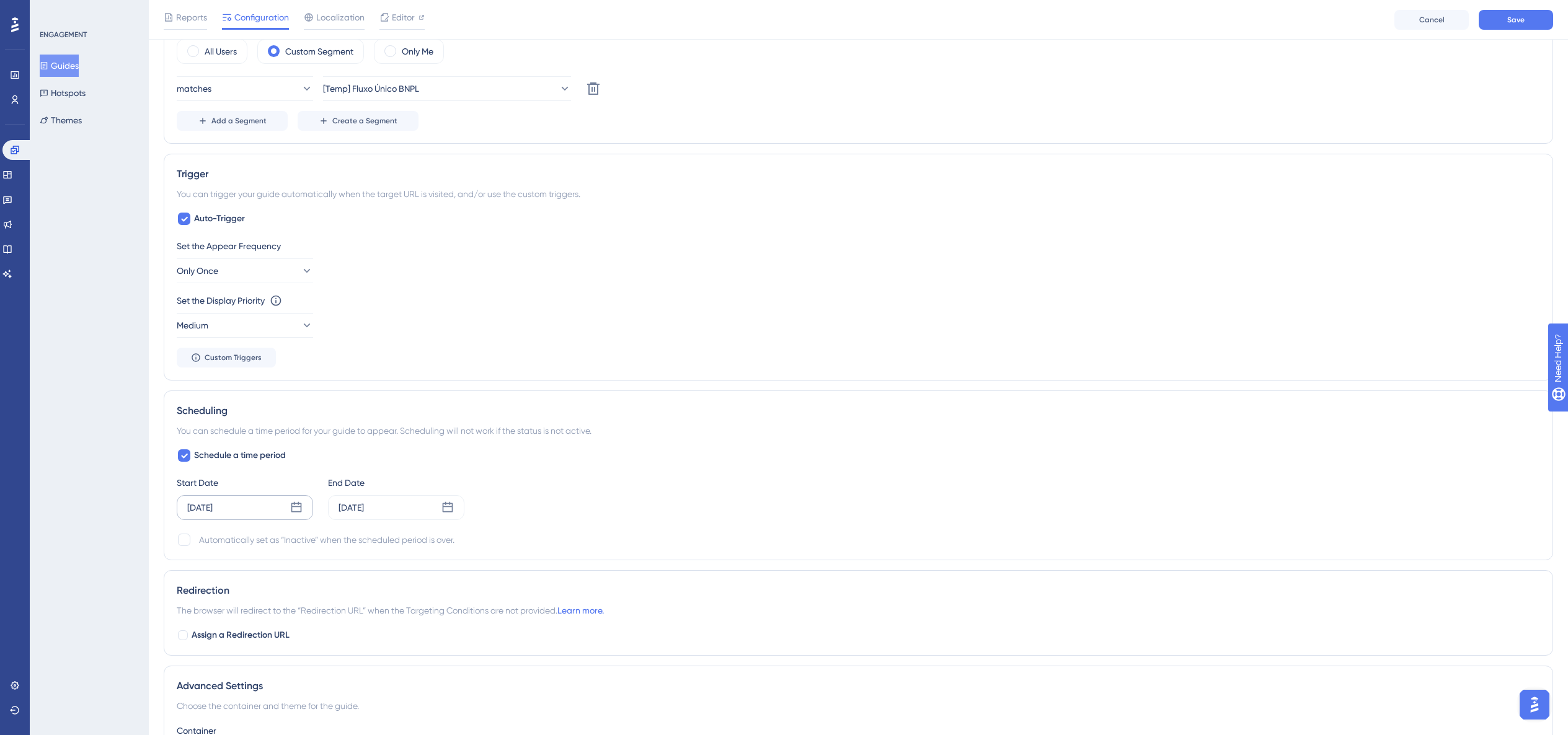
click at [213, 419] on div "[DATE]" at bounding box center [199, 508] width 25 height 15
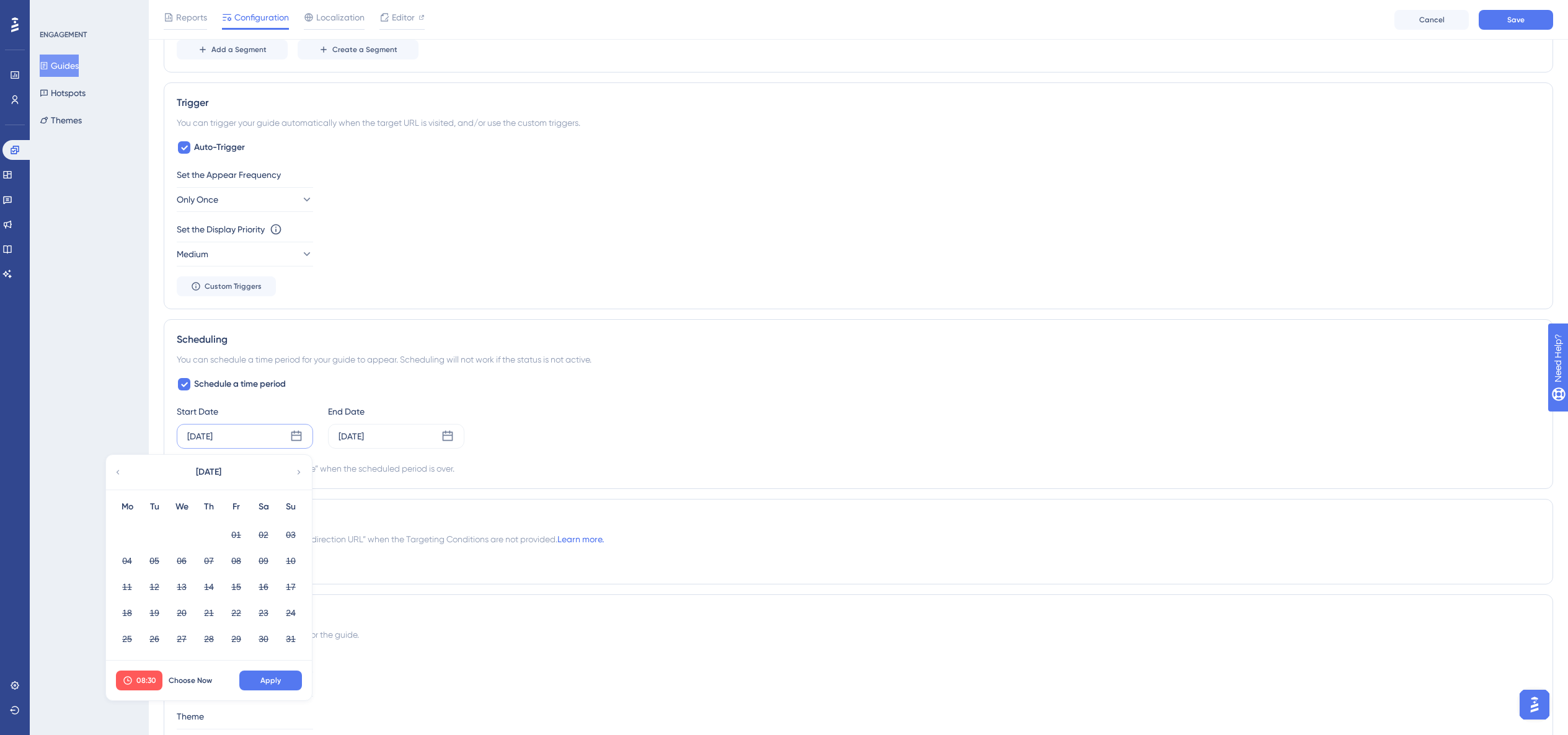
scroll to position [652, 0]
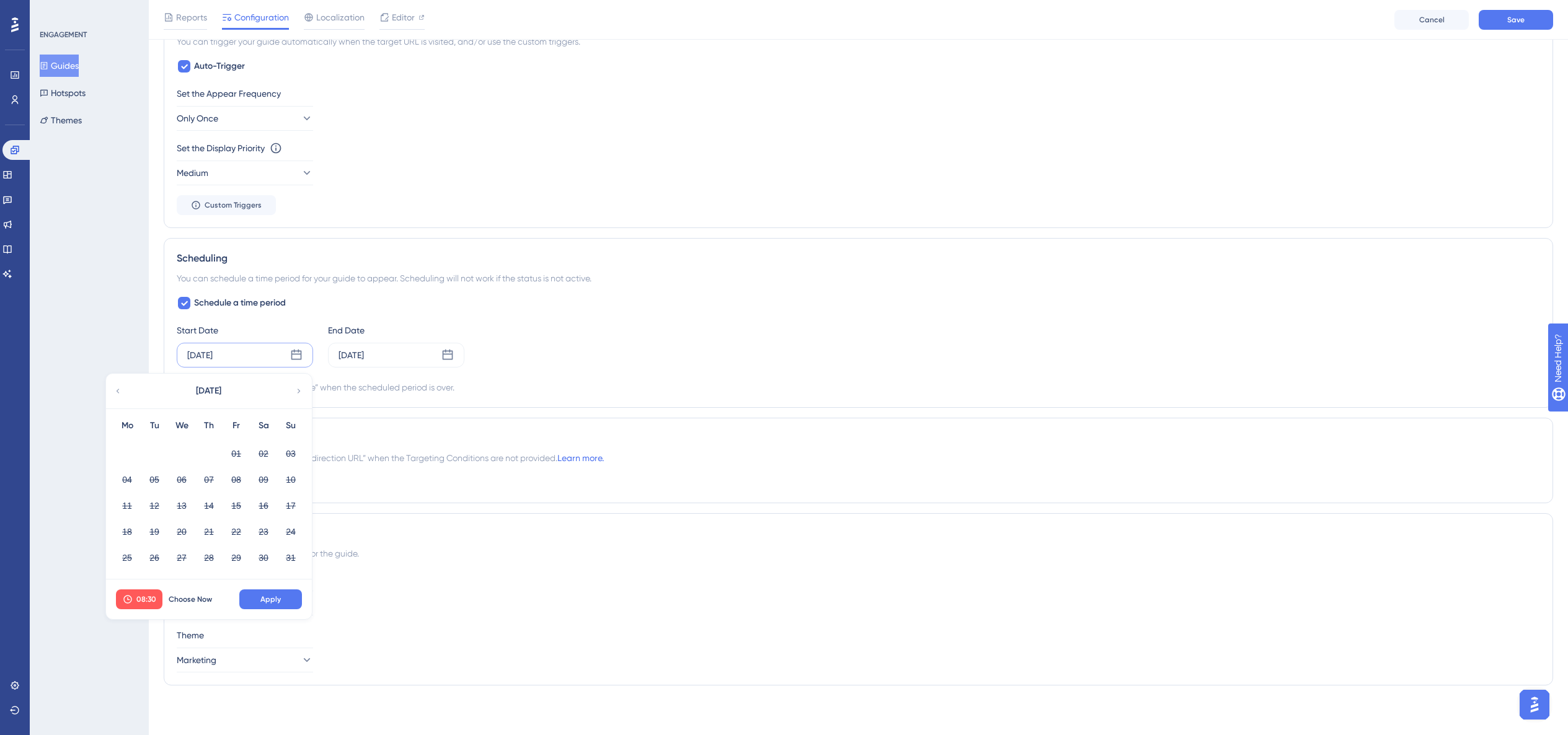
click at [292, 390] on div "[DATE]" at bounding box center [208, 391] width 204 height 35
click at [296, 389] on icon at bounding box center [299, 391] width 9 height 11
click at [298, 389] on icon at bounding box center [299, 391] width 9 height 11
click at [298, 389] on icon at bounding box center [299, 391] width 3 height 4
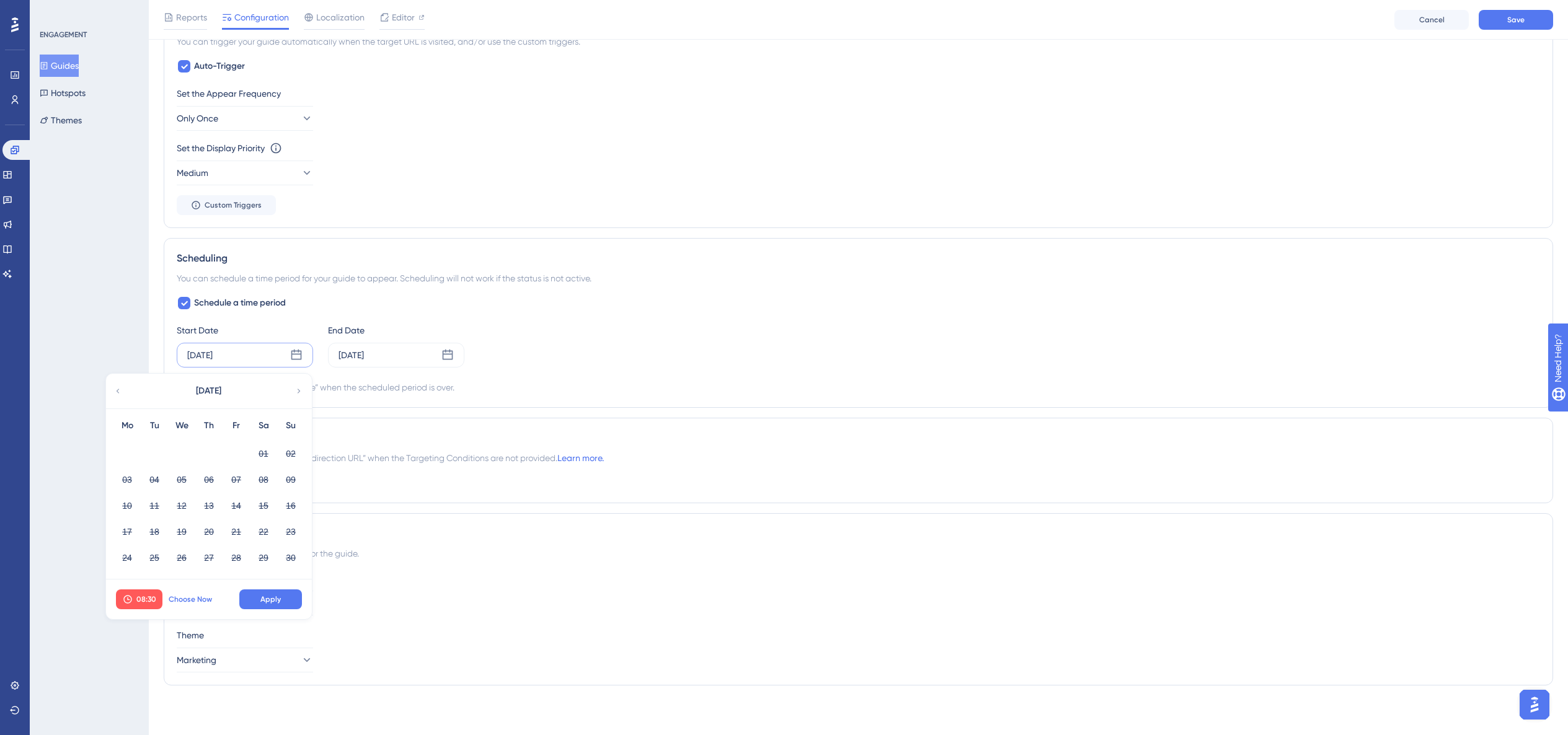
click at [186, 419] on button "Choose Now" at bounding box center [190, 599] width 56 height 19
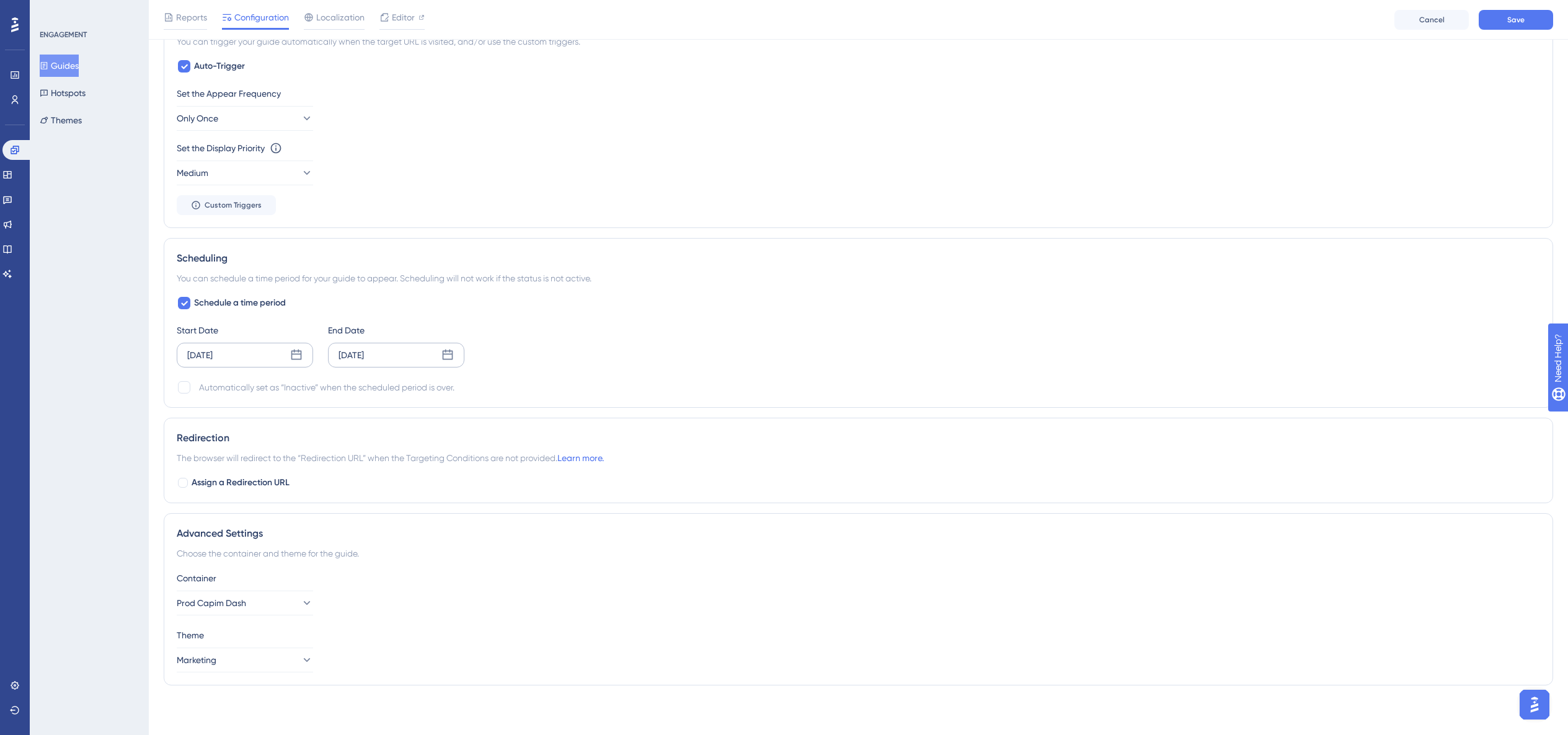
click at [387, 358] on div "[DATE]" at bounding box center [396, 355] width 136 height 25
click at [309, 419] on button "30" at bounding box center [305, 557] width 21 height 21
click at [293, 419] on span "09:08" at bounding box center [297, 599] width 20 height 10
click at [312, 419] on div "23" at bounding box center [302, 563] width 103 height 26
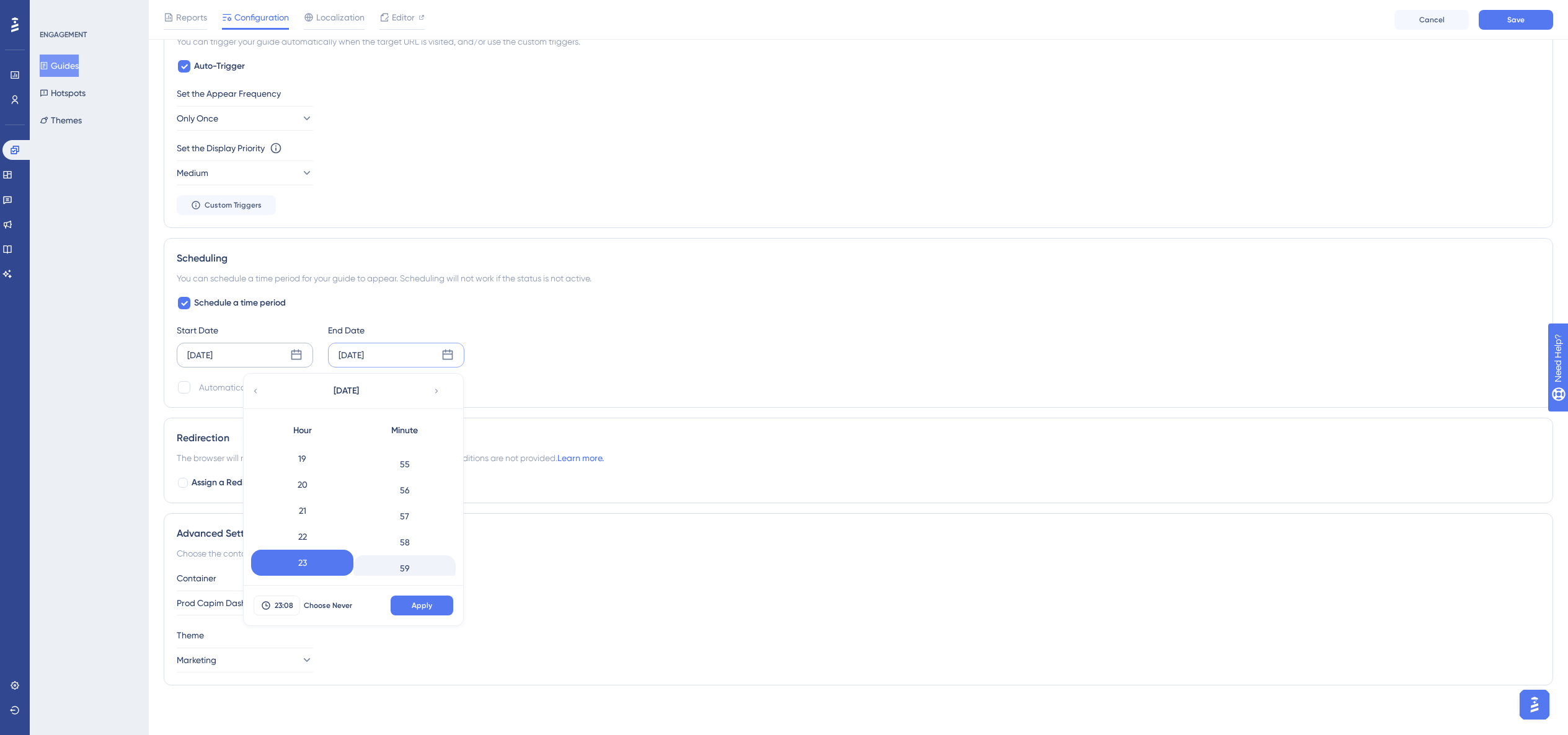
scroll to position [1430, 0]
click at [417, 419] on div "59" at bounding box center [404, 563] width 103 height 26
click at [422, 419] on span "Apply" at bounding box center [422, 606] width 20 height 10
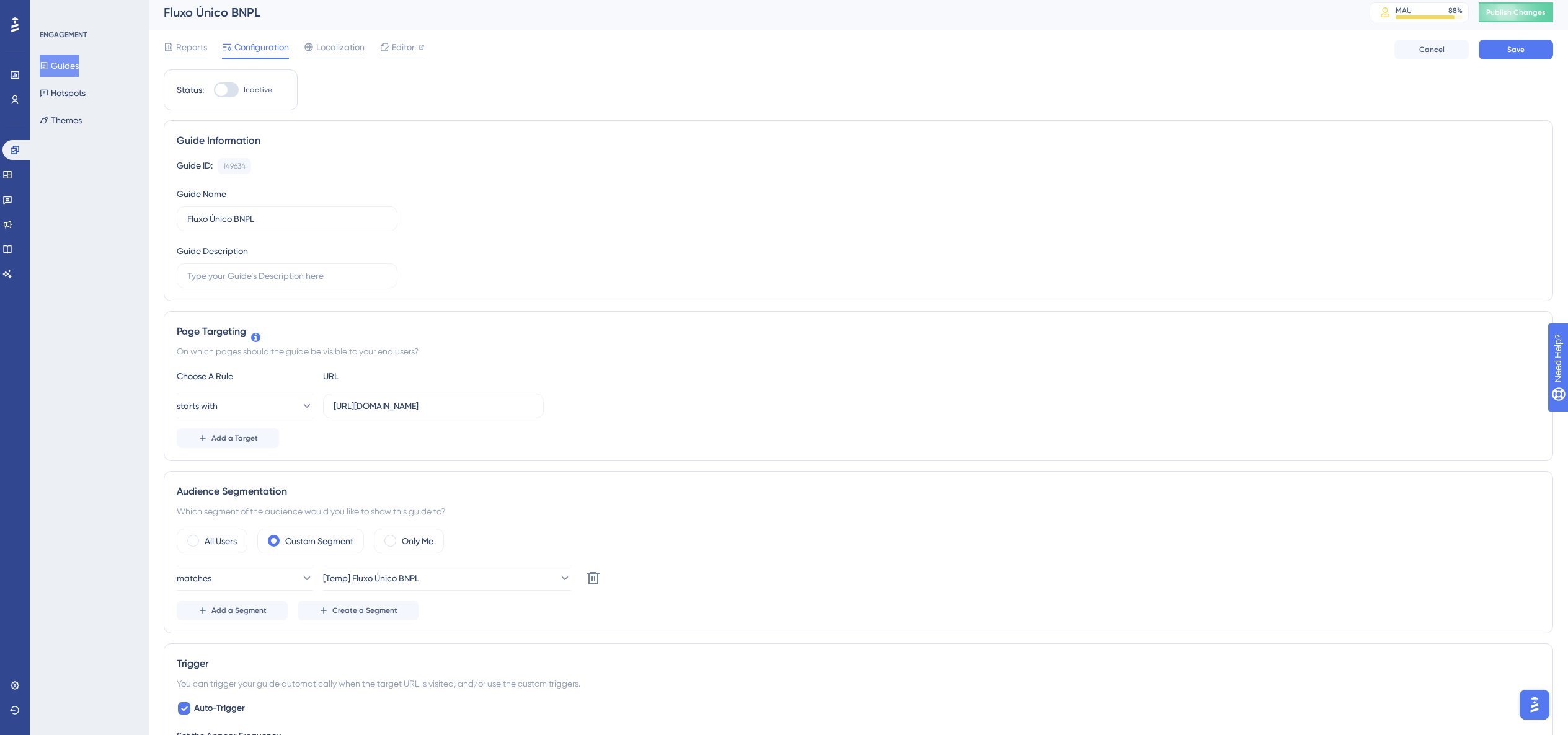
scroll to position [0, 0]
click at [873, 55] on span "Save" at bounding box center [1515, 55] width 17 height 10
click at [59, 67] on button "Guides" at bounding box center [59, 66] width 39 height 22
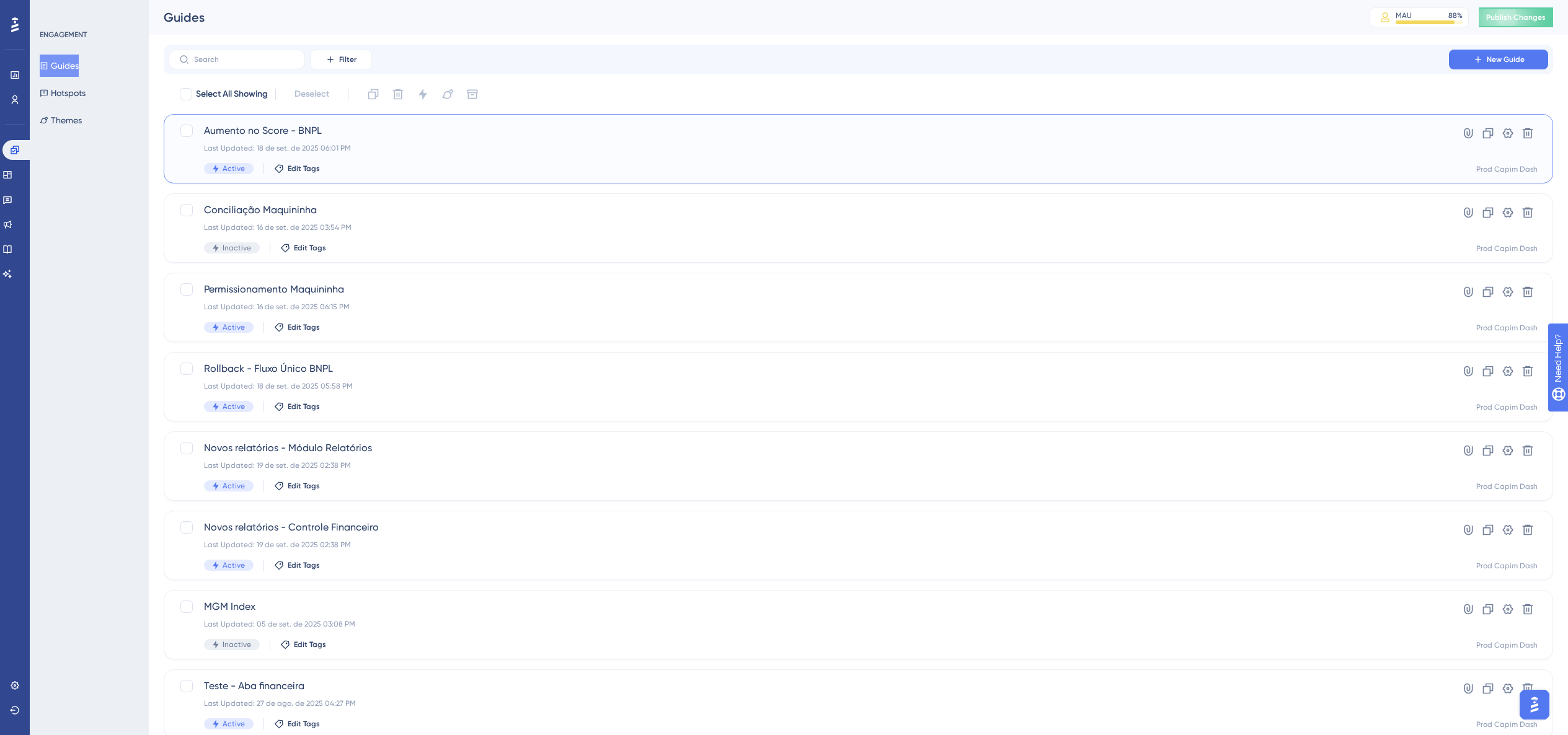
click at [387, 163] on div "Active Edit Tags" at bounding box center [809, 168] width 1209 height 11
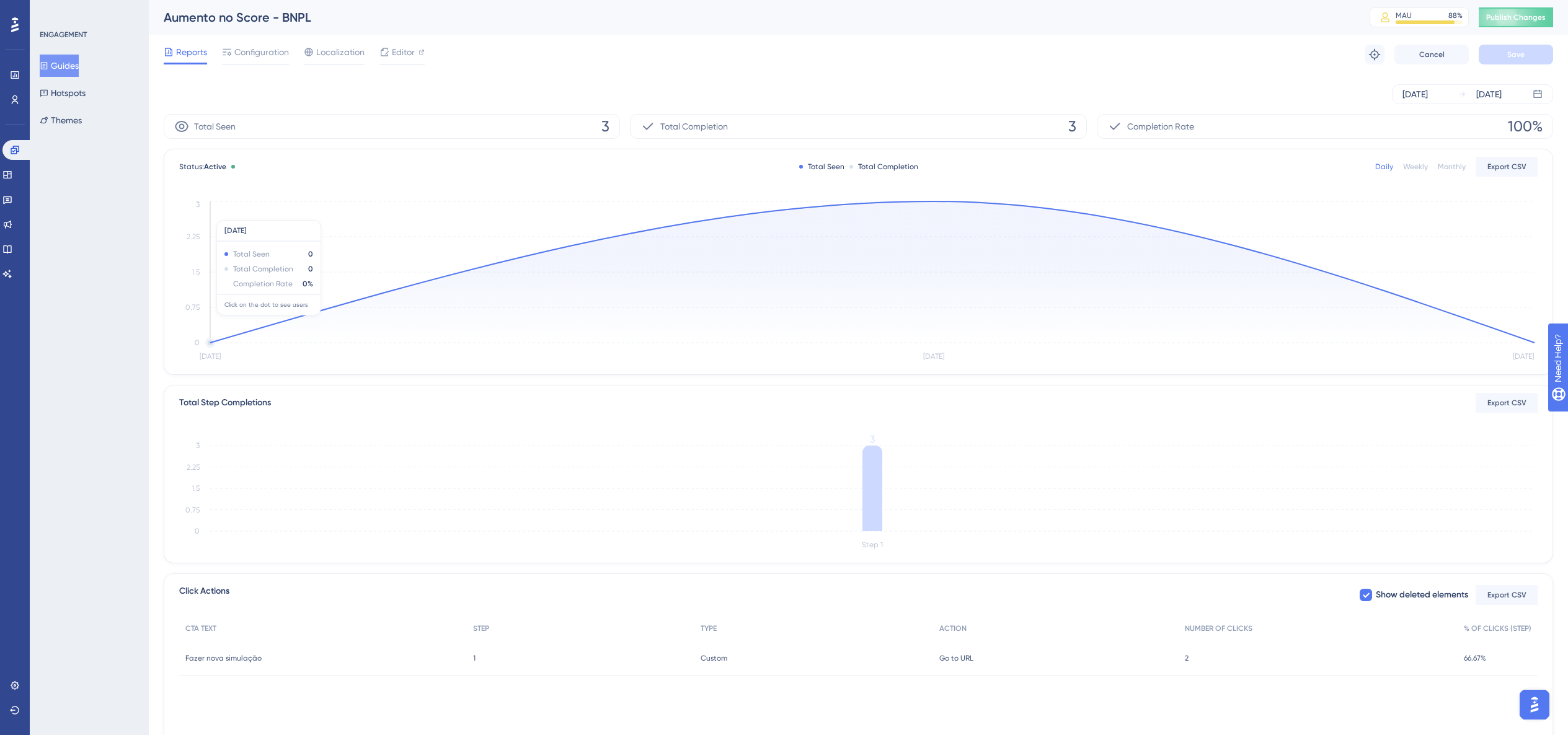
scroll to position [2, 0]
click at [252, 64] on div "Reports Configuration Localization Editor Troubleshoot Cancel Save" at bounding box center [858, 52] width 1389 height 40
click at [252, 55] on span "Configuration" at bounding box center [262, 49] width 55 height 15
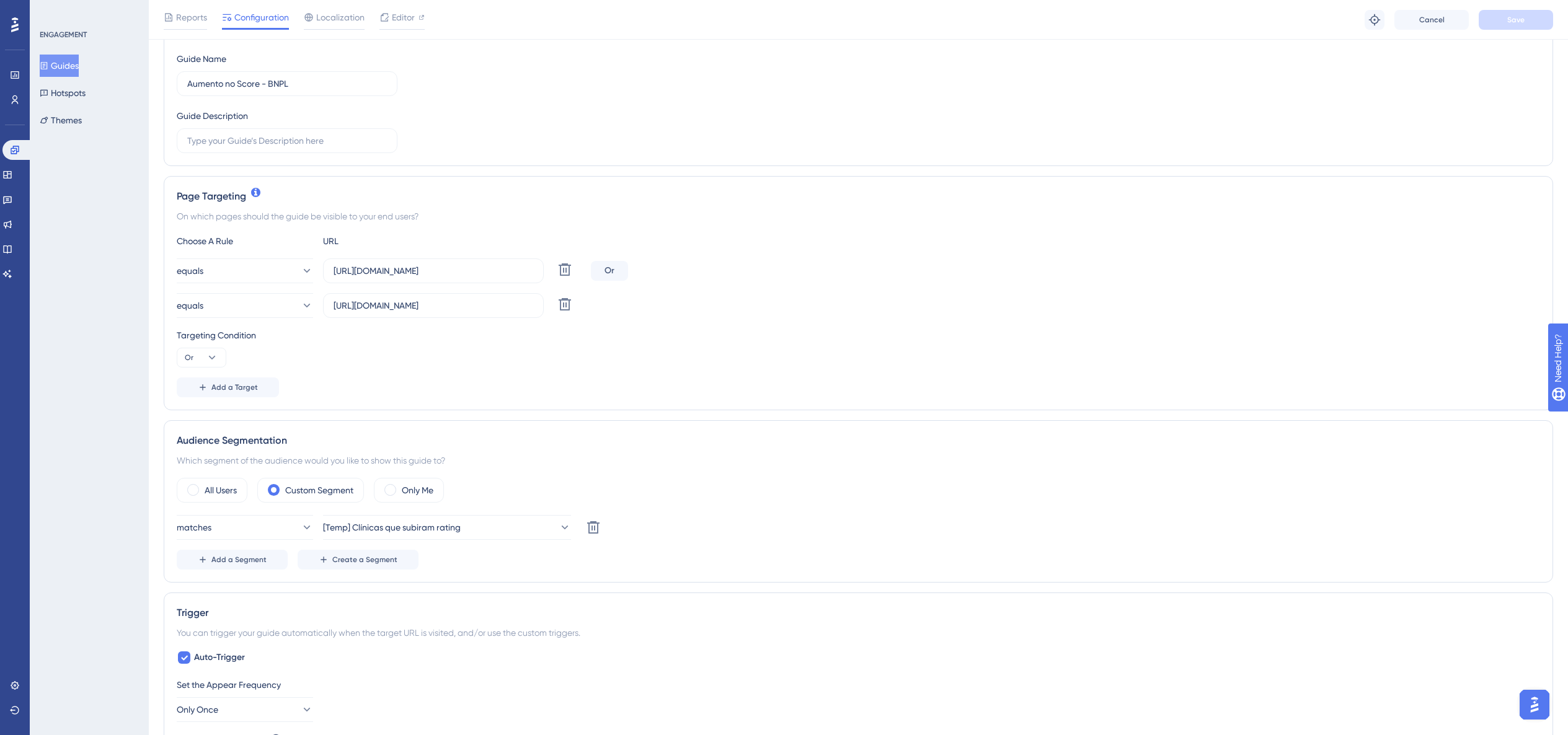
scroll to position [156, 0]
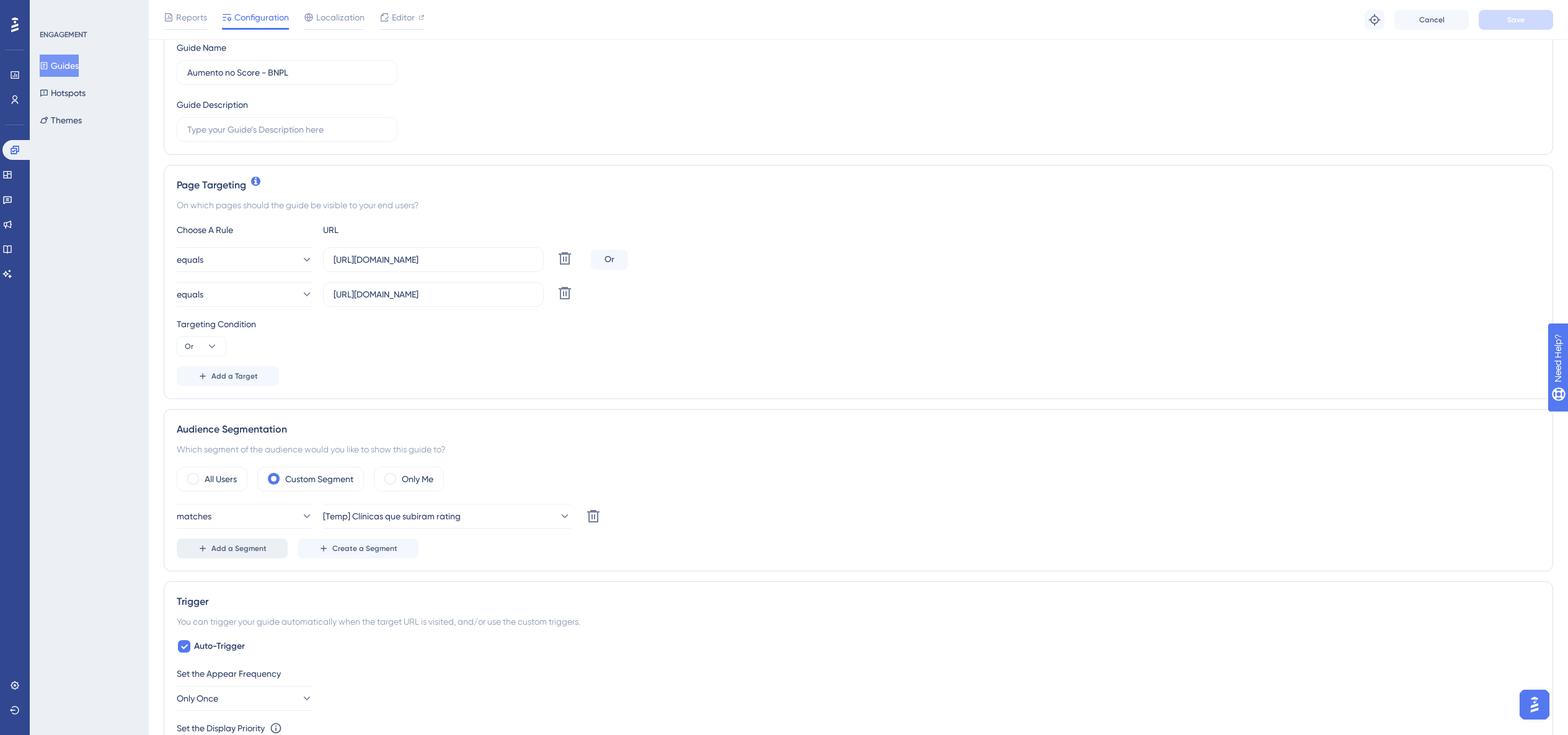
click at [263, 419] on span "Add a Segment" at bounding box center [239, 549] width 55 height 10
click at [266, 419] on button "matches" at bounding box center [245, 551] width 136 height 25
click at [269, 419] on div "doesn't match doesn't match" at bounding box center [245, 614] width 100 height 25
click at [394, 419] on div "matches [Temp] Clínicas que subiram rating Delete AND doesn't match Choose a se…" at bounding box center [858, 573] width 1363 height 139
click at [393, 419] on span "Choose a segment" at bounding box center [370, 551] width 74 height 15
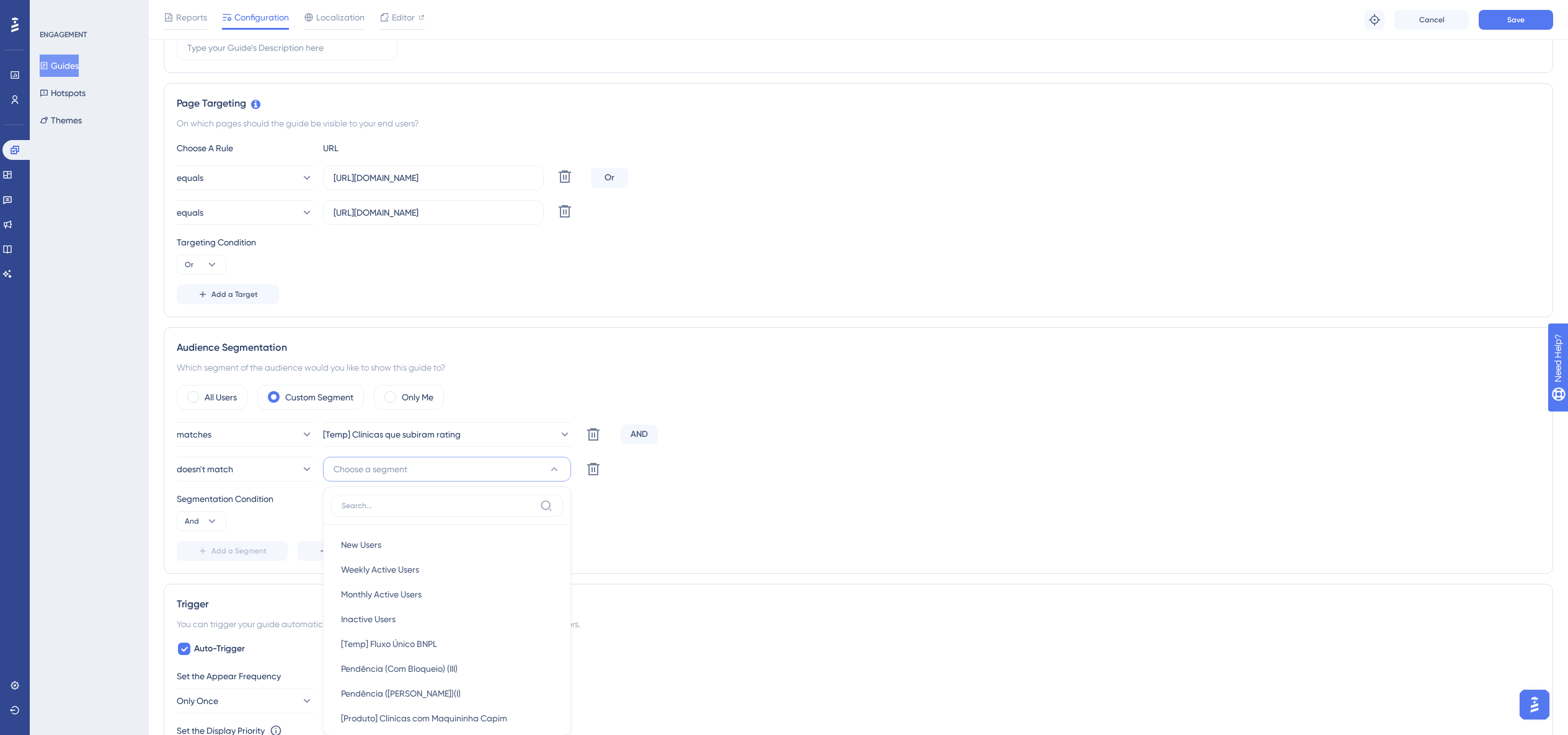
scroll to position [471, 0]
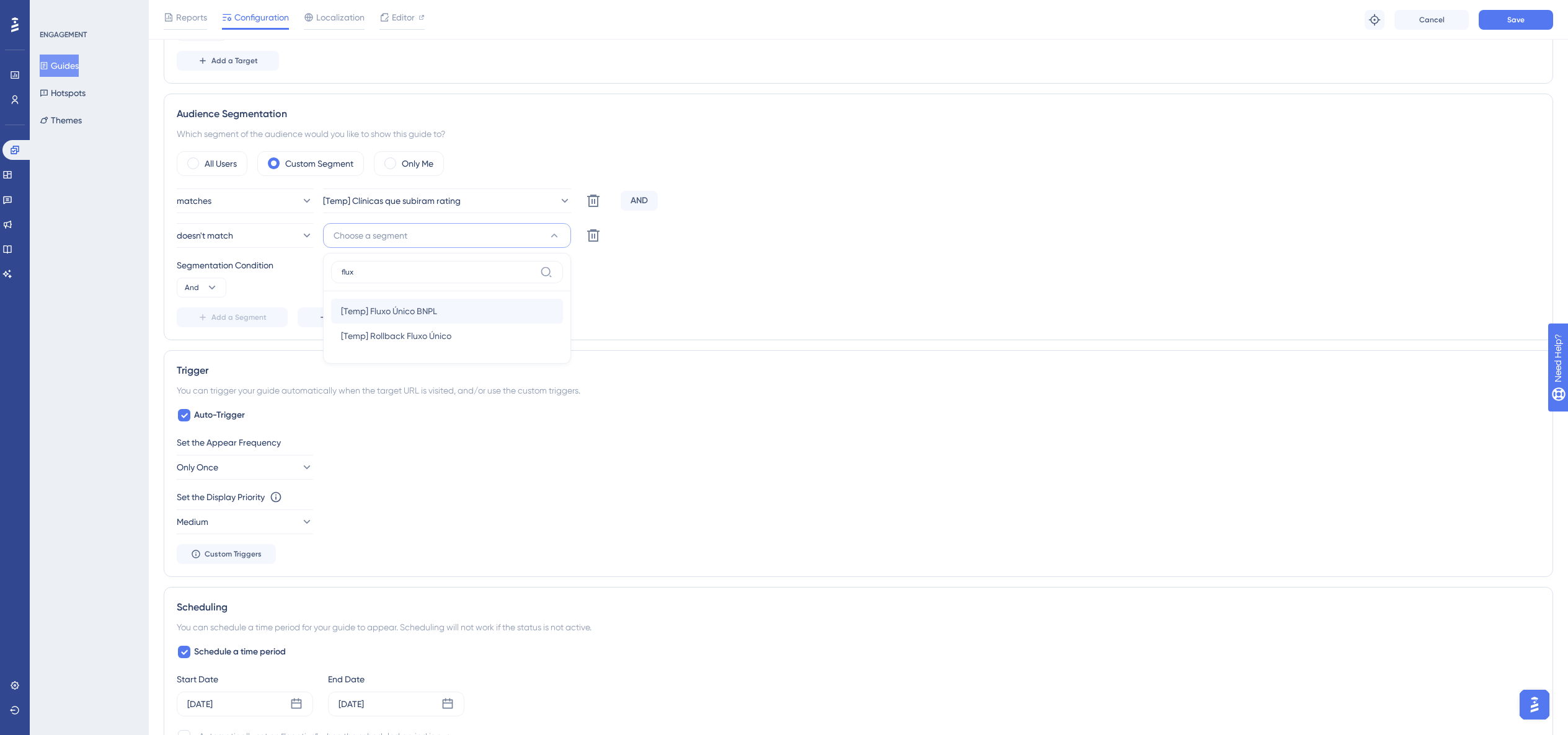
type input "flux"
click at [404, 314] on span "[Temp] Fluxo Único BNPL" at bounding box center [388, 311] width 96 height 15
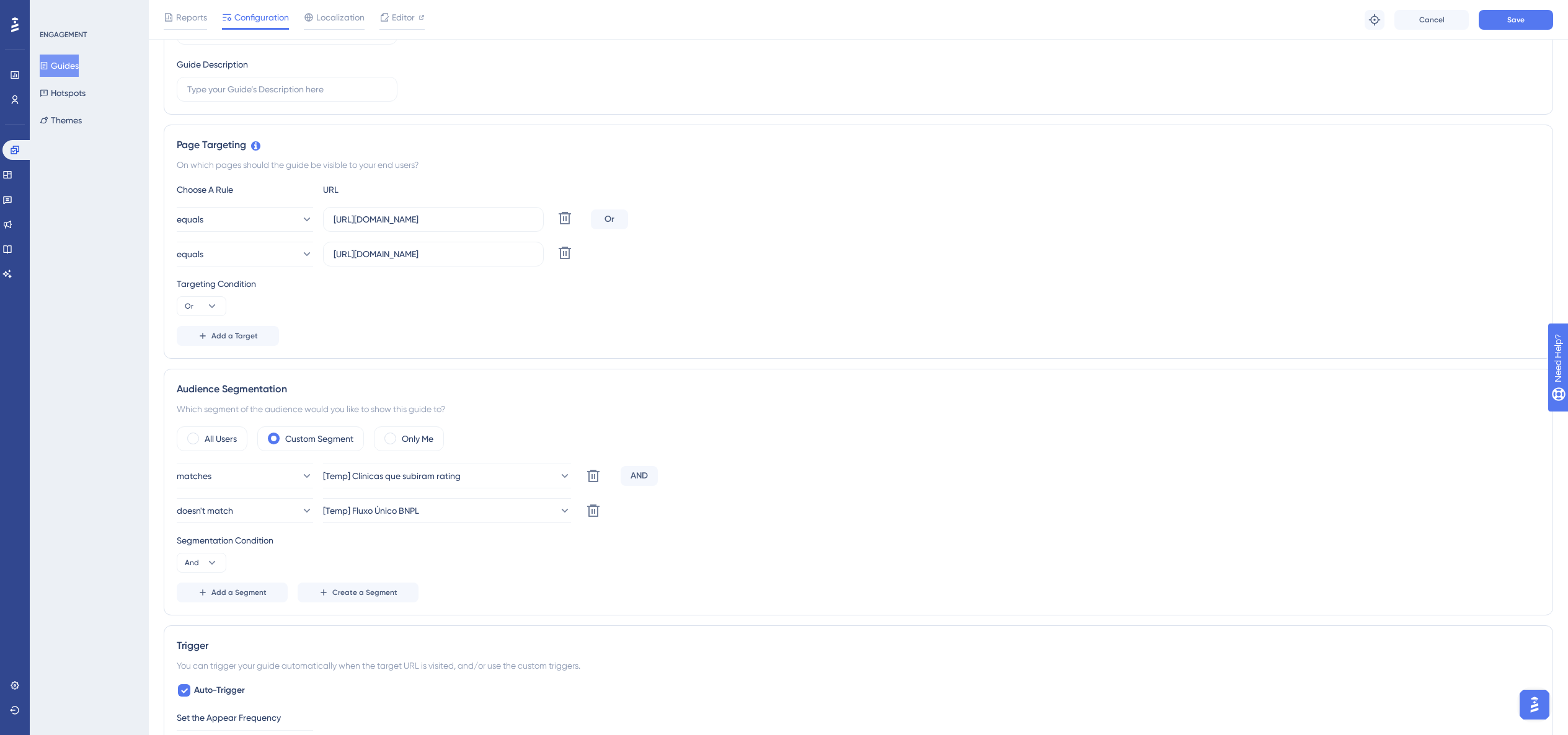
scroll to position [193, 0]
click at [873, 27] on button "Save" at bounding box center [1515, 19] width 74 height 19
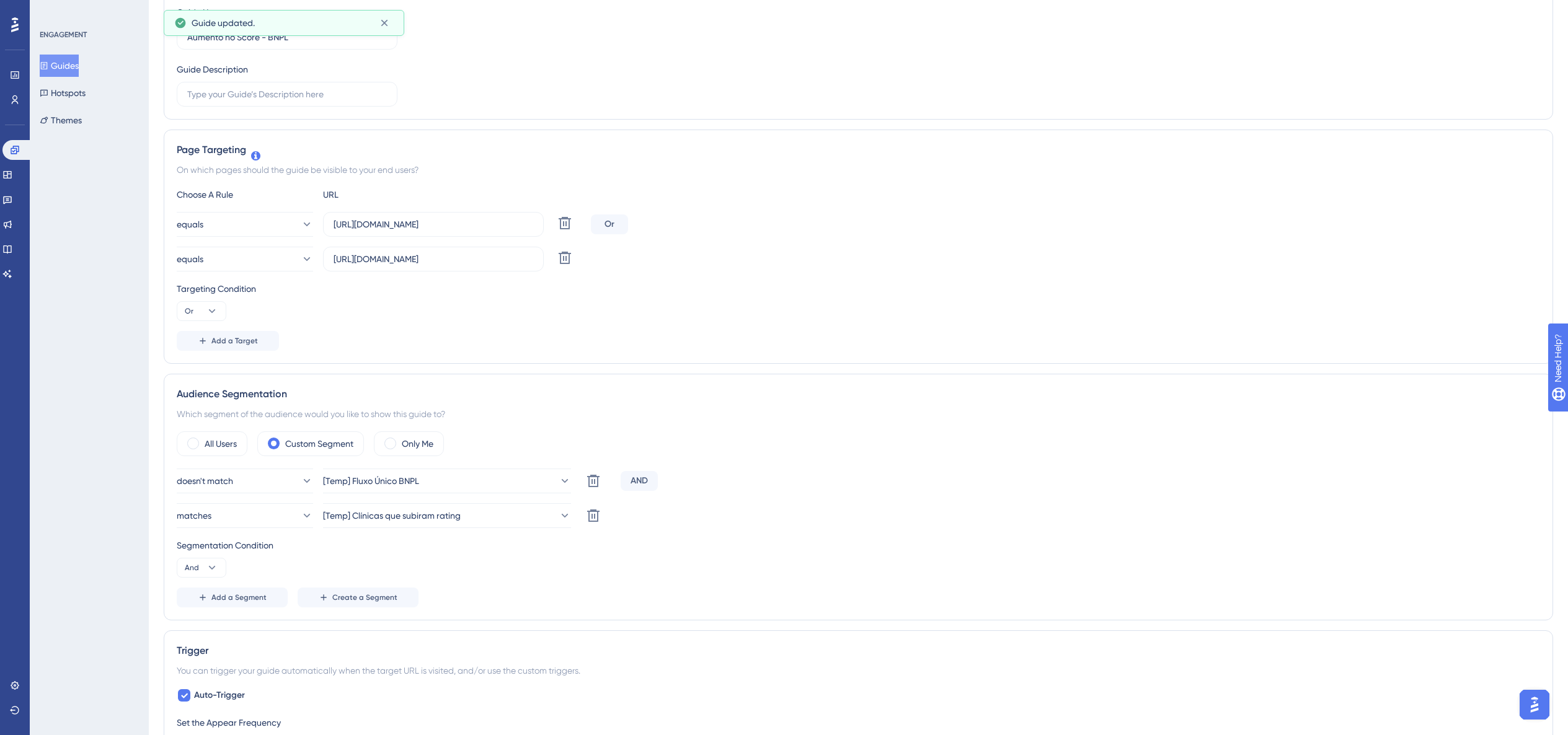
scroll to position [0, 0]
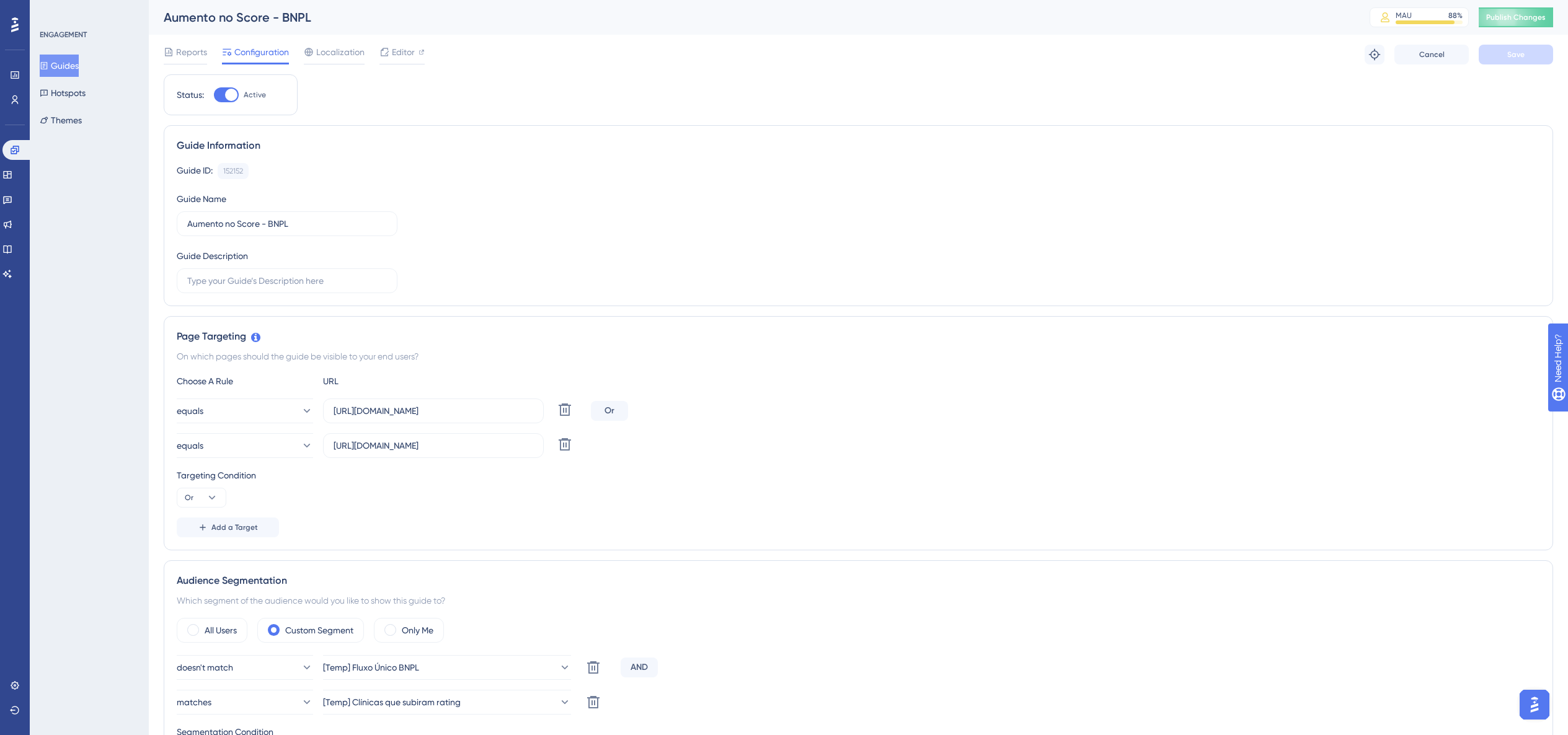
click at [58, 53] on div "ENGAGEMENT Guides Hotspots Themes" at bounding box center [90, 80] width 100 height 102
click at [66, 69] on button "Guides" at bounding box center [59, 66] width 39 height 22
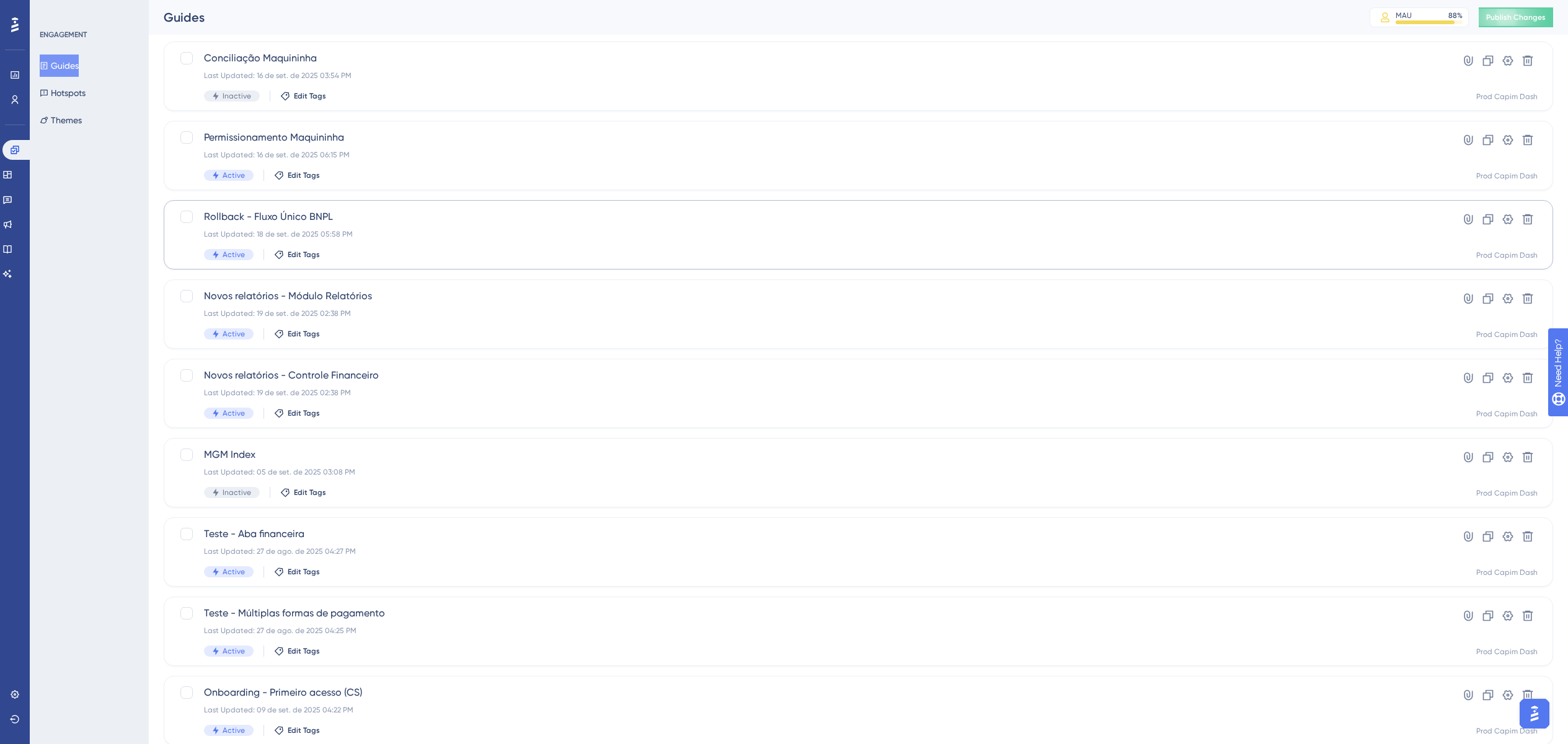
scroll to position [154, 0]
click at [469, 235] on div "Last Updated: 18 de set. de 2025 05:58 PM" at bounding box center [809, 232] width 1209 height 10
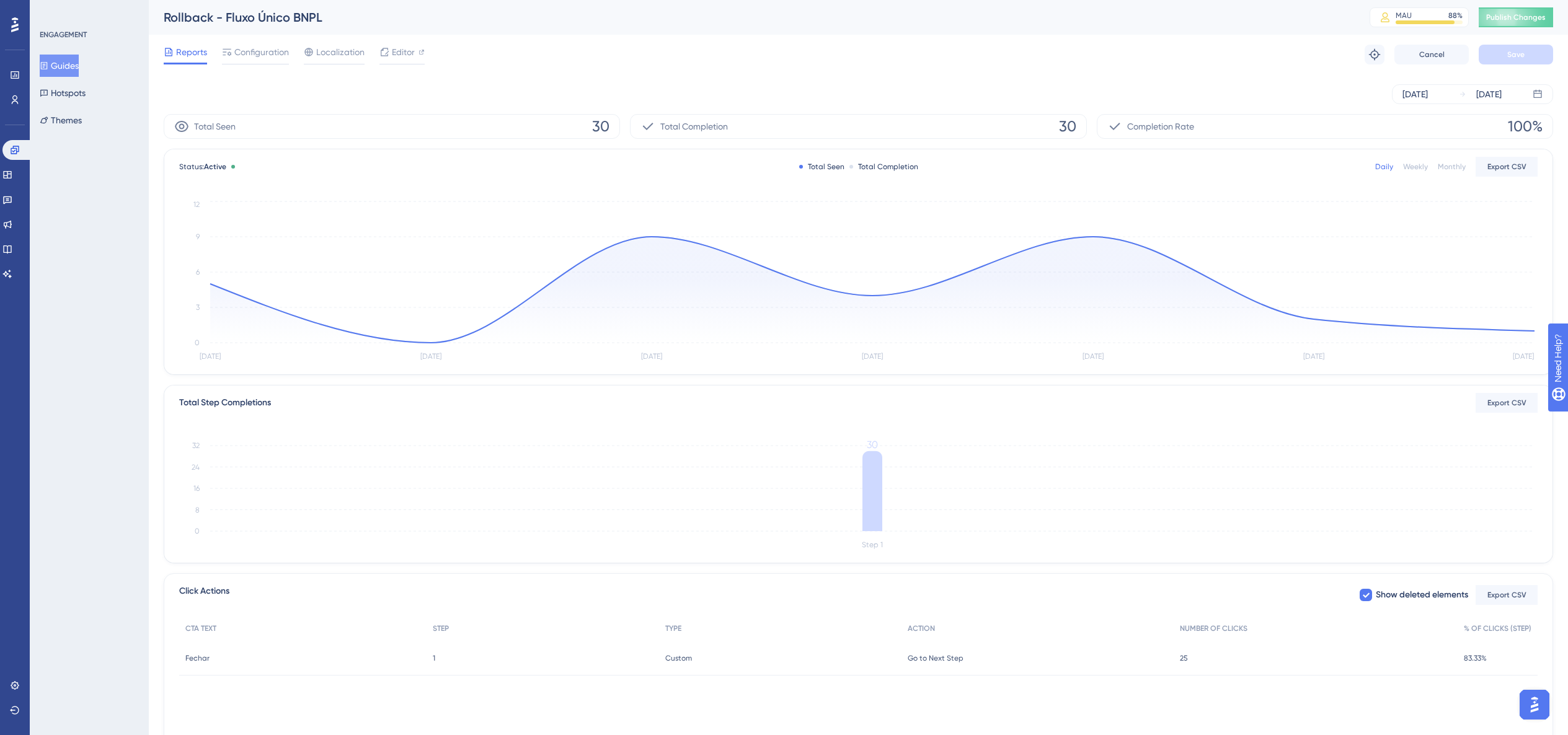
click at [204, 54] on span "Reports" at bounding box center [191, 52] width 31 height 15
click at [240, 54] on span "Configuration" at bounding box center [262, 52] width 55 height 15
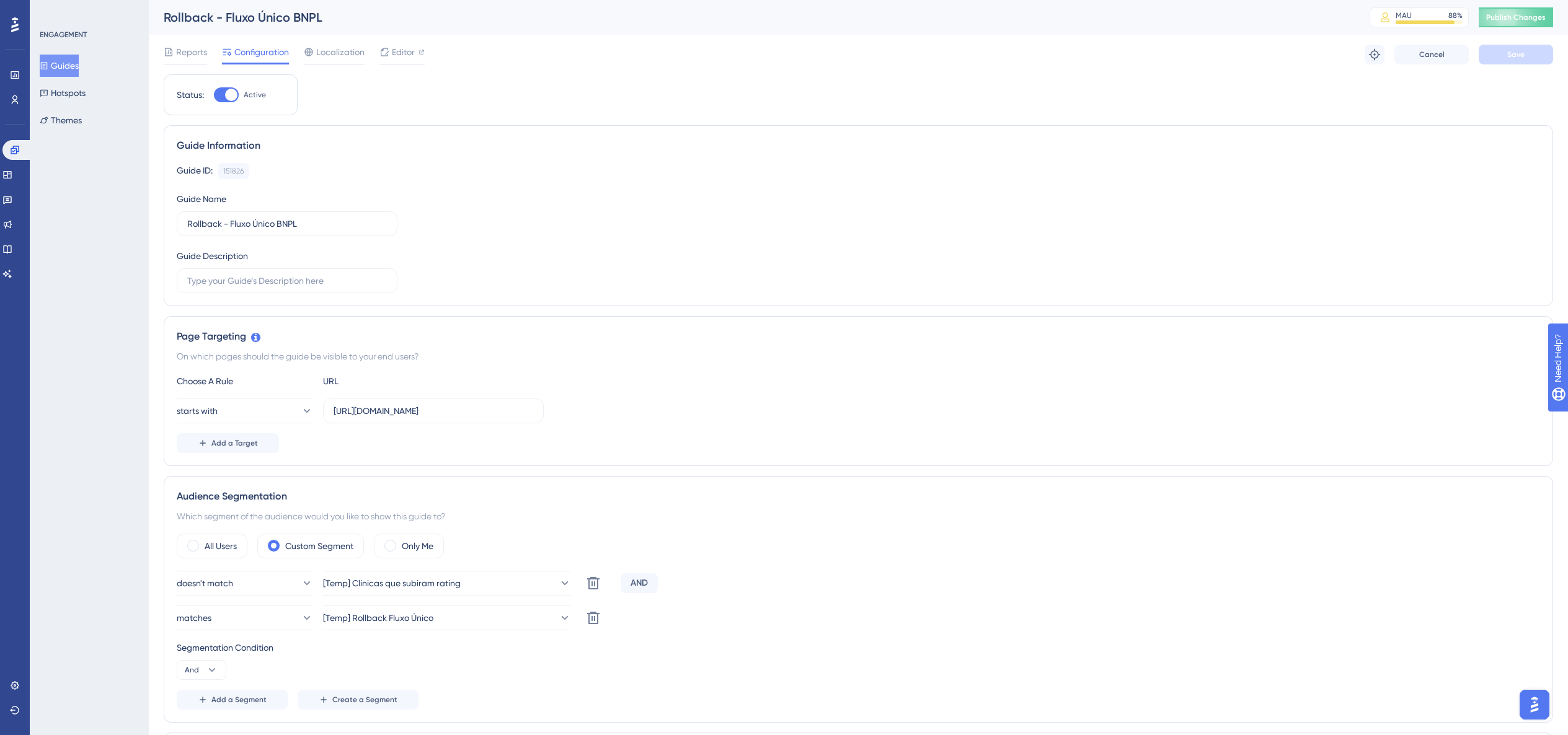
click at [240, 95] on label "Active" at bounding box center [240, 95] width 52 height 15
click at [214, 95] on input "Active" at bounding box center [213, 95] width 1 height 1
checkbox input "false"
click at [873, 56] on button "Save" at bounding box center [1515, 54] width 74 height 19
click at [12, 197] on icon at bounding box center [7, 200] width 10 height 10
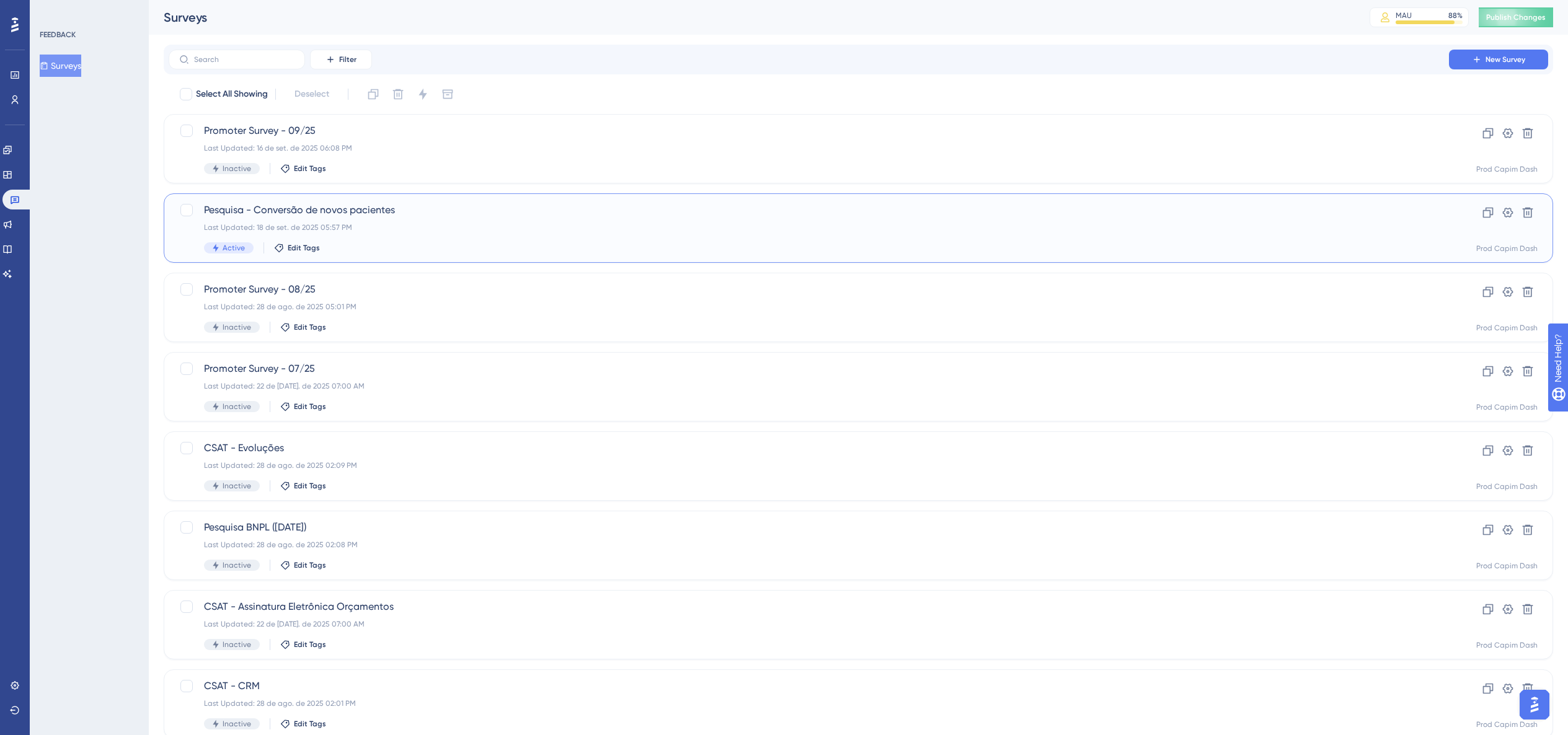
click at [353, 234] on div "Pesquisa - Conversão de novos pacientes Last Updated: 18 de set. de 2025 05:57 …" at bounding box center [809, 228] width 1209 height 51
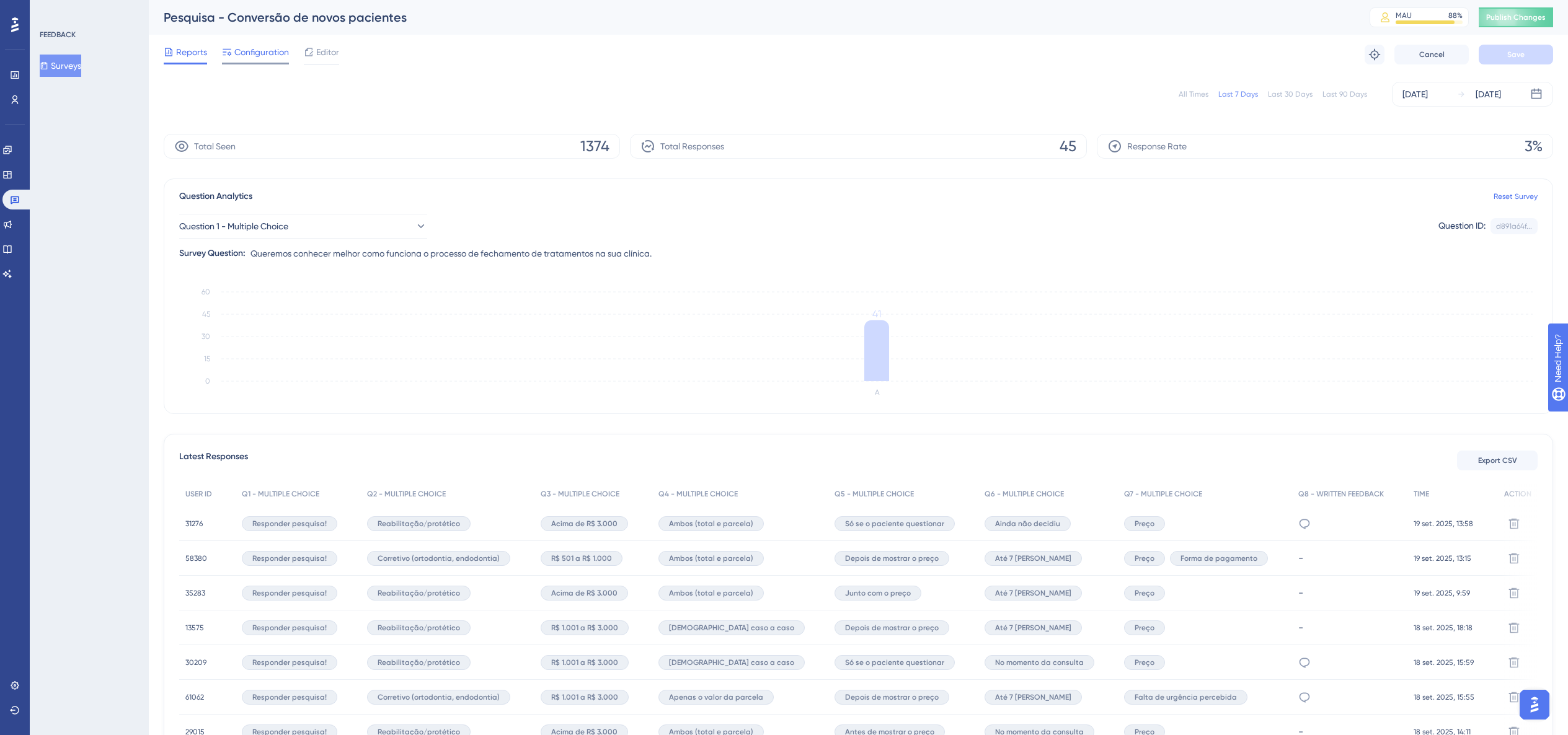
click at [249, 48] on span "Configuration" at bounding box center [262, 52] width 55 height 15
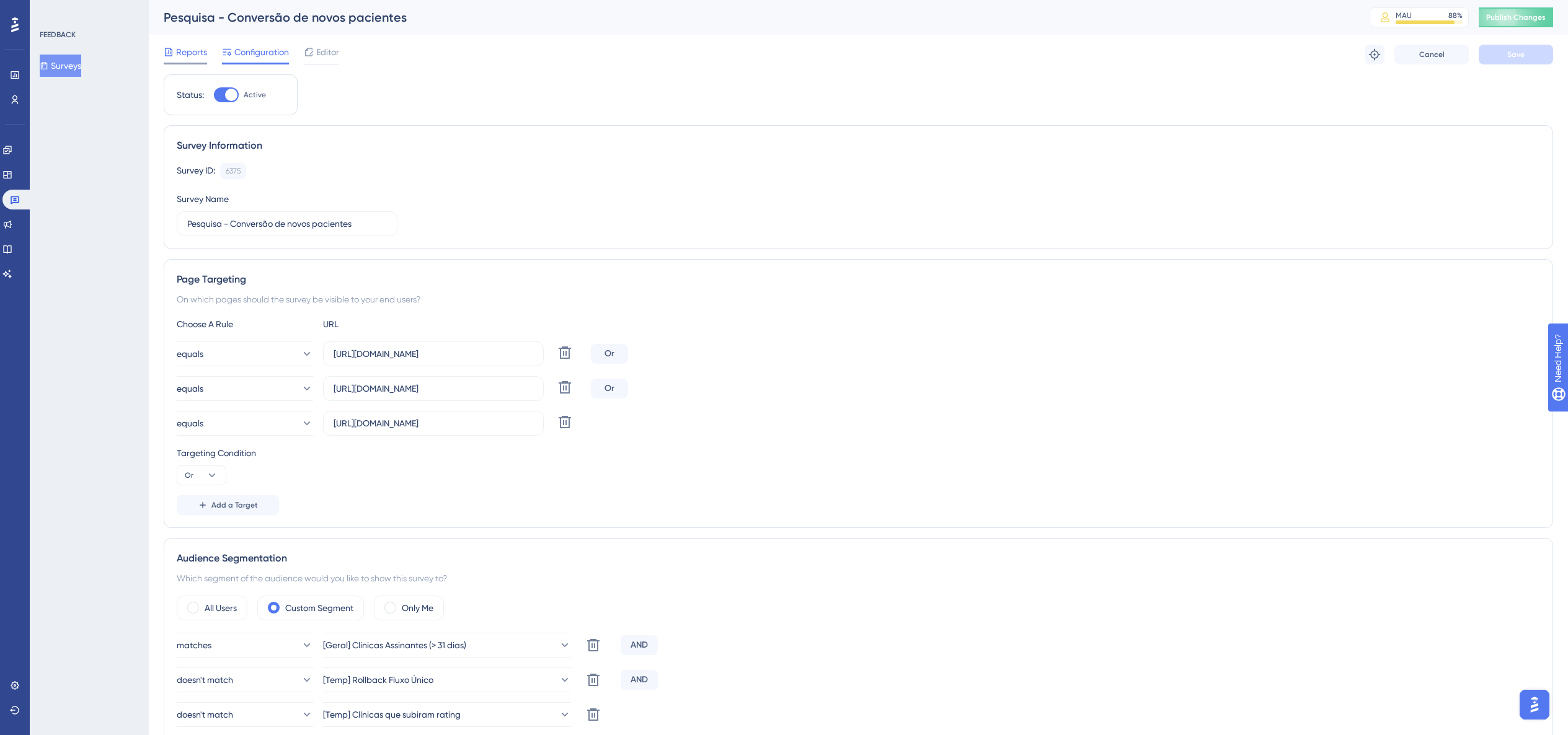
click at [191, 51] on span "Reports" at bounding box center [191, 52] width 31 height 15
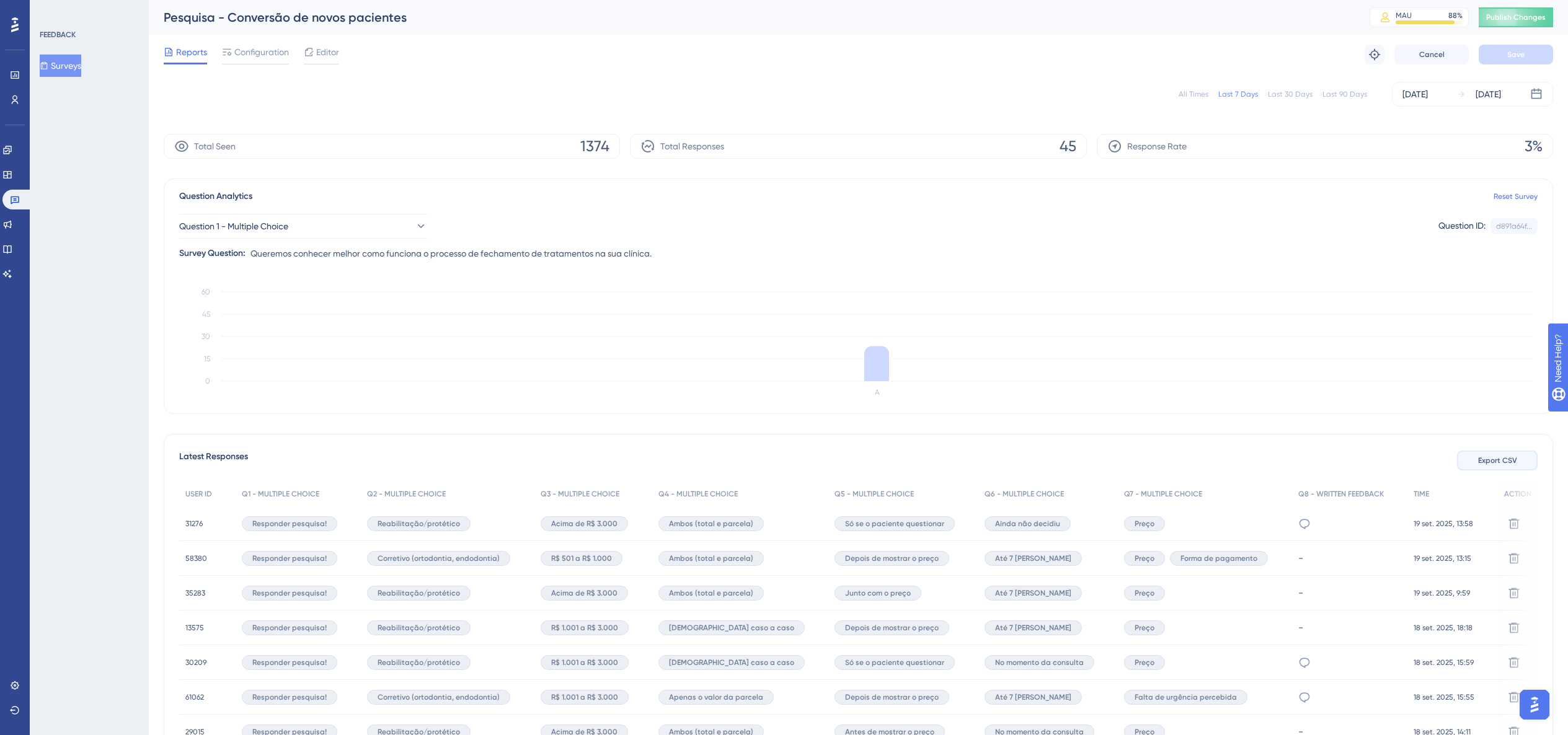
click at [873, 419] on span "Export CSV" at bounding box center [1497, 461] width 39 height 10
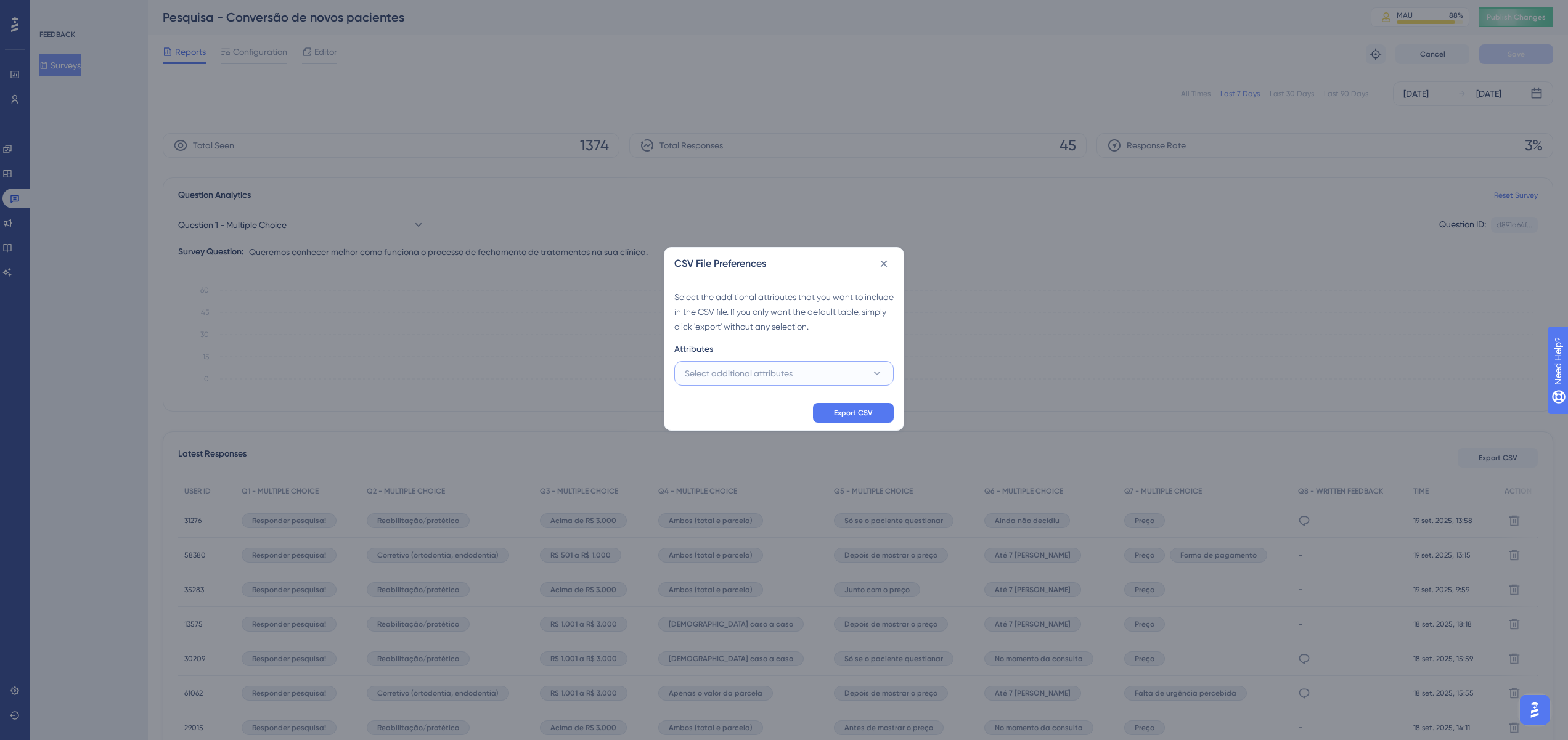
click at [838, 381] on button "Select additional attributes" at bounding box center [784, 373] width 220 height 24
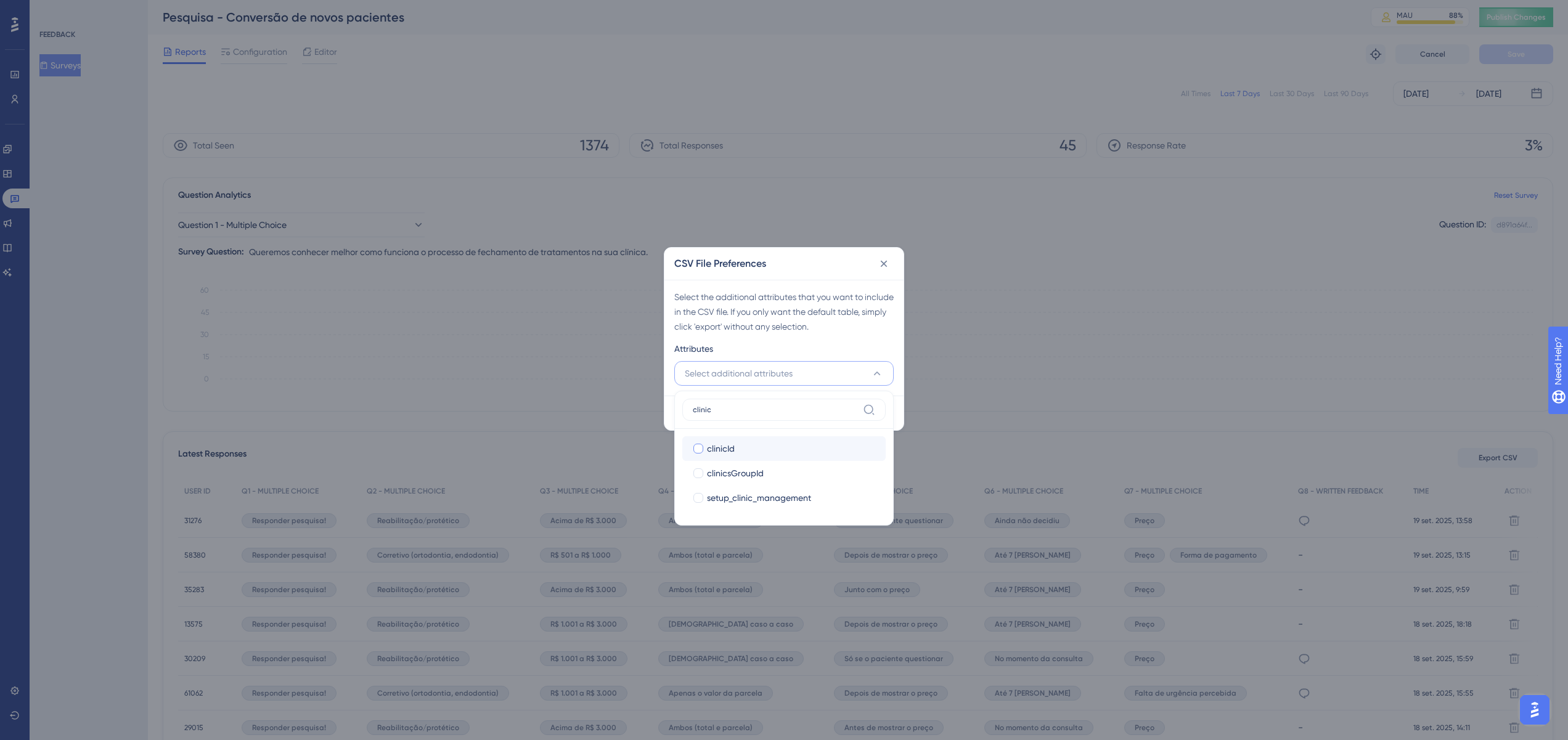
type input "clinic"
click at [740, 416] on div "clinicId" at bounding box center [791, 449] width 169 height 15
checkbox input "true"
click at [790, 323] on div "Select the additional attributes that you want to include in the CSV file. If y…" at bounding box center [784, 312] width 220 height 45
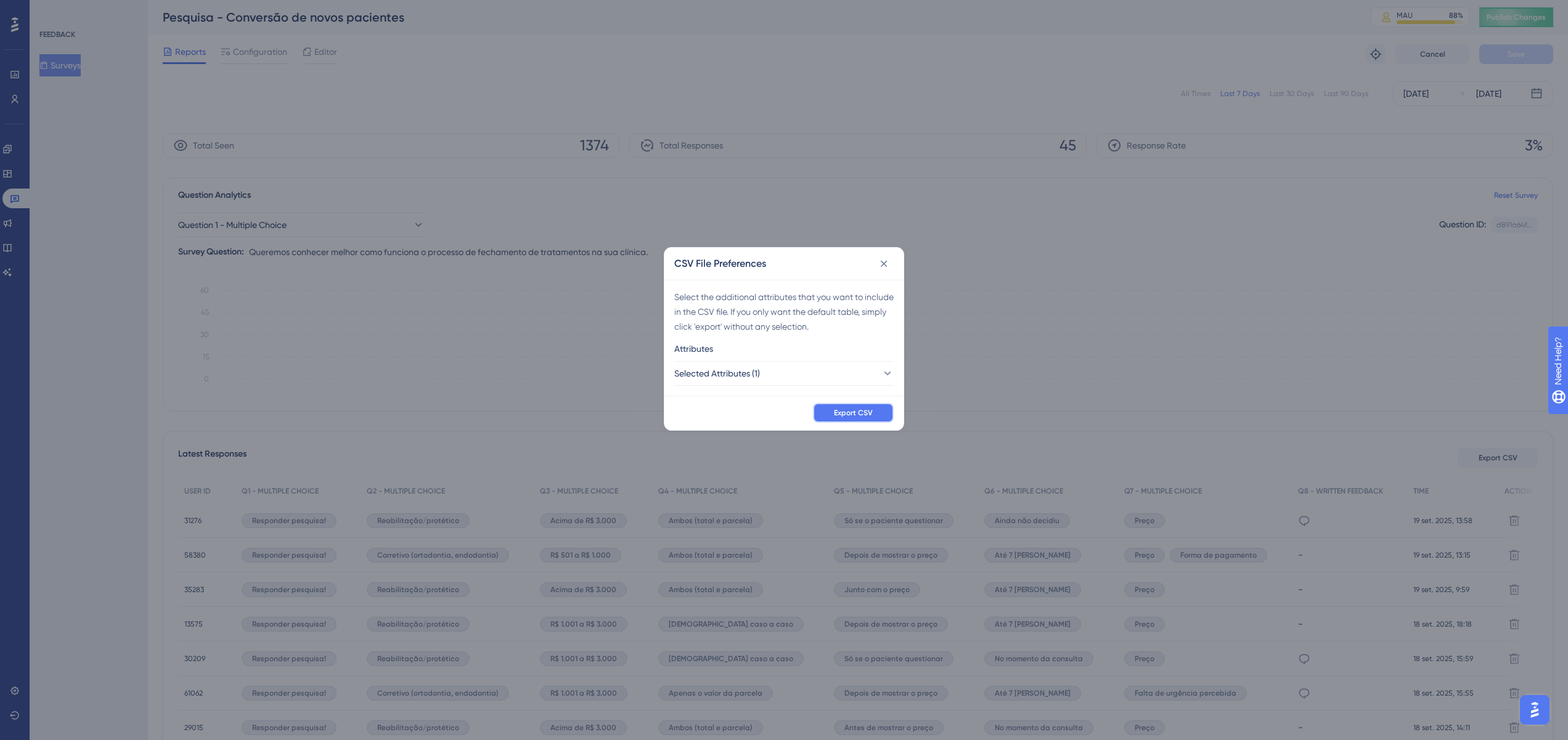
click at [826, 412] on button "Export CSV" at bounding box center [854, 413] width 80 height 19
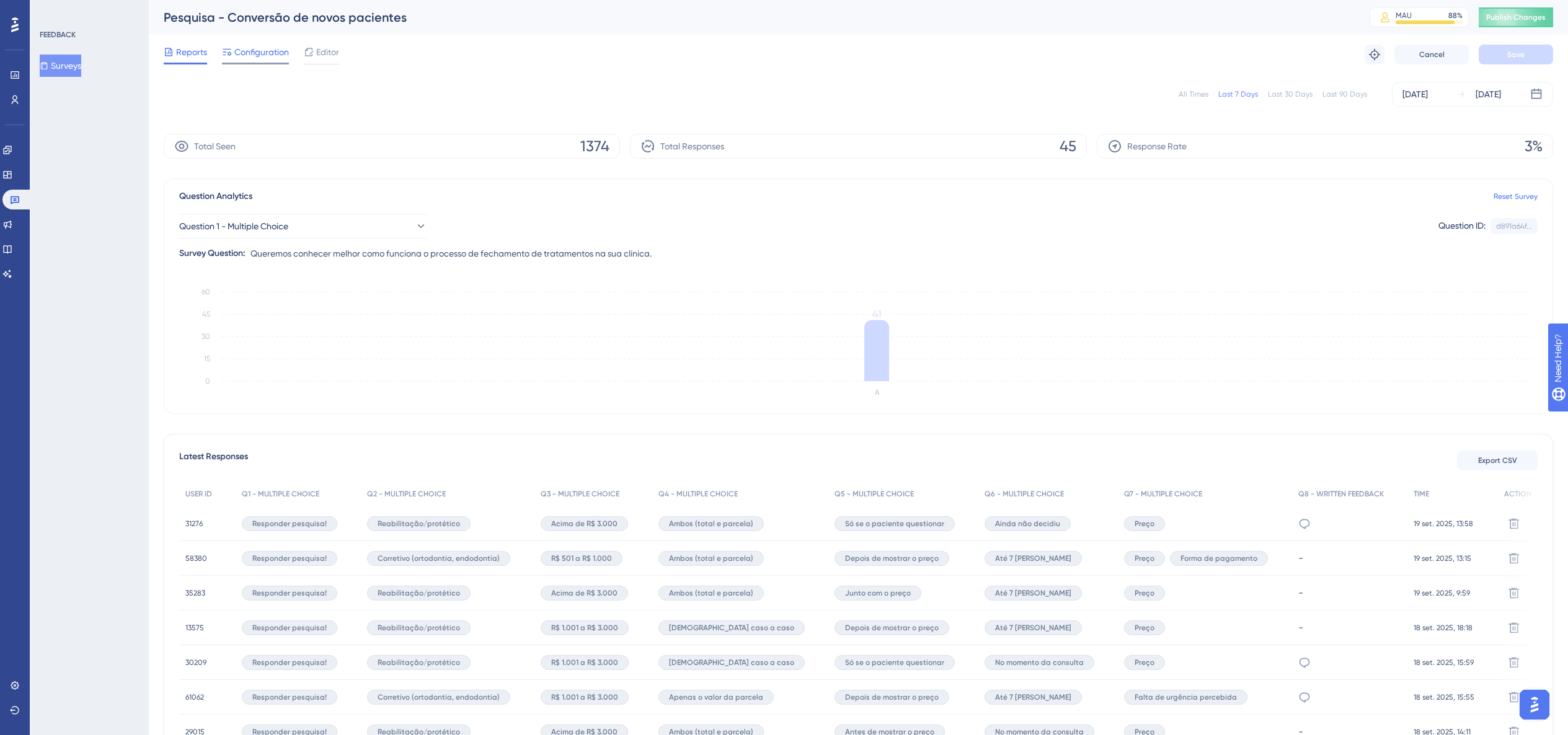
click at [268, 63] on div at bounding box center [255, 64] width 67 height 2
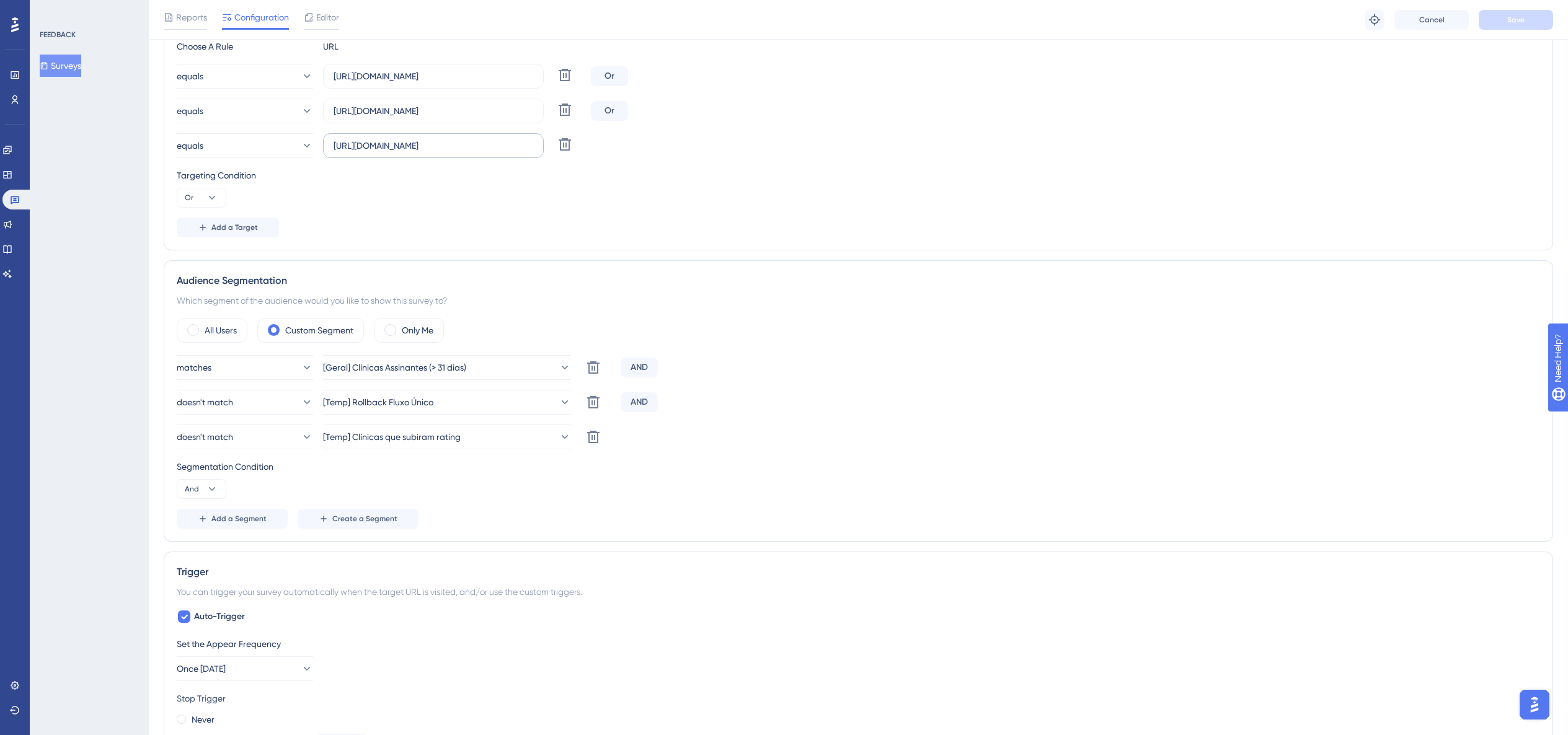
scroll to position [284, 0]
click at [406, 401] on span "[Temp] Rollback Fluxo Único" at bounding box center [378, 400] width 110 height 15
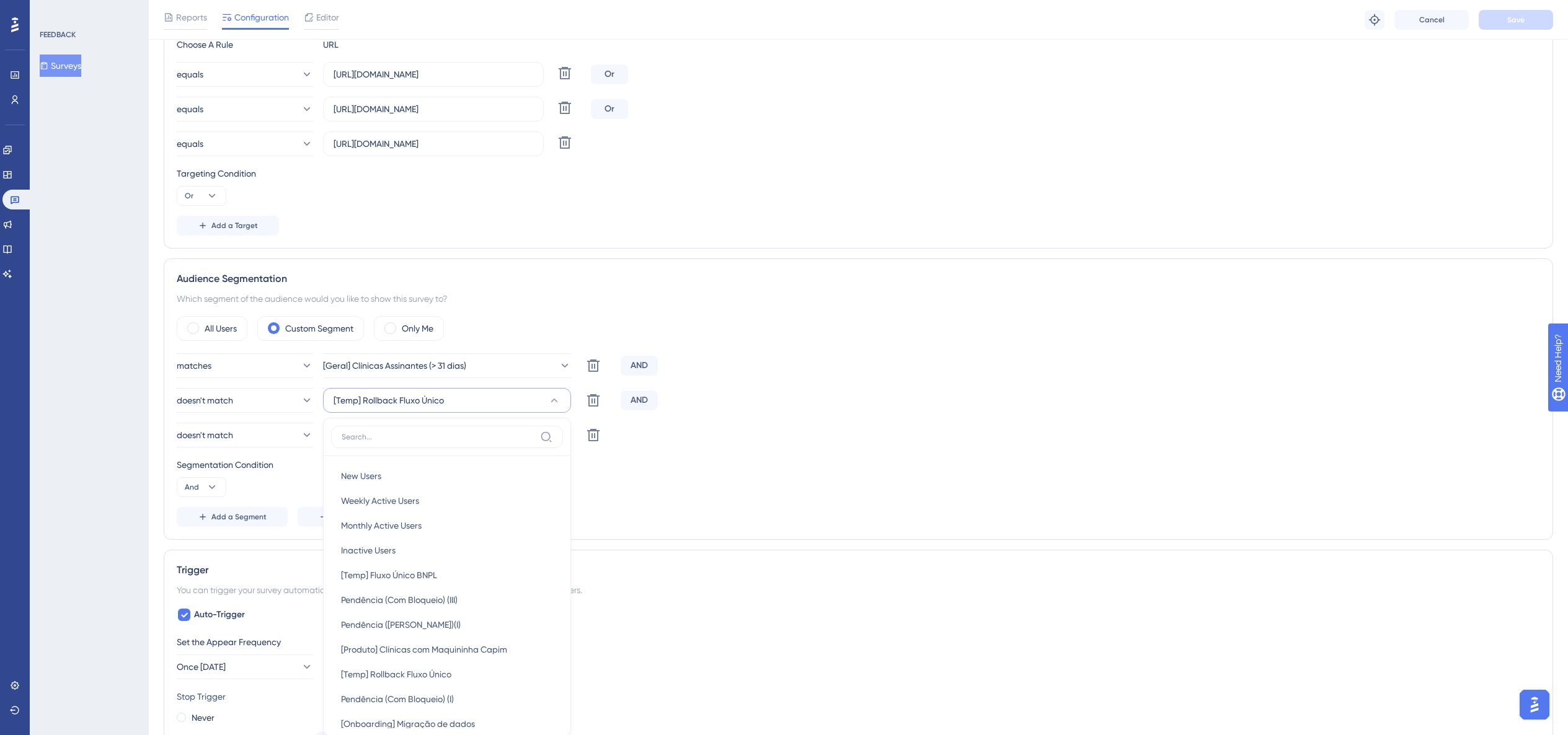
scroll to position [482, 0]
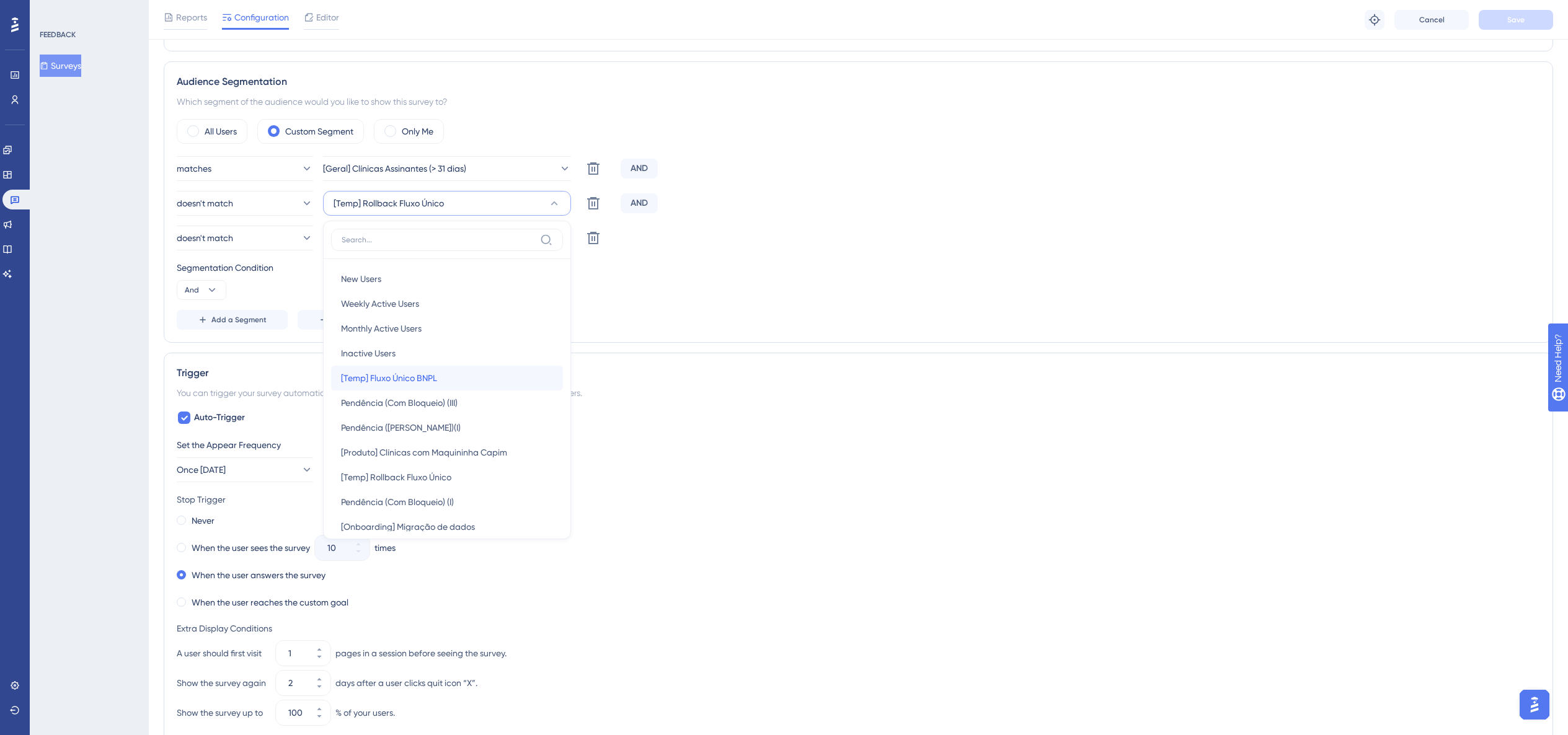
click at [432, 374] on span "[Temp] Fluxo Único BNPL" at bounding box center [388, 378] width 96 height 15
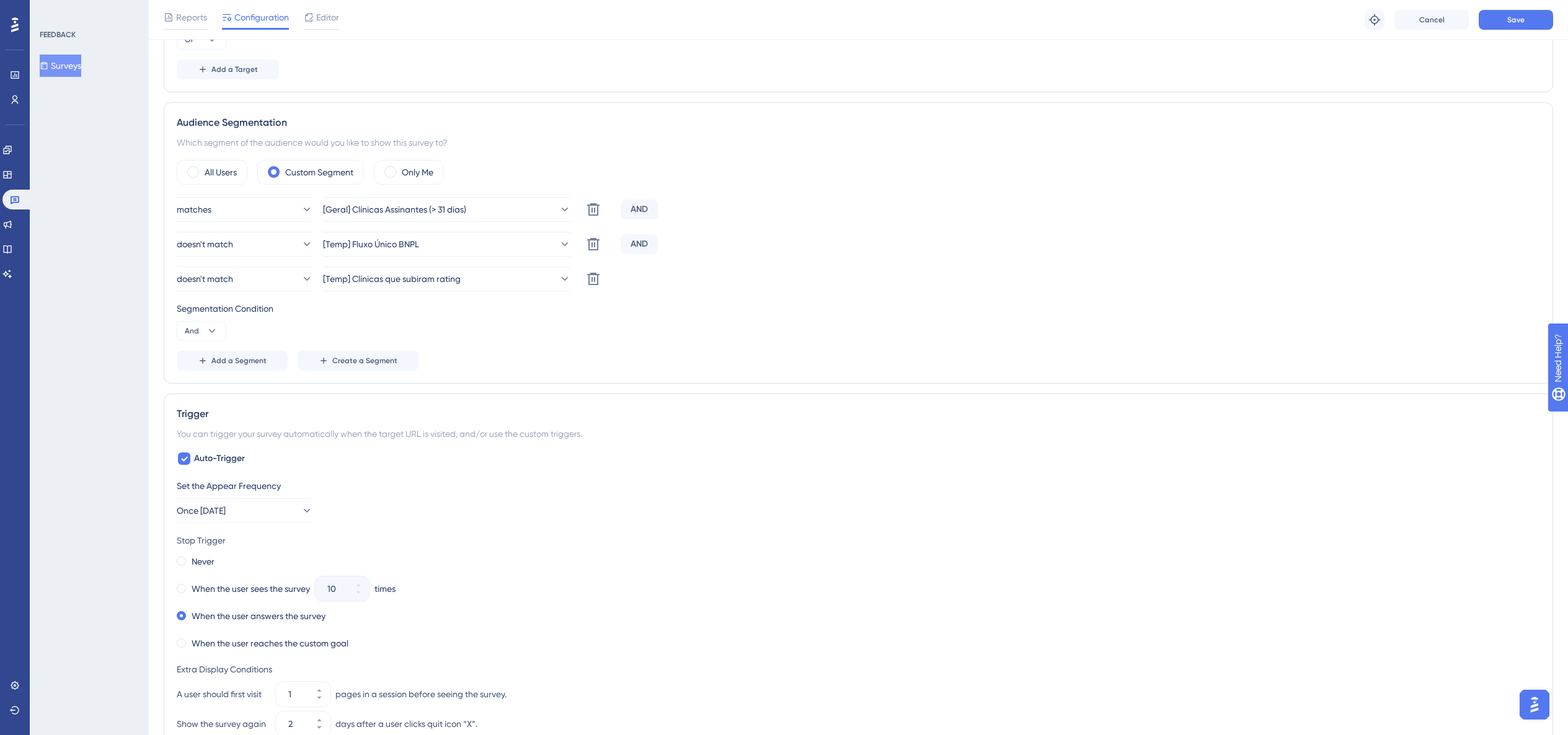
scroll to position [440, 0]
click at [873, 15] on span "Save" at bounding box center [1515, 20] width 17 height 10
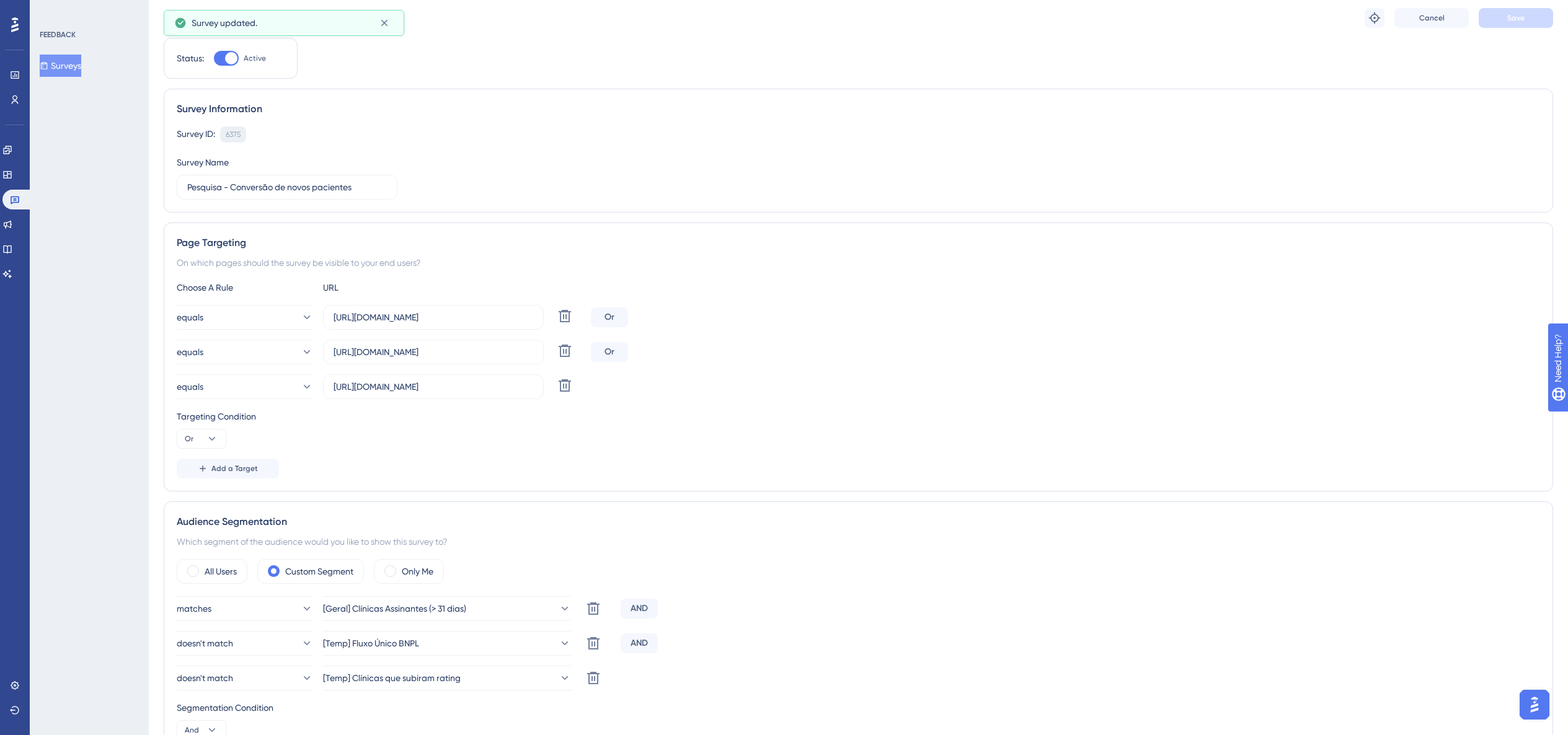
scroll to position [0, 0]
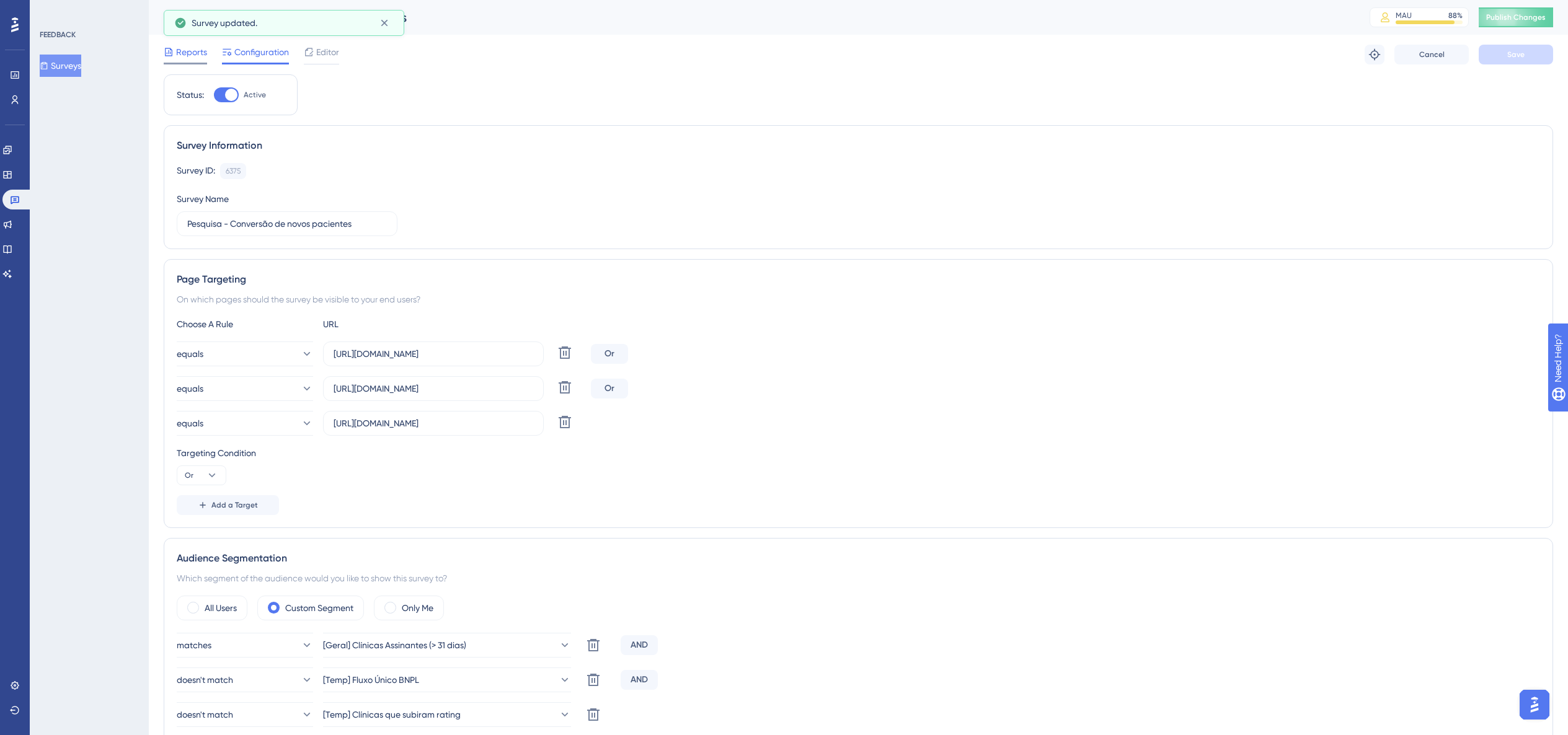
click at [174, 45] on div "Reports" at bounding box center [186, 52] width 43 height 15
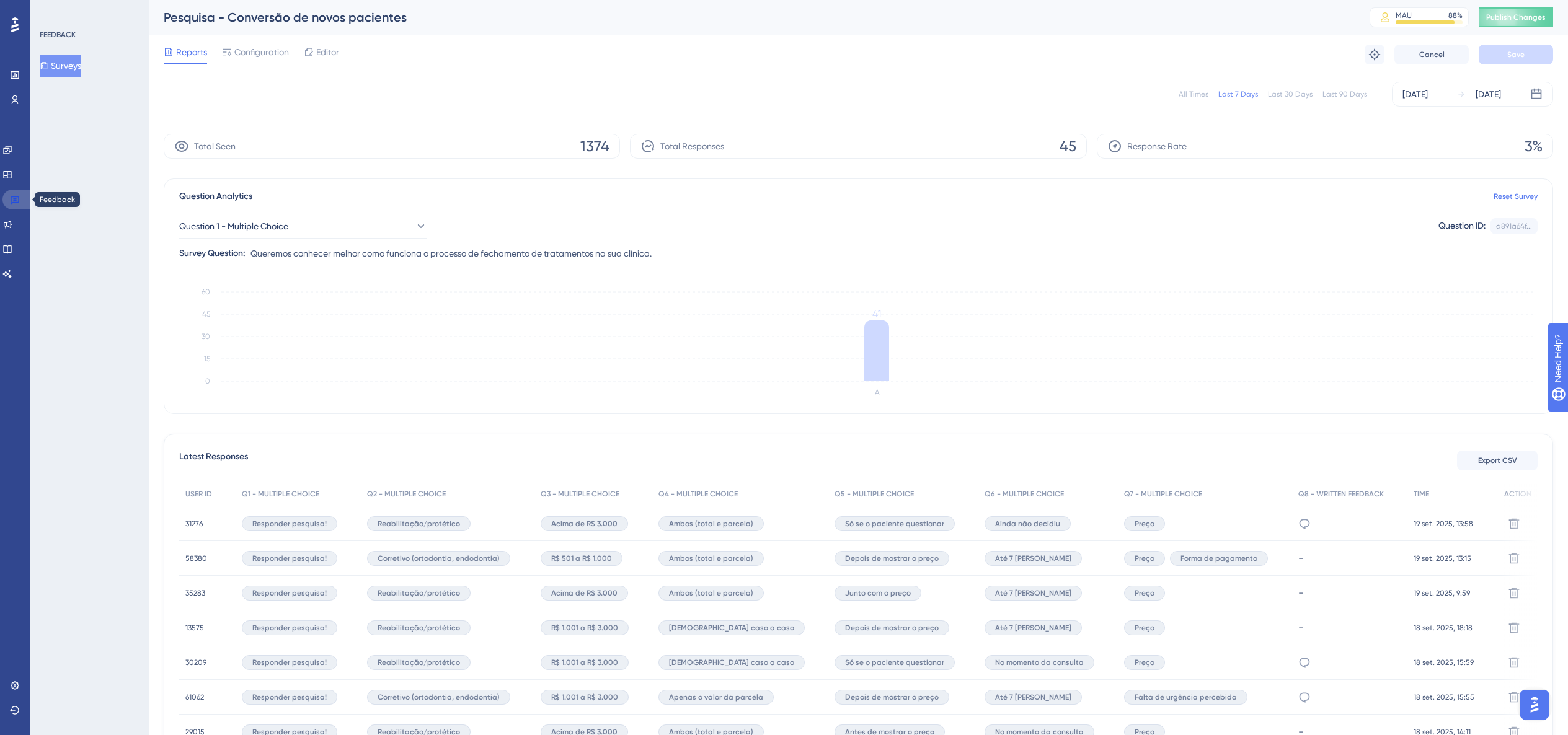
click at [13, 199] on icon at bounding box center [15, 200] width 10 height 10
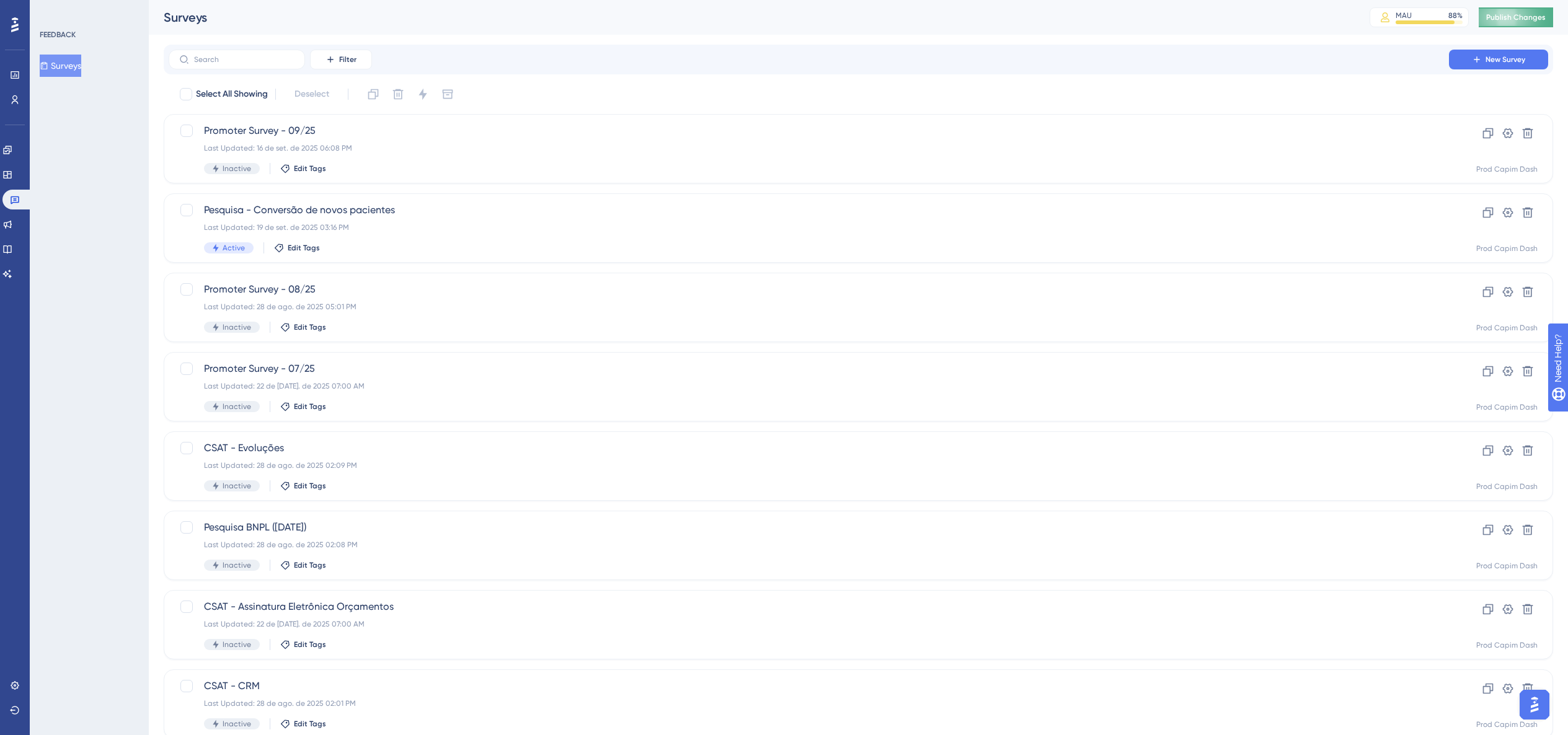
click at [873, 19] on span "Publish Changes" at bounding box center [1515, 17] width 59 height 10
click at [12, 147] on icon at bounding box center [7, 150] width 10 height 10
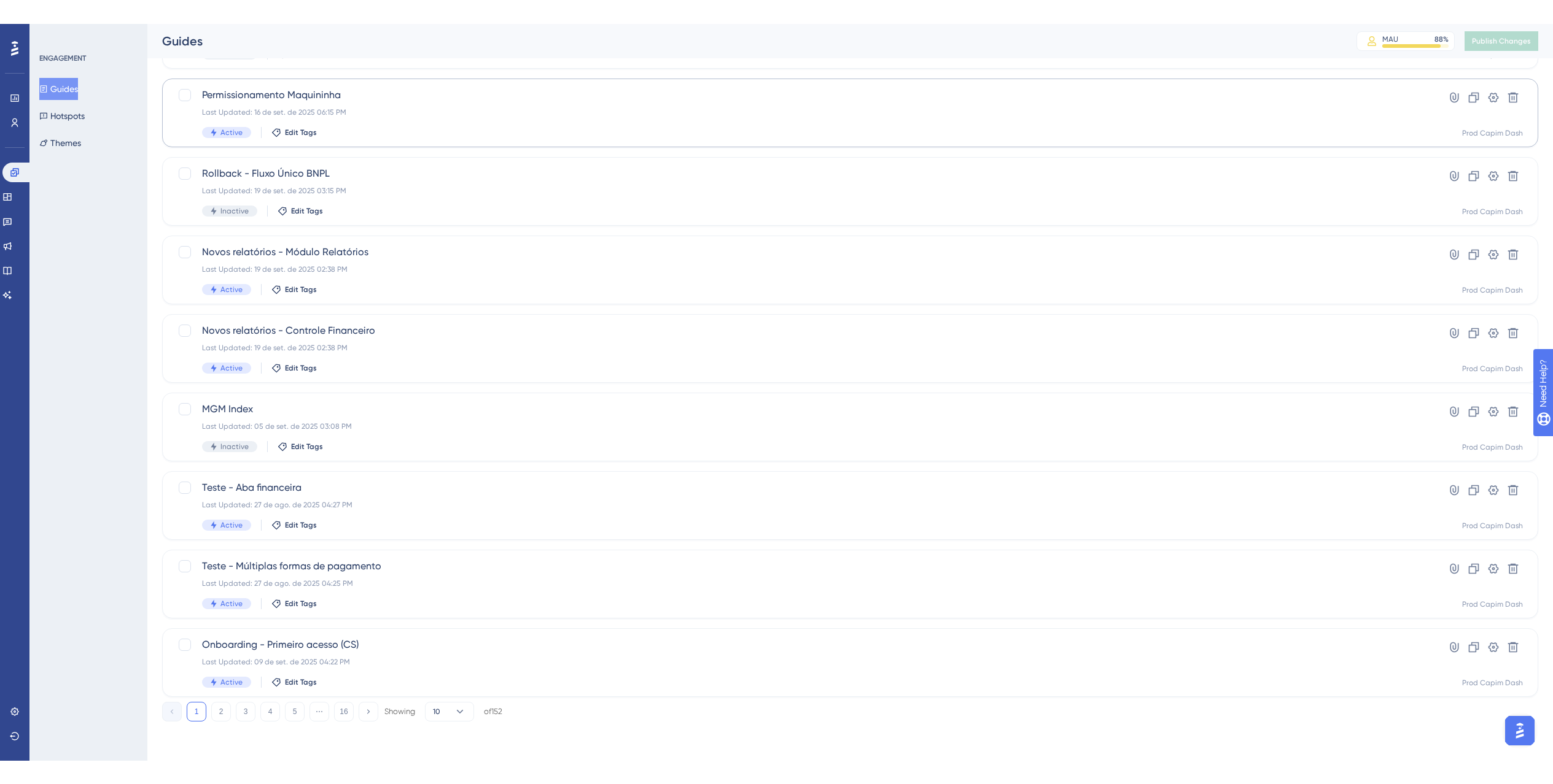
scroll to position [168, 0]
